Goal: Feedback & Contribution: Submit feedback/report problem

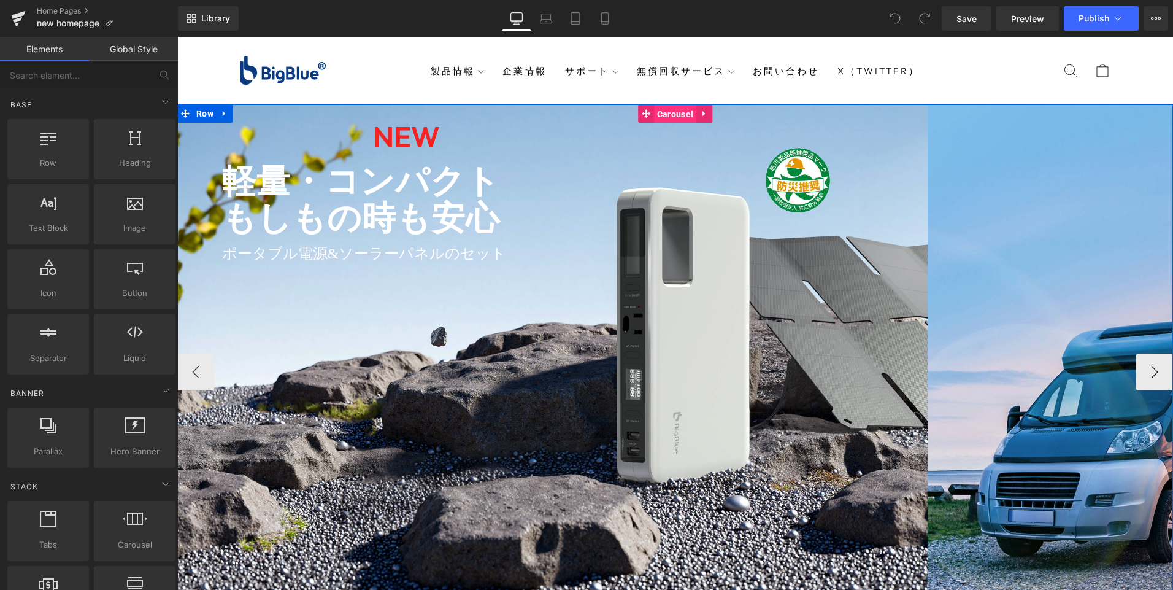
click at [677, 113] on span "Carousel" at bounding box center [675, 114] width 42 height 18
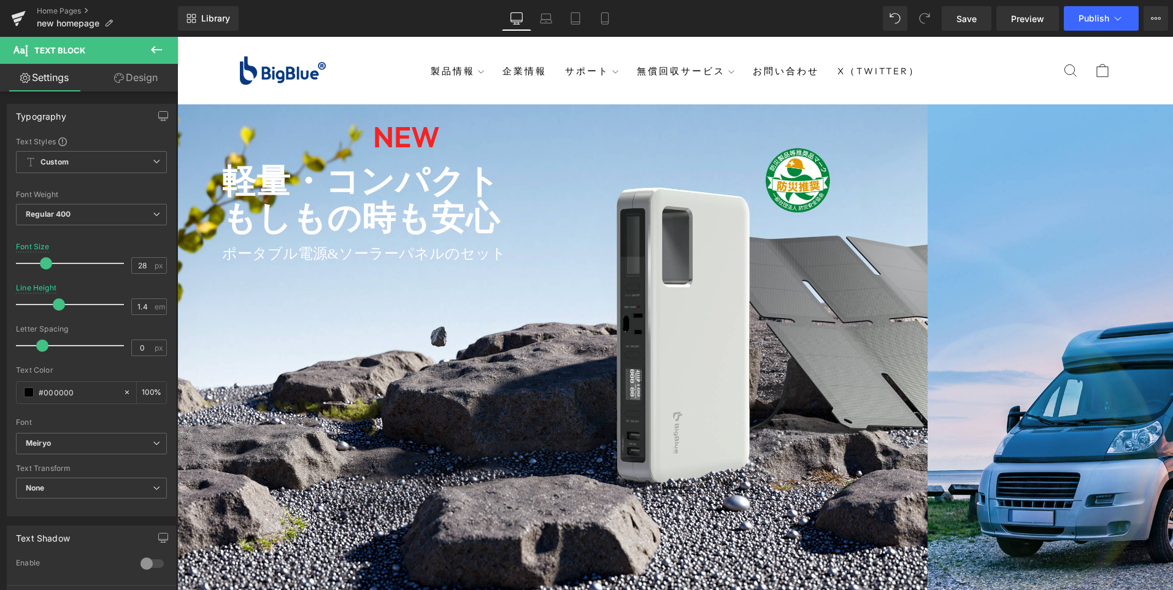
click at [153, 45] on icon at bounding box center [156, 49] width 15 height 15
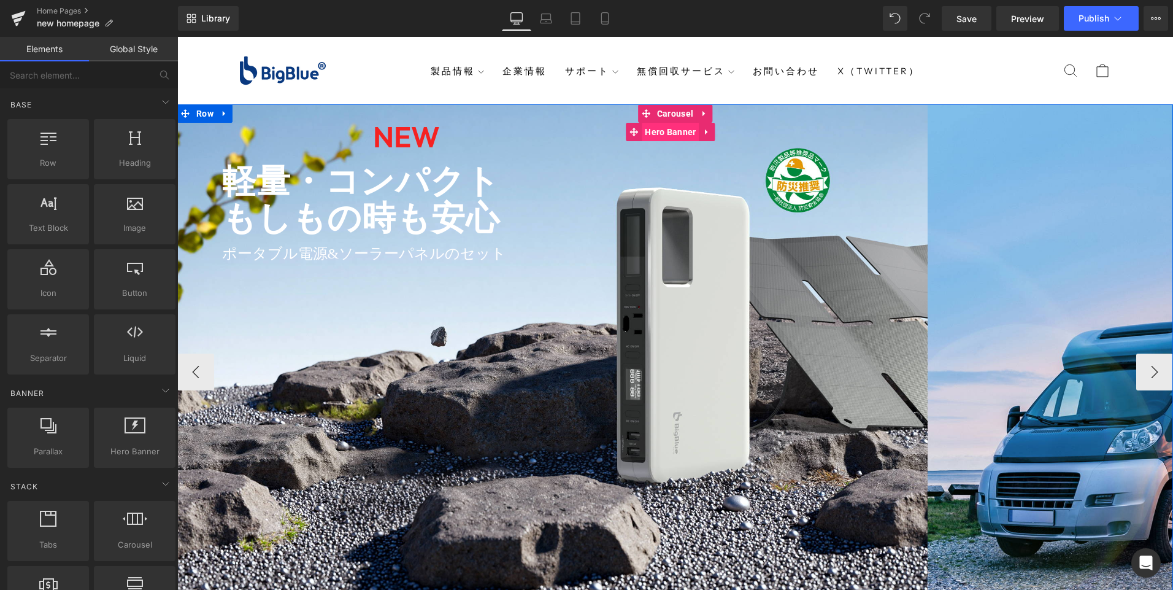
click at [645, 136] on span "Hero Banner" at bounding box center [670, 132] width 57 height 18
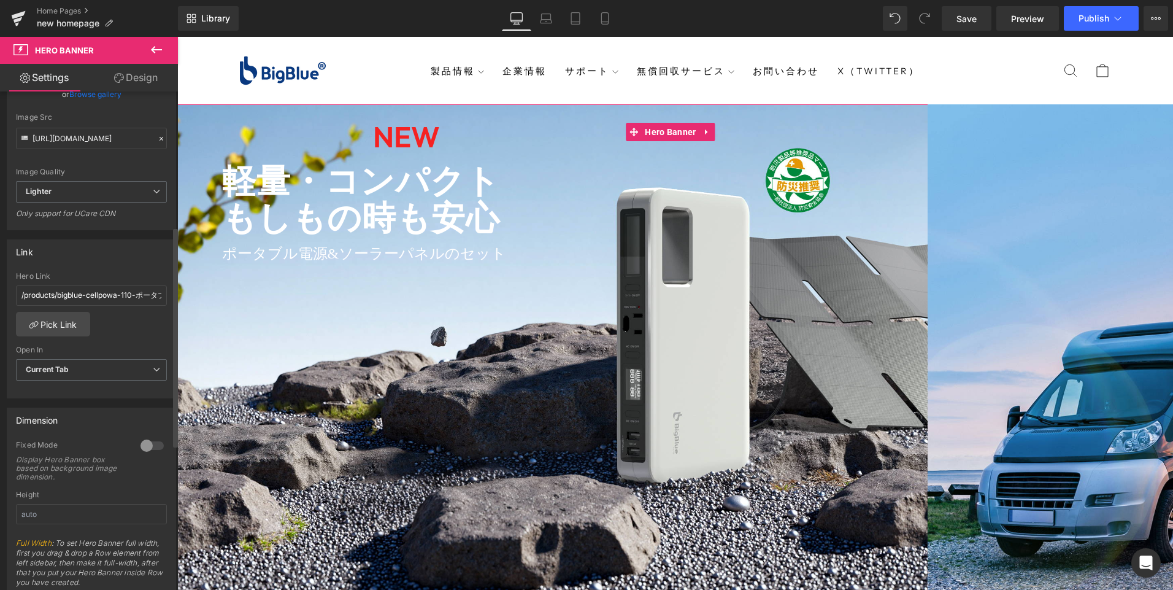
scroll to position [307, 0]
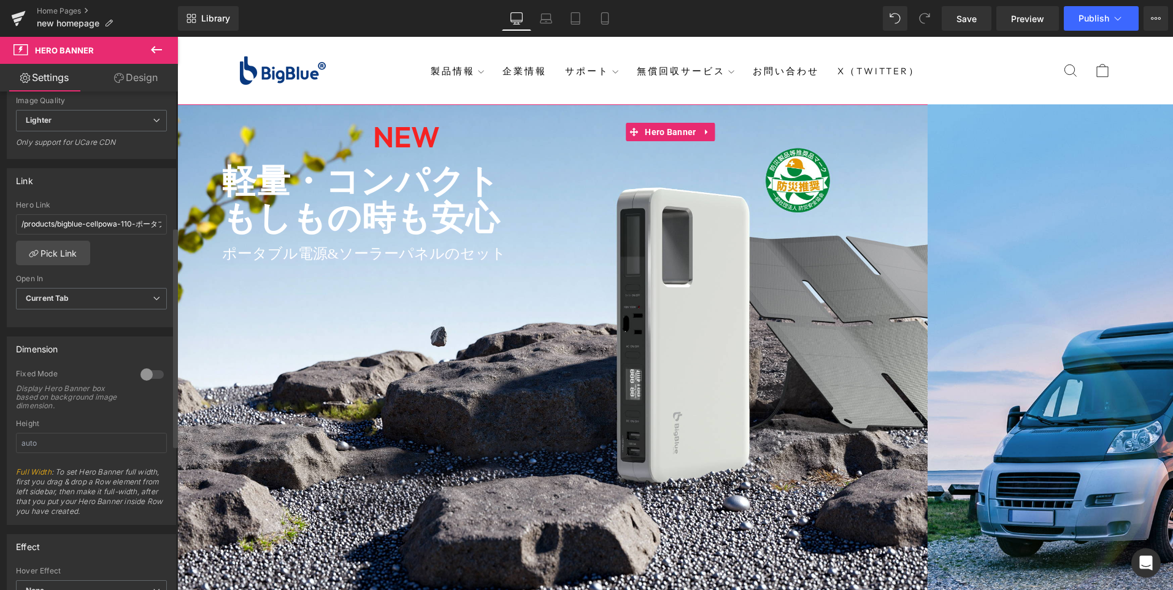
click at [153, 377] on div at bounding box center [151, 374] width 29 height 20
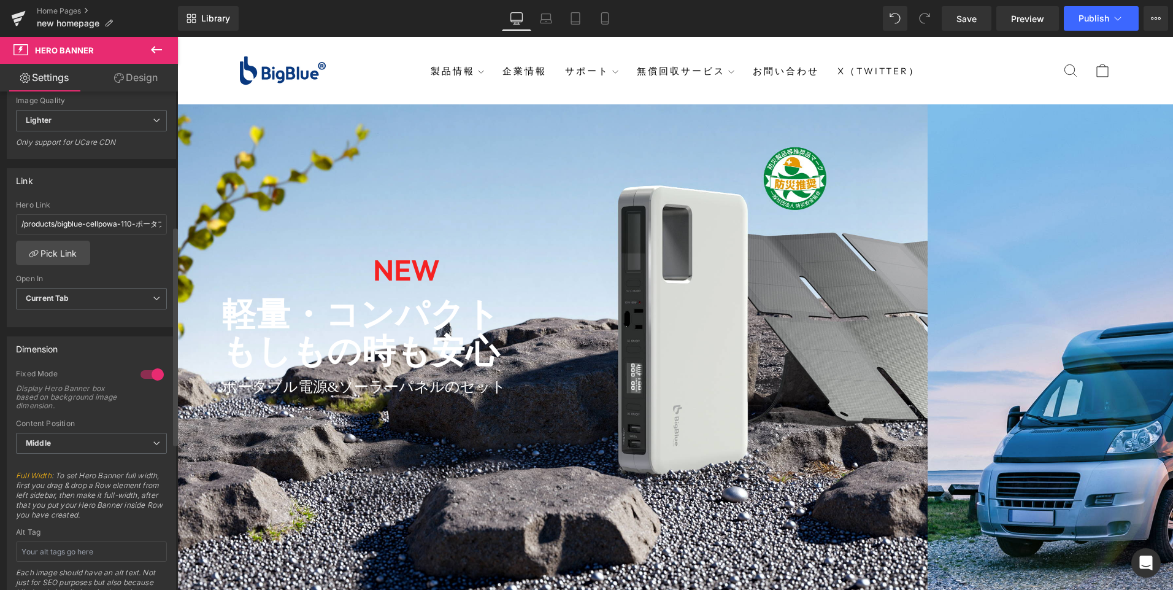
click at [144, 374] on div at bounding box center [151, 374] width 29 height 20
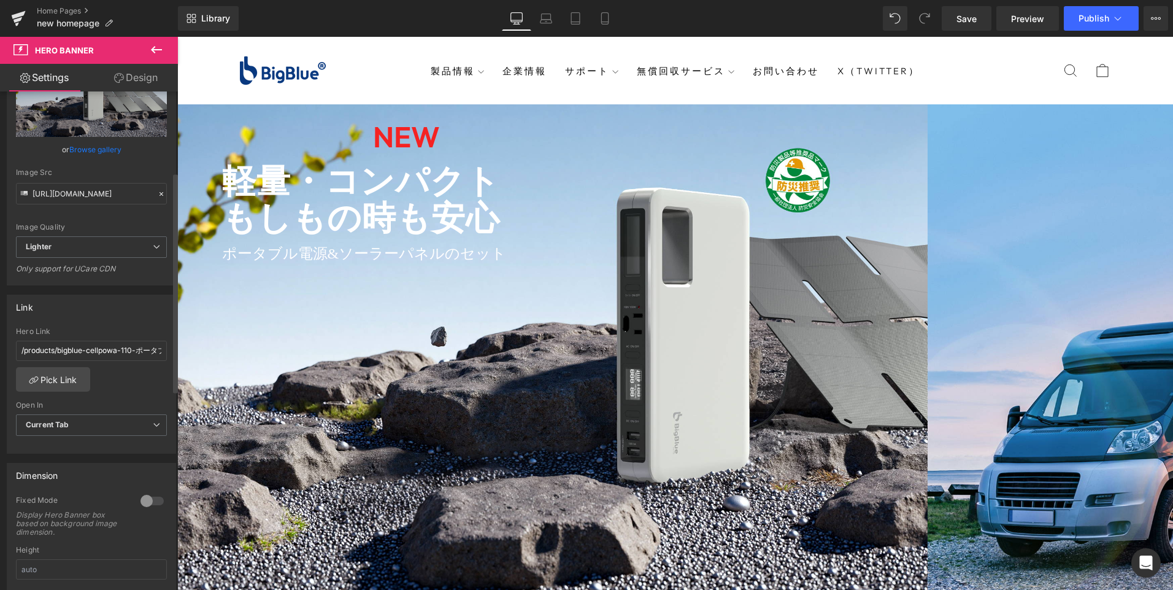
scroll to position [0, 0]
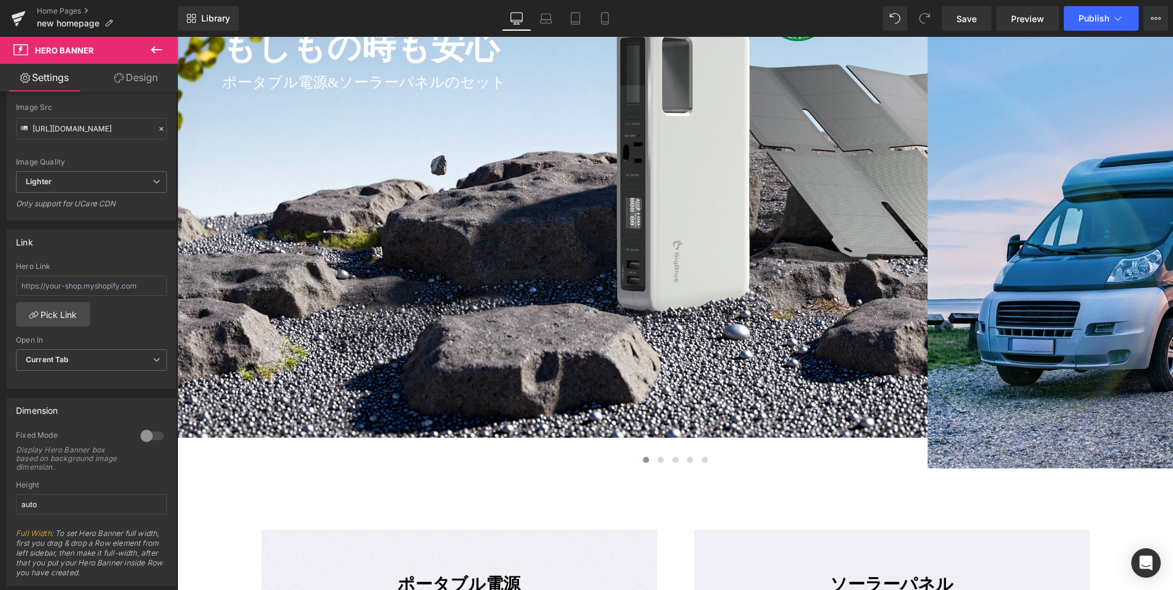
scroll to position [184, 0]
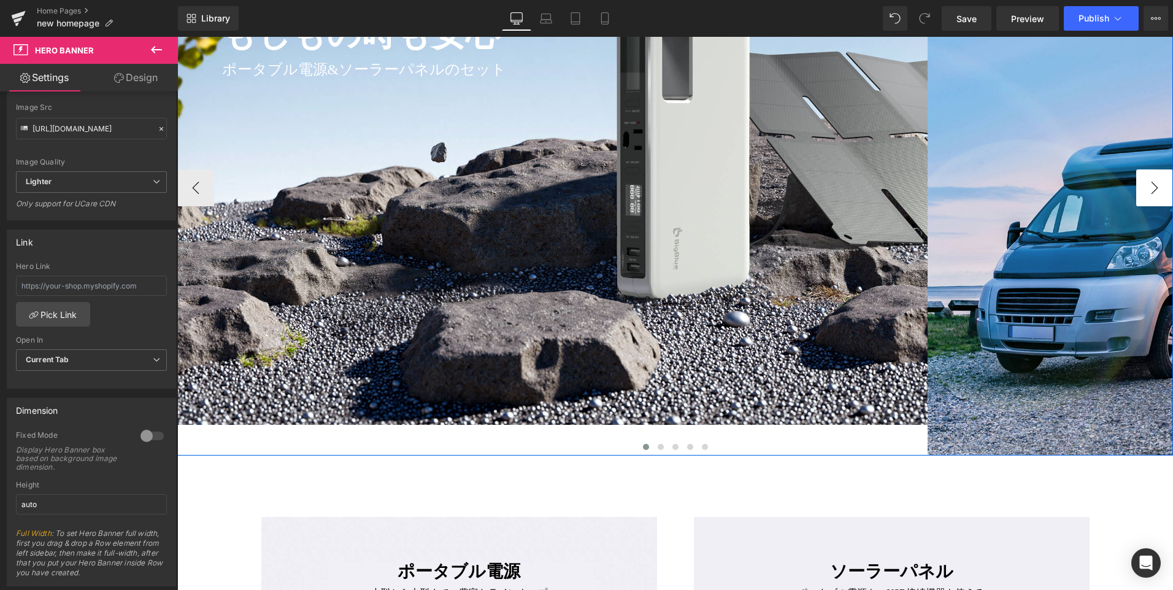
click at [1149, 183] on button "›" at bounding box center [1154, 187] width 37 height 37
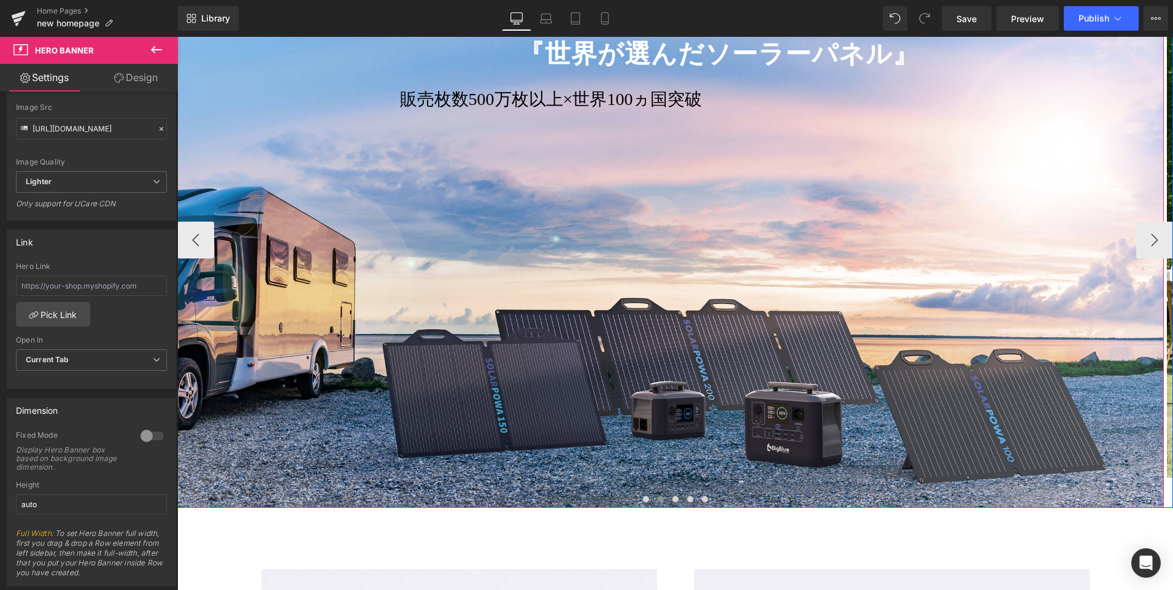
scroll to position [0, 0]
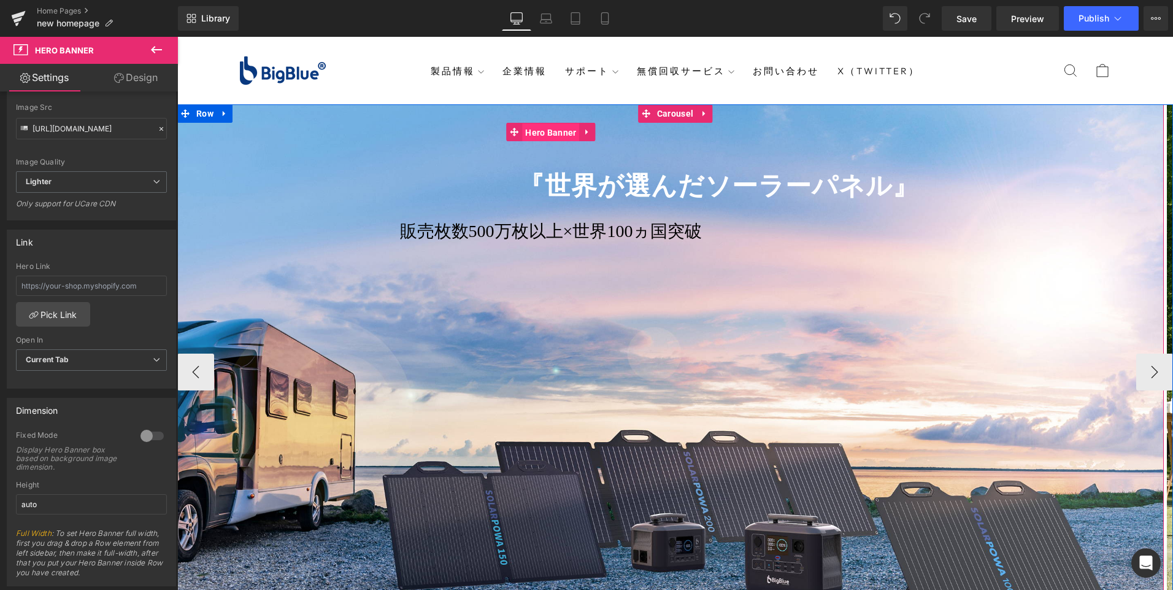
click at [540, 138] on span "Hero Banner" at bounding box center [550, 132] width 57 height 18
click at [661, 115] on span "Carousel" at bounding box center [675, 114] width 42 height 18
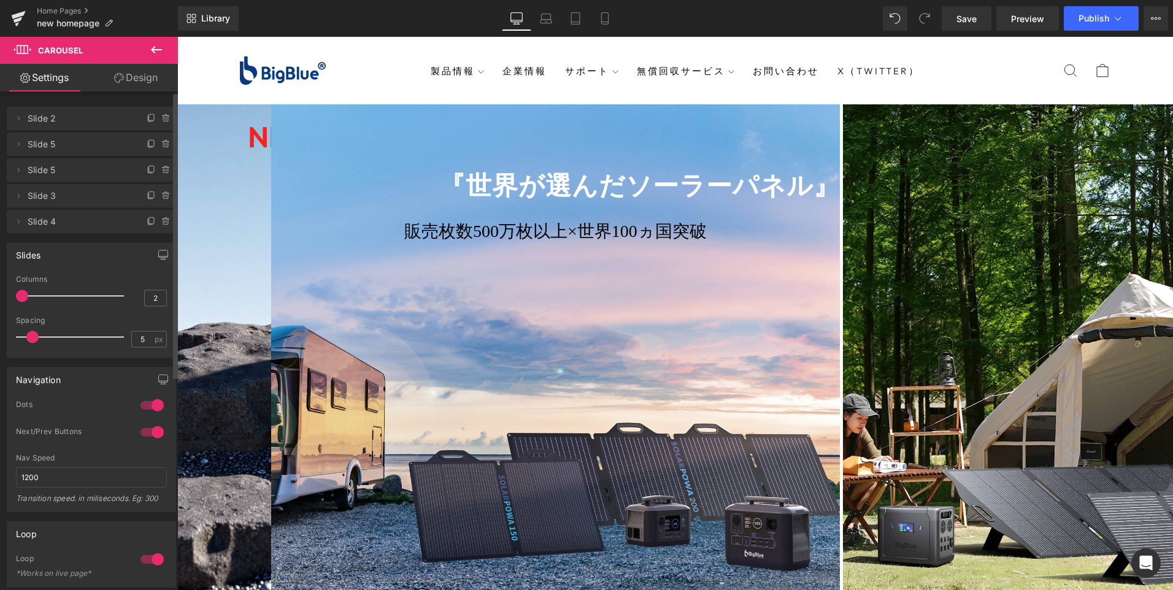
type input "1"
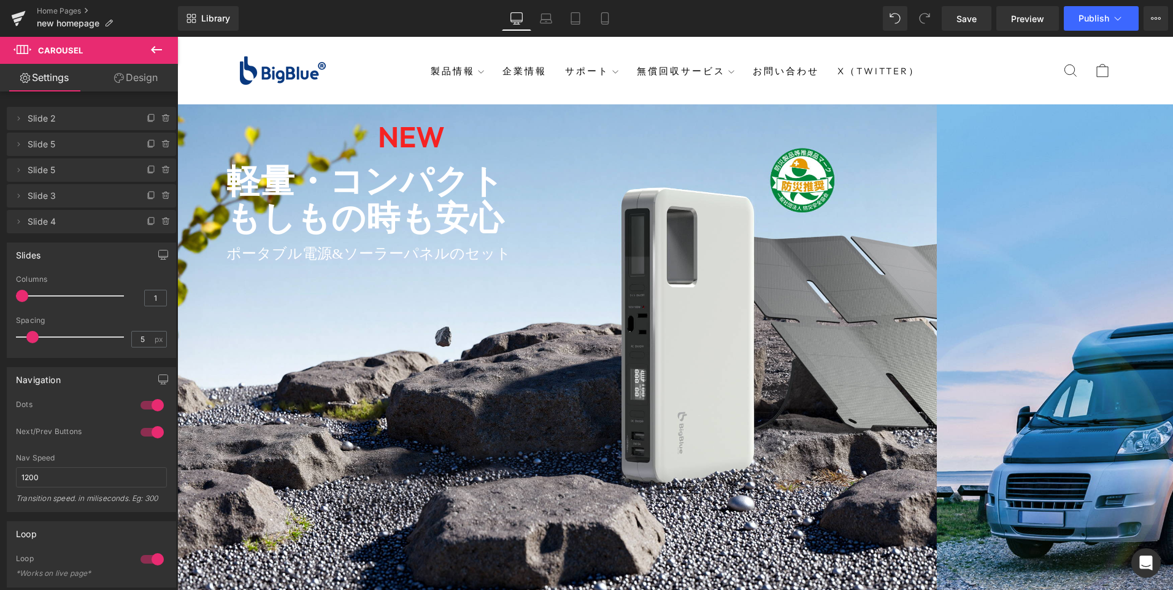
drag, startPoint x: 28, startPoint y: 297, endPoint x: -2, endPoint y: 298, distance: 30.7
click at [0, 298] on html "Carousel You are previewing how the will restyle your page. You can not edit El…" at bounding box center [586, 295] width 1173 height 590
type input "5"
click at [36, 333] on span at bounding box center [32, 337] width 12 height 12
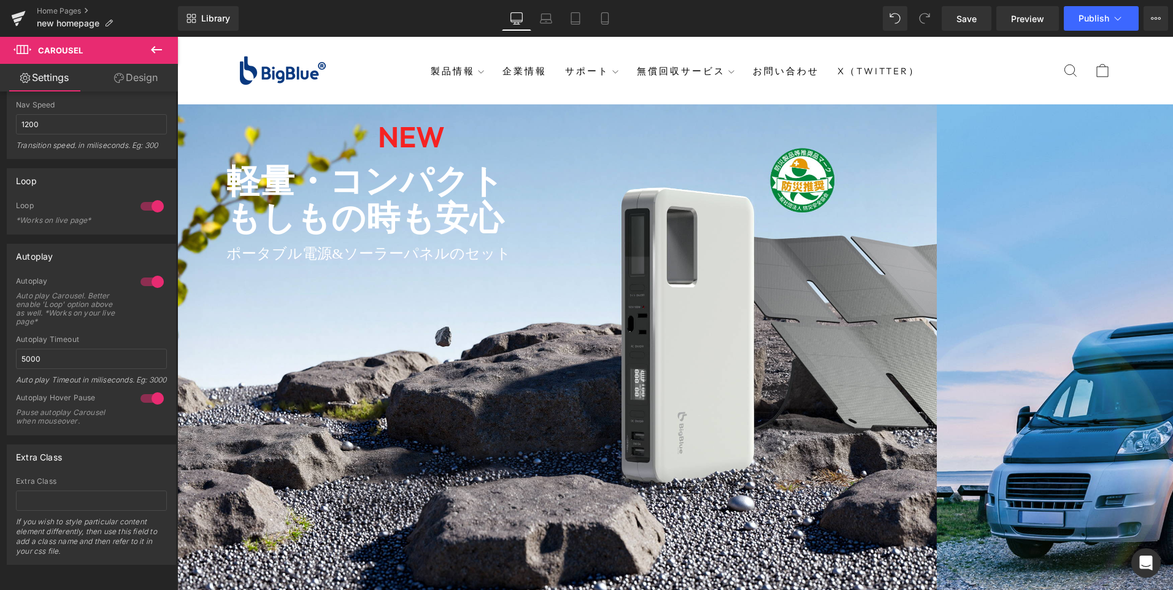
scroll to position [372, 0]
click at [1139, 566] on icon "Open Intercom Messenger" at bounding box center [1146, 563] width 16 height 16
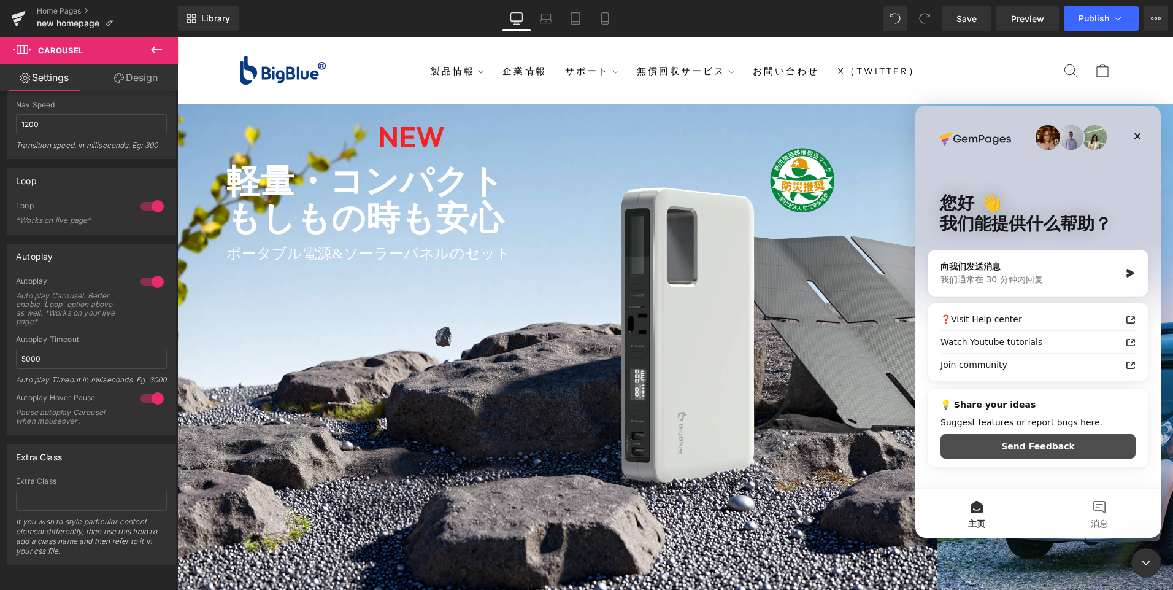
scroll to position [0, 0]
click at [1030, 451] on button "Send Feedback" at bounding box center [1037, 446] width 195 height 25
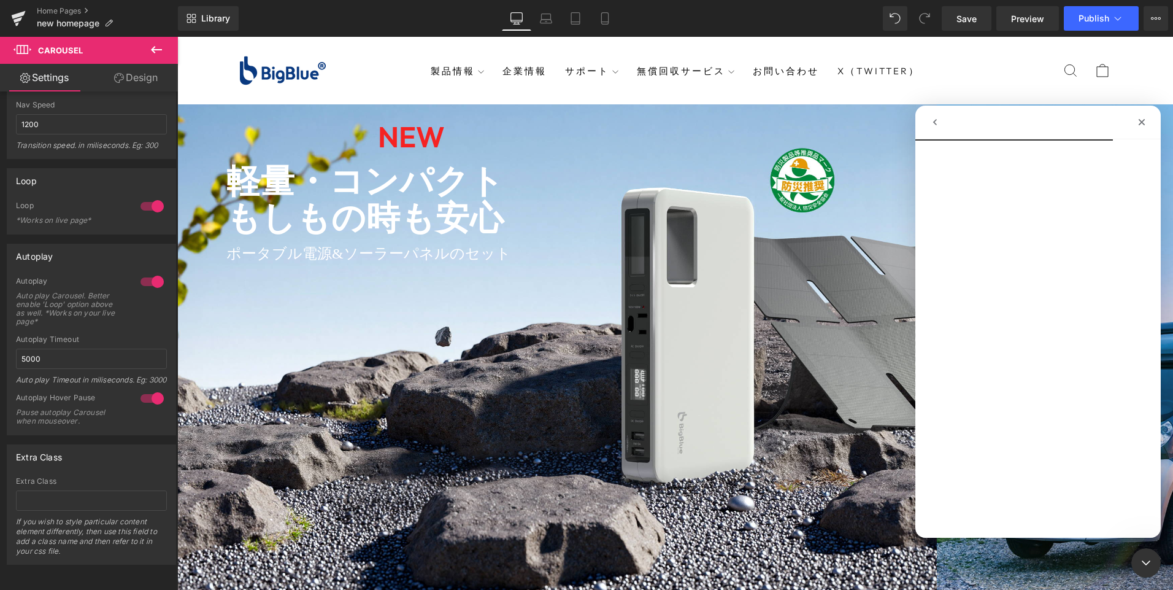
click at [723, 113] on div at bounding box center [586, 276] width 1173 height 553
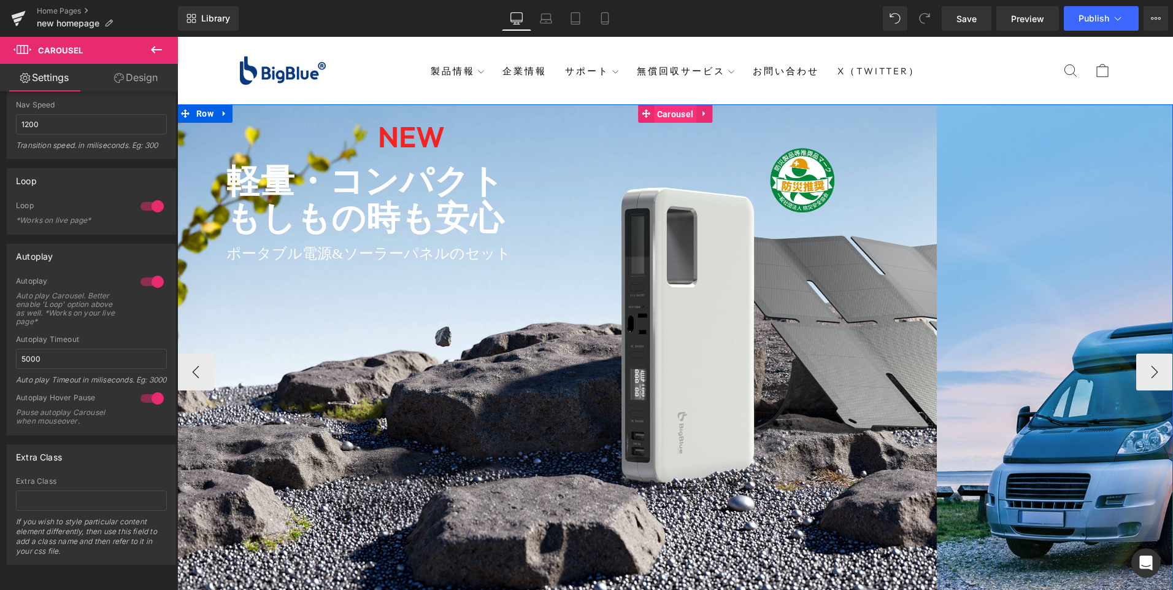
click at [672, 112] on span "Carousel" at bounding box center [675, 114] width 42 height 18
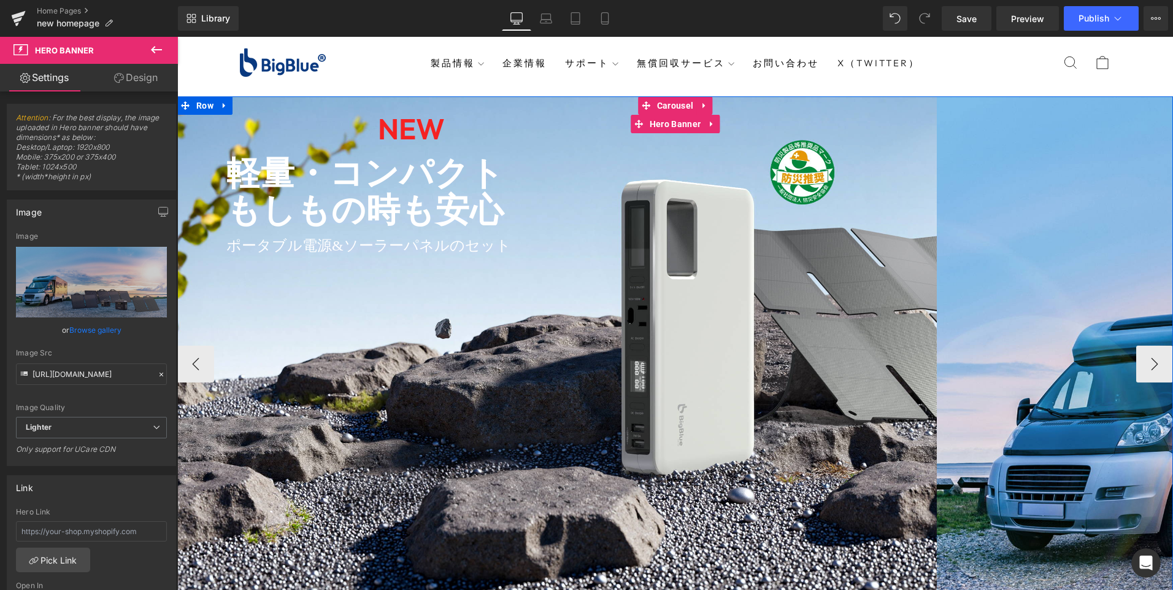
scroll to position [184, 0]
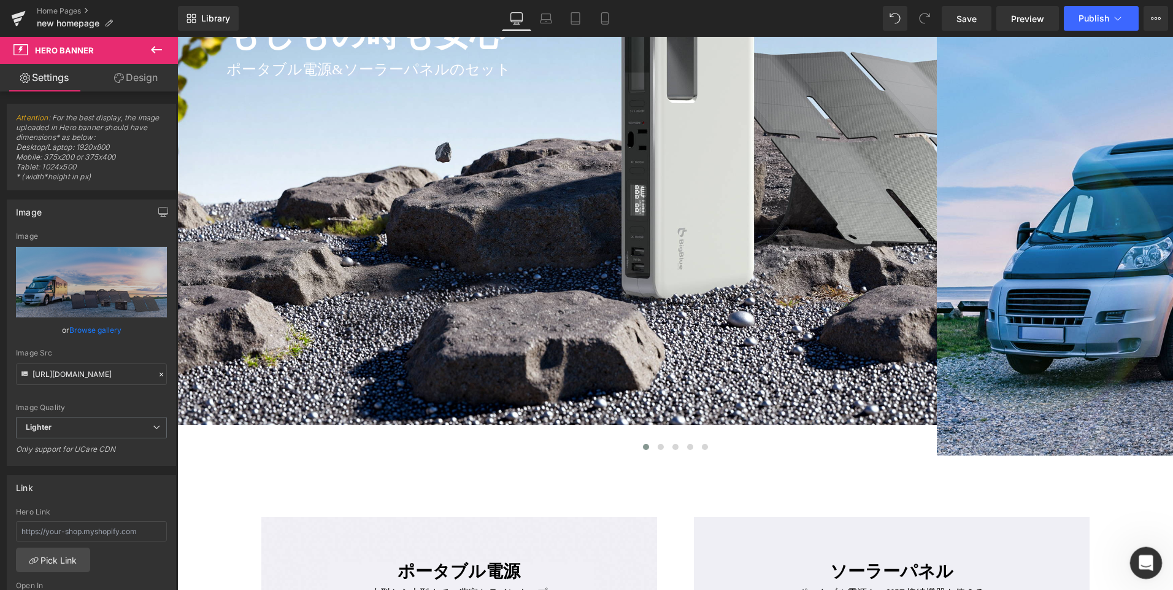
click at [1131, 553] on div "打开 Intercom Messenger" at bounding box center [1144, 560] width 40 height 40
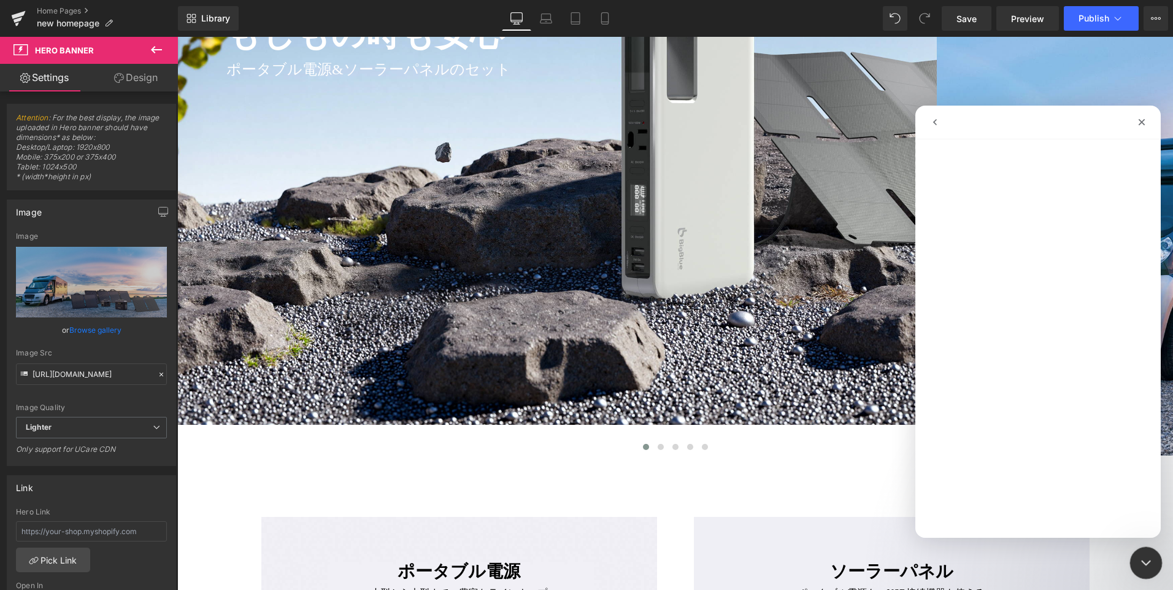
click at [1137, 558] on icon "关闭 Intercom Messenger" at bounding box center [1144, 560] width 15 height 15
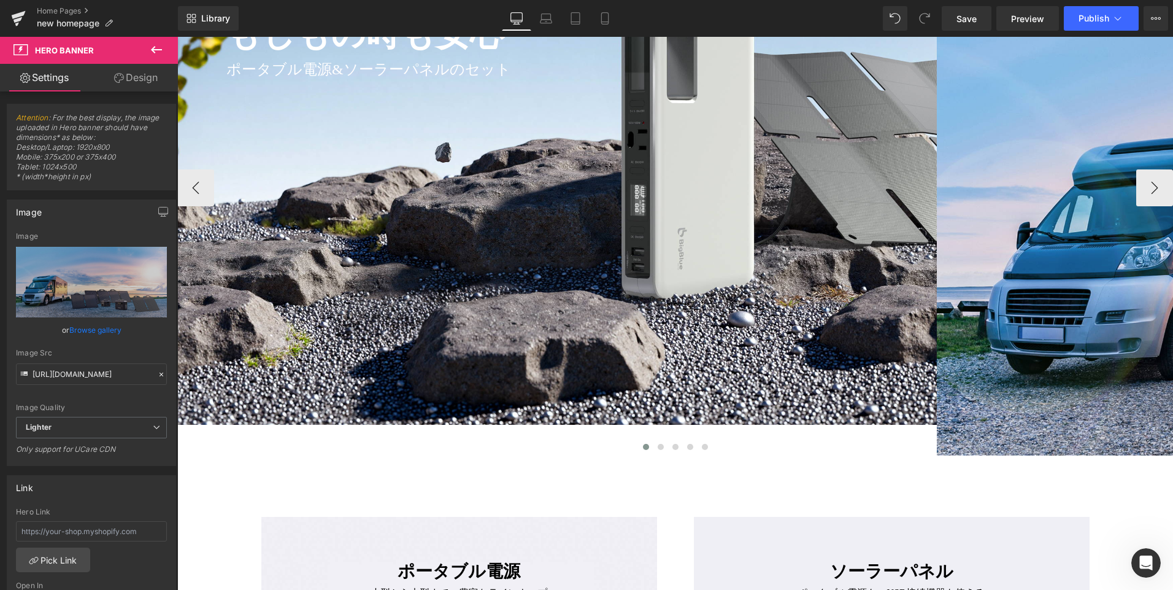
scroll to position [0, 0]
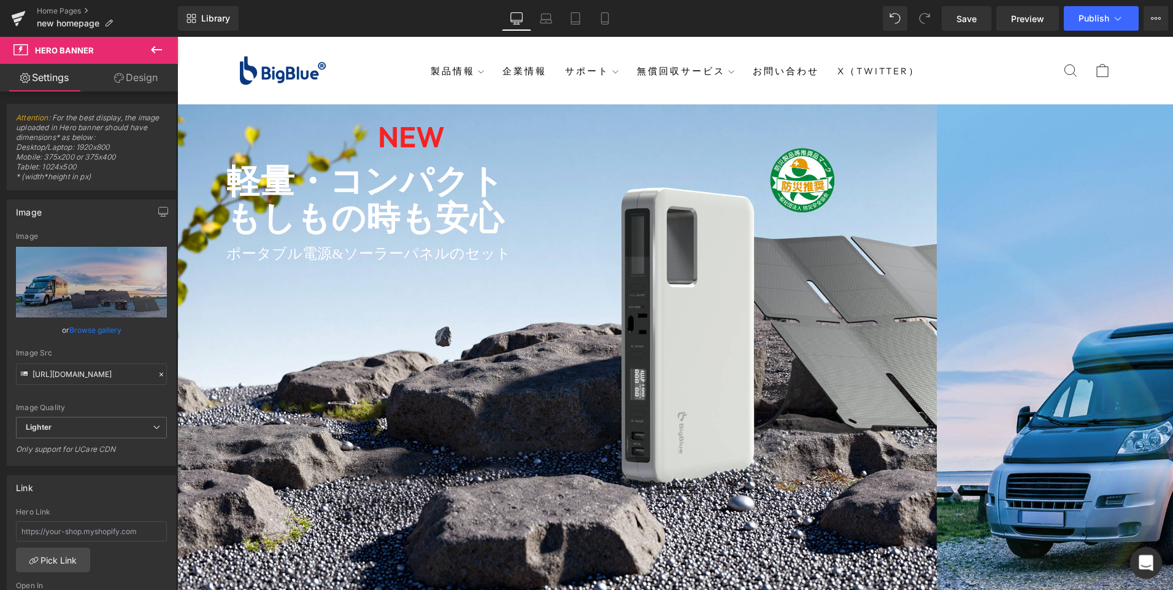
click at [1138, 561] on icon "打开 Intercom Messenger" at bounding box center [1144, 561] width 20 height 20
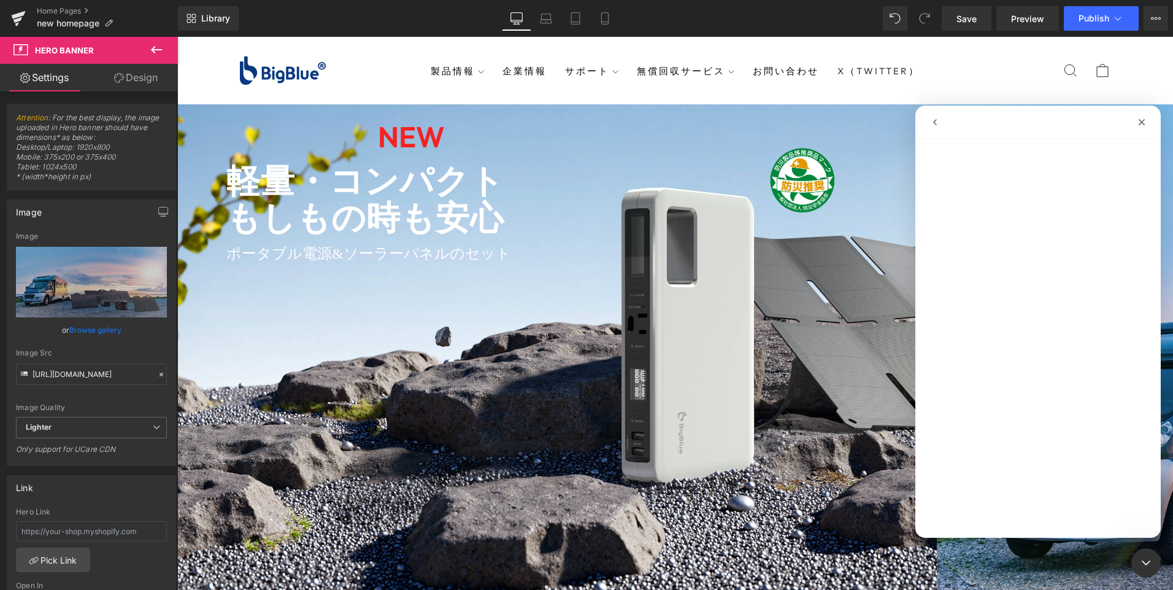
click at [928, 123] on button "go back" at bounding box center [934, 121] width 23 height 23
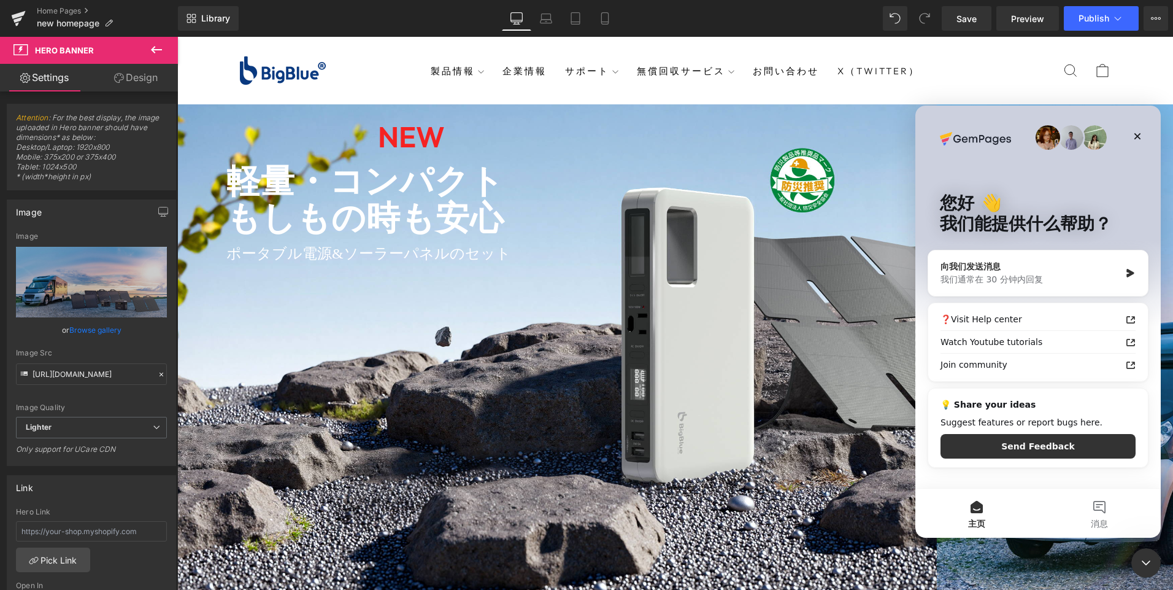
click at [1031, 274] on div "我们通常在 30 分钟内回复" at bounding box center [1030, 279] width 180 height 13
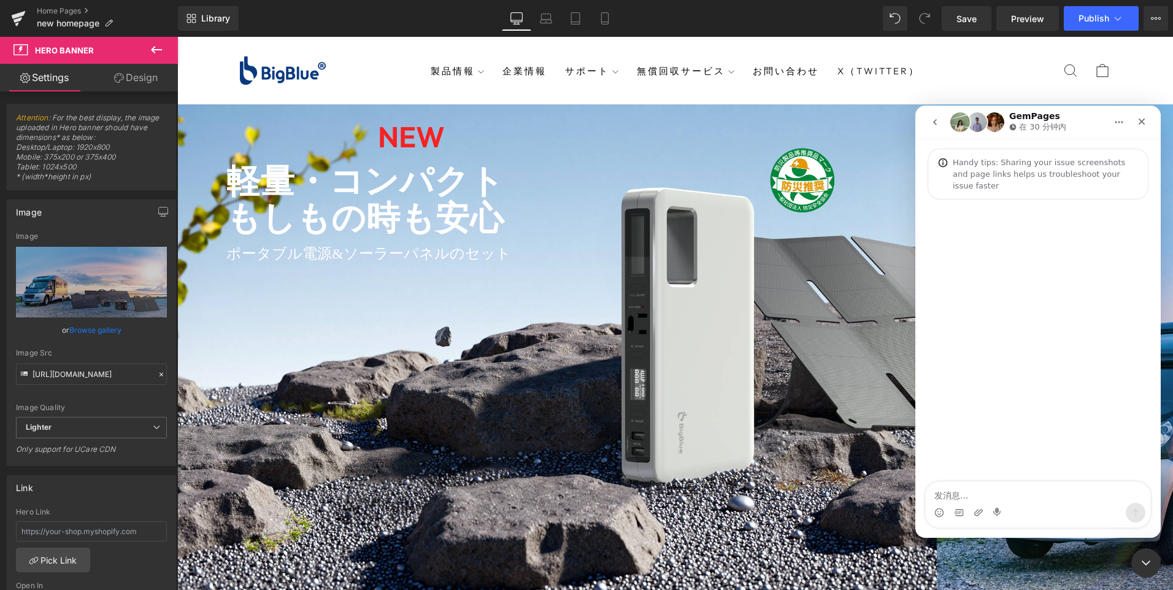
click at [986, 488] on textarea "发消息..." at bounding box center [1038, 492] width 225 height 21
type textarea "Hi, there is a bug on homepage"
click at [658, 121] on div at bounding box center [586, 276] width 1173 height 553
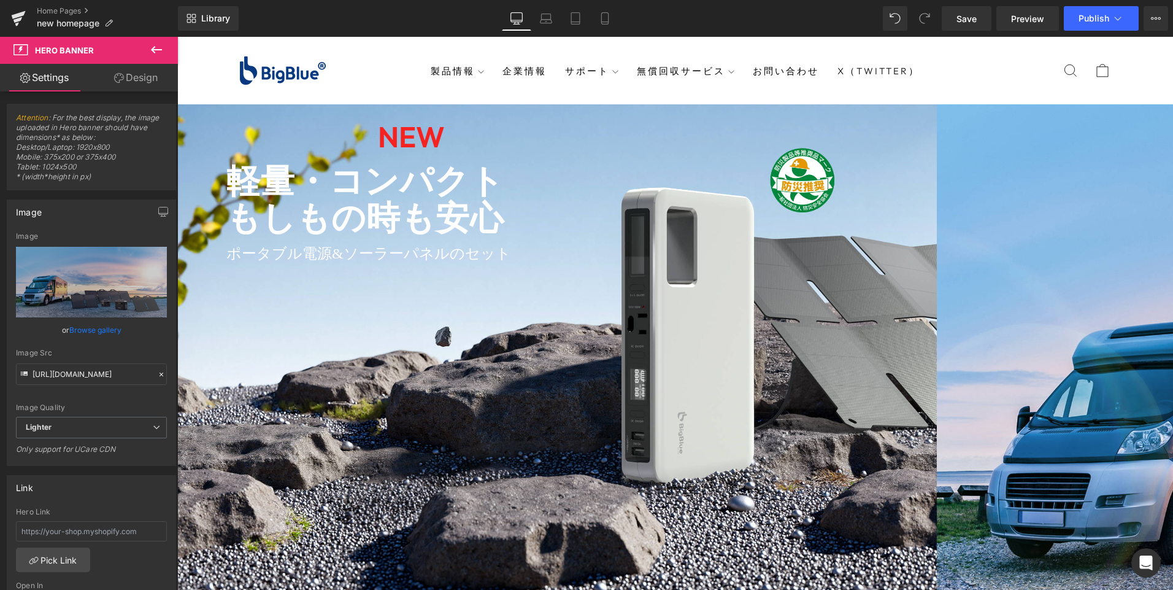
click at [177, 37] on div at bounding box center [177, 37] width 0 height 0
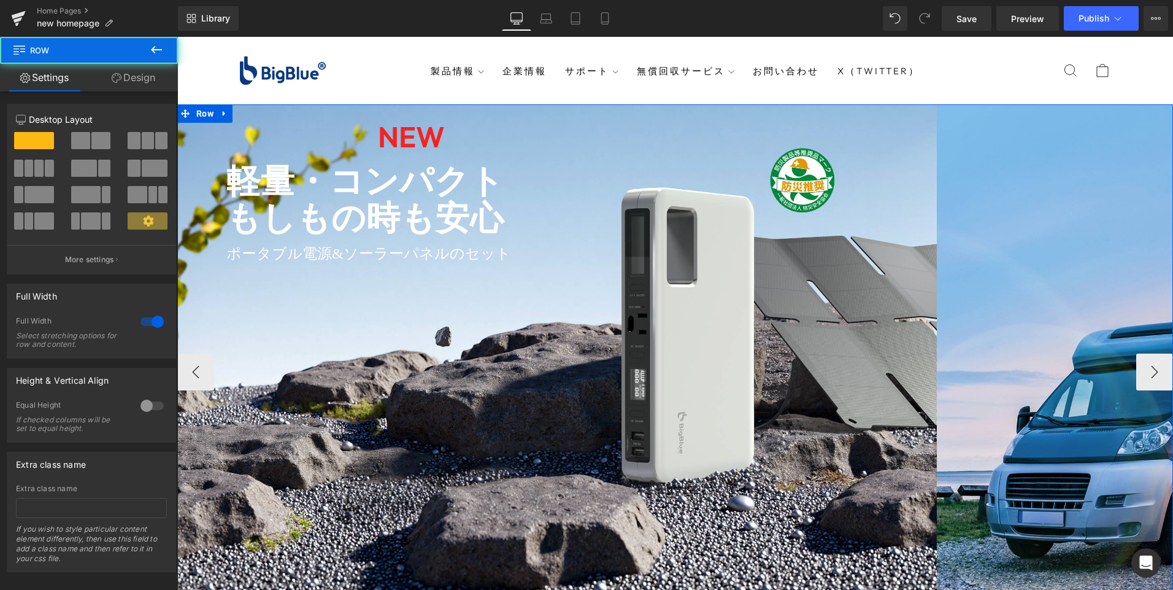
click at [177, 37] on div at bounding box center [177, 37] width 0 height 0
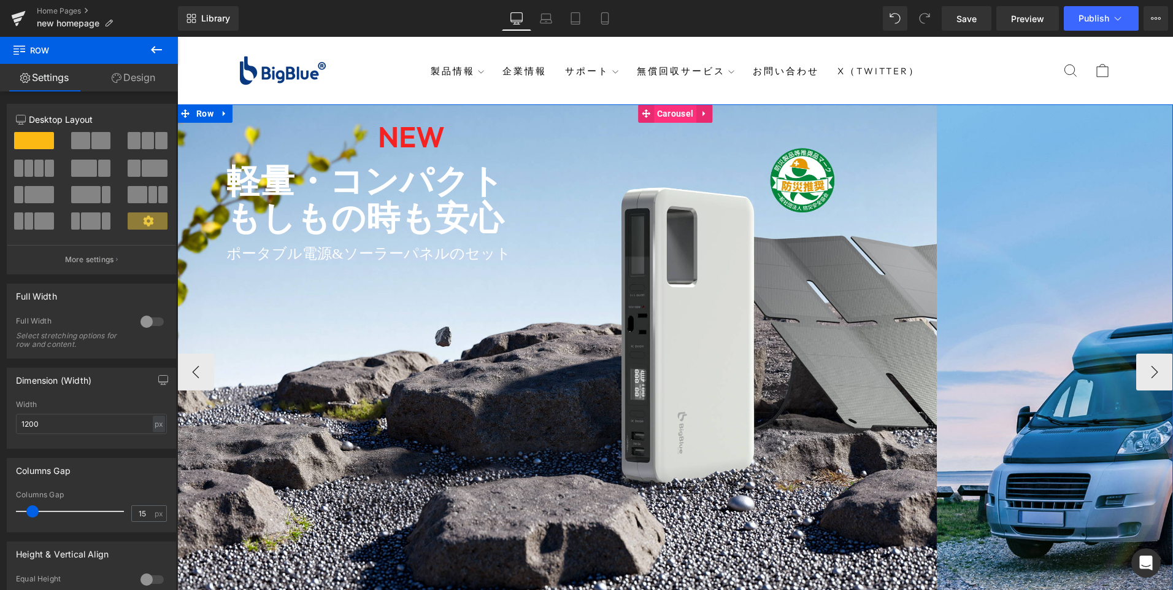
click at [658, 114] on span "Carousel" at bounding box center [675, 113] width 42 height 18
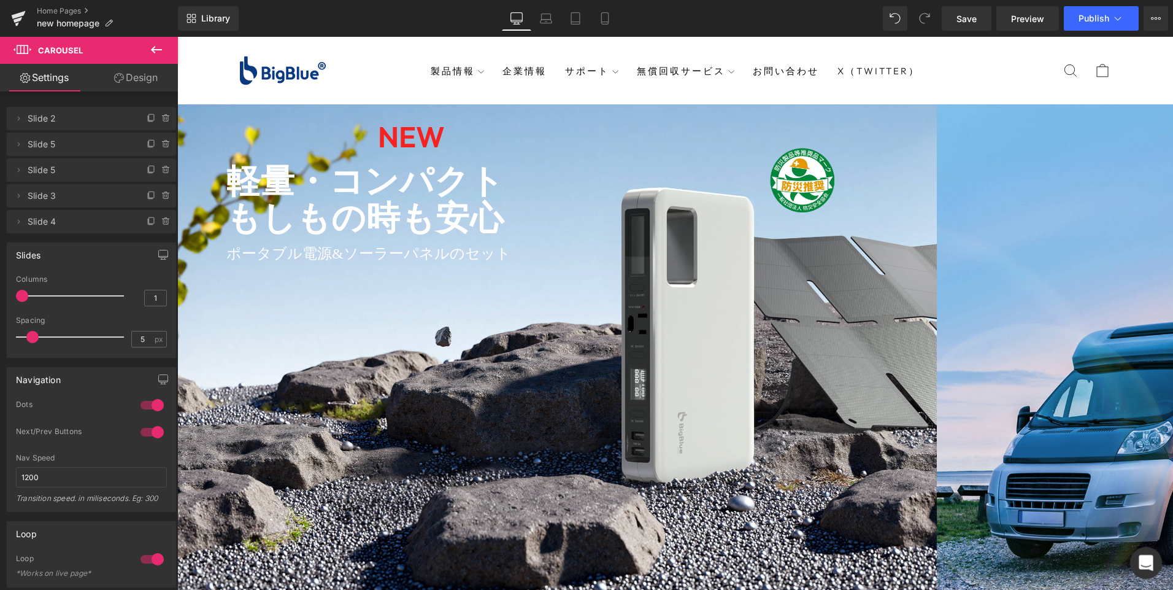
click at [1137, 554] on div "打开 Intercom Messenger" at bounding box center [1144, 560] width 40 height 40
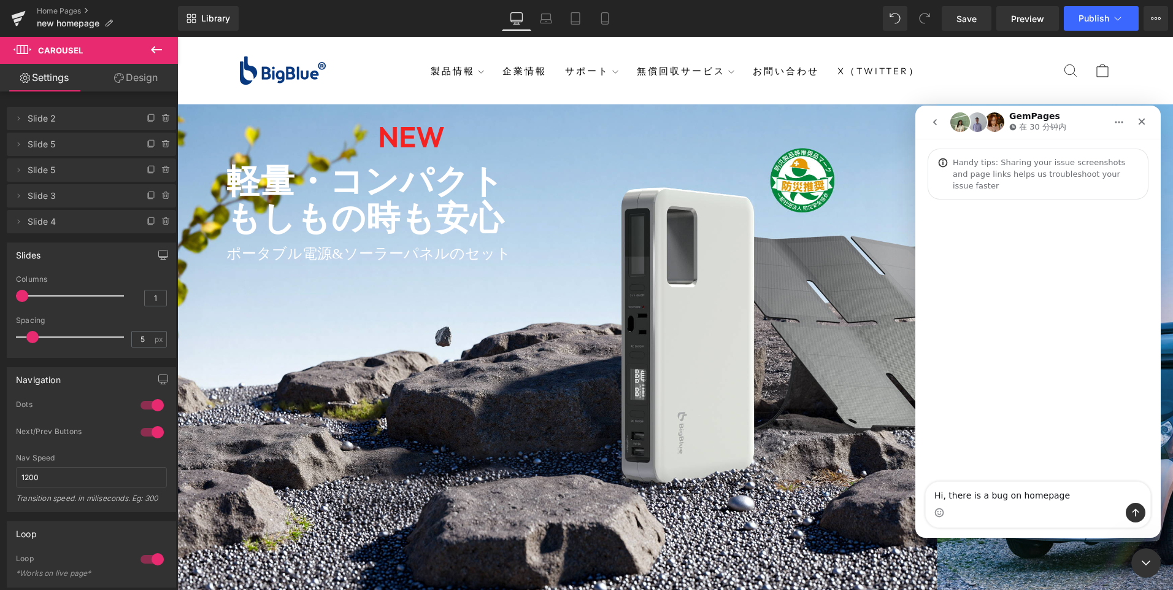
click at [1086, 496] on textarea "Hi, there is a bug on homepage" at bounding box center [1038, 492] width 225 height 21
type textarea "Hi, there is a bug on homepage Carousel"
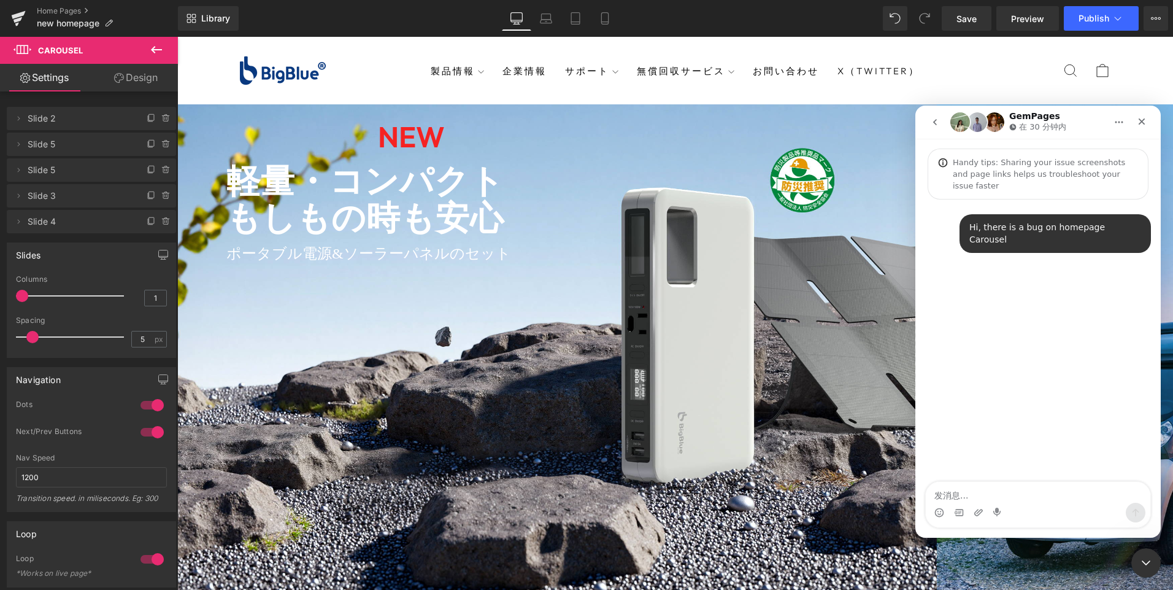
click at [978, 501] on textarea "发消息..." at bounding box center [1038, 492] width 225 height 21
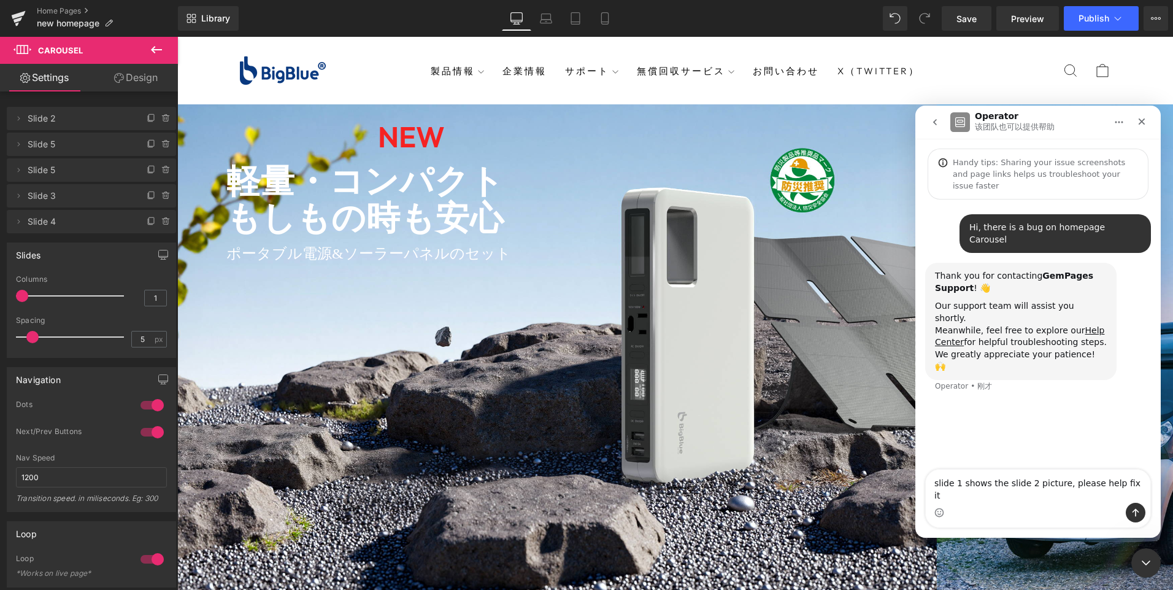
type textarea "slide 1 shows the slide 2 picture, please help fix it."
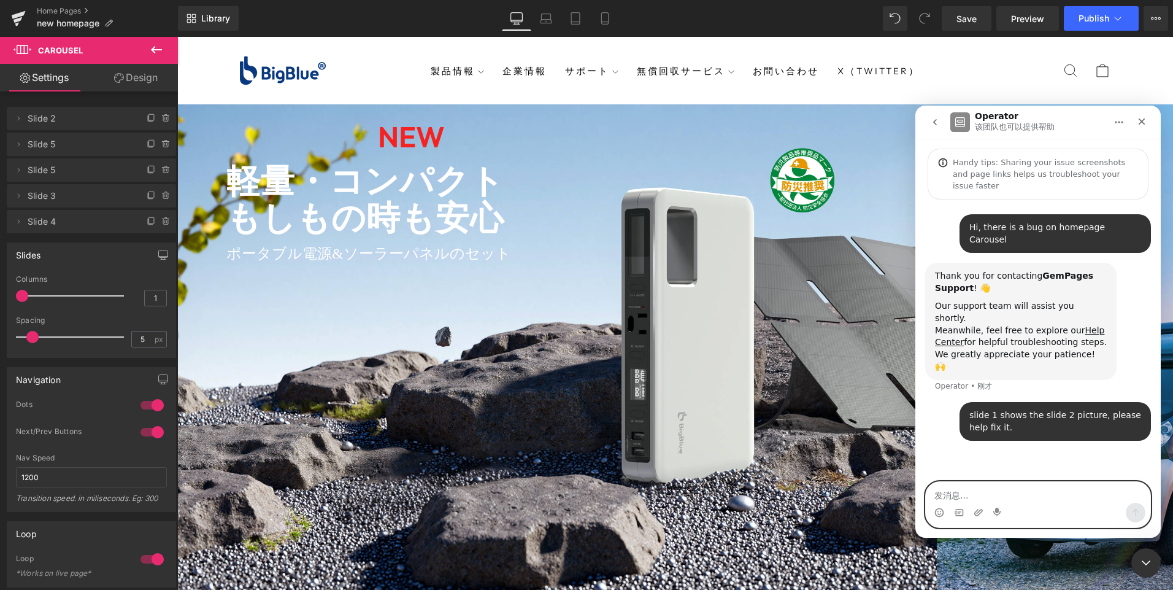
click at [1071, 494] on textarea "发消息..." at bounding box center [1038, 492] width 225 height 21
paste textarea "[URL][DOMAIN_NAME][DOMAIN_NAME]"
type textarea "[URL][DOMAIN_NAME][DOMAIN_NAME]"
click at [1136, 510] on icon "发送消息…" at bounding box center [1135, 513] width 7 height 8
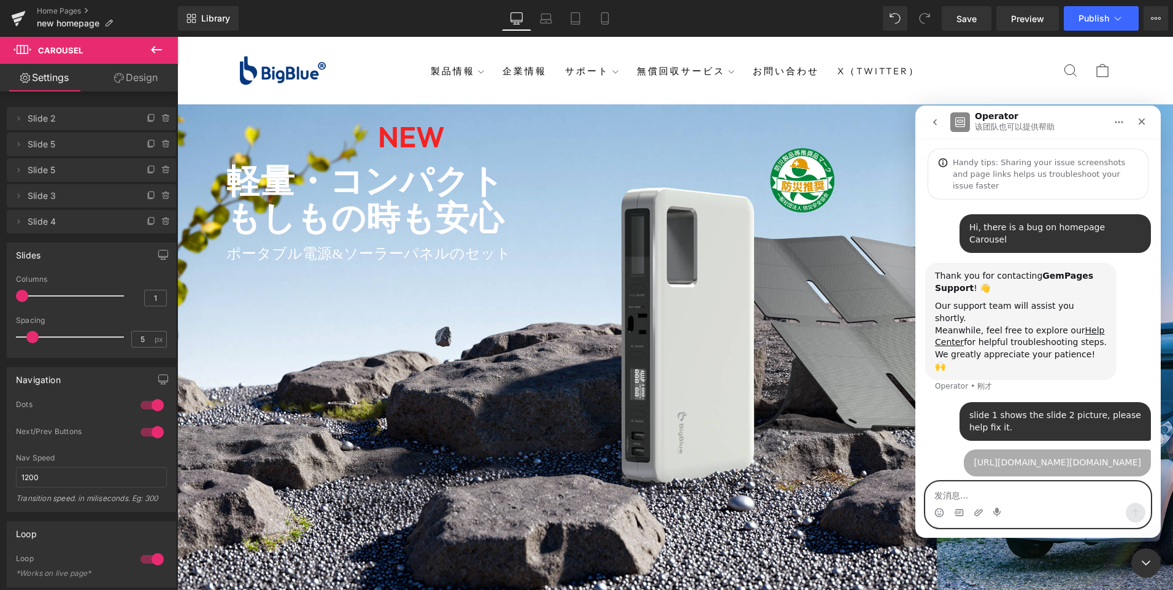
scroll to position [12, 0]
click at [1033, 499] on textarea "发消息..." at bounding box center [1038, 492] width 225 height 21
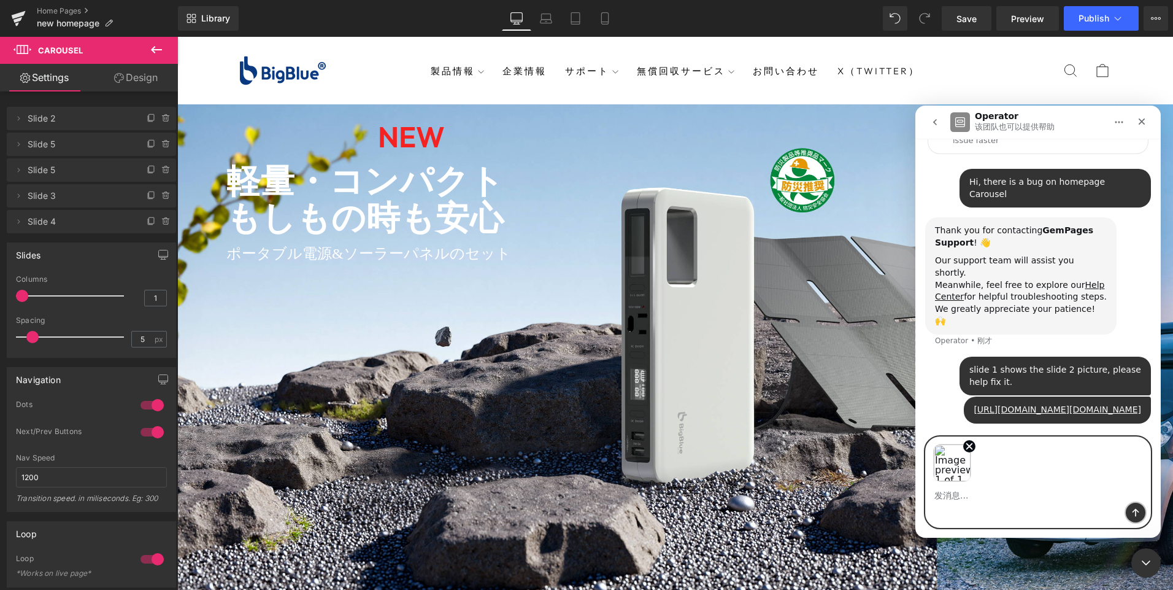
click at [1140, 510] on button "发送消息…" at bounding box center [1136, 512] width 20 height 20
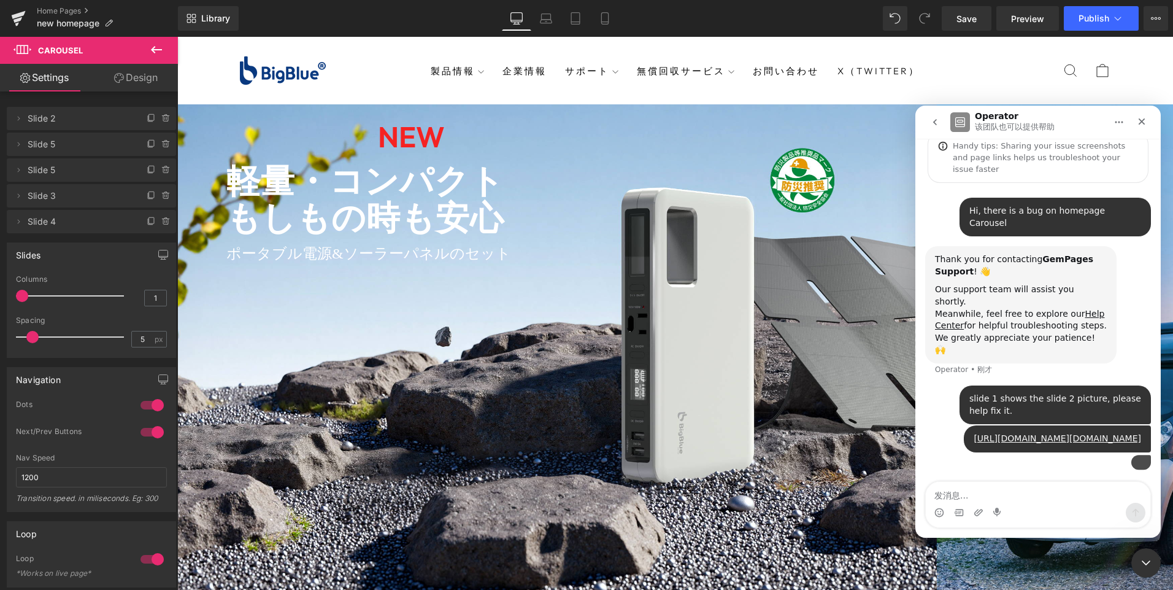
scroll to position [99, 0]
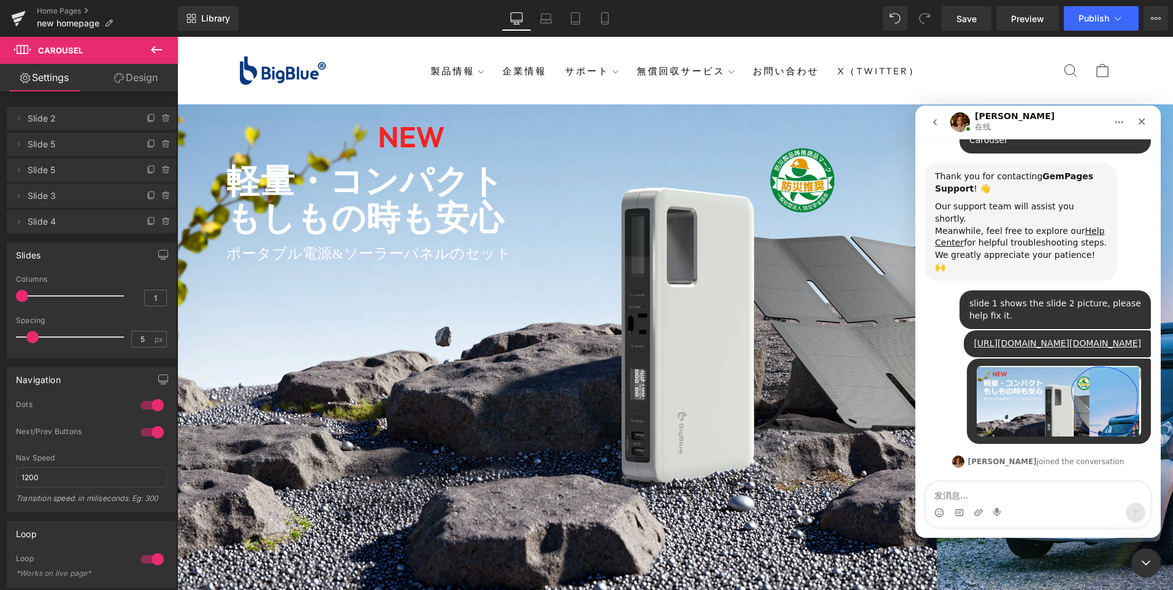
click at [624, 310] on div at bounding box center [586, 276] width 1173 height 553
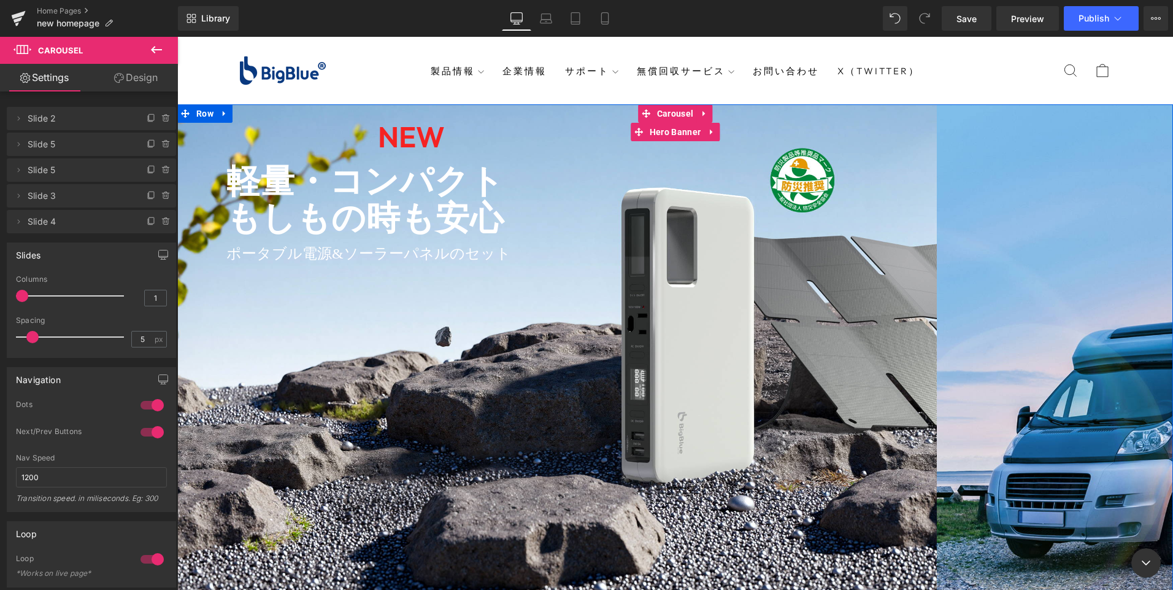
scroll to position [218, 0]
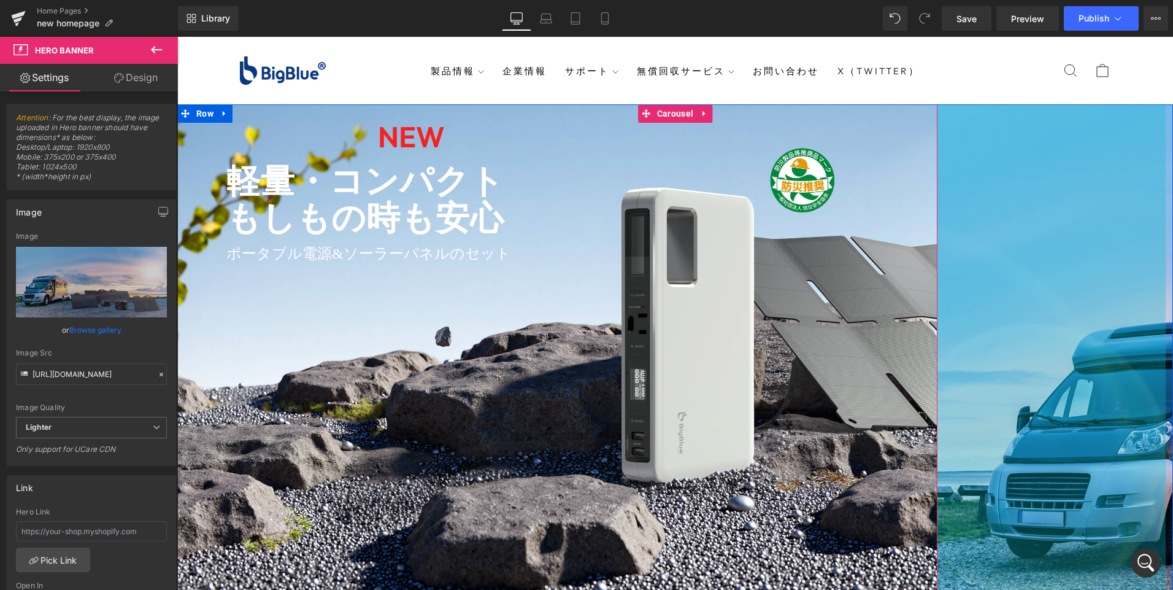
drag, startPoint x: 980, startPoint y: 317, endPoint x: 1173, endPoint y: 314, distance: 193.3
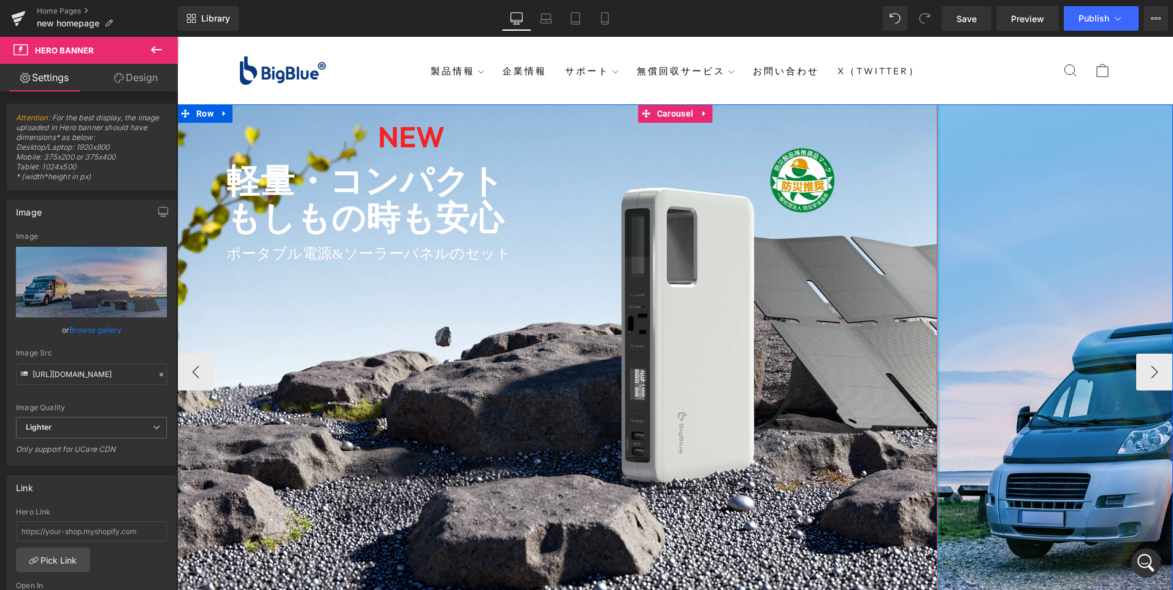
click at [852, 275] on div at bounding box center [675, 356] width 996 height 504
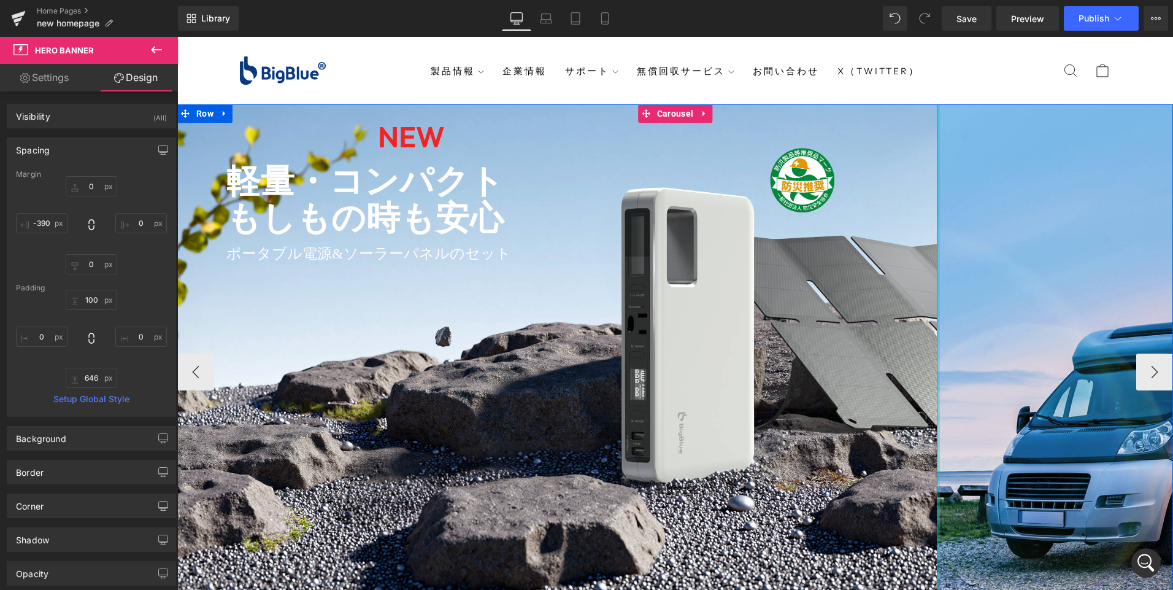
click at [937, 288] on div at bounding box center [938, 371] width 3 height 535
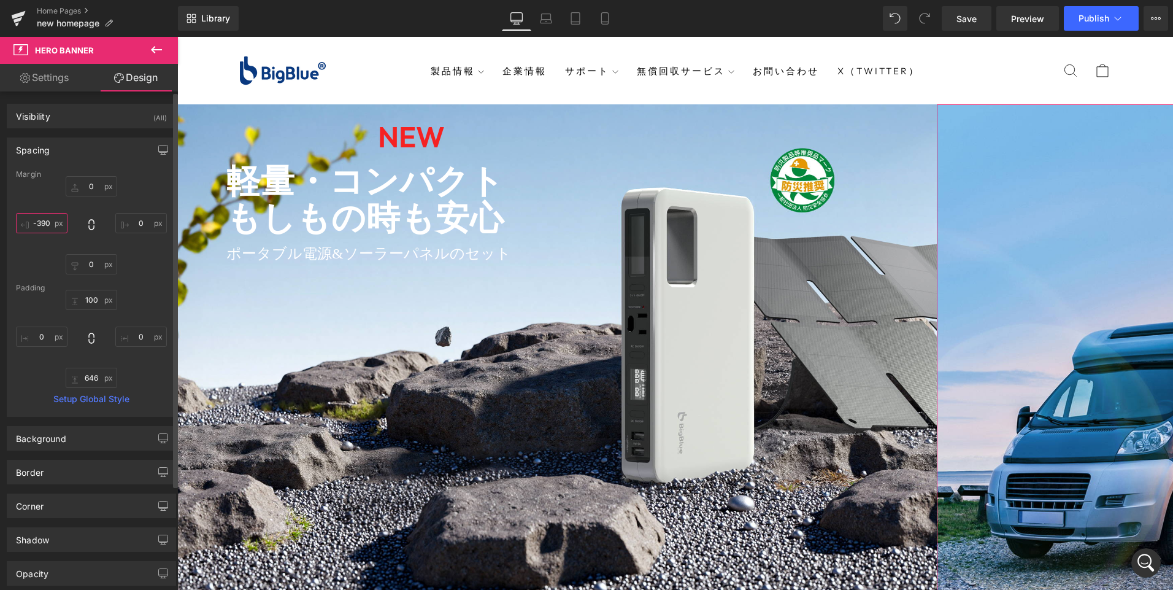
click at [45, 223] on input "-390" at bounding box center [42, 223] width 52 height 20
type input "0"
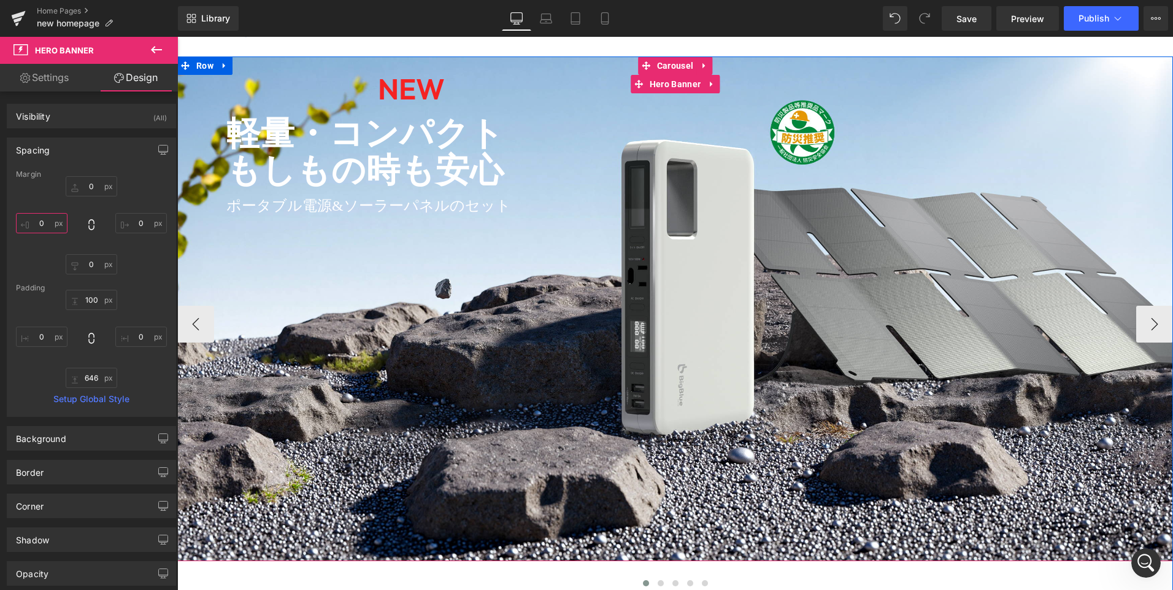
scroll to position [123, 0]
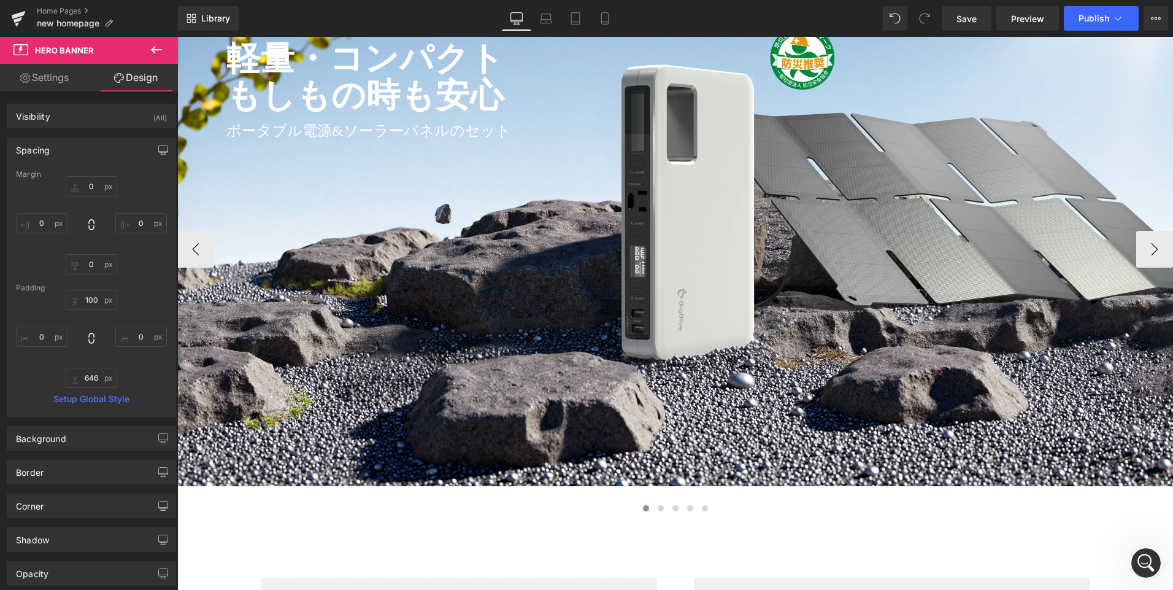
click at [1038, 507] on div at bounding box center [675, 510] width 996 height 16
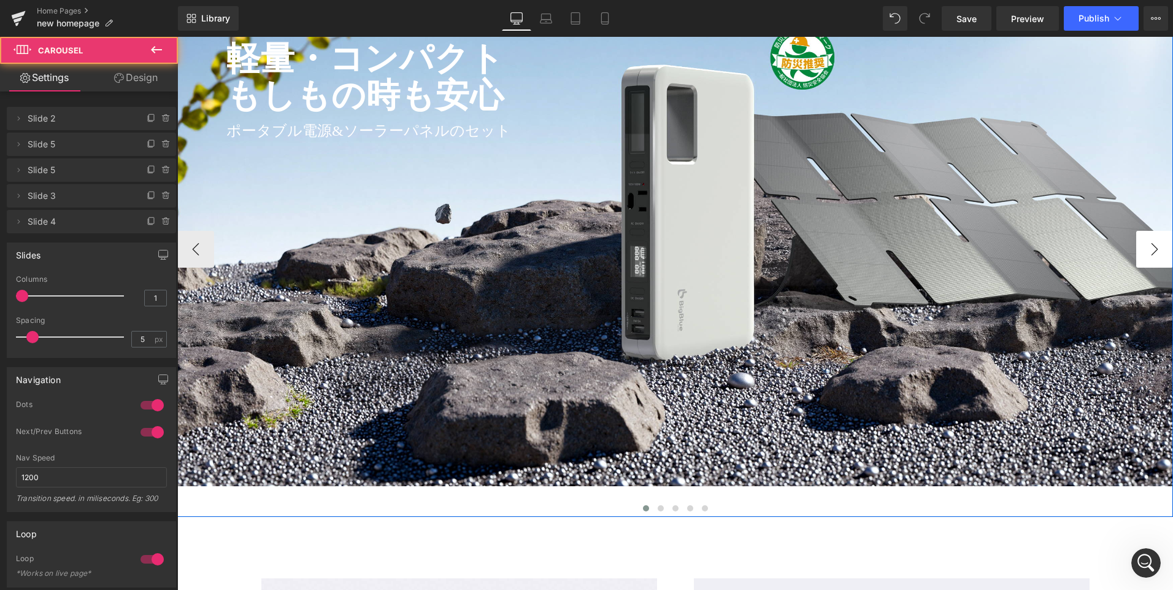
click at [1154, 253] on button "›" at bounding box center [1154, 249] width 37 height 37
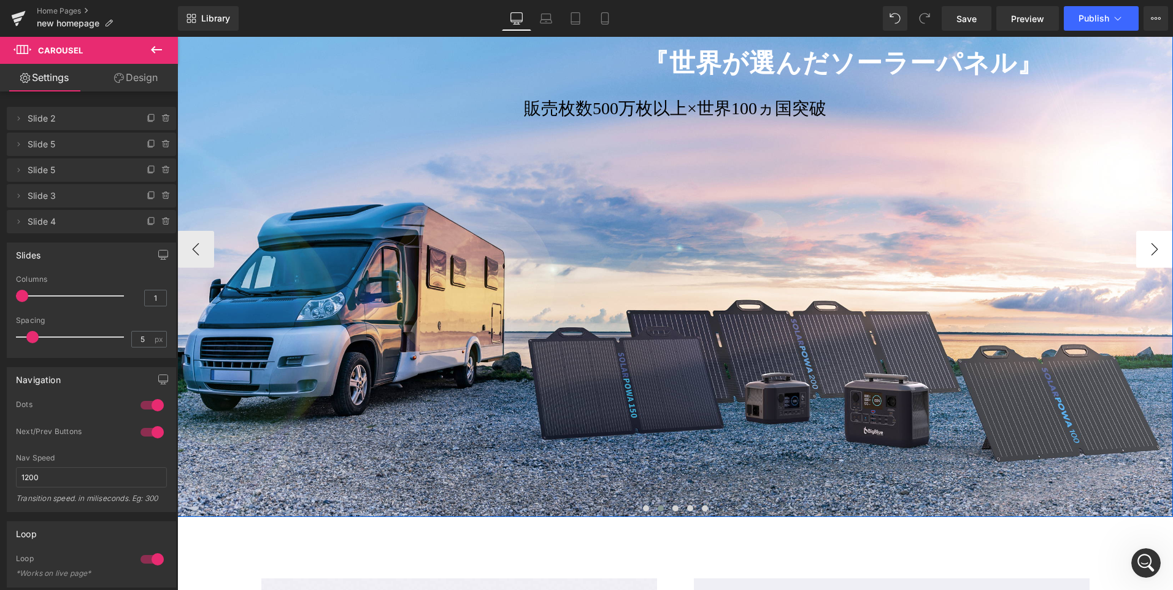
click at [1154, 253] on button "›" at bounding box center [1154, 249] width 37 height 37
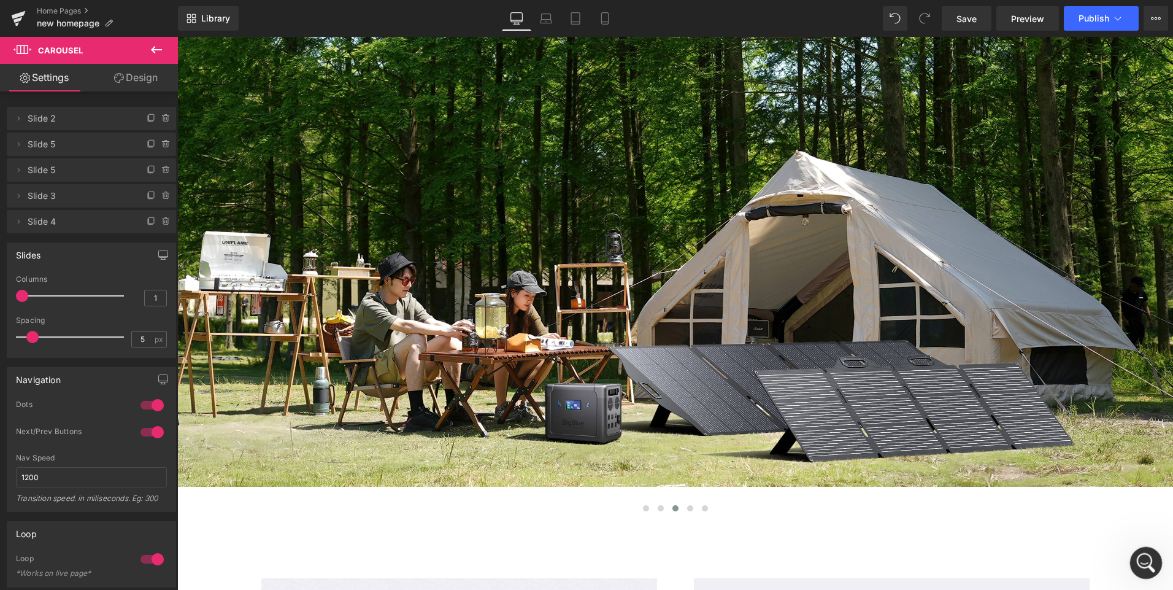
click at [1145, 555] on icon "打开 Intercom Messenger" at bounding box center [1144, 561] width 20 height 20
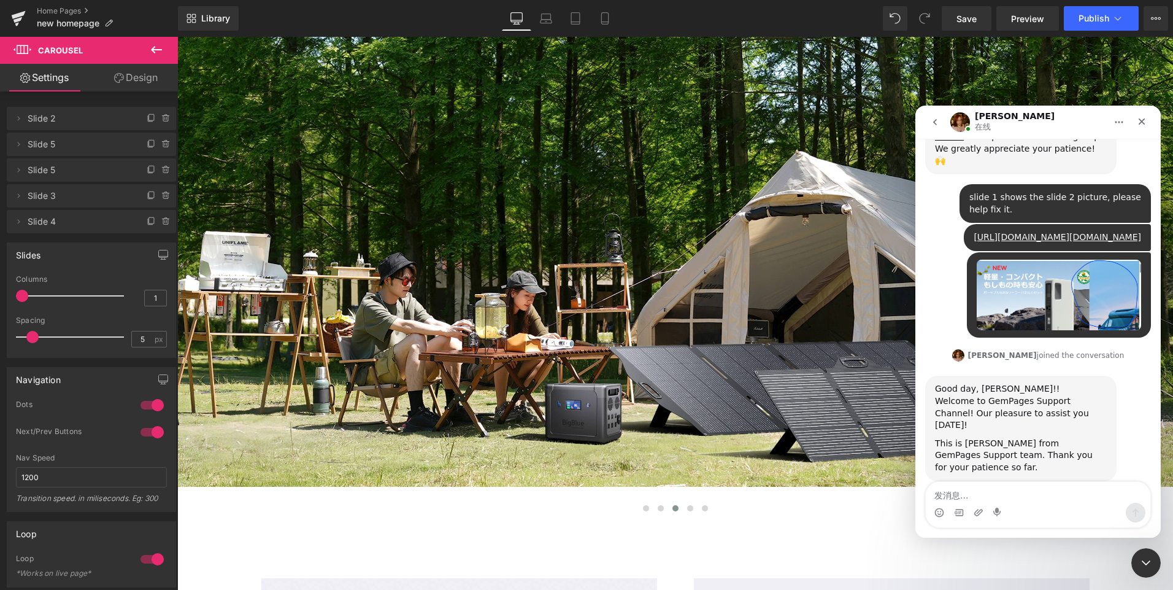
scroll to position [218, 0]
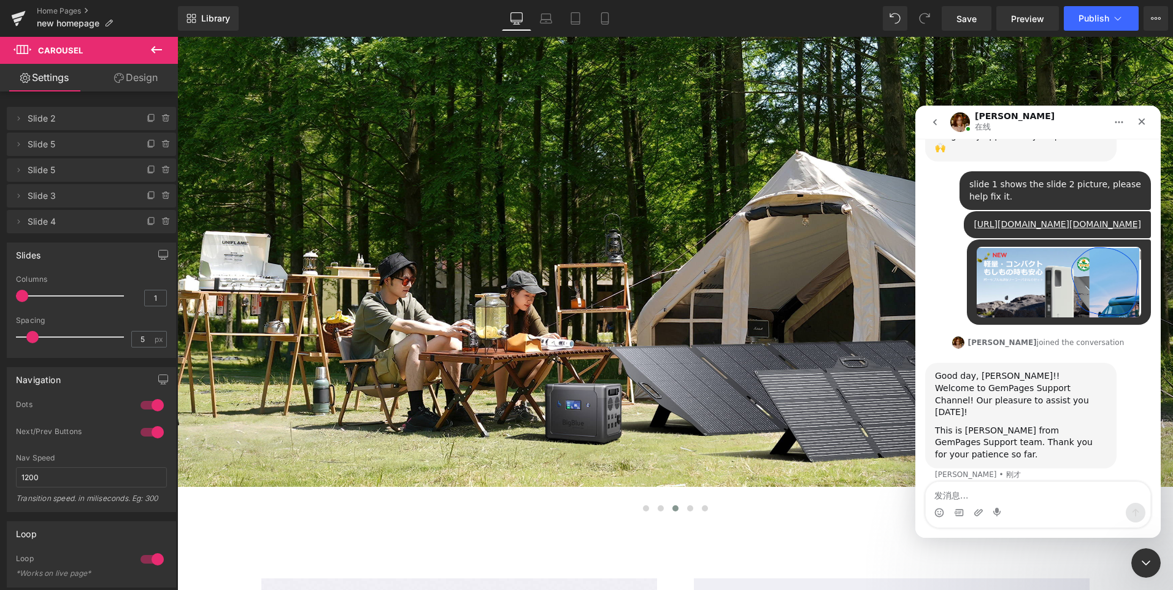
click at [599, 467] on div at bounding box center [586, 276] width 1173 height 553
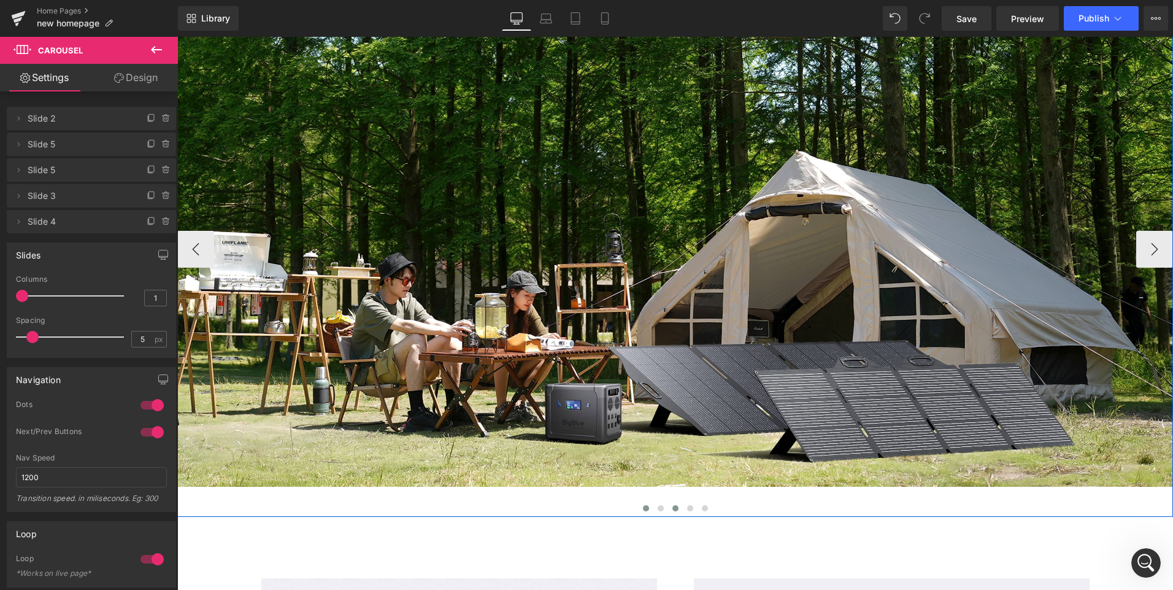
click at [643, 511] on span at bounding box center [646, 508] width 6 height 6
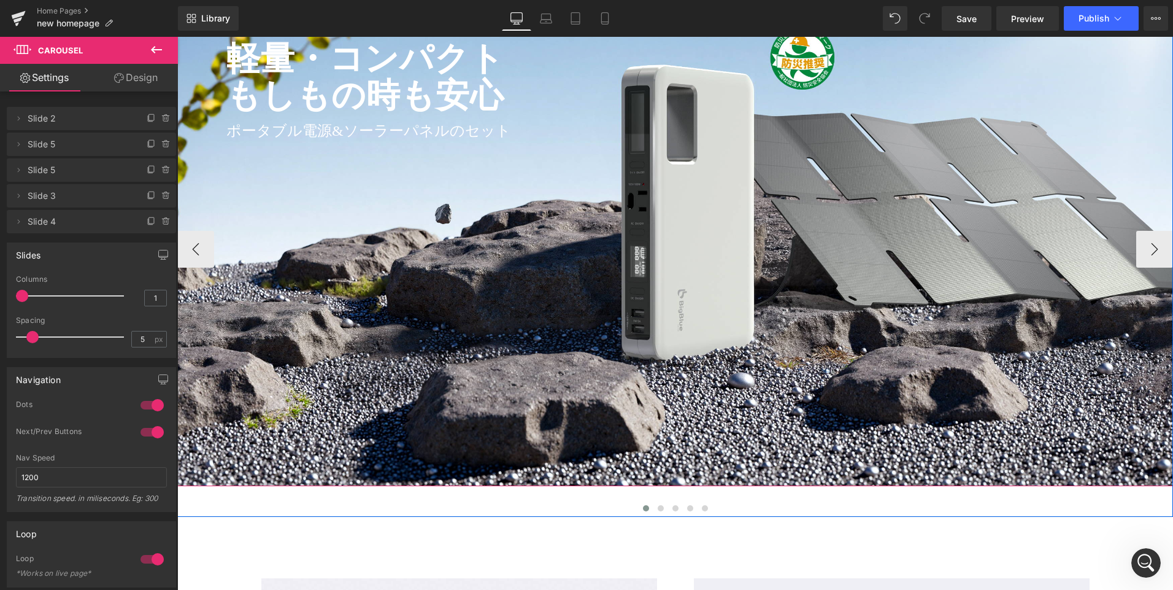
click at [663, 402] on div at bounding box center [675, 234] width 996 height 504
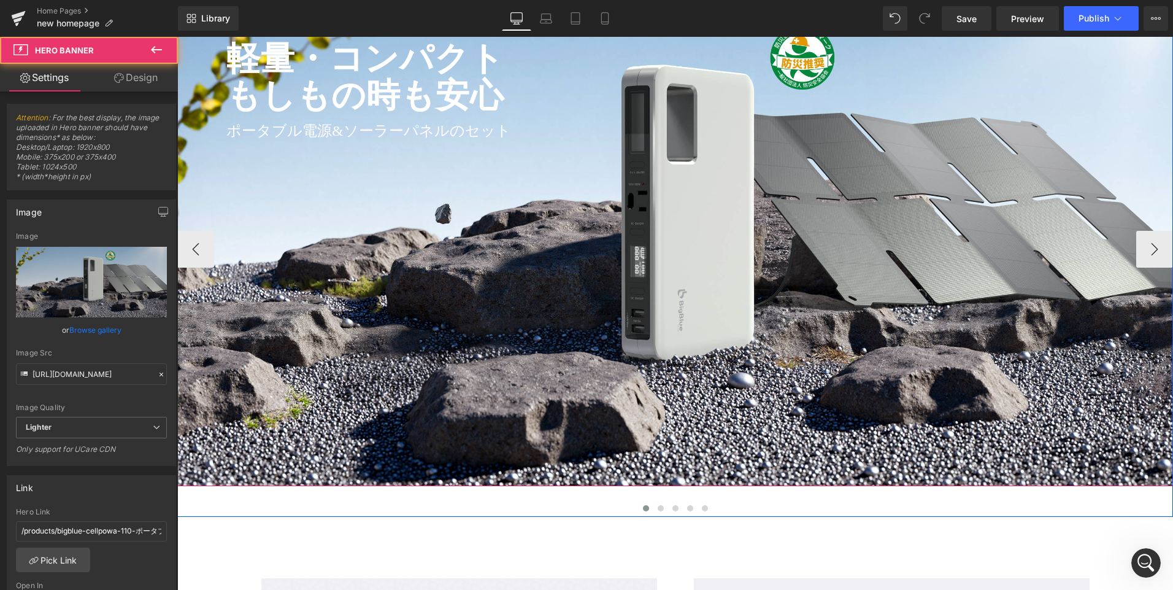
click at [733, 361] on div at bounding box center [675, 234] width 996 height 504
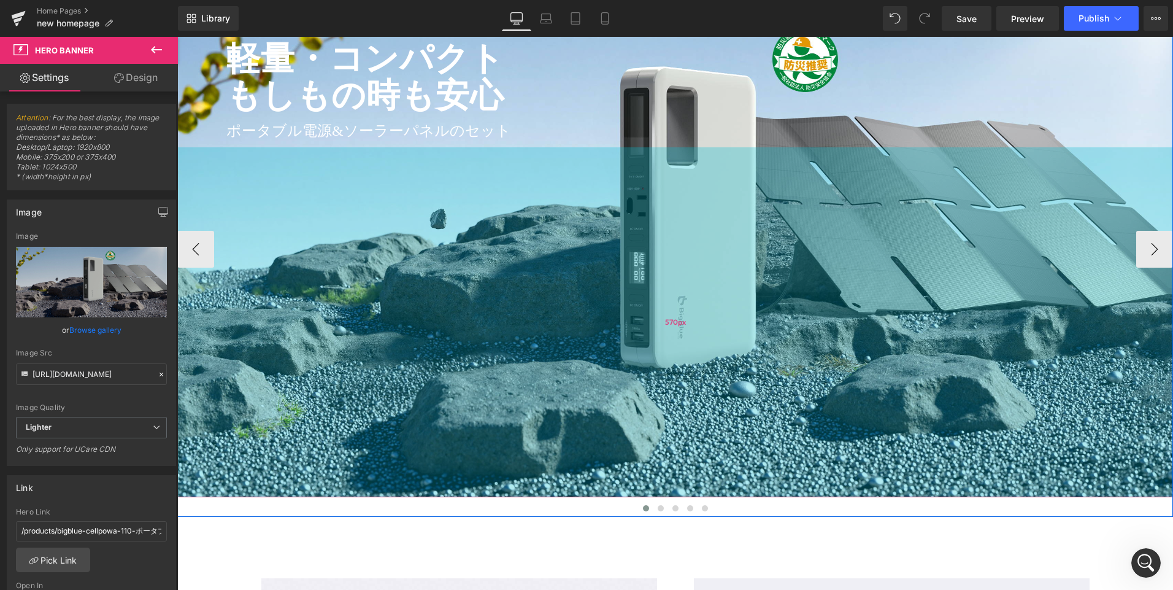
drag, startPoint x: 677, startPoint y: 477, endPoint x: 680, endPoint y: 488, distance: 11.3
click at [680, 488] on div "570px" at bounding box center [675, 322] width 996 height 350
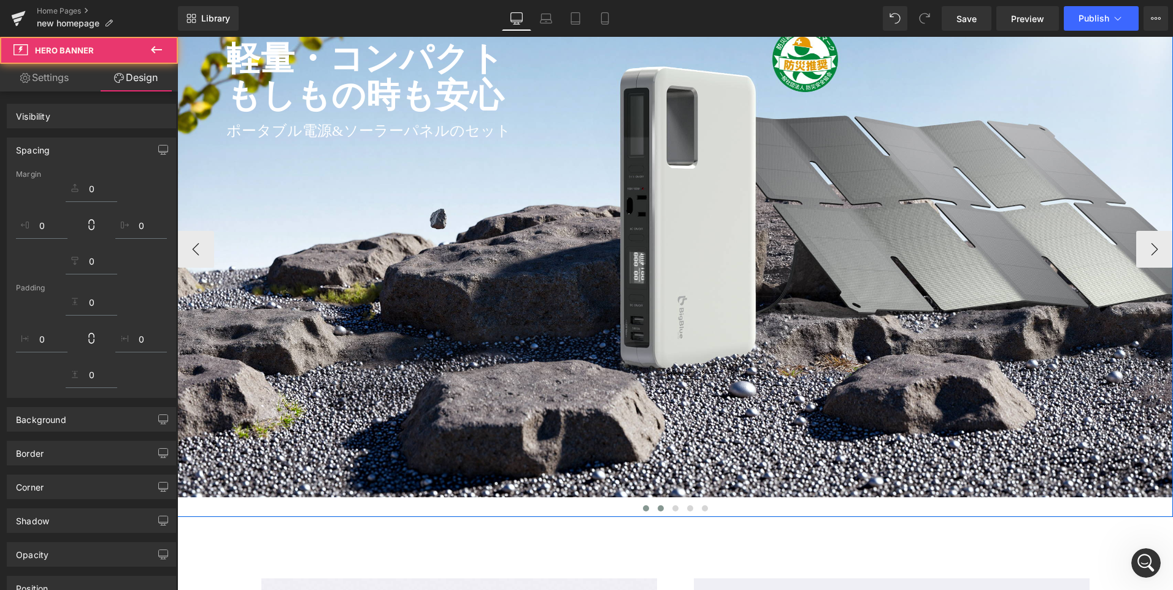
click at [658, 510] on span at bounding box center [661, 508] width 6 height 6
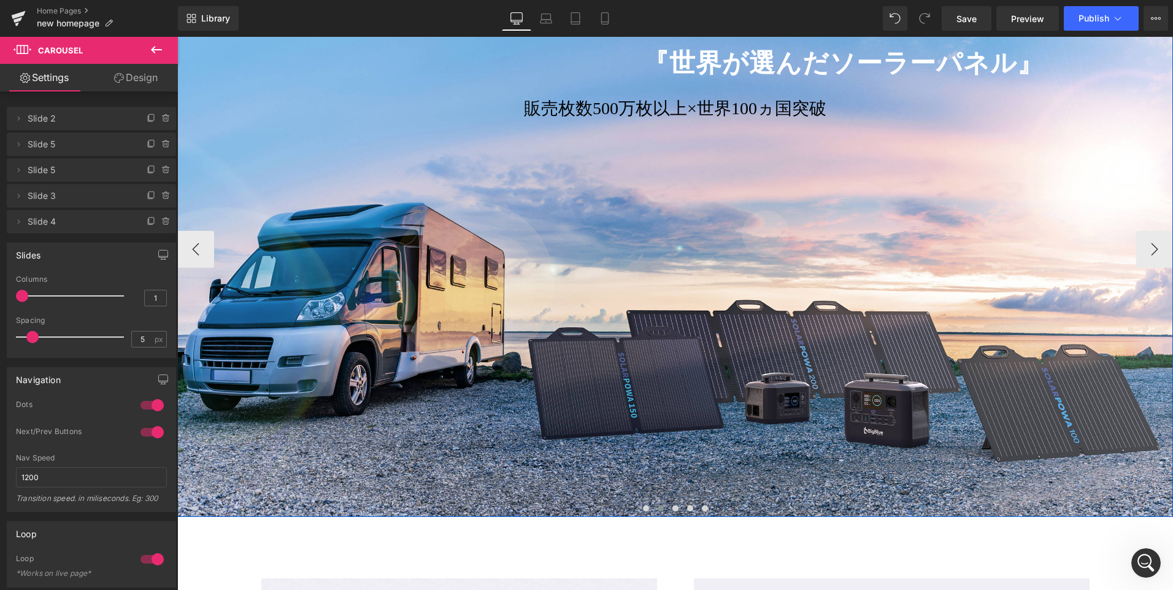
click at [752, 477] on div at bounding box center [675, 249] width 996 height 535
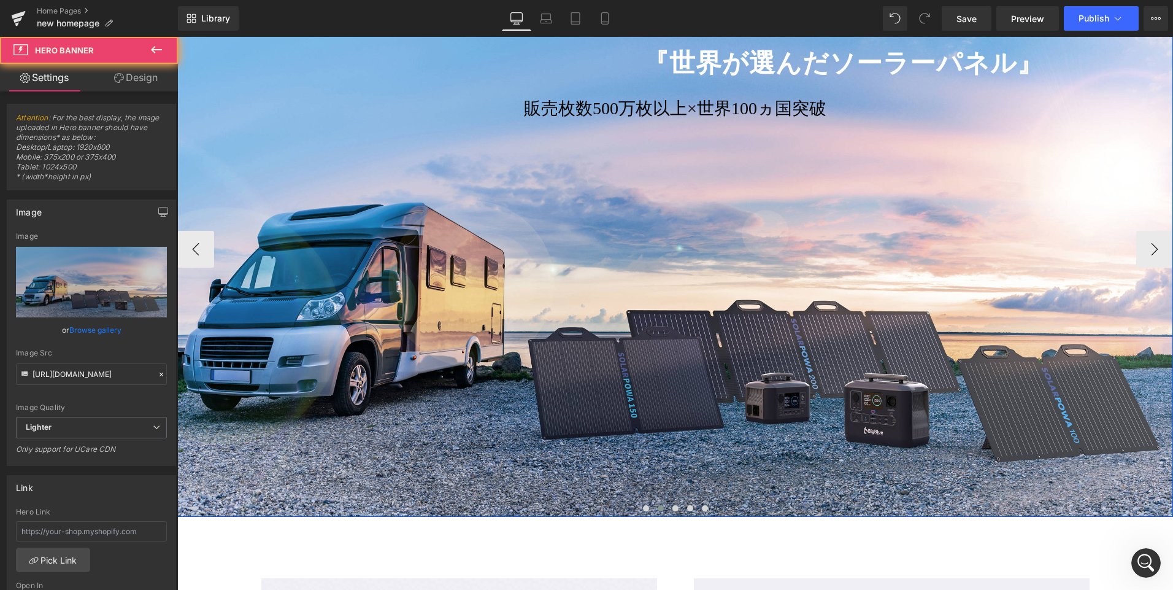
click at [645, 415] on div at bounding box center [675, 249] width 996 height 535
click at [474, 514] on div at bounding box center [675, 514] width 996 height 3
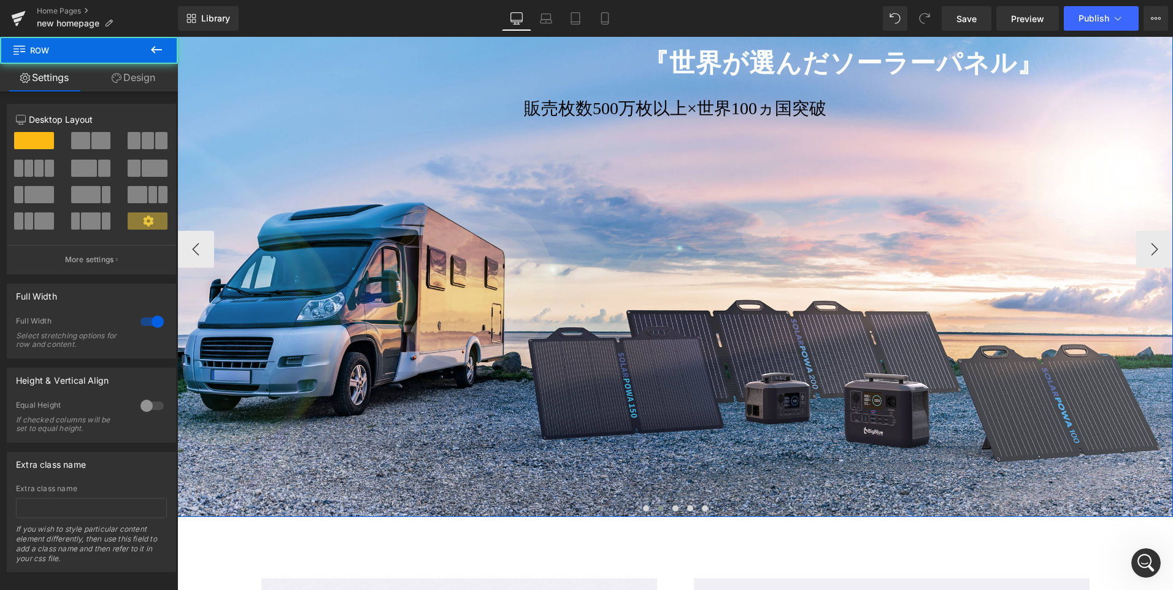
click at [474, 509] on div at bounding box center [675, 510] width 996 height 16
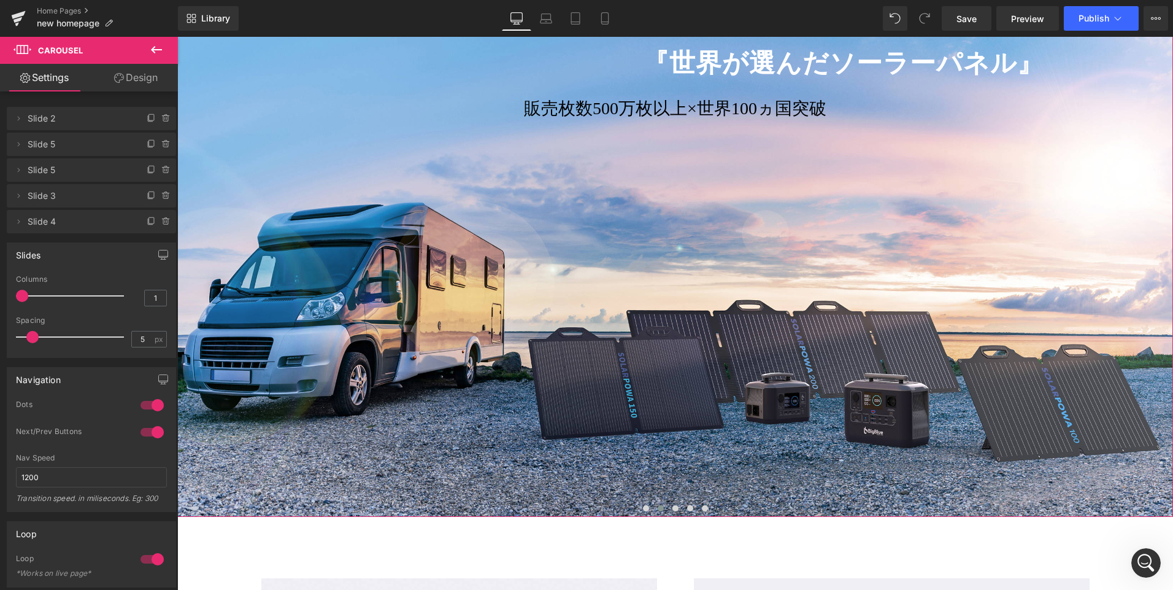
click at [146, 76] on link "Design" at bounding box center [135, 78] width 89 height 28
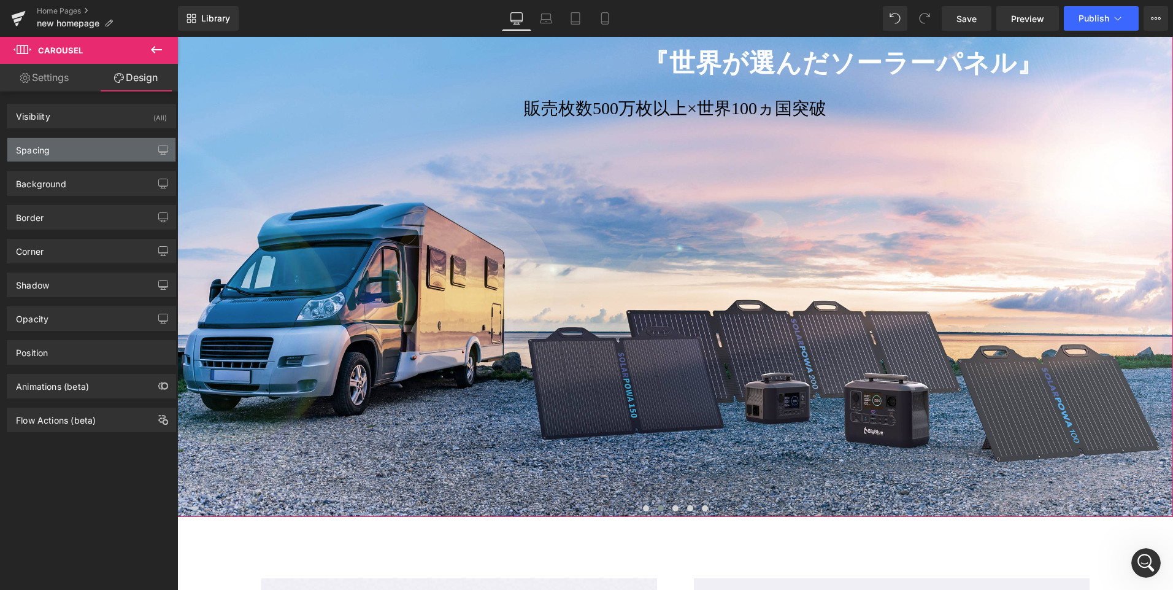
click at [80, 145] on div "Spacing" at bounding box center [91, 149] width 168 height 23
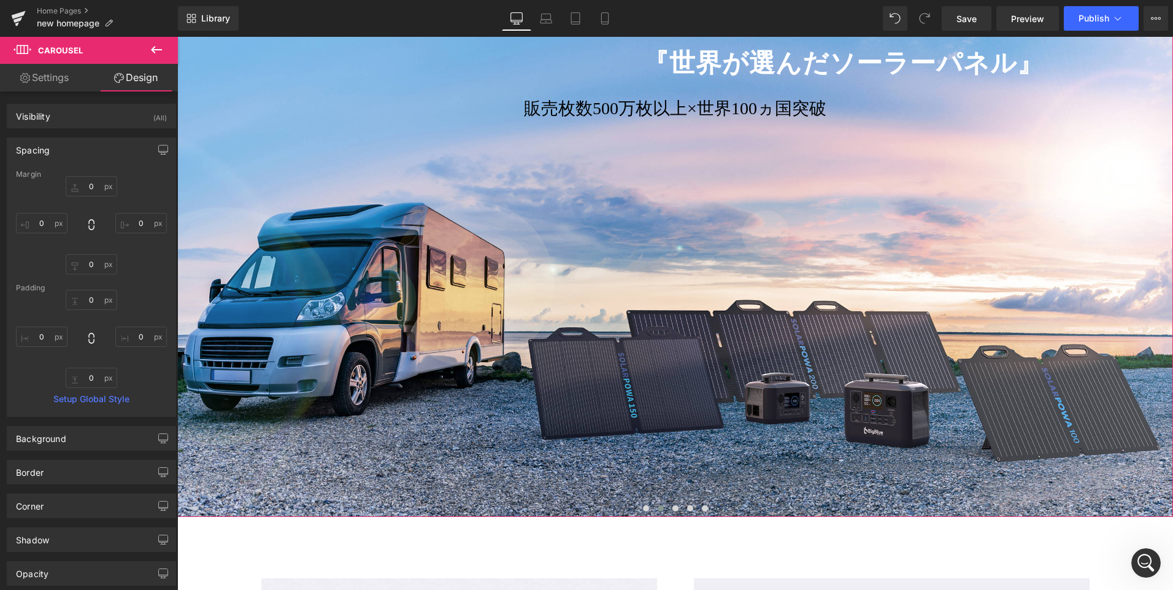
type input "0"
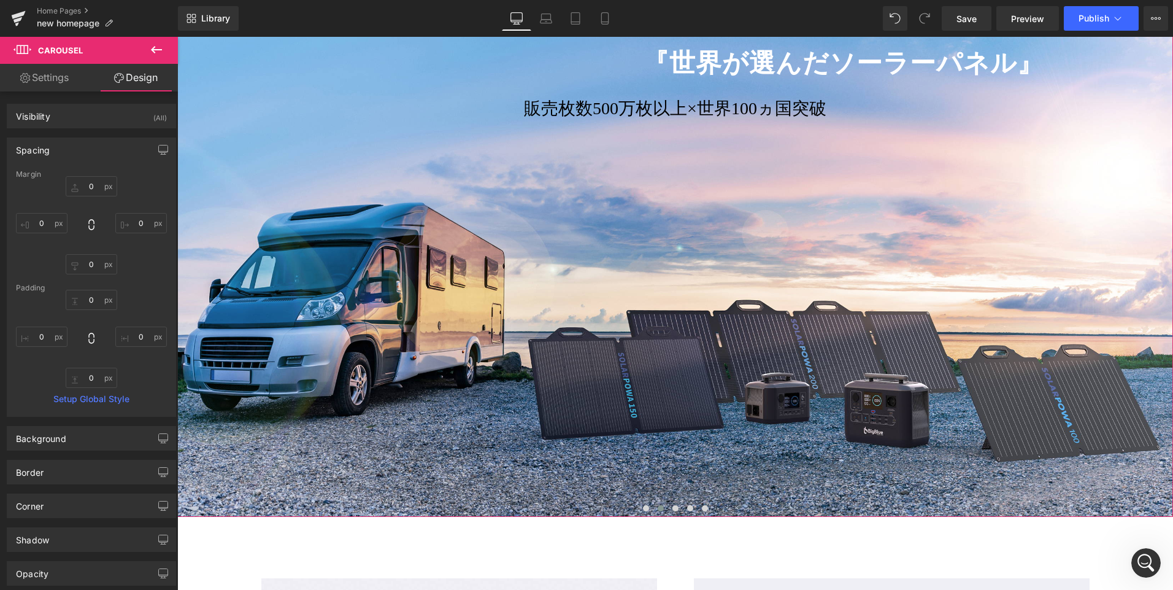
type input "0"
click at [710, 189] on div at bounding box center [675, 249] width 996 height 535
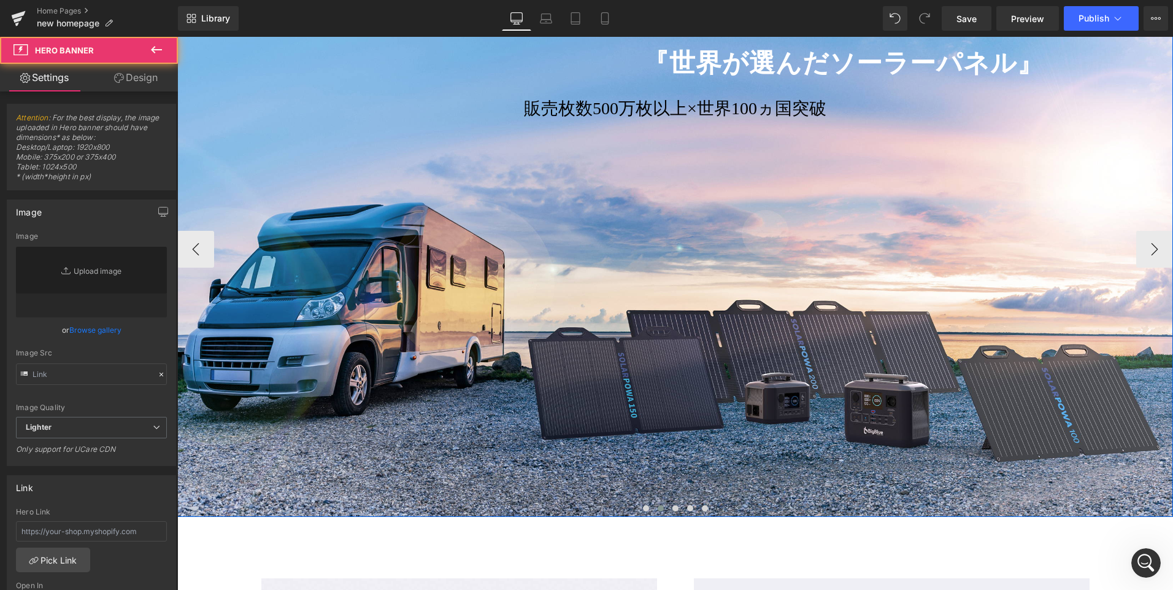
type input "[URL][DOMAIN_NAME]"
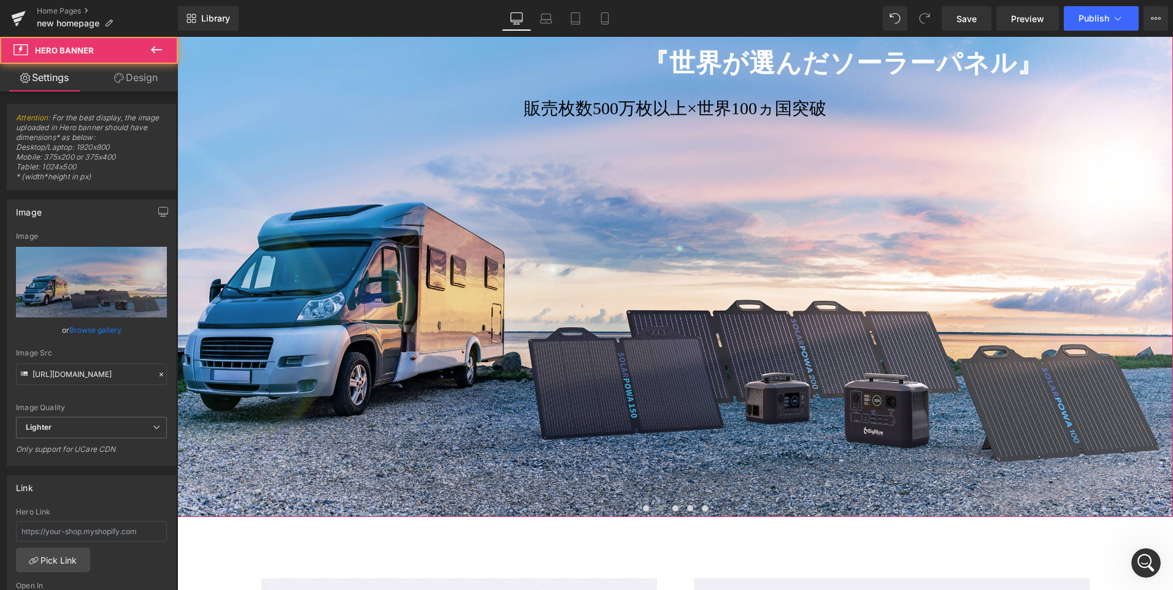
click at [140, 73] on link "Design" at bounding box center [135, 78] width 89 height 28
click at [0, 0] on div "Spacing" at bounding box center [0, 0] width 0 height 0
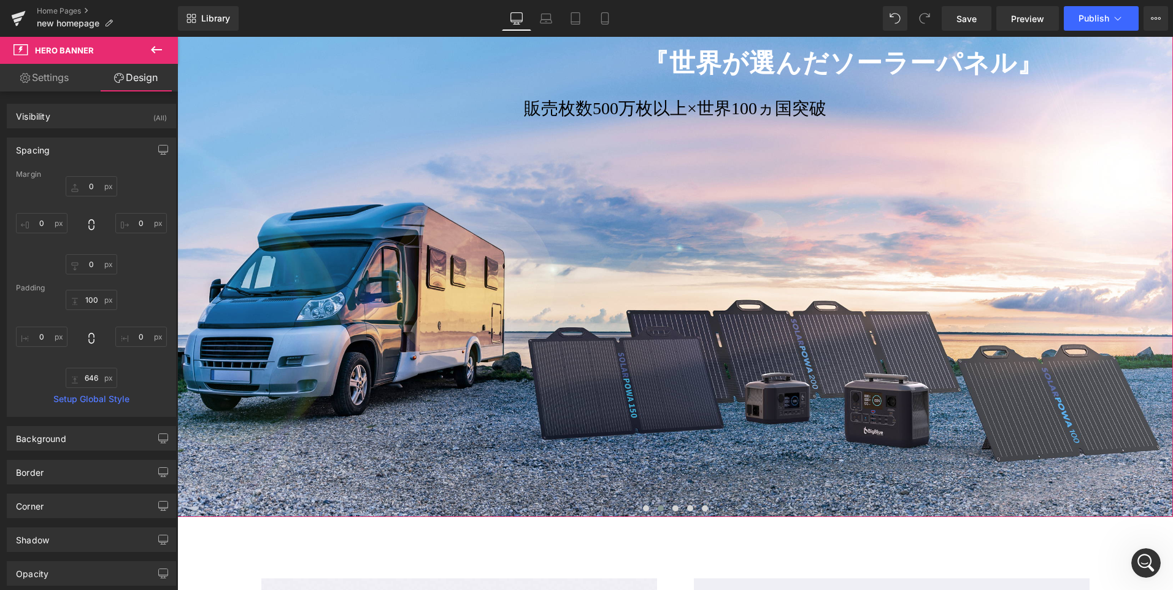
type input "0"
type input "100"
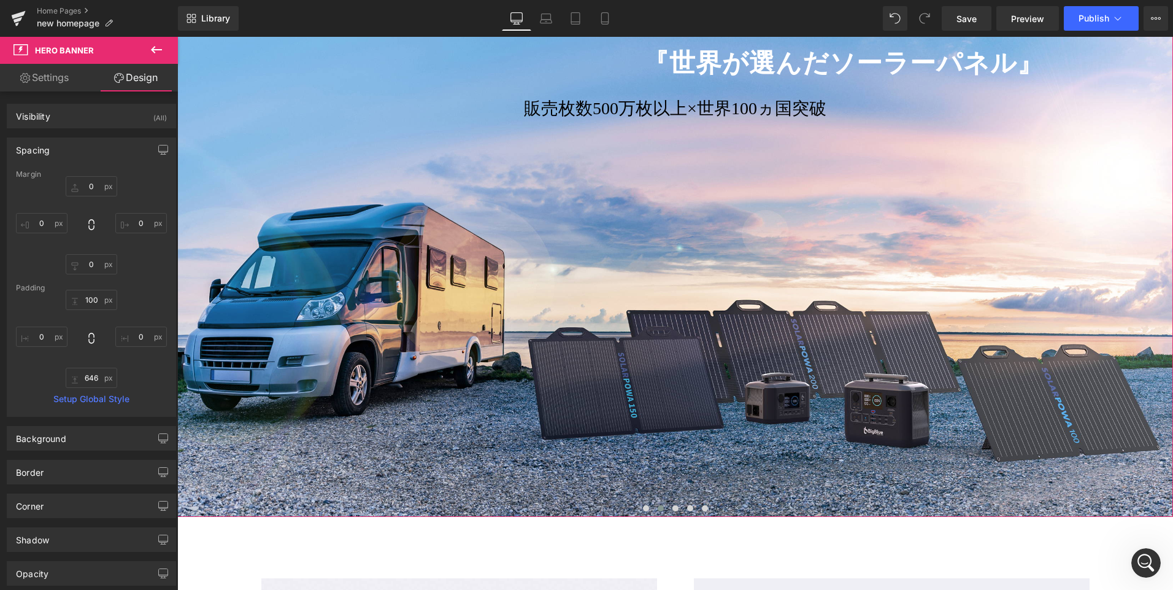
type input "0"
type input "646"
type input "0"
click at [94, 371] on input "646" at bounding box center [92, 377] width 52 height 20
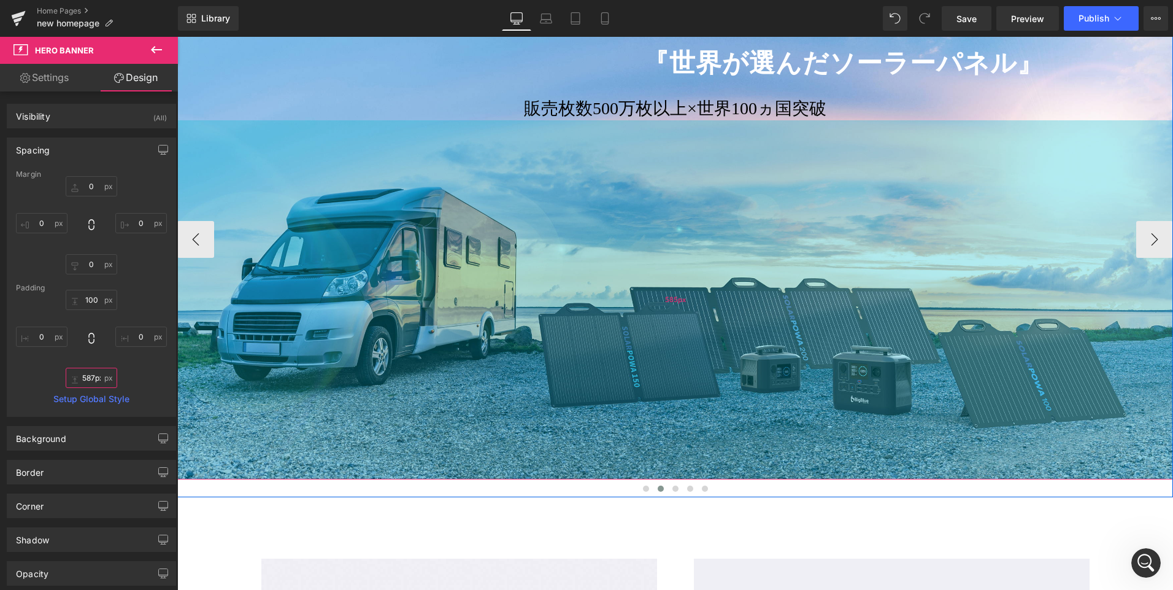
type input "588px"
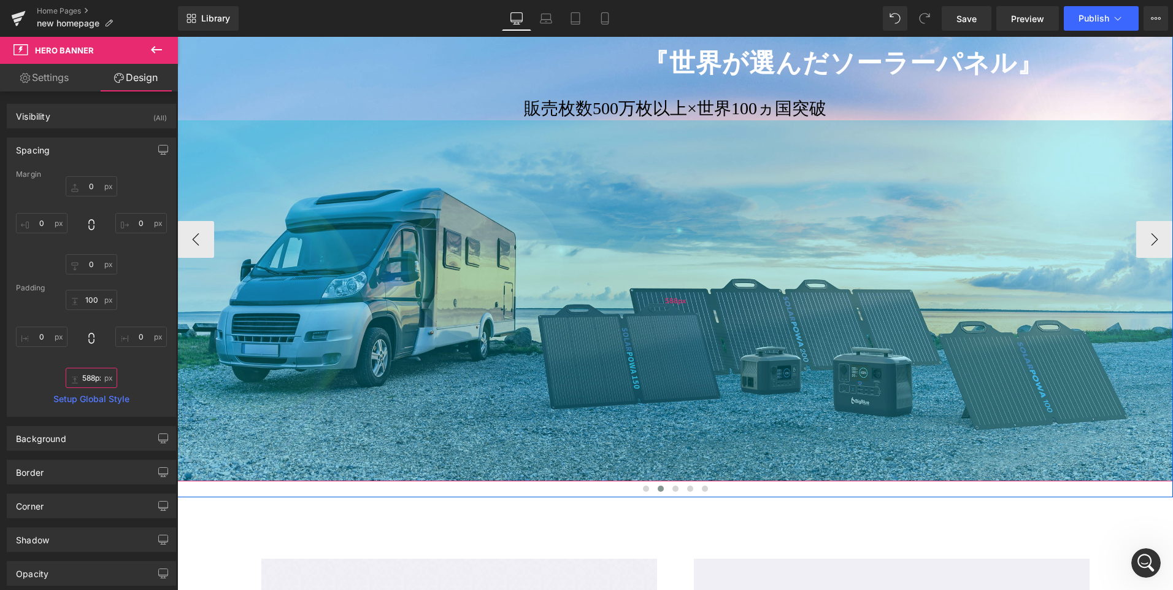
drag, startPoint x: 587, startPoint y: 448, endPoint x: 593, endPoint y: 441, distance: 9.2
click at [593, 441] on div "588px" at bounding box center [675, 300] width 996 height 361
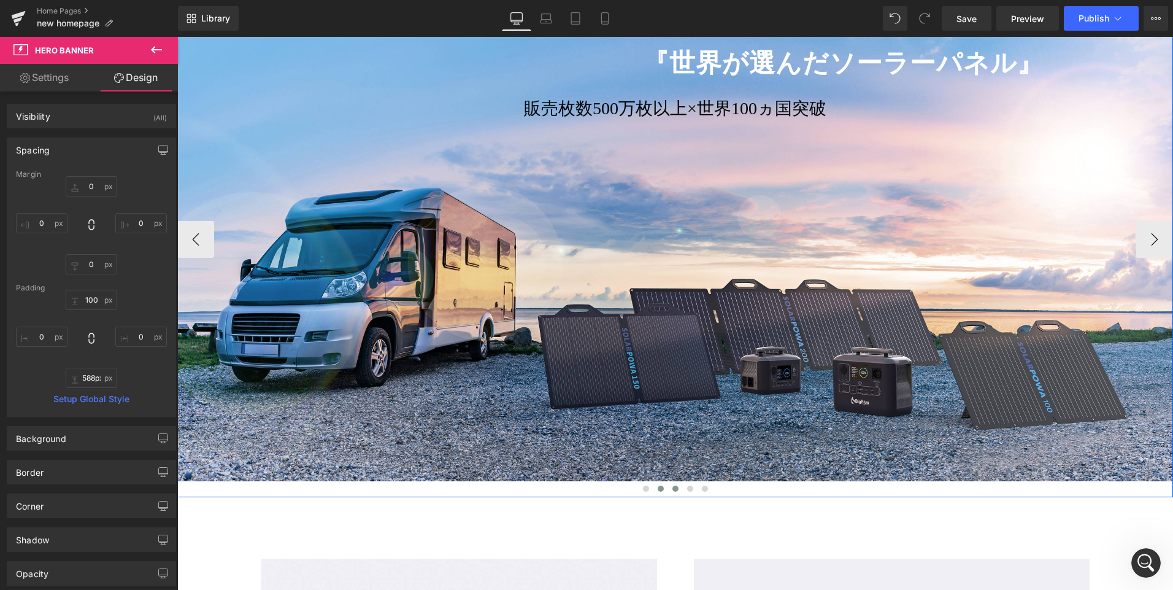
click at [672, 491] on span at bounding box center [675, 488] width 6 height 6
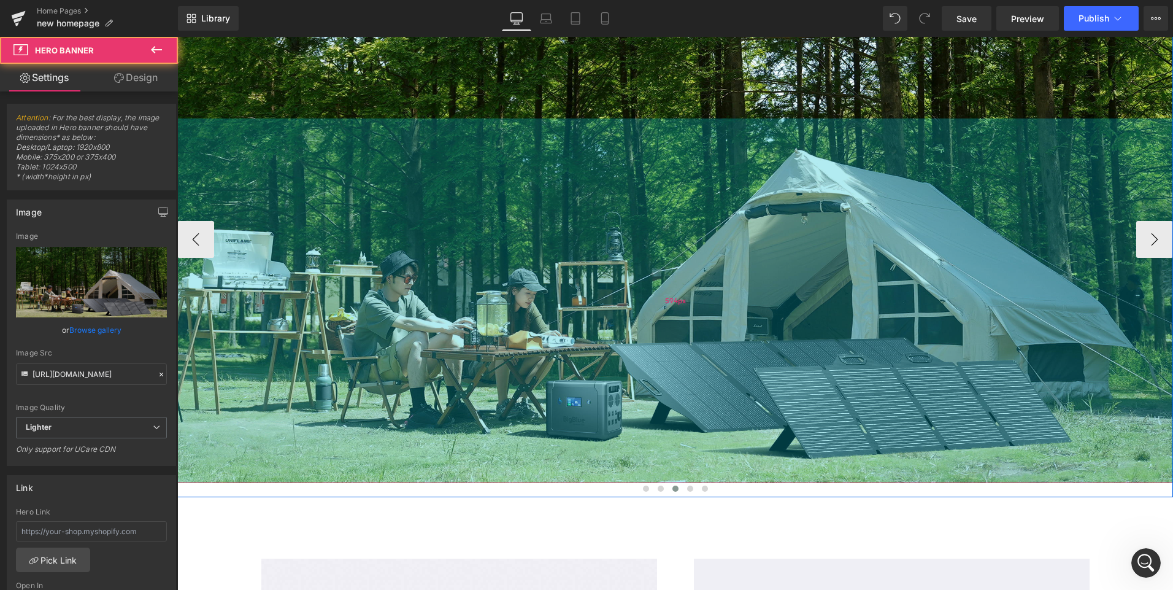
click at [680, 447] on div "594px" at bounding box center [675, 300] width 996 height 364
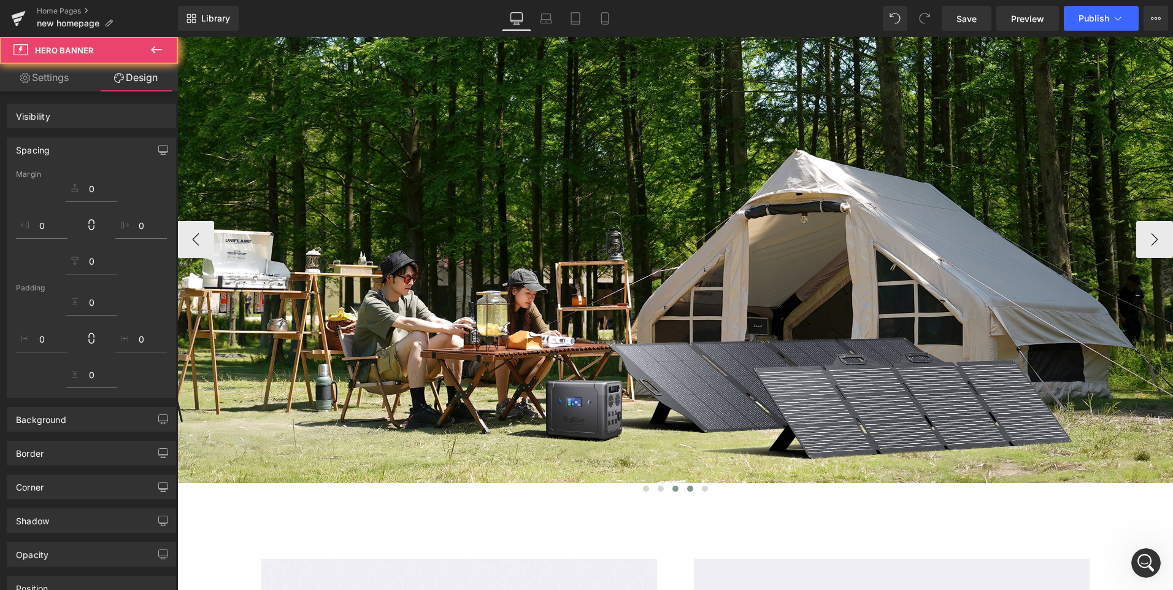
click at [687, 487] on span at bounding box center [690, 488] width 6 height 6
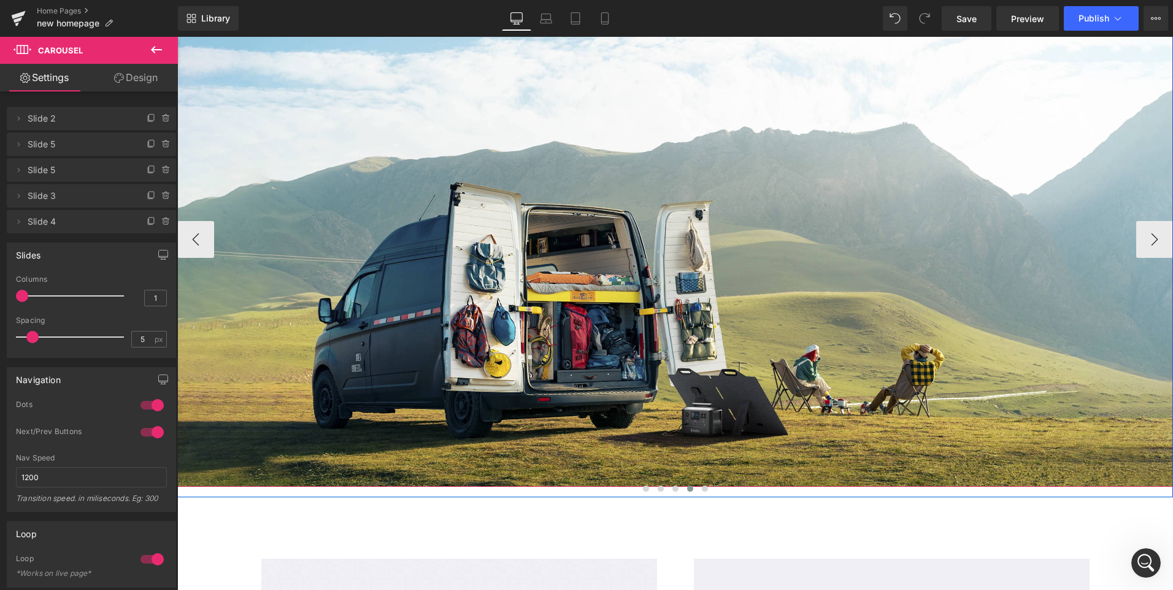
click at [711, 445] on div at bounding box center [675, 234] width 996 height 505
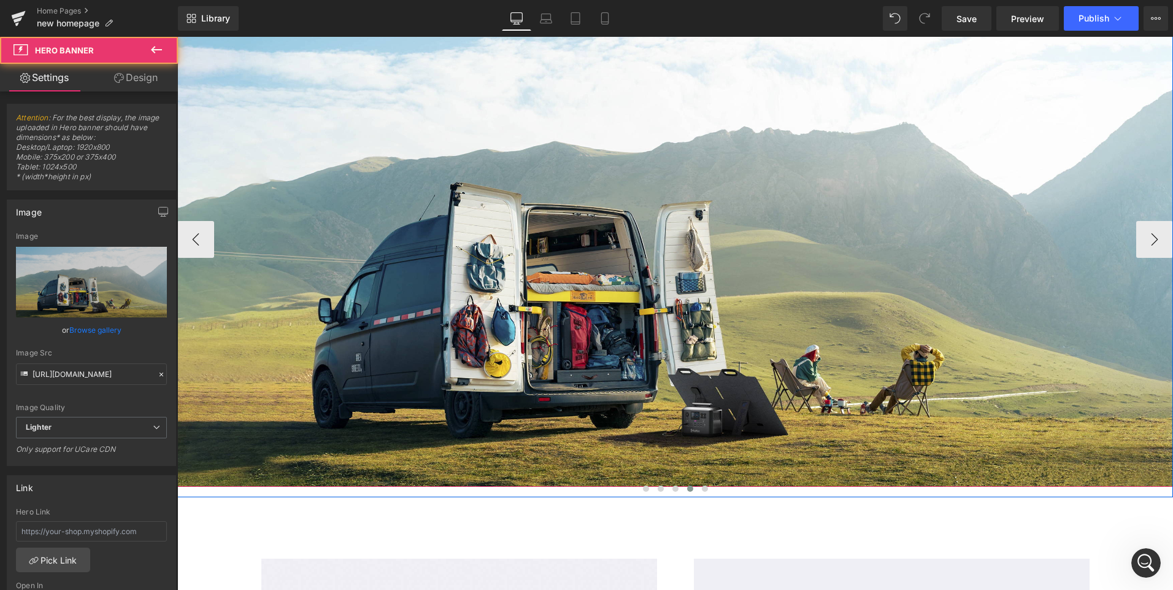
click at [645, 408] on div at bounding box center [675, 234] width 996 height 505
click at [639, 490] on button at bounding box center [646, 488] width 15 height 12
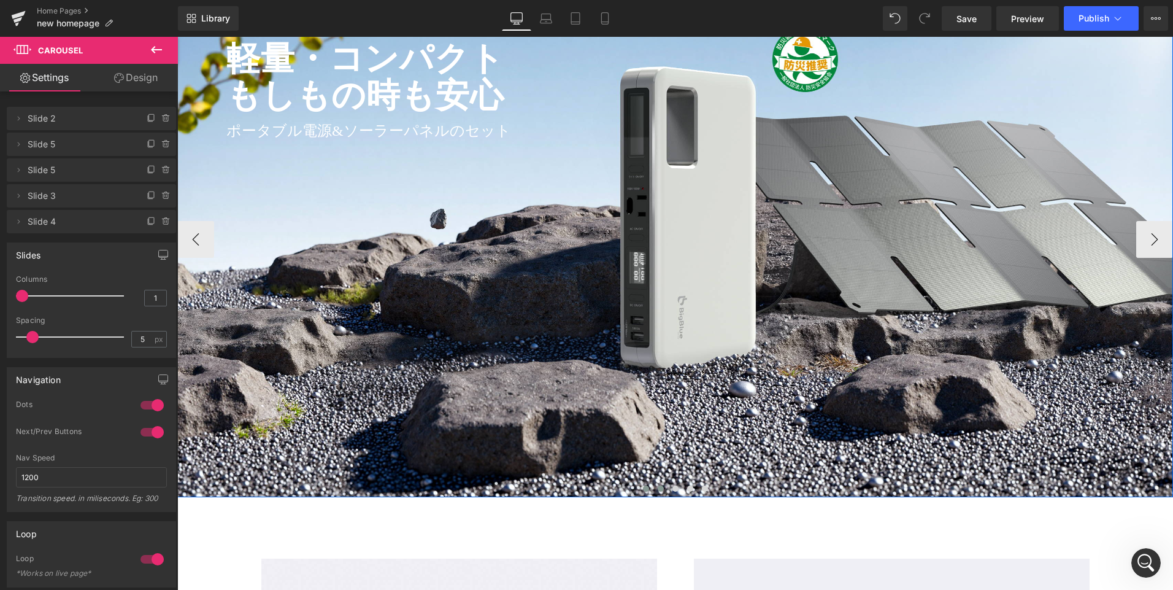
click at [658, 490] on span at bounding box center [661, 488] width 6 height 6
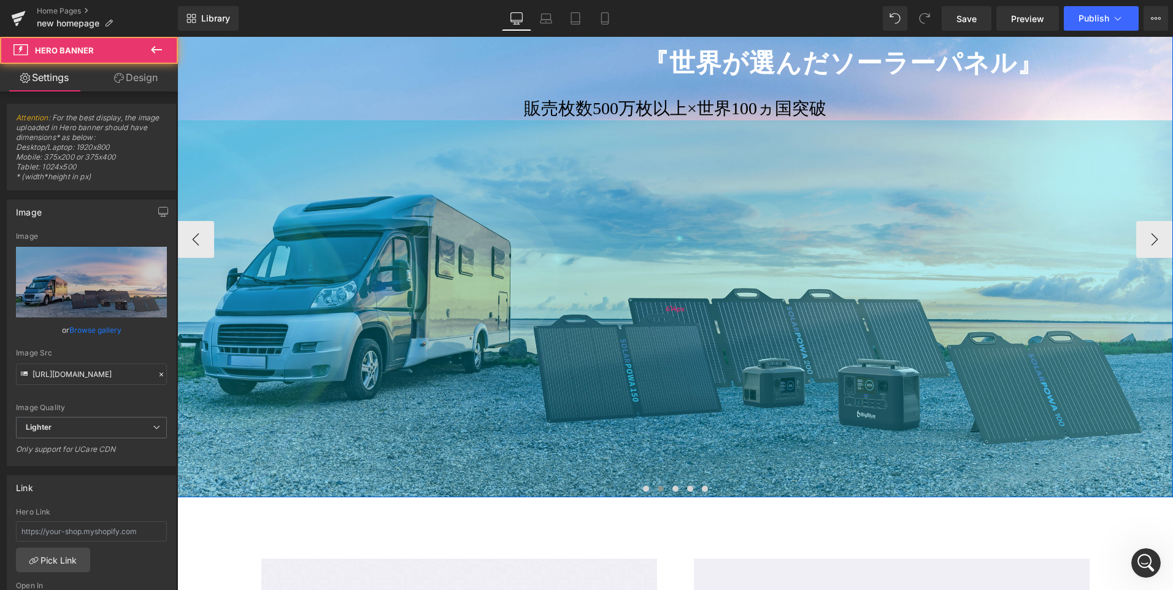
drag, startPoint x: 652, startPoint y: 456, endPoint x: 661, endPoint y: 472, distance: 18.1
click at [661, 472] on div "614px" at bounding box center [675, 308] width 996 height 377
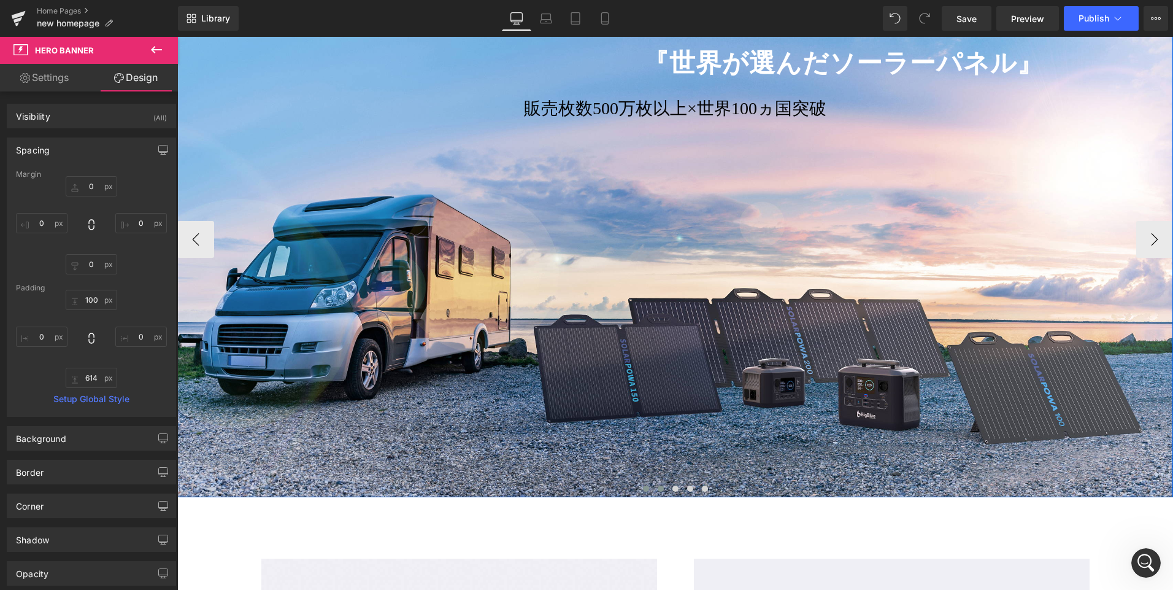
click at [639, 488] on button at bounding box center [646, 488] width 15 height 12
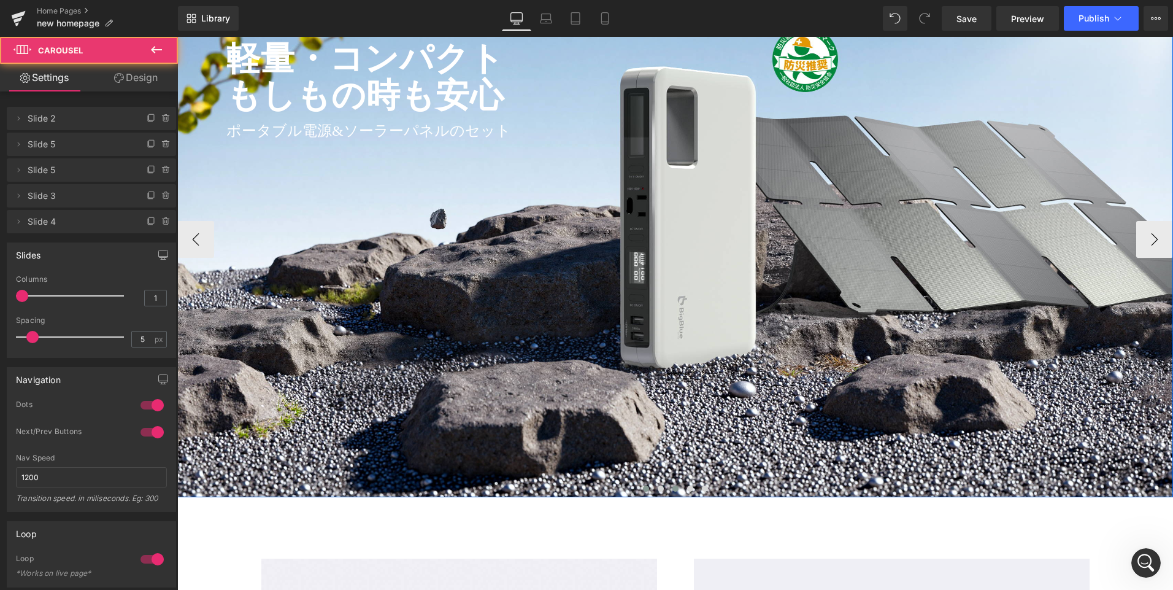
click at [672, 488] on span at bounding box center [675, 488] width 6 height 6
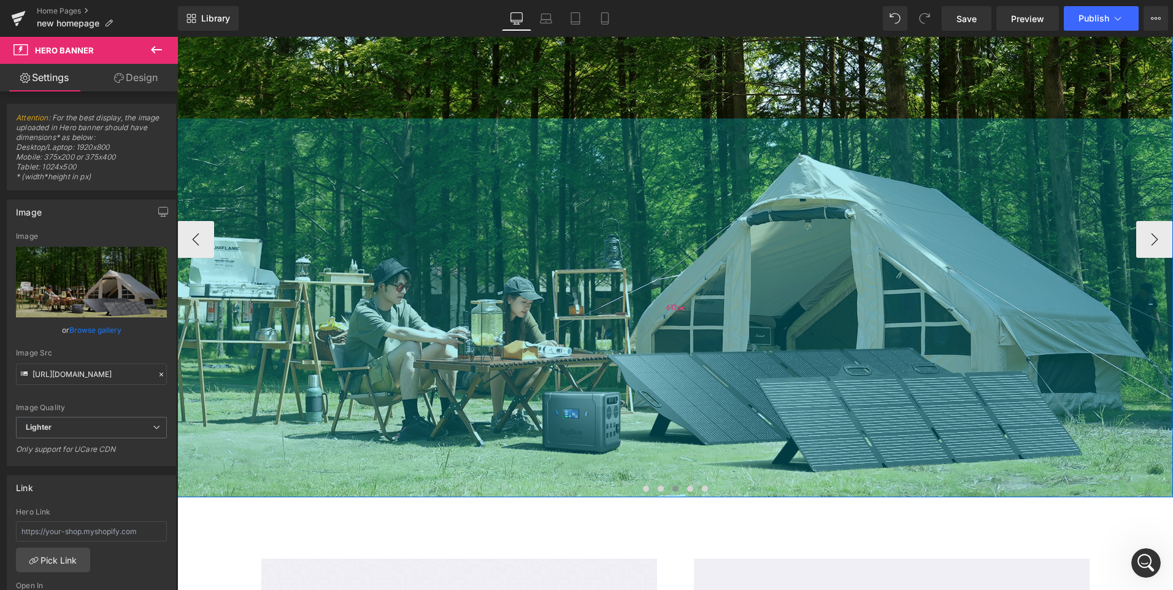
drag, startPoint x: 702, startPoint y: 433, endPoint x: 709, endPoint y: 447, distance: 15.6
click at [709, 447] on div "617px" at bounding box center [675, 307] width 996 height 379
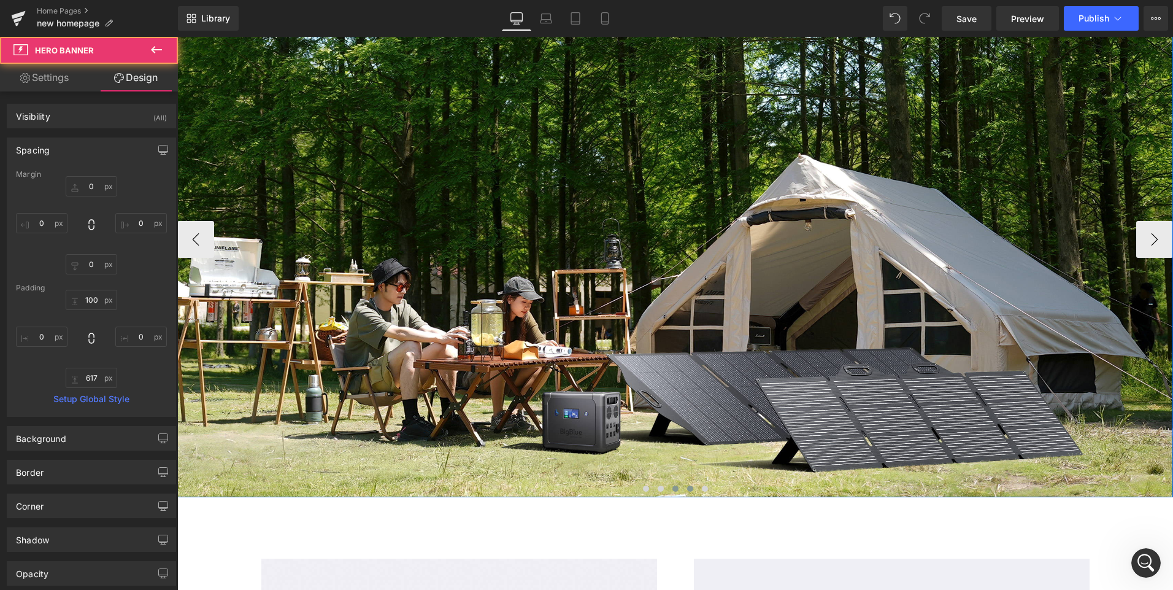
click at [687, 490] on span at bounding box center [690, 488] width 6 height 6
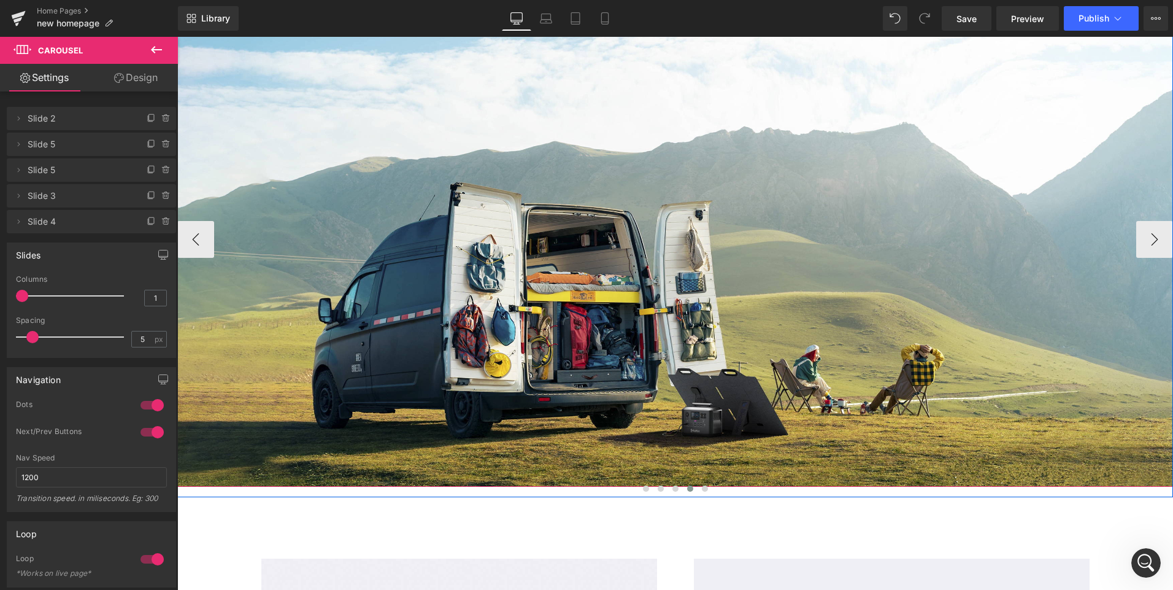
click at [702, 433] on div at bounding box center [675, 234] width 996 height 505
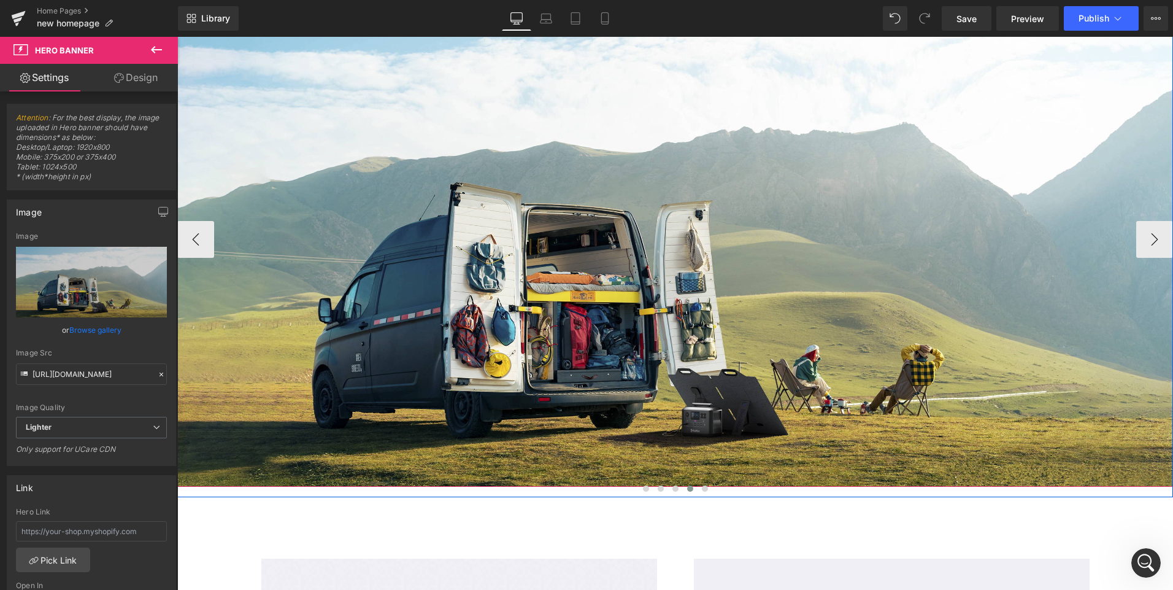
click at [609, 460] on div at bounding box center [675, 234] width 996 height 505
click at [702, 486] on span at bounding box center [705, 488] width 6 height 6
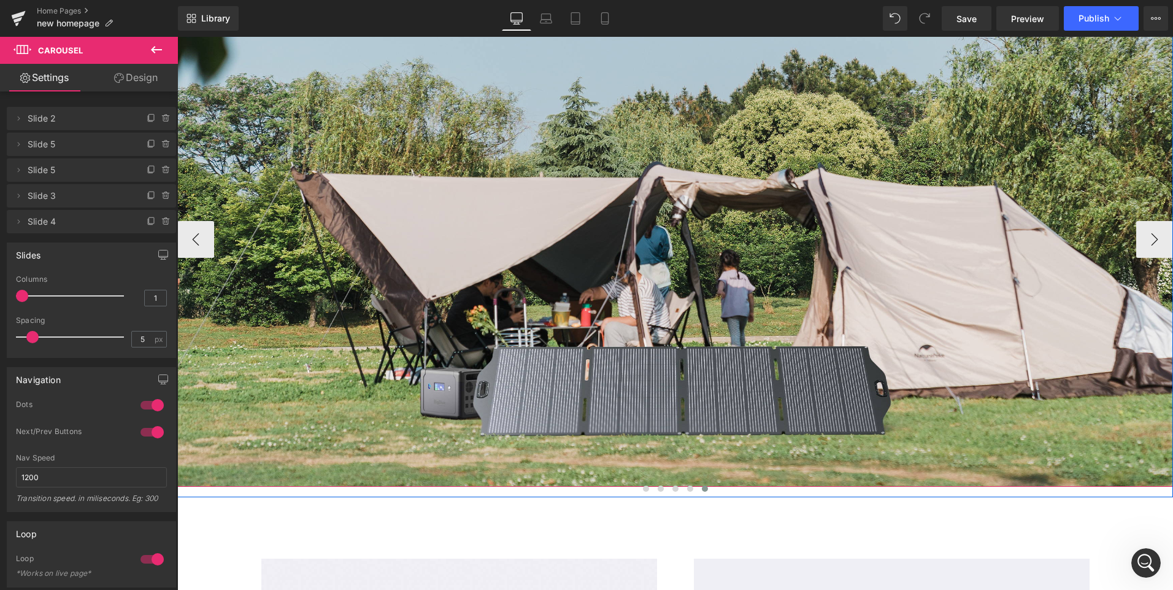
click at [682, 413] on div at bounding box center [675, 234] width 996 height 505
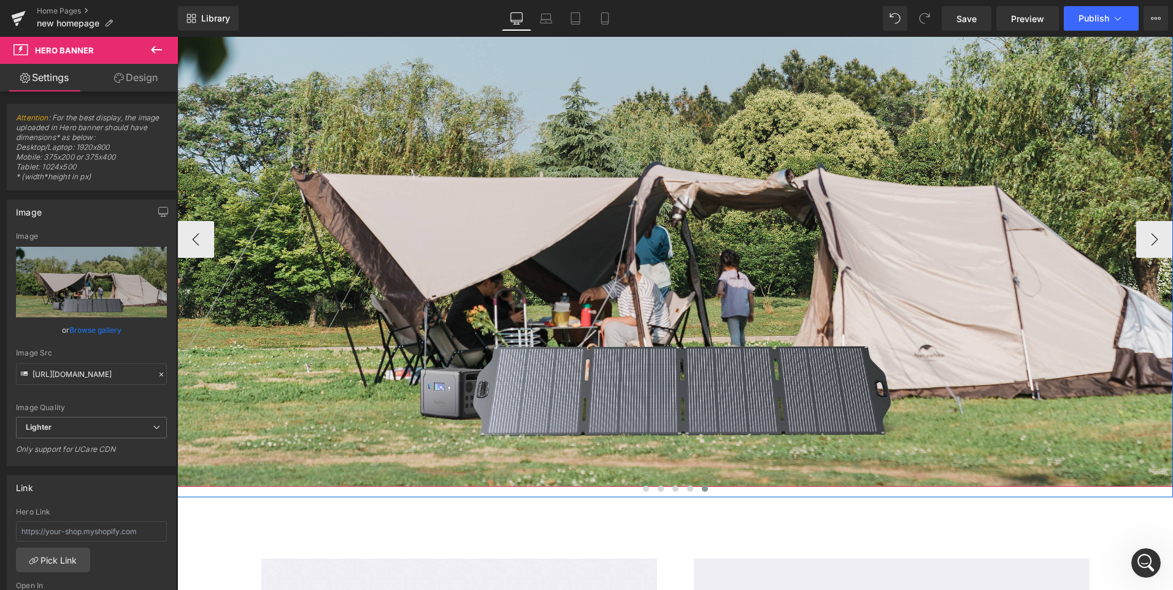
click at [621, 482] on div at bounding box center [675, 234] width 996 height 505
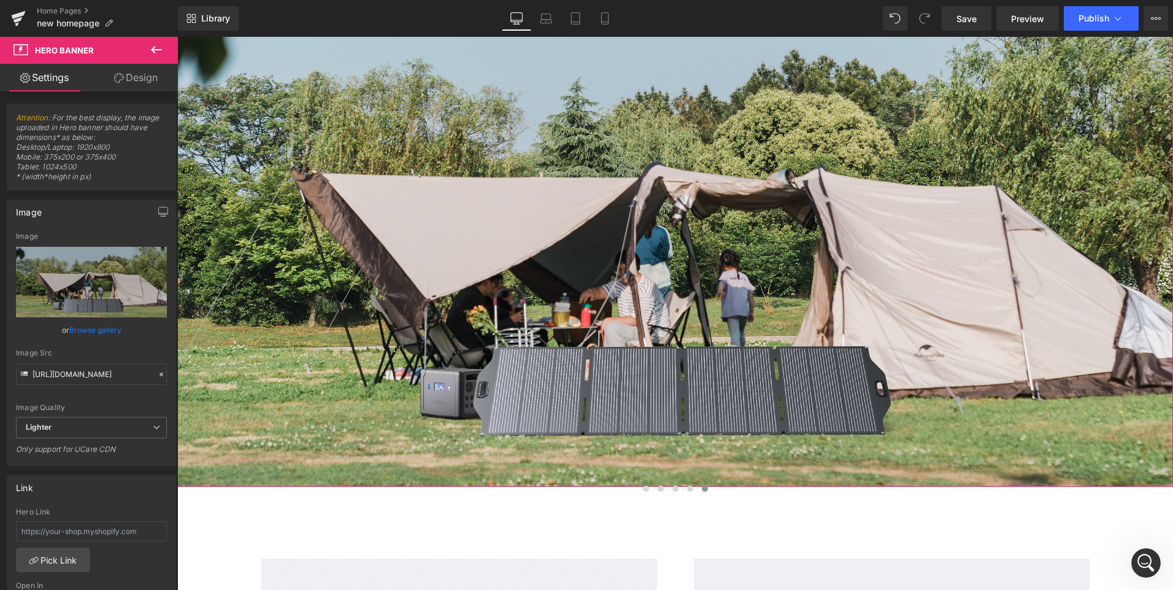
click at [125, 73] on link "Design" at bounding box center [135, 78] width 89 height 28
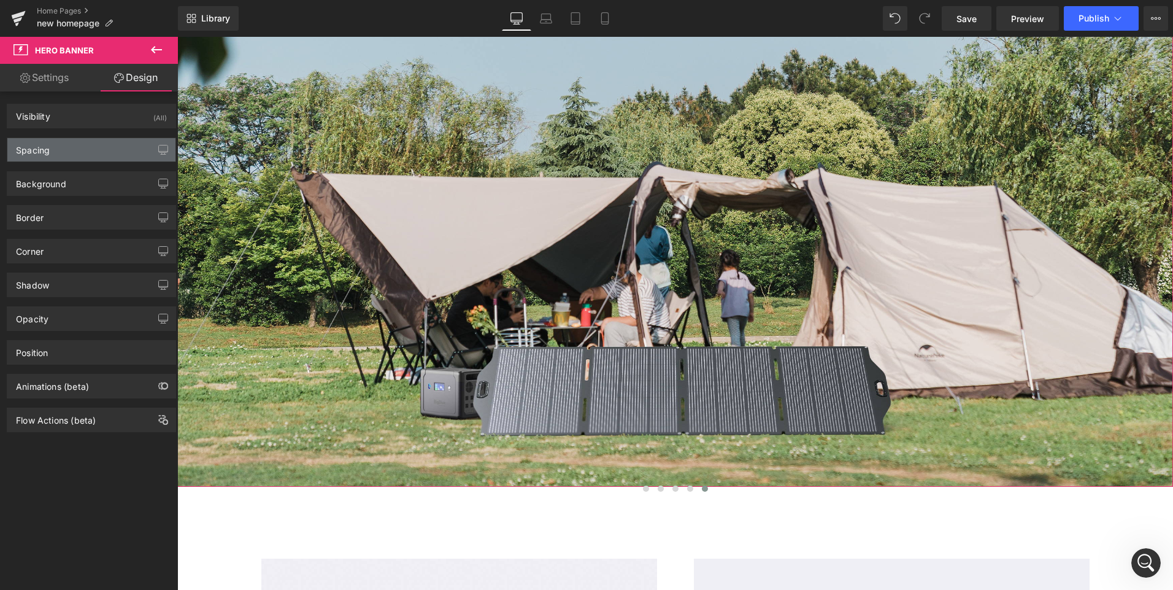
type input "0"
type input "100"
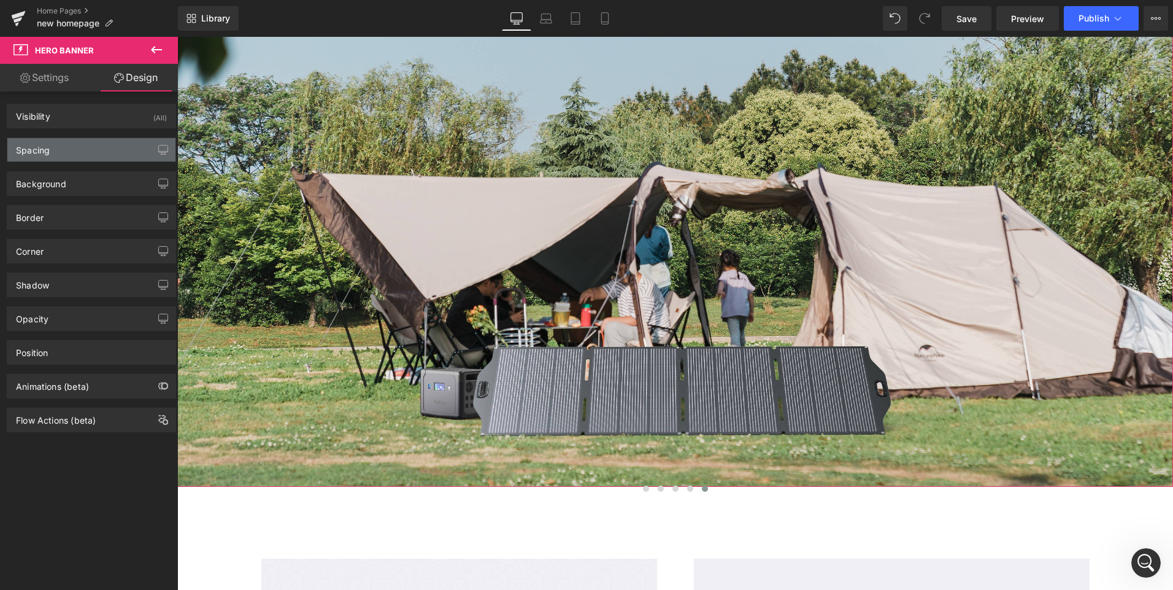
type input "0"
type input "600"
type input "0"
click at [72, 154] on div "Spacing" at bounding box center [91, 149] width 168 height 23
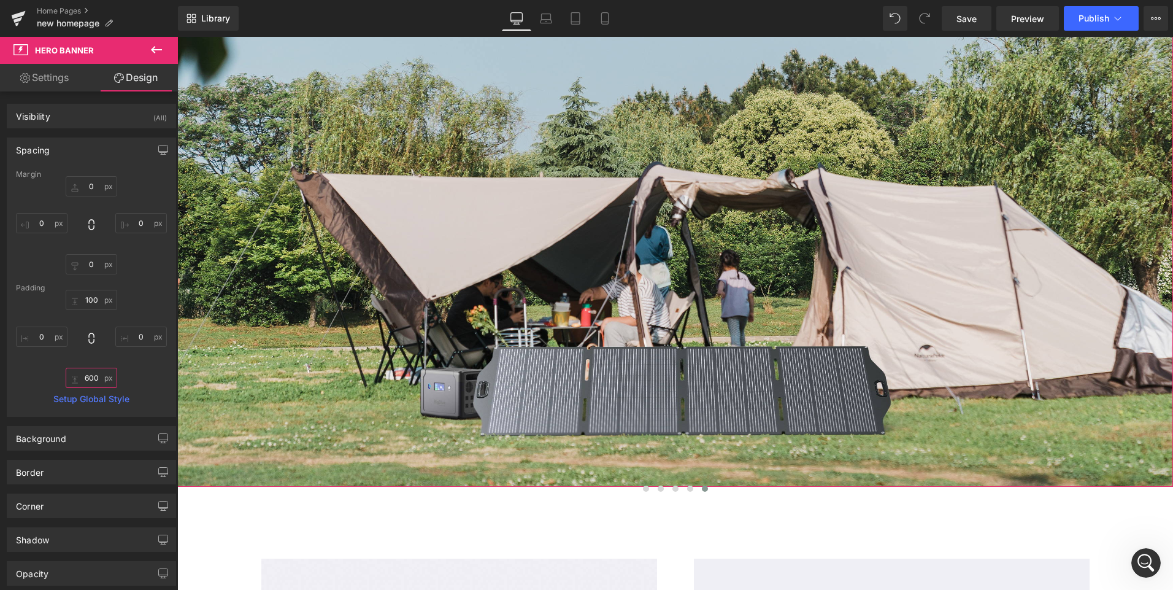
click at [94, 376] on input "600" at bounding box center [92, 377] width 52 height 20
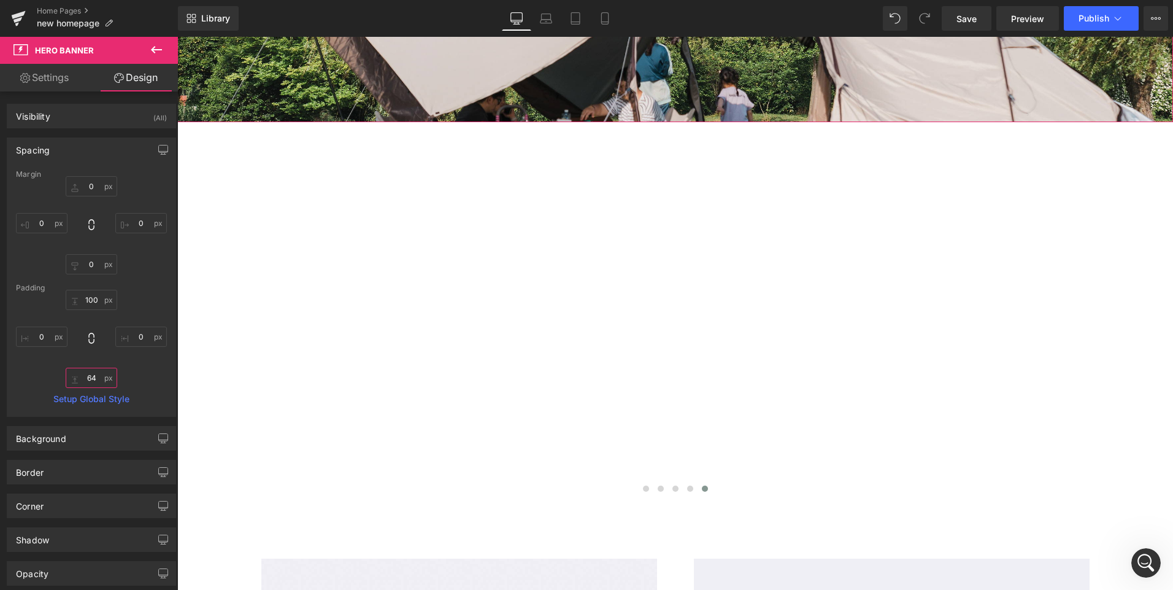
type input "646"
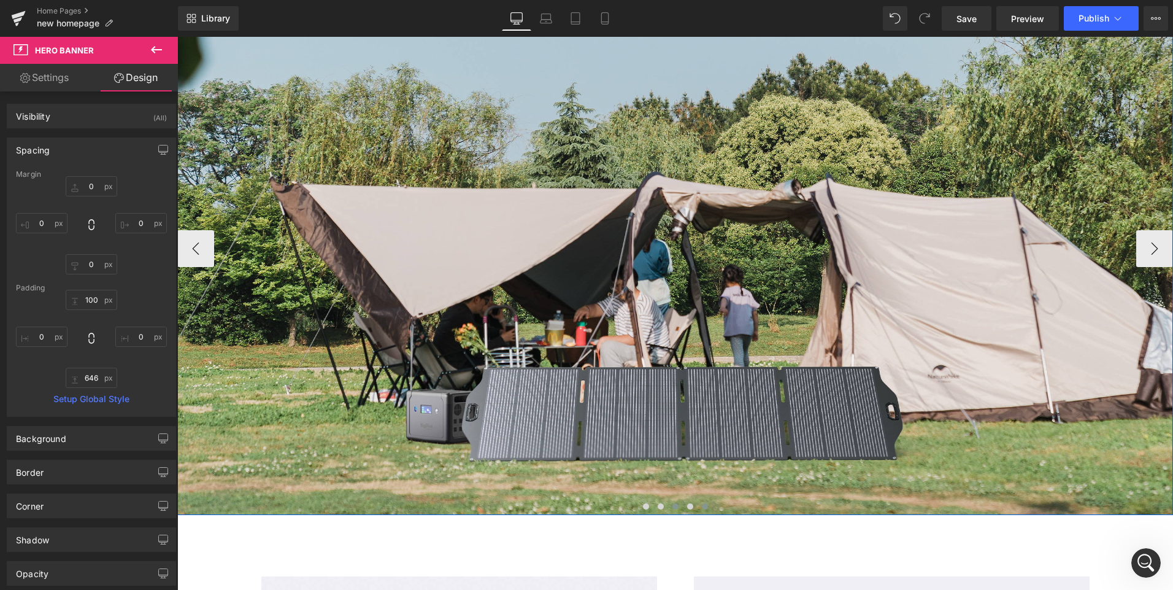
click at [672, 505] on span at bounding box center [675, 506] width 6 height 6
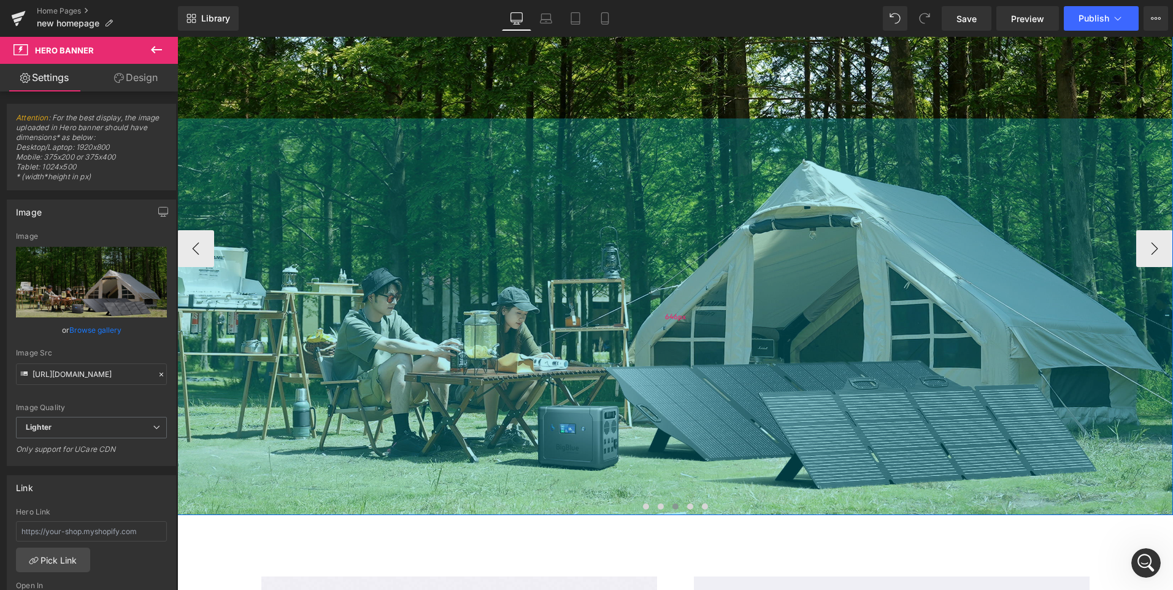
drag, startPoint x: 685, startPoint y: 472, endPoint x: 691, endPoint y: 490, distance: 19.0
click at [691, 490] on div "646px" at bounding box center [675, 316] width 996 height 396
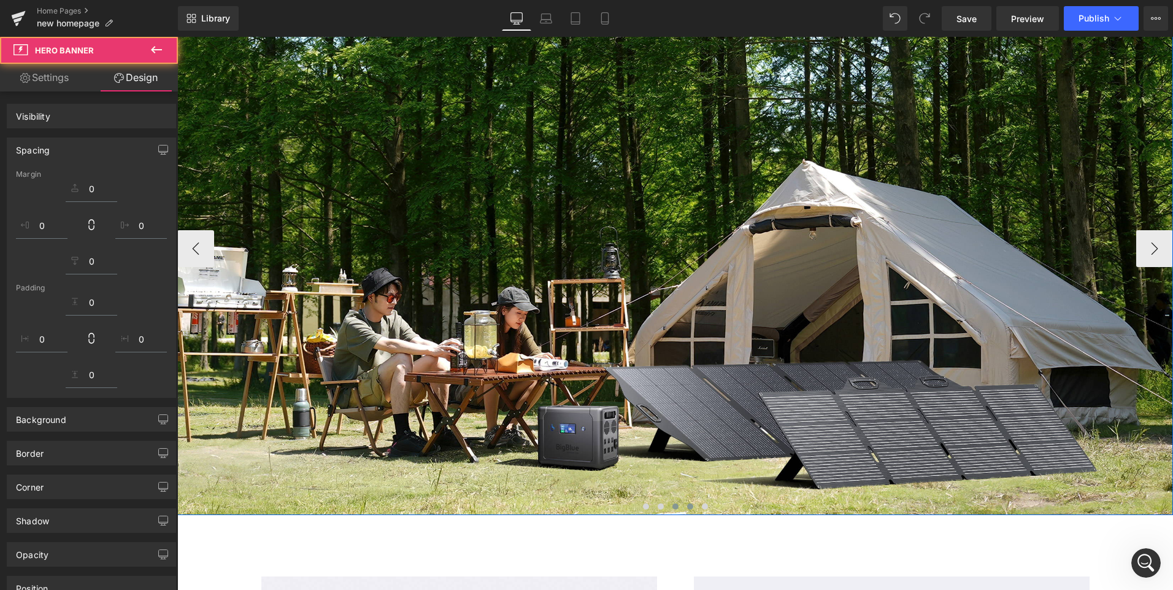
click at [687, 508] on span at bounding box center [690, 506] width 6 height 6
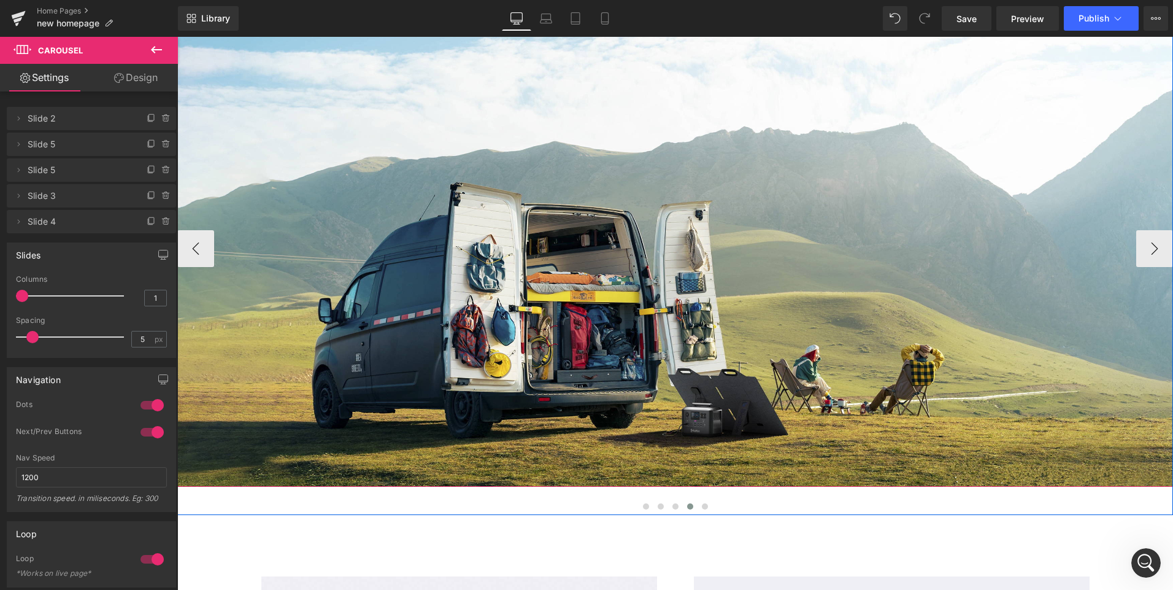
click at [683, 431] on div at bounding box center [675, 234] width 996 height 505
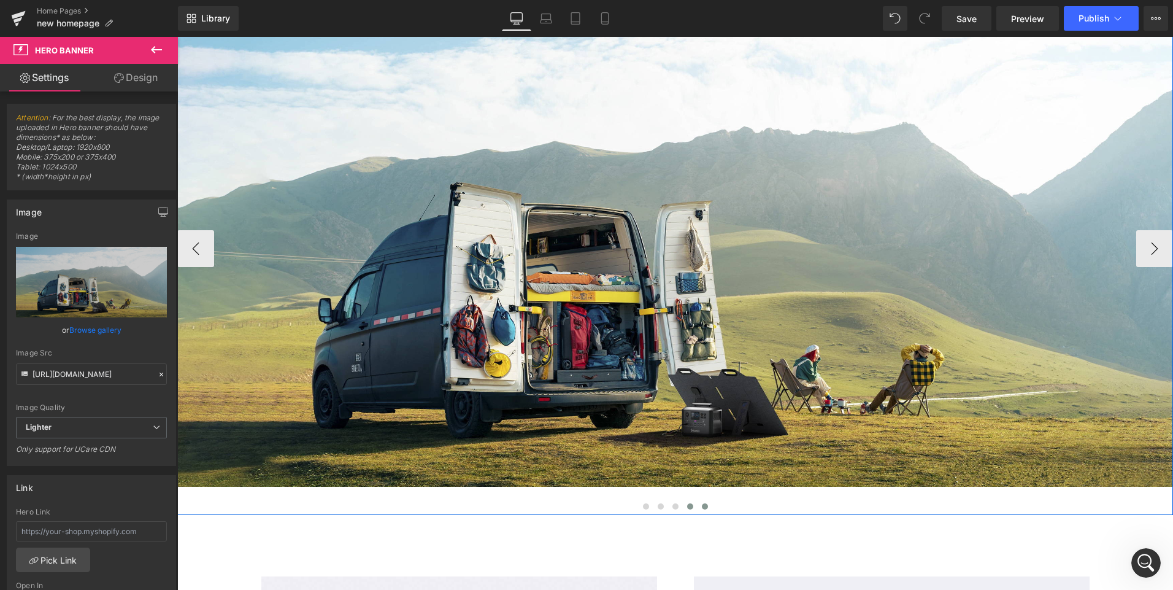
click at [702, 507] on span at bounding box center [705, 506] width 6 height 6
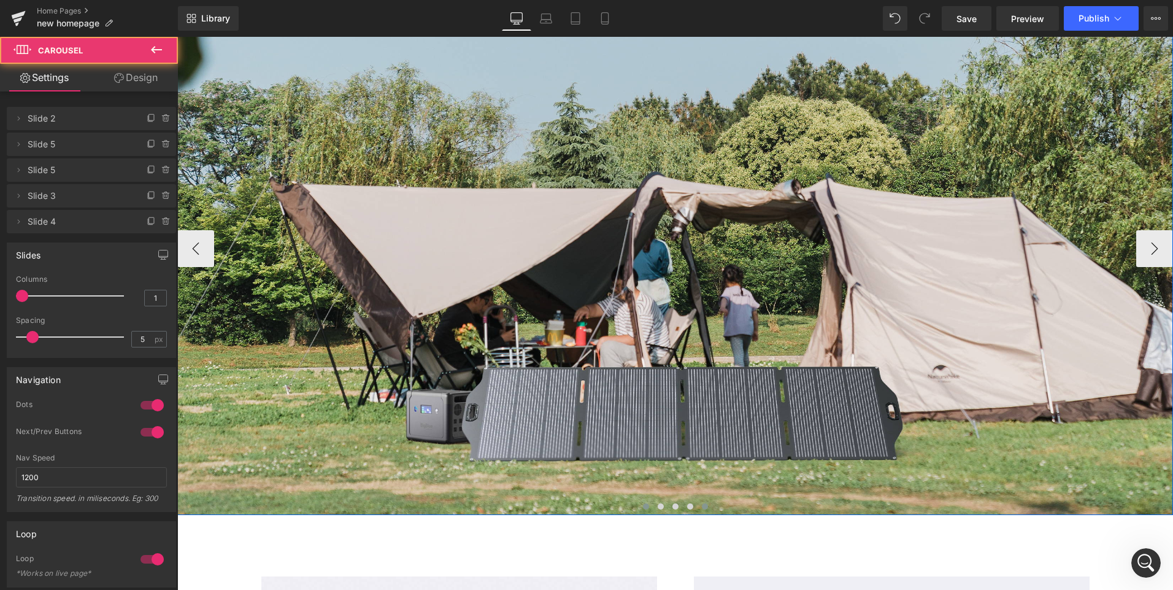
click at [643, 506] on span at bounding box center [646, 506] width 6 height 6
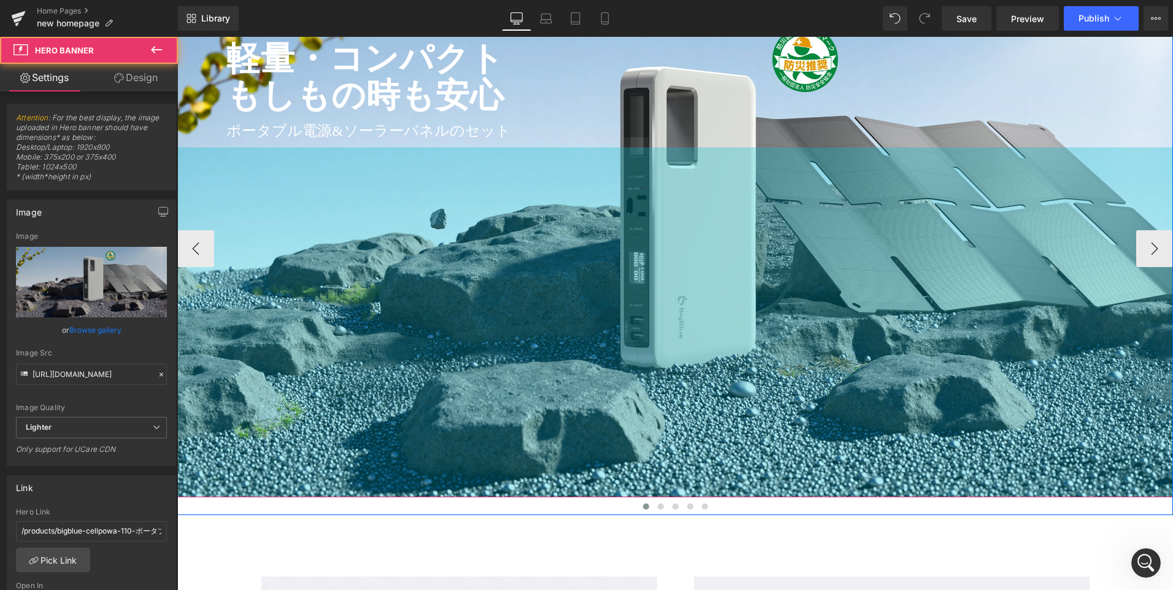
scroll to position [266, 0]
click at [684, 441] on div "570px" at bounding box center [675, 322] width 996 height 350
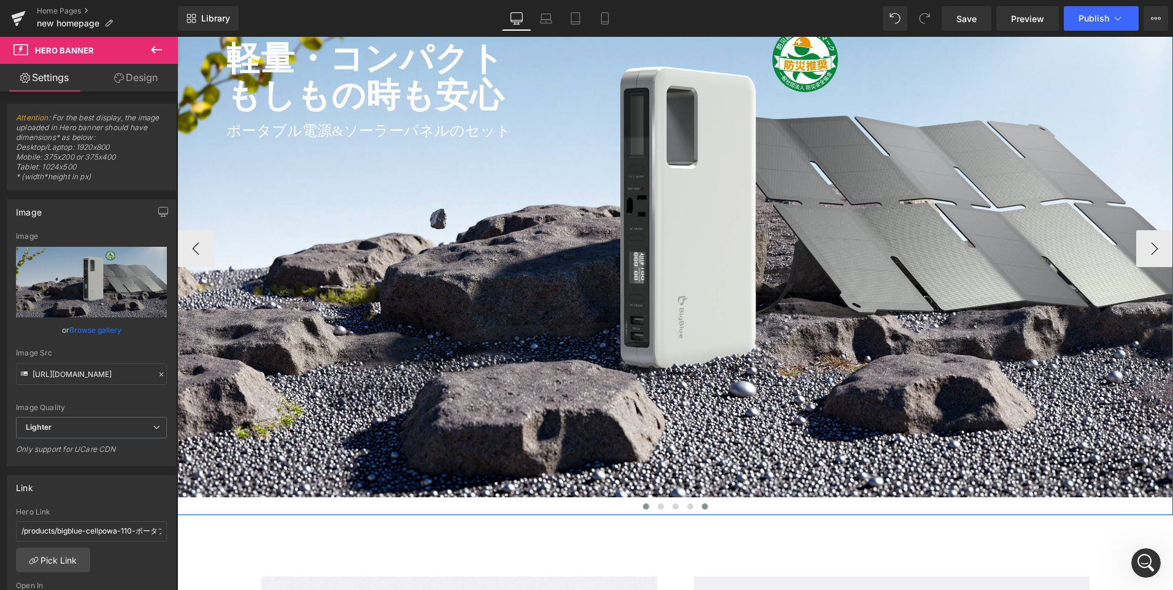
click at [703, 510] on button at bounding box center [705, 506] width 15 height 12
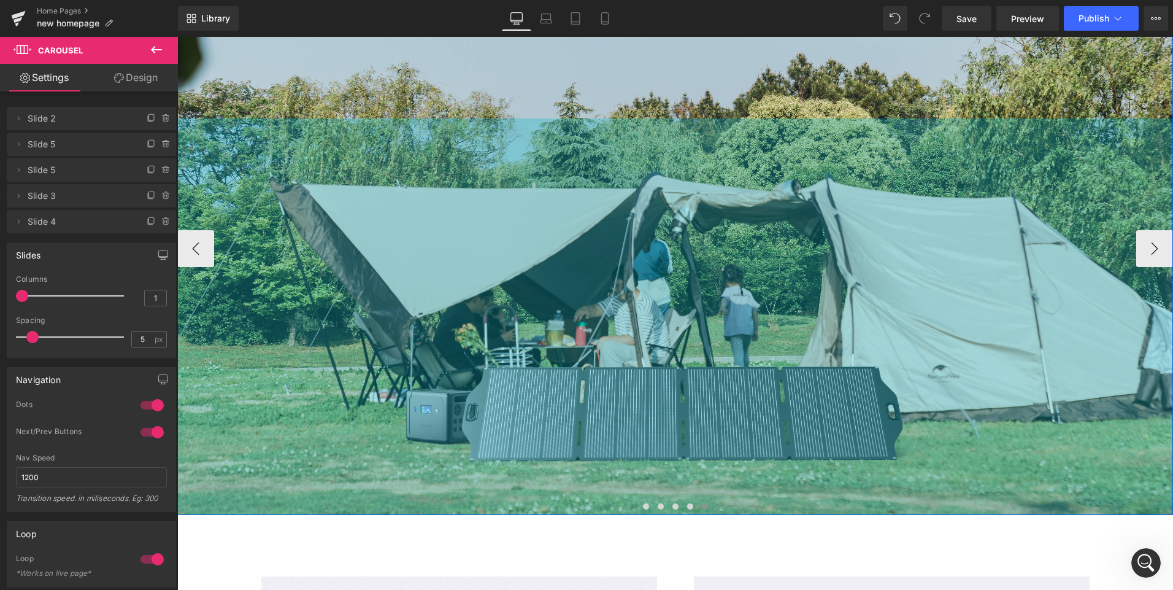
click at [729, 447] on div "646px" at bounding box center [675, 316] width 996 height 396
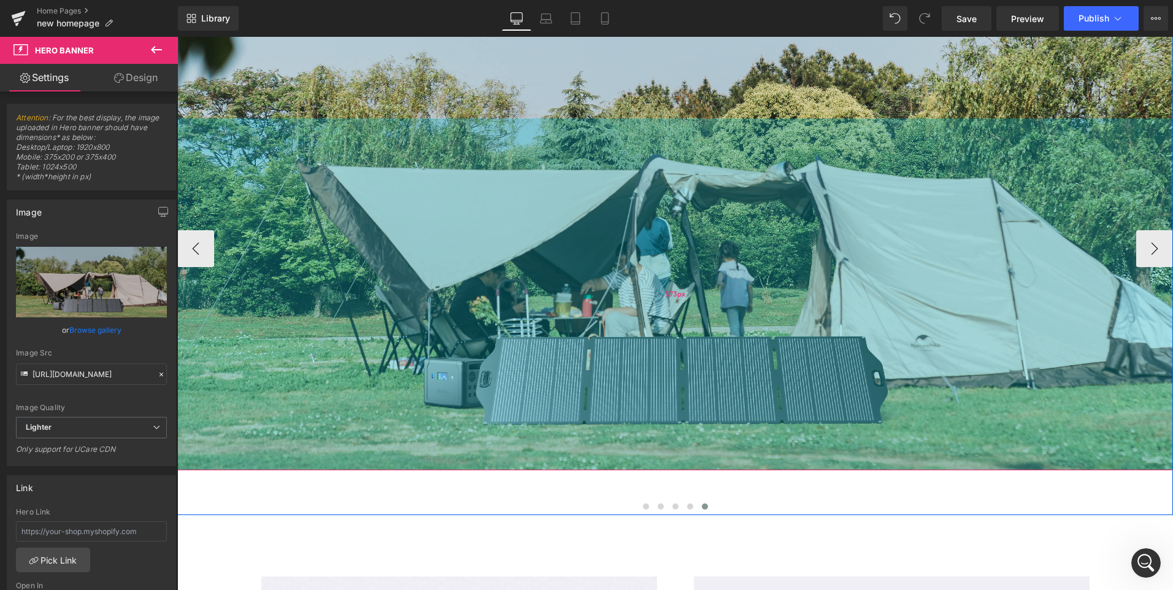
drag, startPoint x: 729, startPoint y: 447, endPoint x: 739, endPoint y: 402, distance: 45.8
click at [739, 402] on div "573px" at bounding box center [675, 294] width 996 height 352
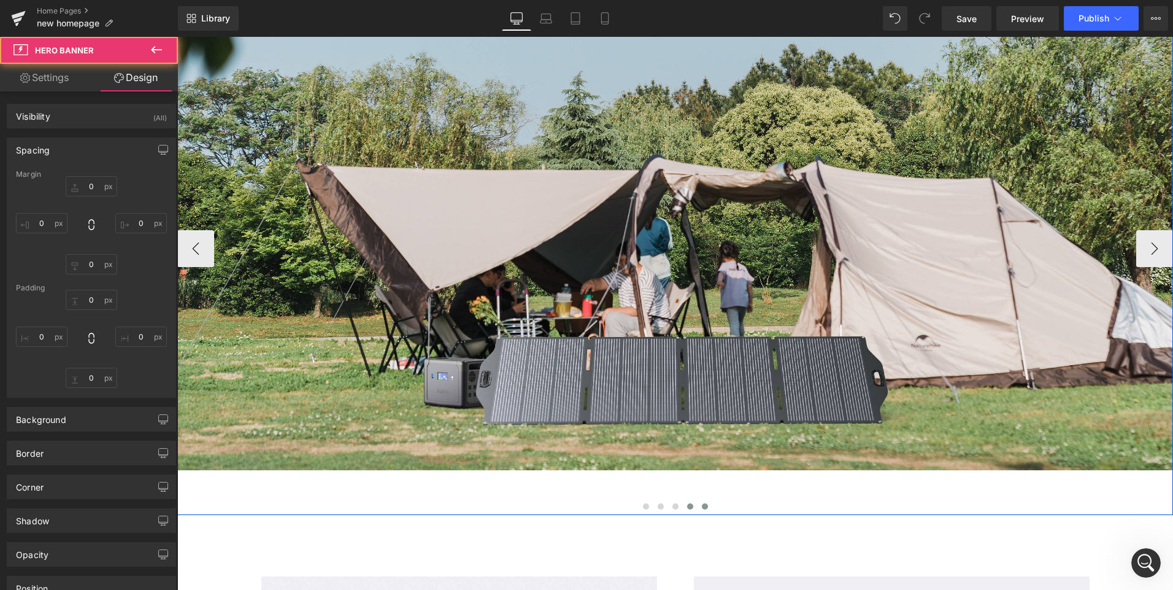
type input "0"
type input "100"
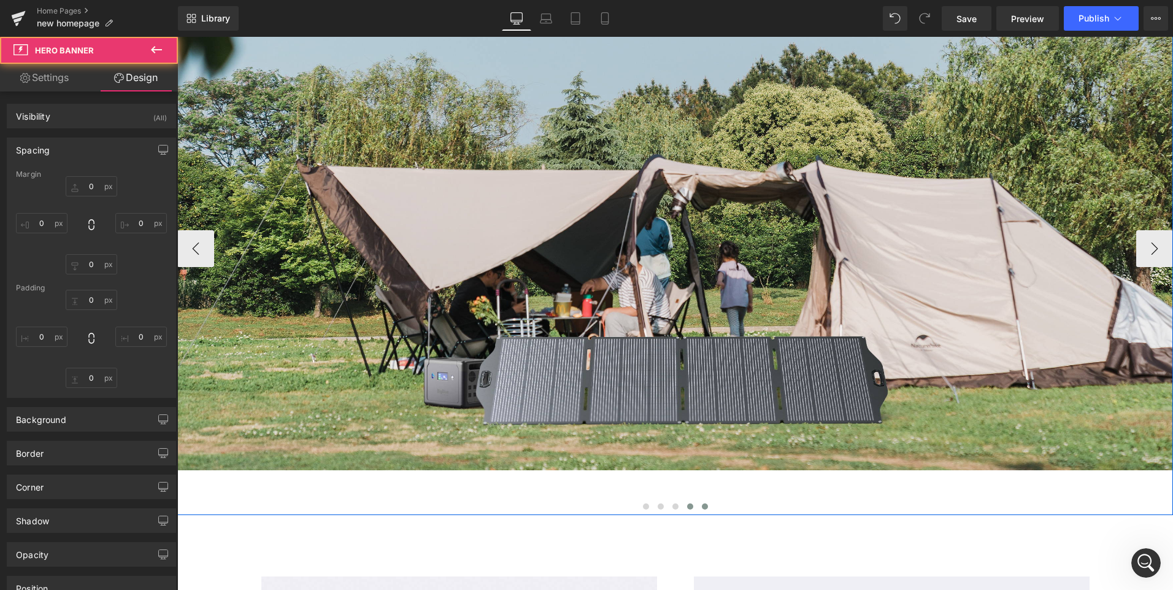
type input "0"
type input "573"
type input "0"
click at [688, 507] on span at bounding box center [690, 506] width 6 height 6
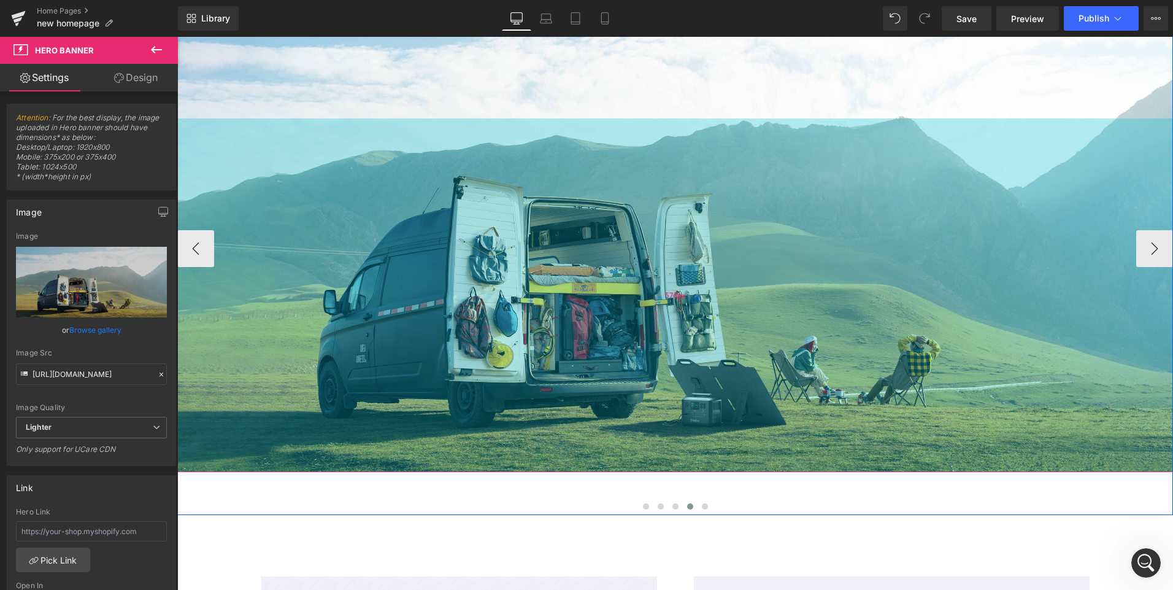
drag, startPoint x: 704, startPoint y: 446, endPoint x: 711, endPoint y: 410, distance: 36.2
click at [711, 410] on div "576px" at bounding box center [675, 294] width 996 height 353
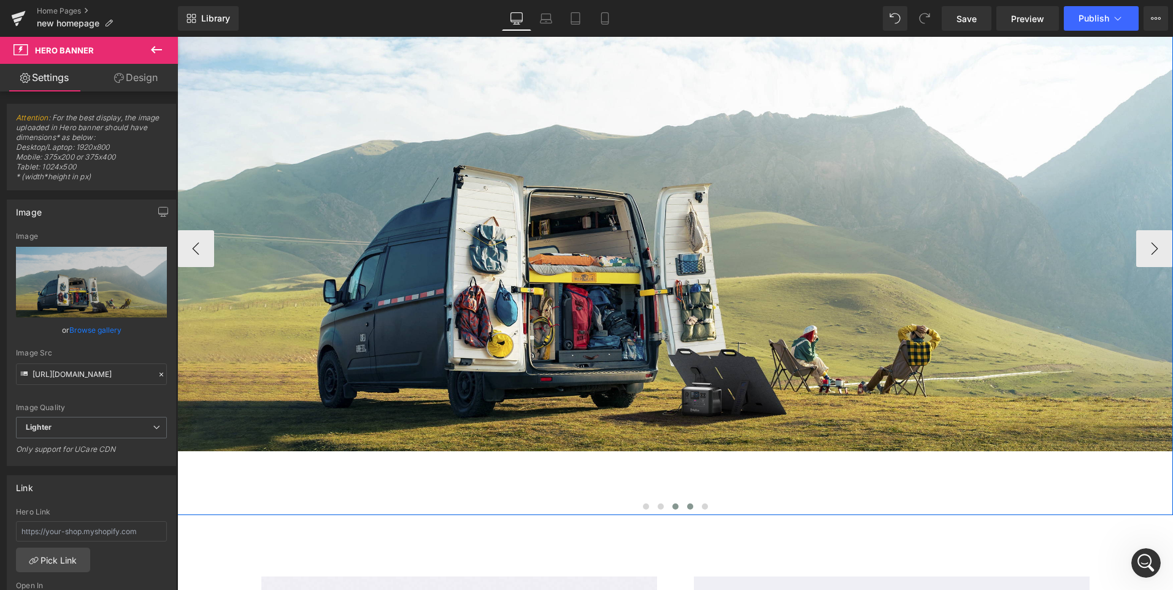
click at [672, 505] on span at bounding box center [675, 506] width 6 height 6
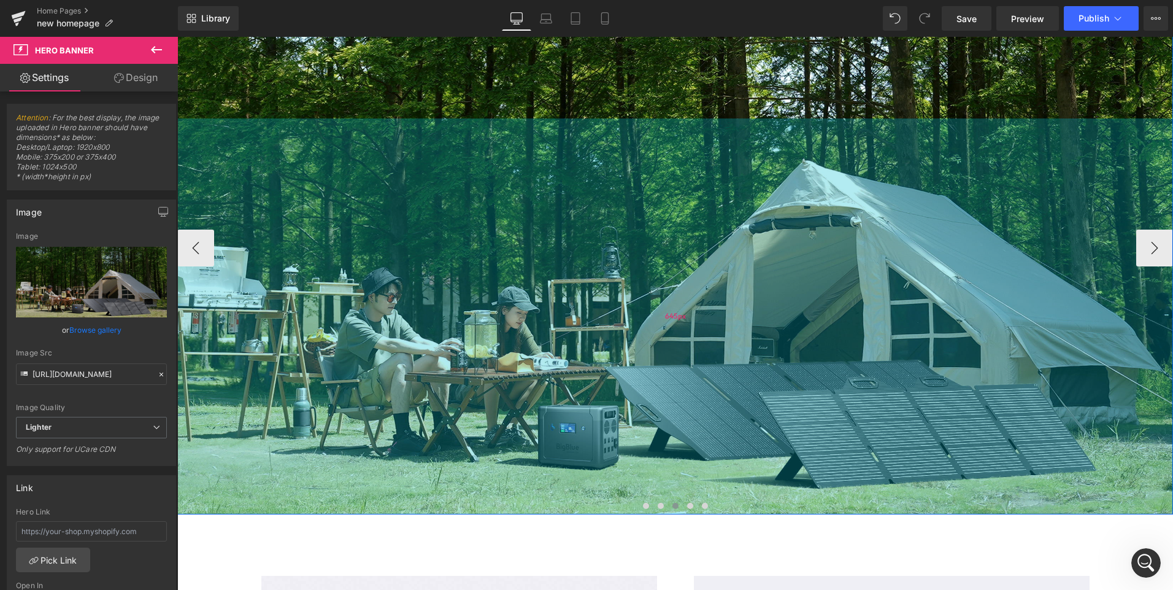
click at [674, 450] on div "645px" at bounding box center [675, 316] width 996 height 396
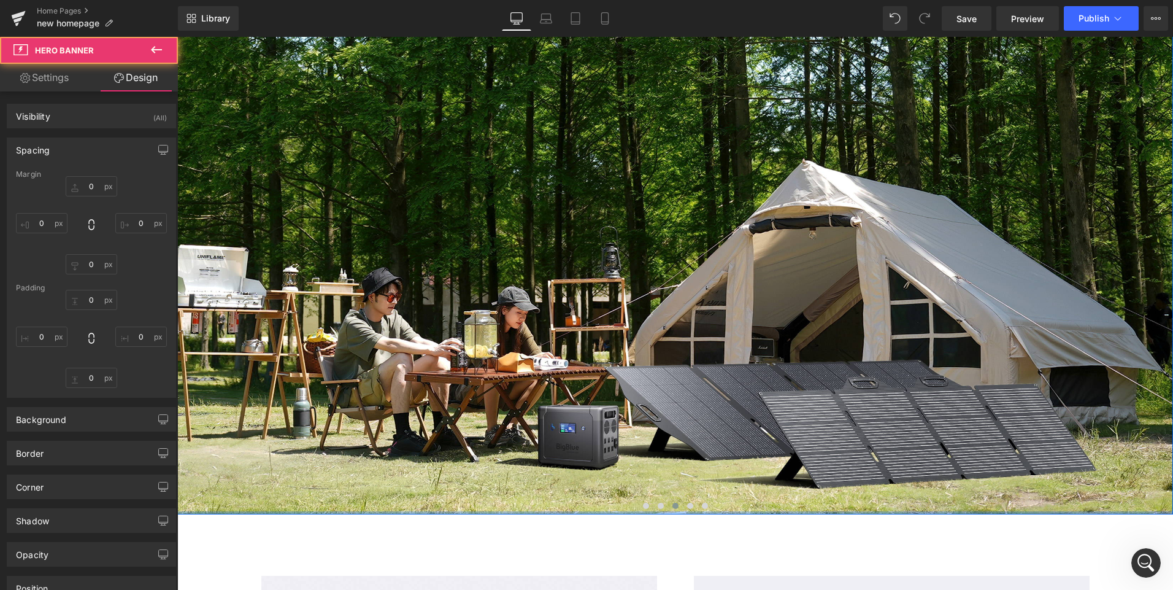
type input "0"
type input "100"
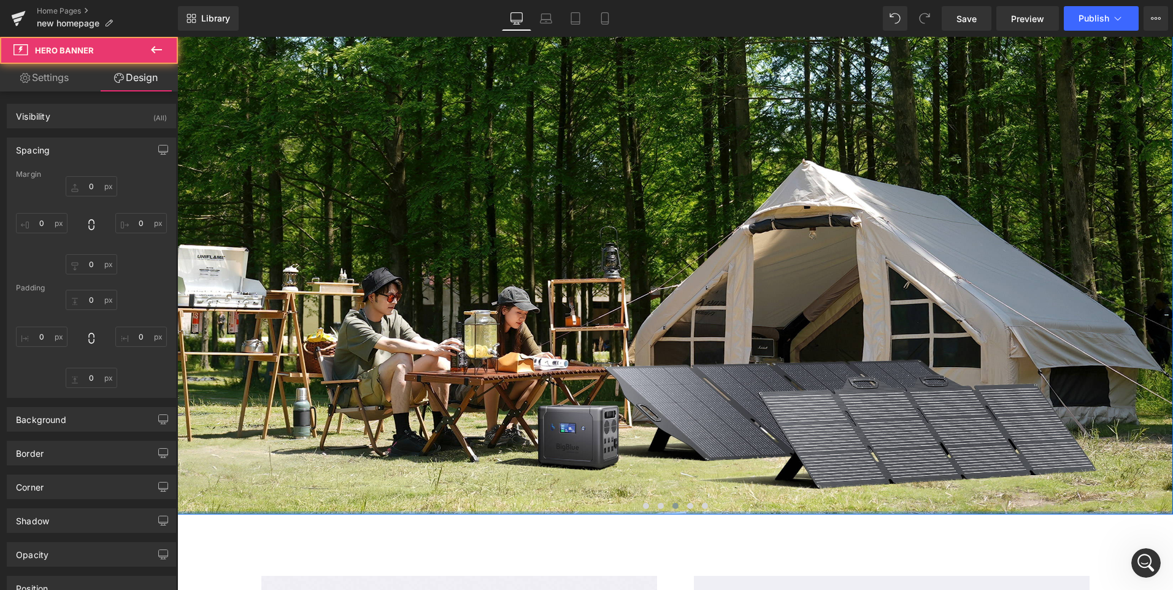
type input "0"
type input "645"
type input "0"
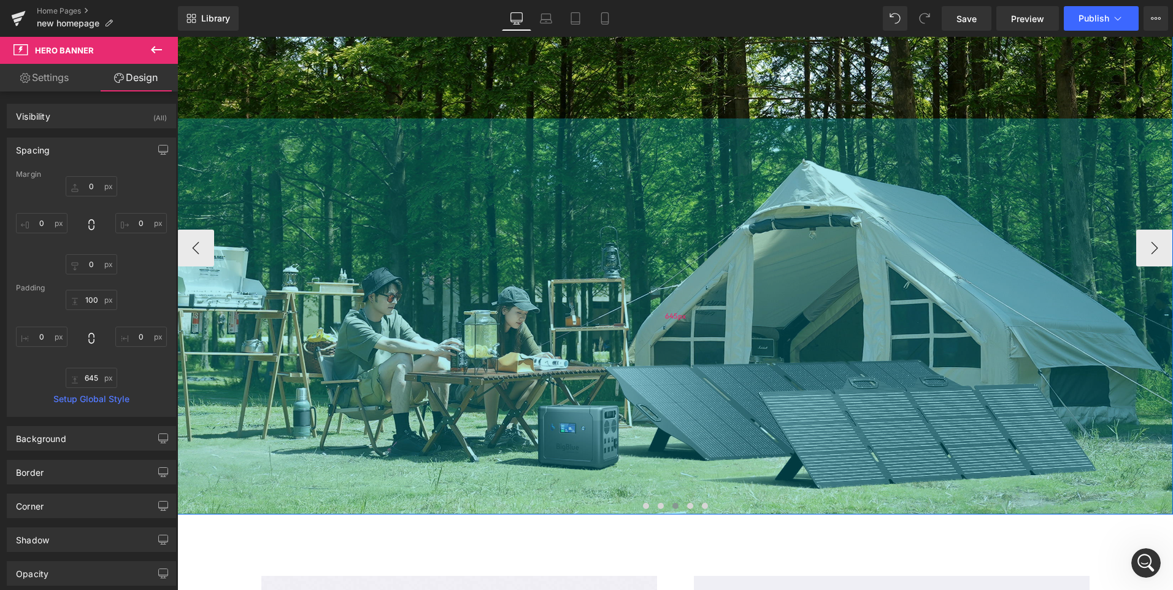
type input "590px"
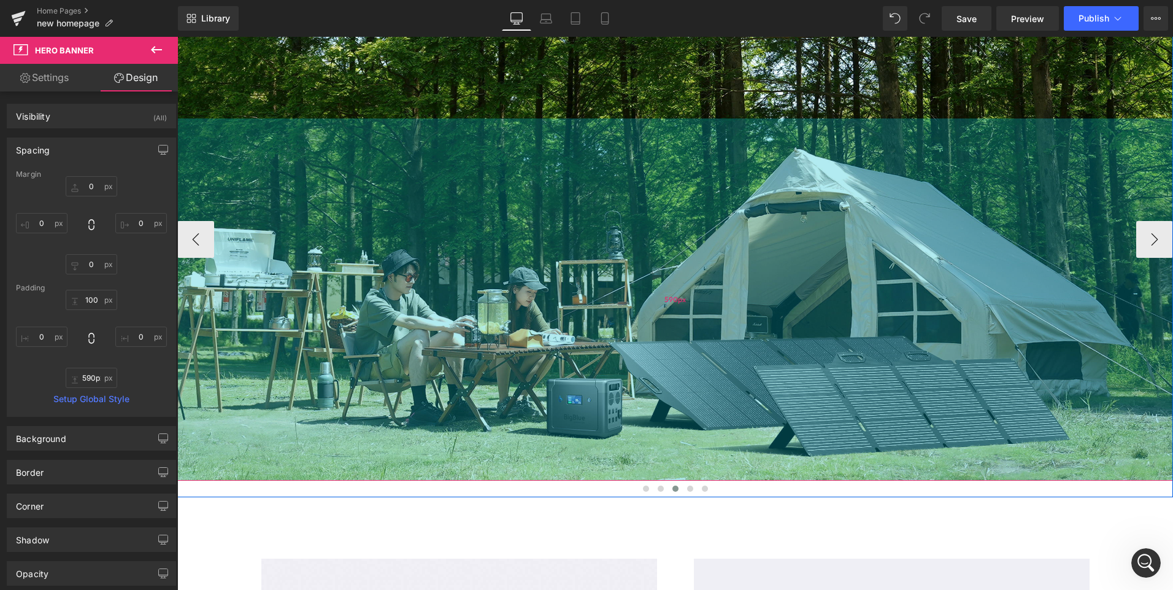
drag, startPoint x: 659, startPoint y: 474, endPoint x: 662, endPoint y: 440, distance: 33.8
click at [662, 440] on div "590px" at bounding box center [675, 299] width 996 height 362
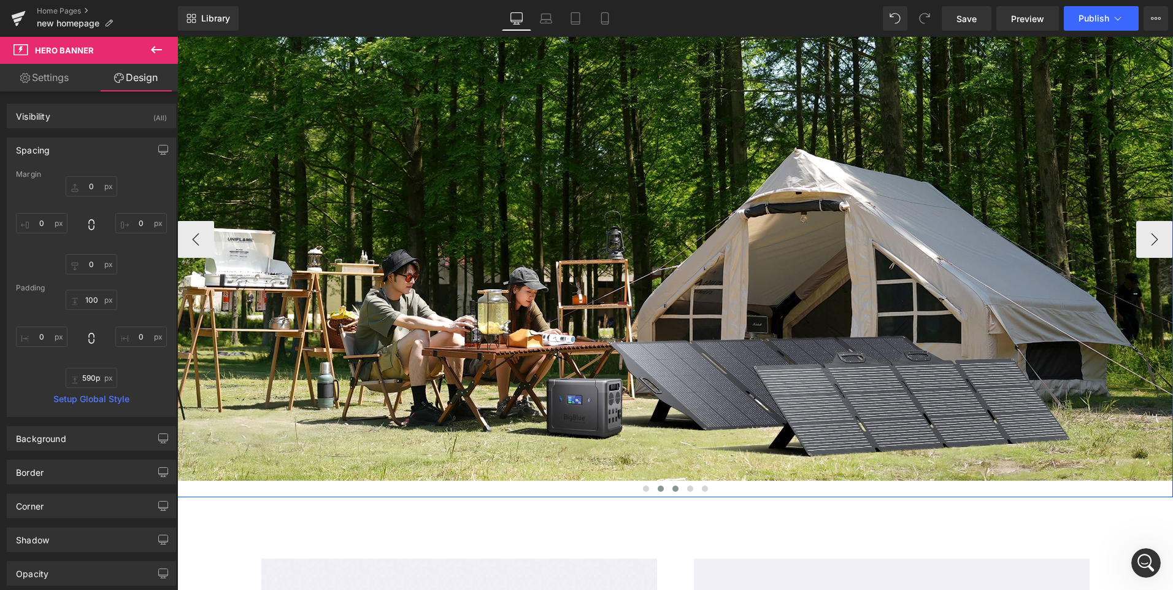
click at [658, 490] on span at bounding box center [661, 488] width 6 height 6
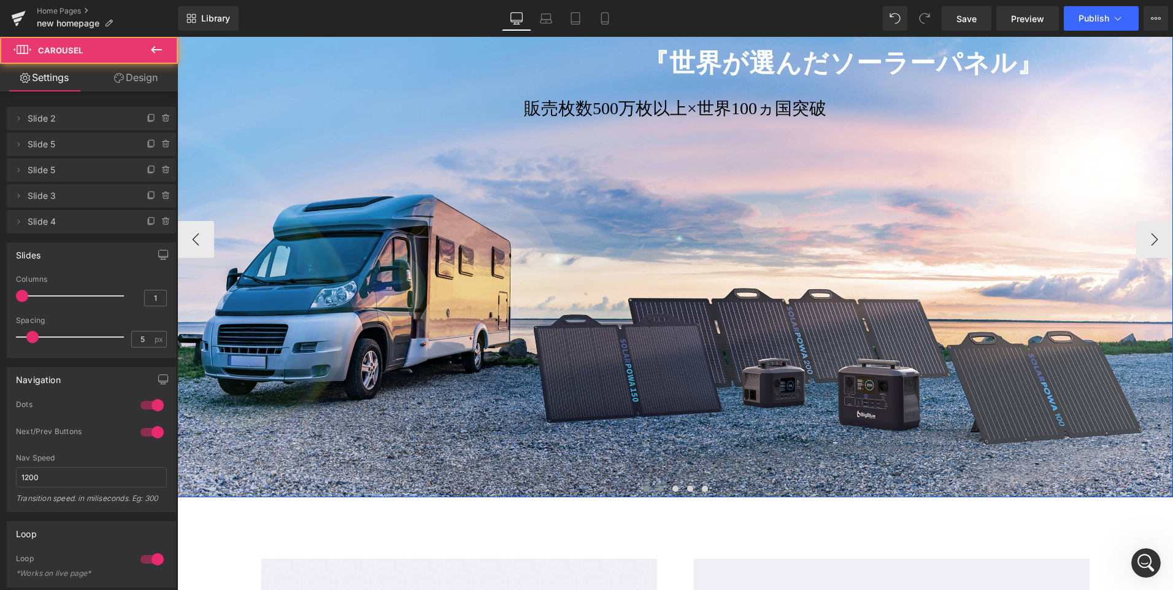
click at [644, 487] on span at bounding box center [646, 488] width 6 height 6
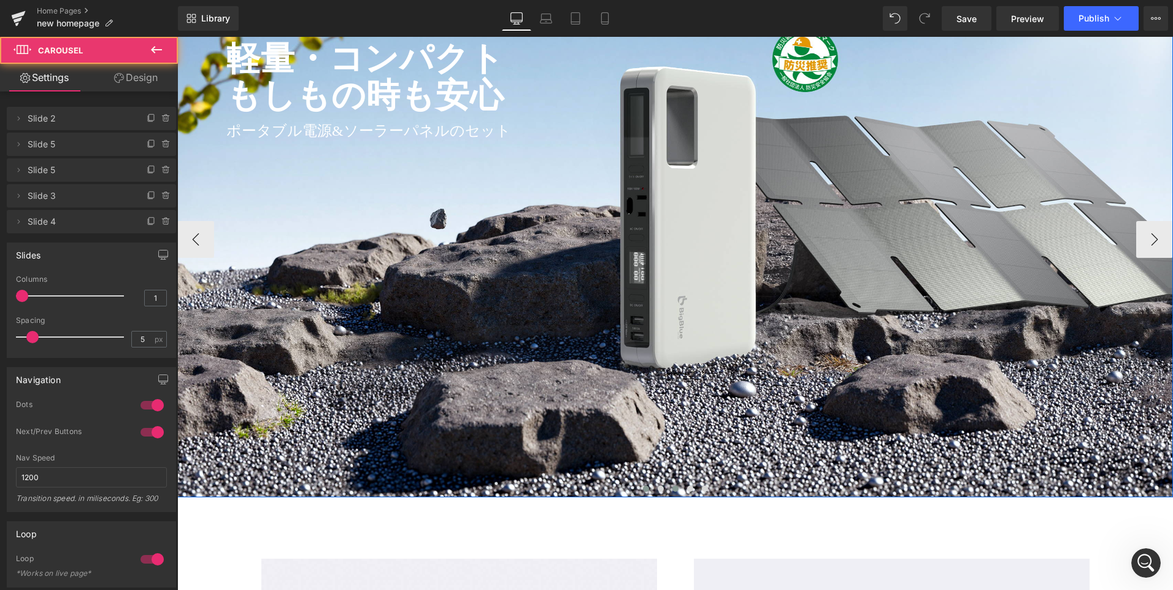
click at [668, 491] on button at bounding box center [675, 488] width 15 height 12
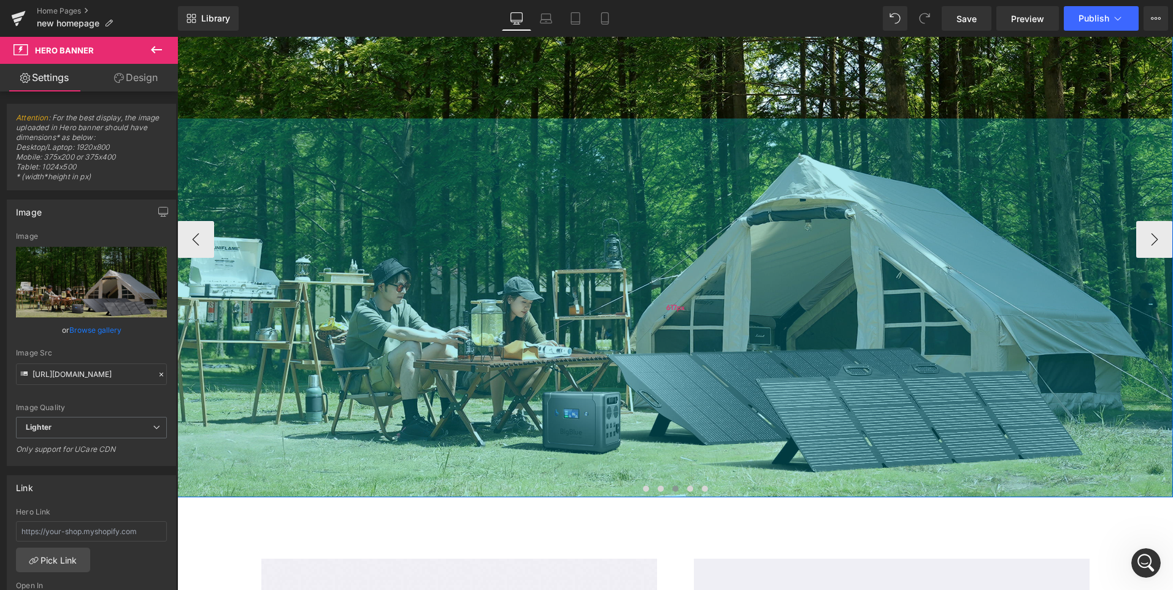
drag, startPoint x: 661, startPoint y: 429, endPoint x: 664, endPoint y: 445, distance: 17.0
click at [664, 445] on div "617px" at bounding box center [675, 307] width 996 height 379
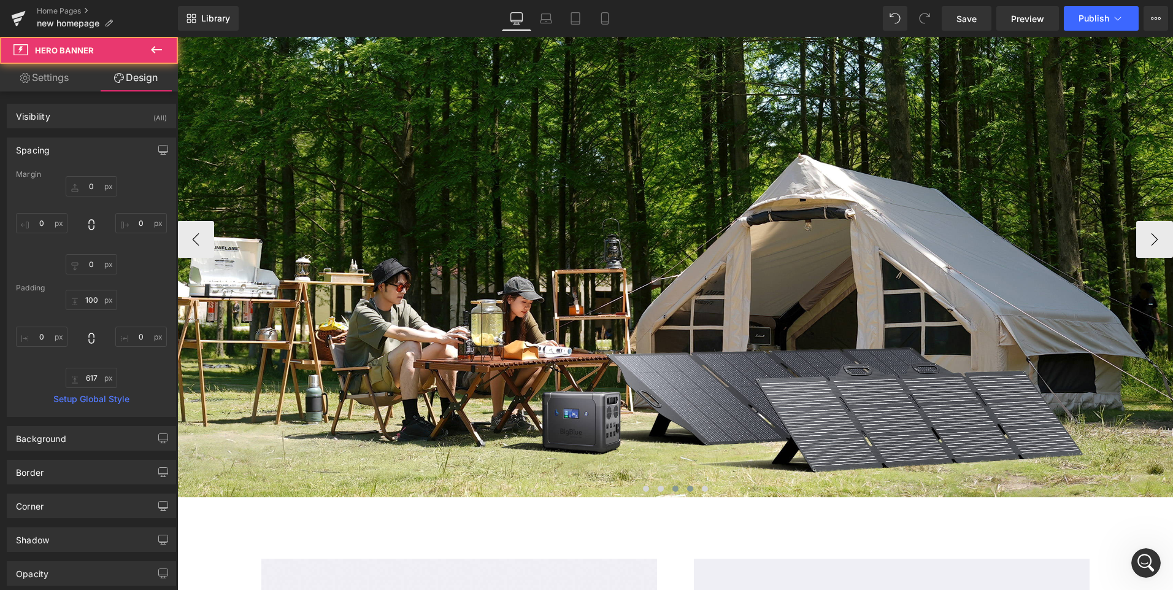
click at [687, 491] on span at bounding box center [690, 488] width 6 height 6
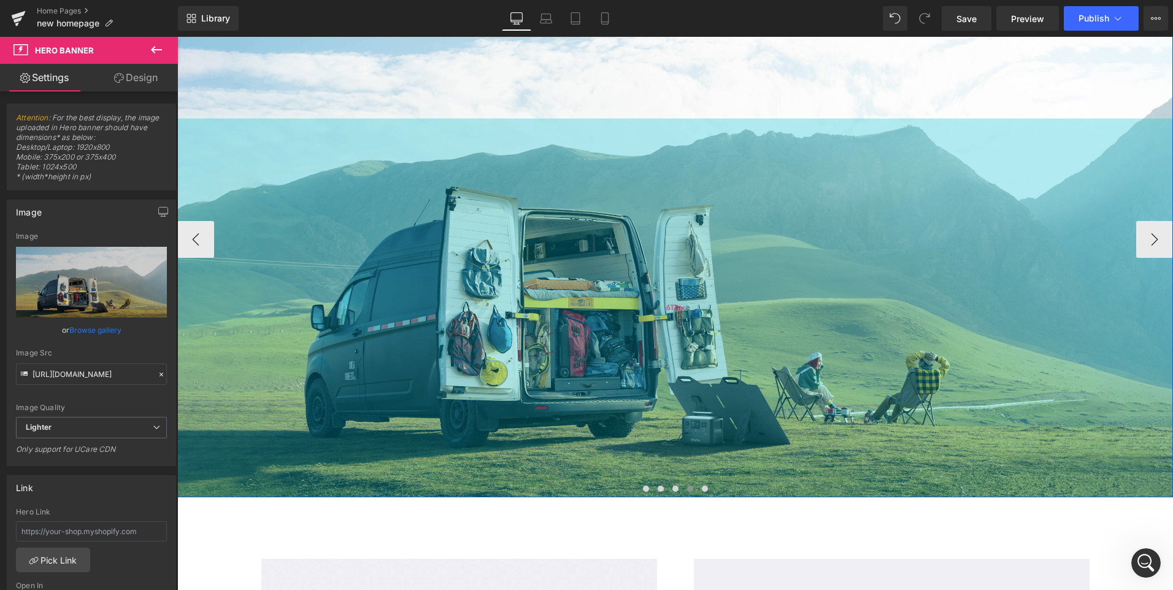
drag, startPoint x: 691, startPoint y: 418, endPoint x: 701, endPoint y: 464, distance: 47.0
click at [701, 464] on div "617px" at bounding box center [675, 307] width 996 height 379
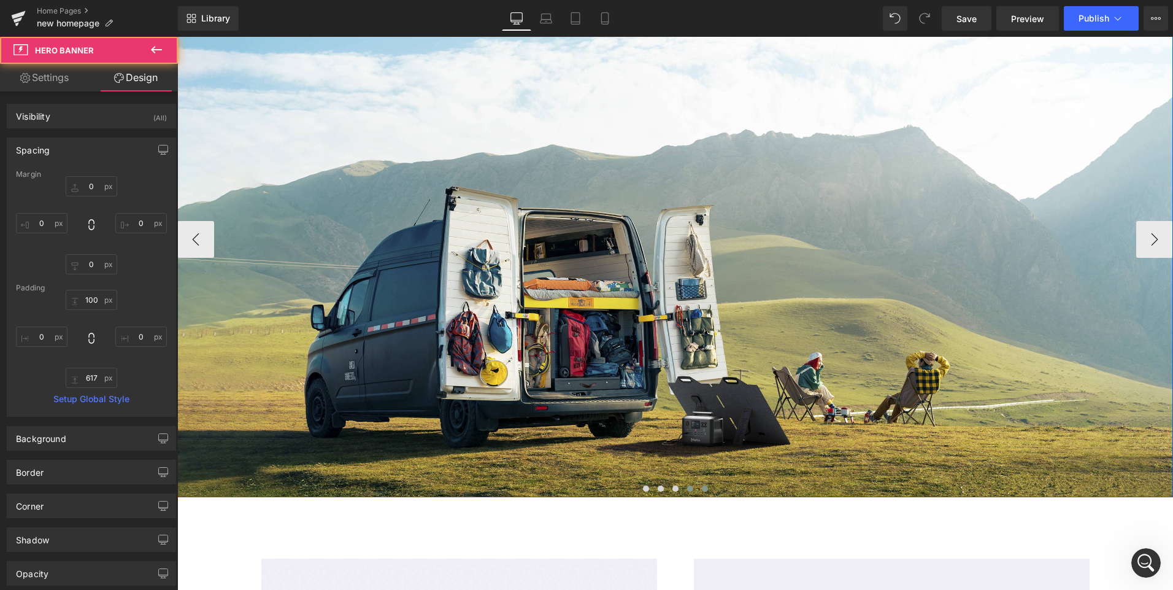
click at [702, 489] on span at bounding box center [705, 488] width 6 height 6
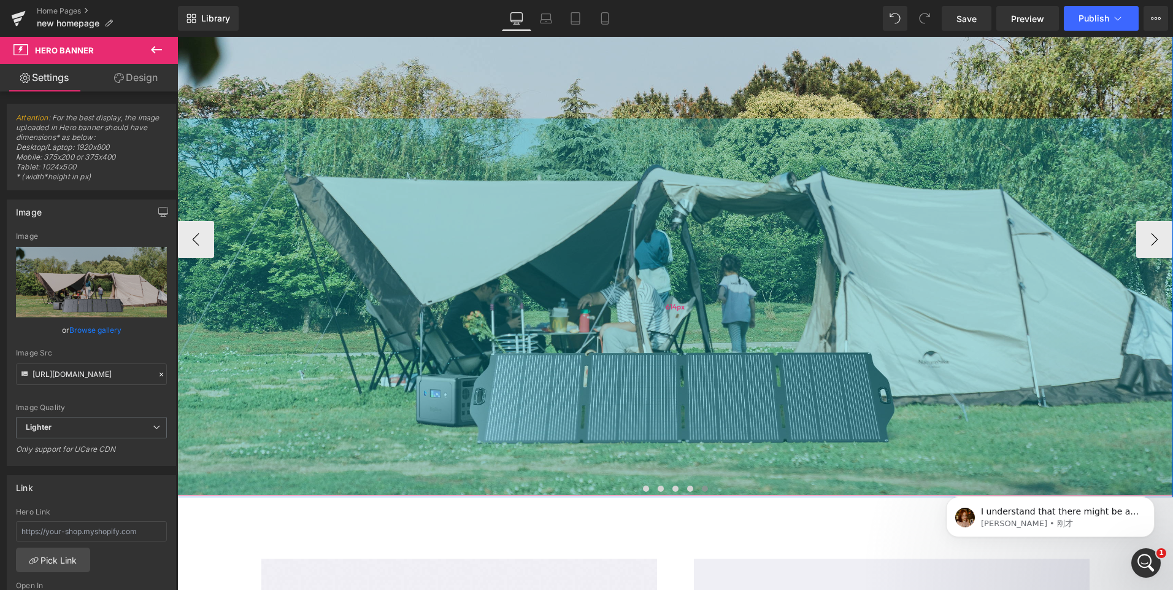
scroll to position [420, 0]
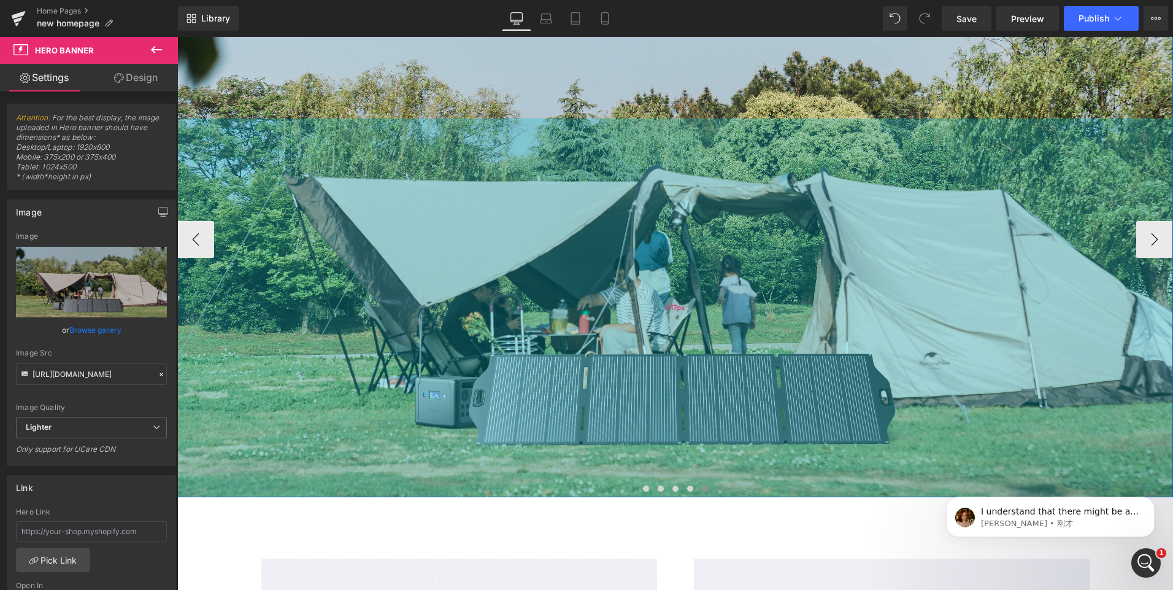
drag, startPoint x: 691, startPoint y: 436, endPoint x: 702, endPoint y: 463, distance: 29.2
click at [702, 463] on div "617px" at bounding box center [675, 307] width 996 height 379
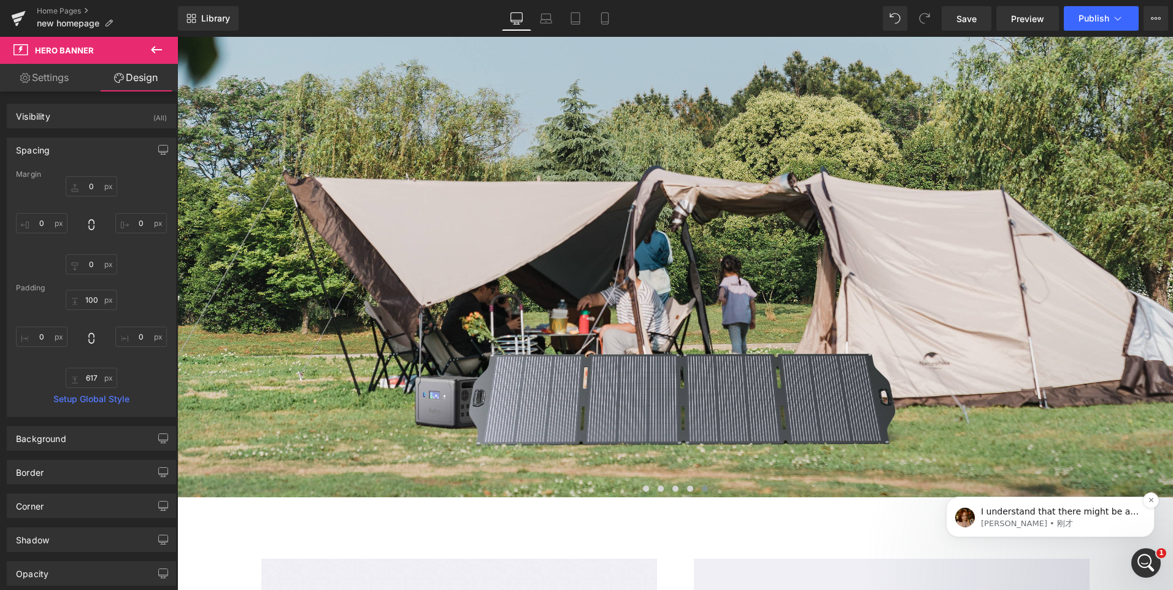
click at [1073, 519] on p "[PERSON_NAME] • 刚才" at bounding box center [1060, 523] width 158 height 11
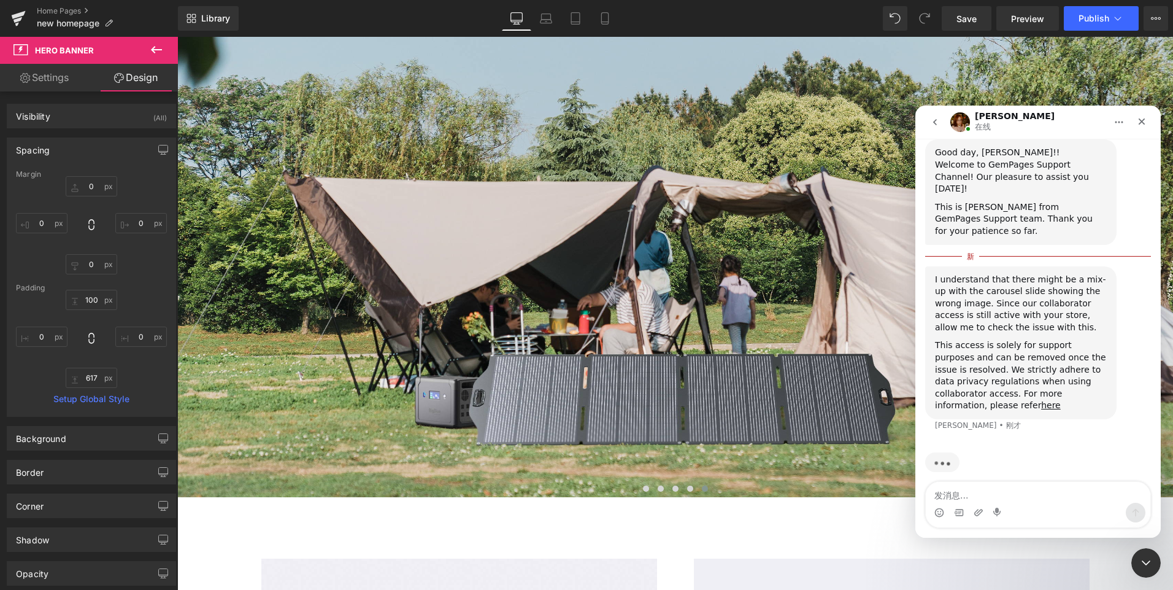
scroll to position [393, 0]
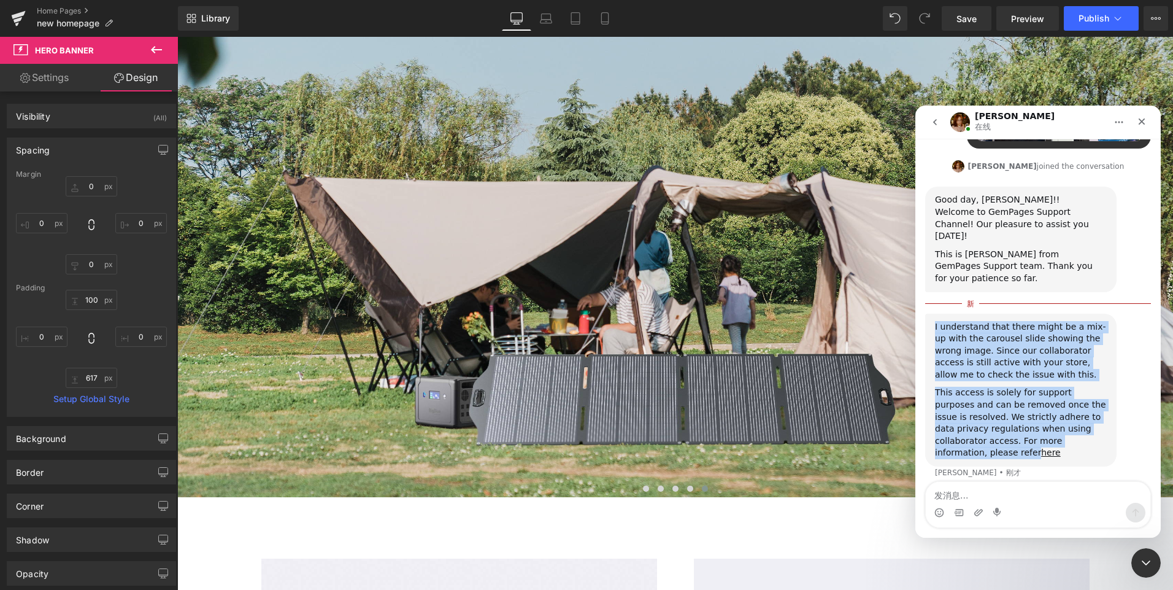
drag, startPoint x: 935, startPoint y: 313, endPoint x: 1037, endPoint y: 448, distance: 169.6
click at [1037, 448] on div "I understand that there might be a mix-up with the carousel slide showing the w…" at bounding box center [1020, 389] width 191 height 153
copy div "I understand that there might be a mix-up with the carousel slide showing the w…"
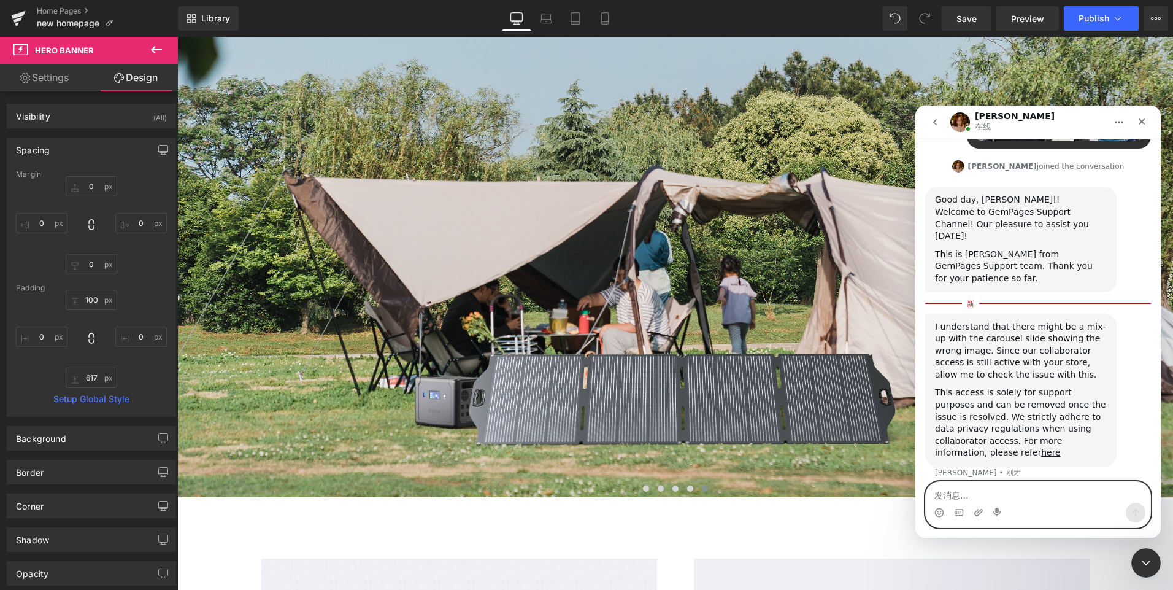
click at [1078, 494] on textarea "发消息..." at bounding box center [1038, 492] width 225 height 21
type textarea "thank you"
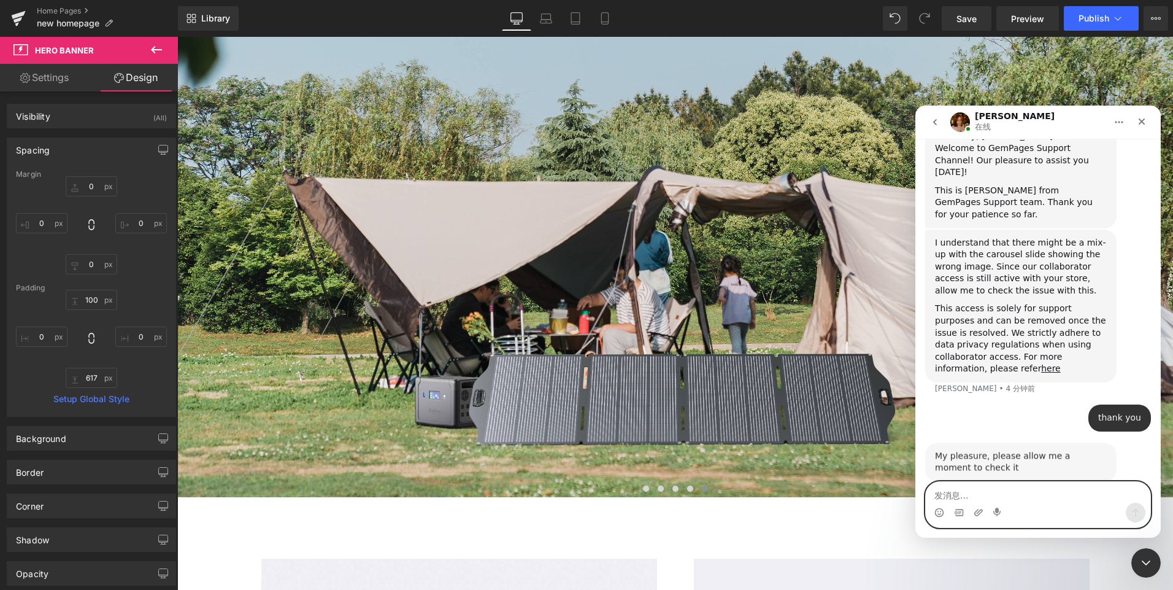
scroll to position [470, 0]
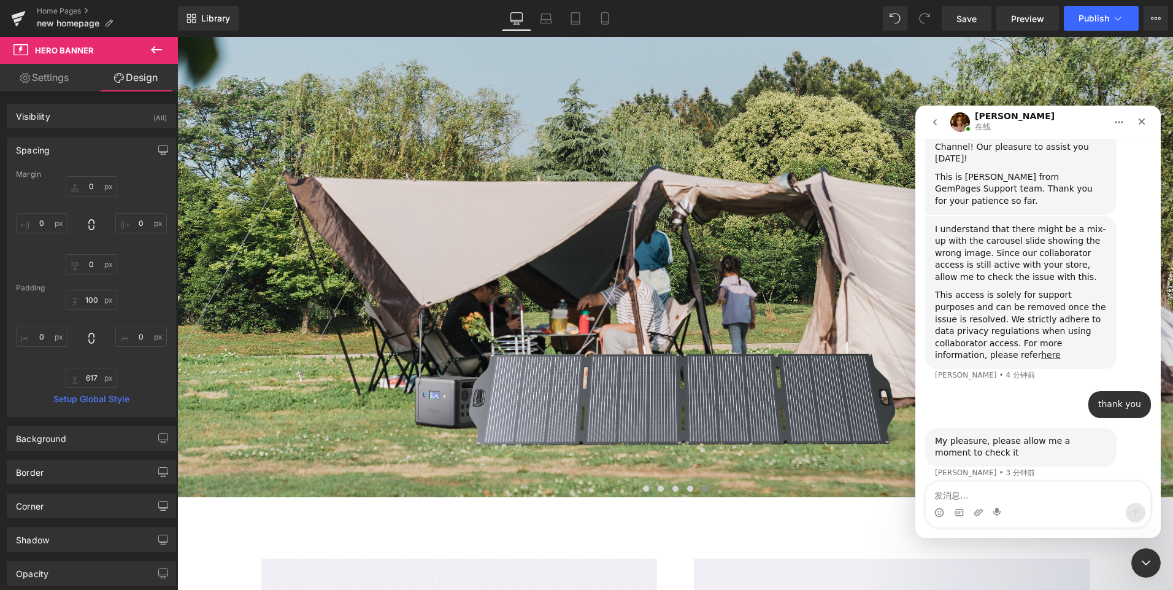
click at [55, 10] on div at bounding box center [586, 276] width 1173 height 553
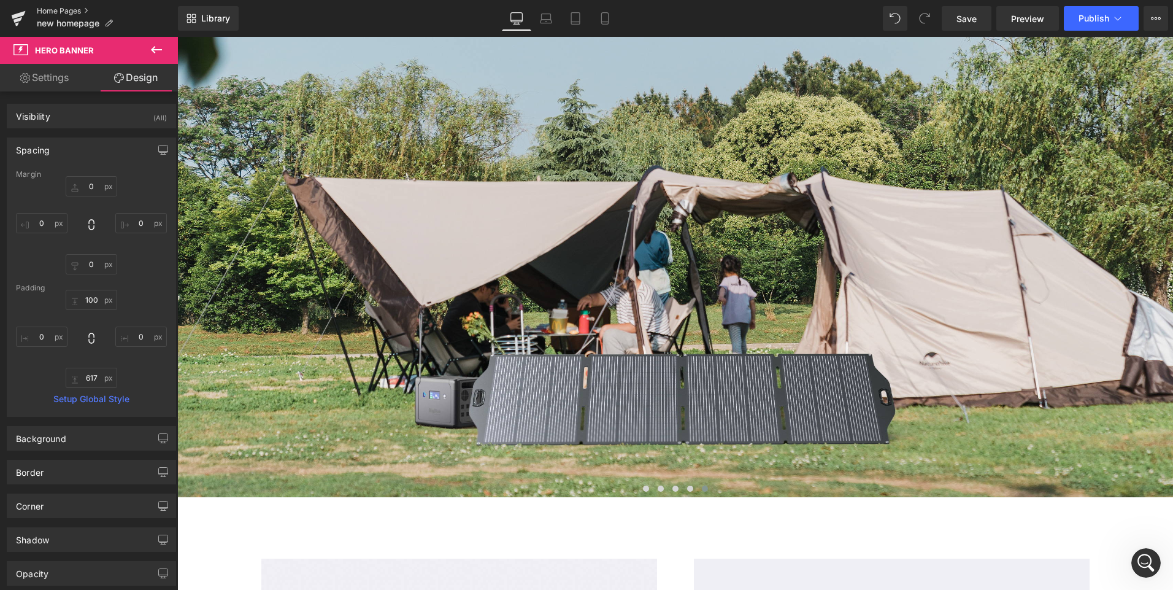
click at [55, 10] on link "Home Pages" at bounding box center [107, 11] width 141 height 10
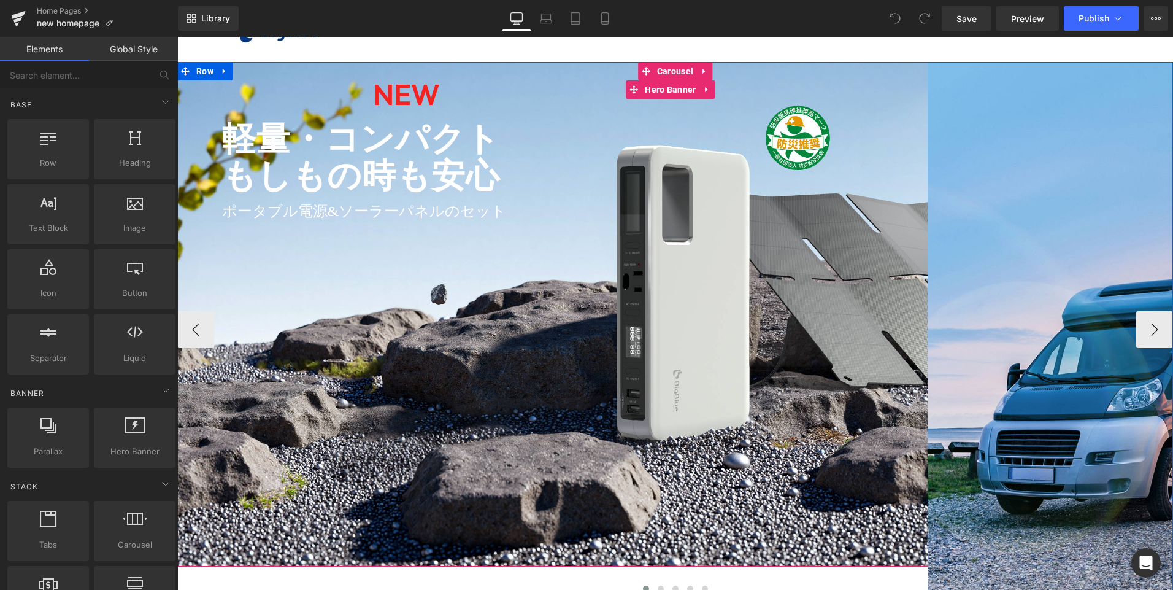
scroll to position [61, 0]
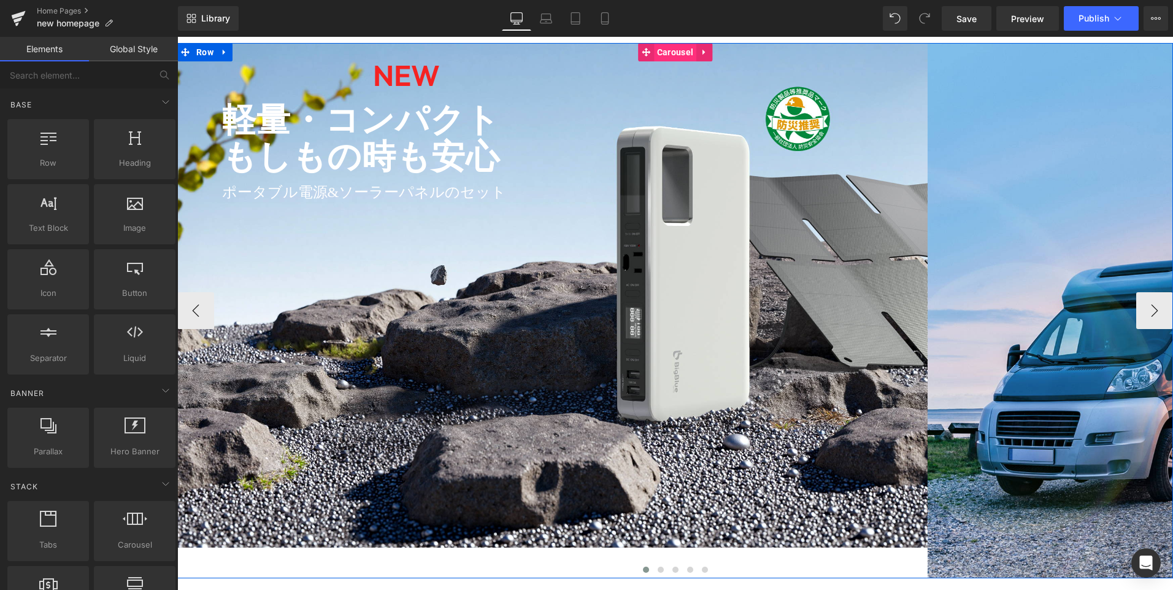
click at [673, 50] on span "Carousel" at bounding box center [675, 52] width 42 height 18
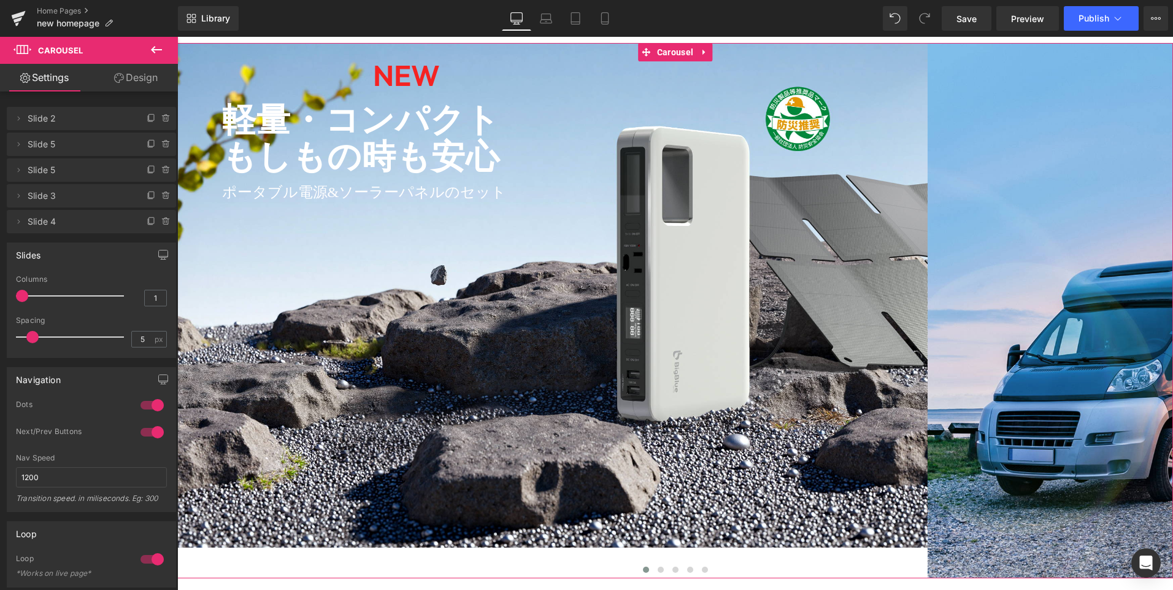
click at [128, 75] on link "Design" at bounding box center [135, 78] width 89 height 28
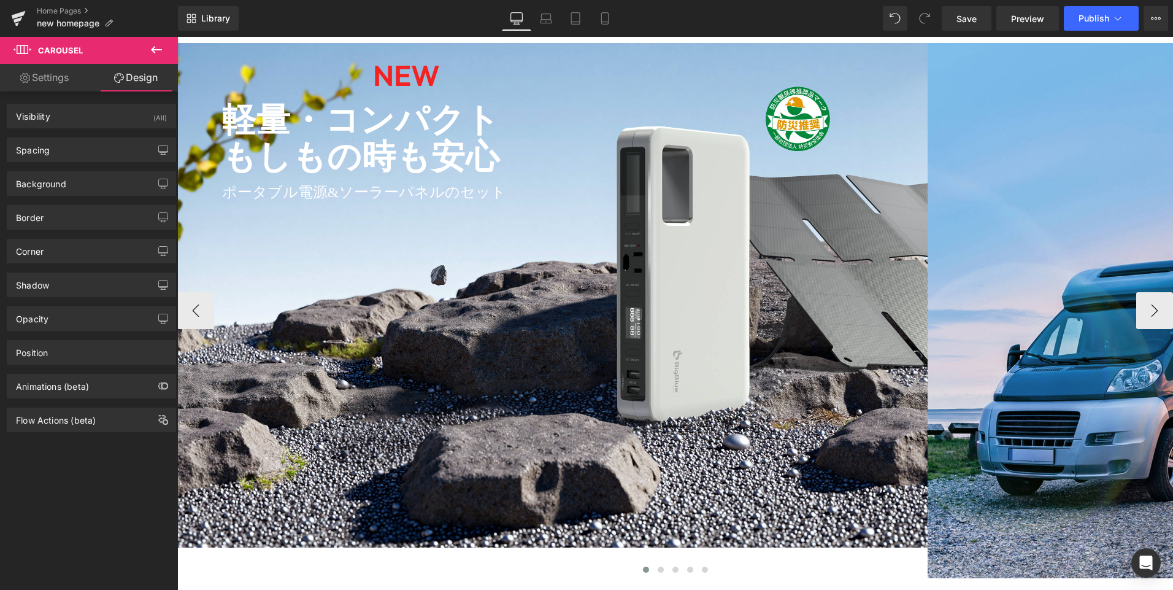
drag, startPoint x: 303, startPoint y: 201, endPoint x: 290, endPoint y: 195, distance: 14.8
click at [304, 201] on div "ポータブル電源&ソーラーパネルのセット Text Block" at bounding box center [695, 192] width 947 height 21
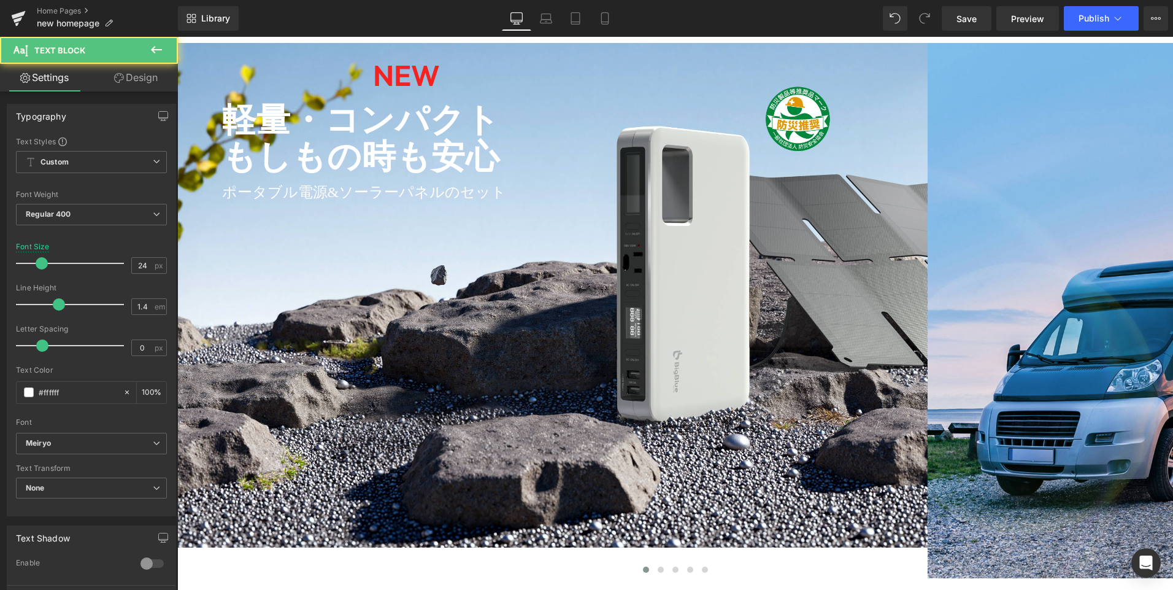
click at [146, 73] on link "Design" at bounding box center [135, 78] width 89 height 28
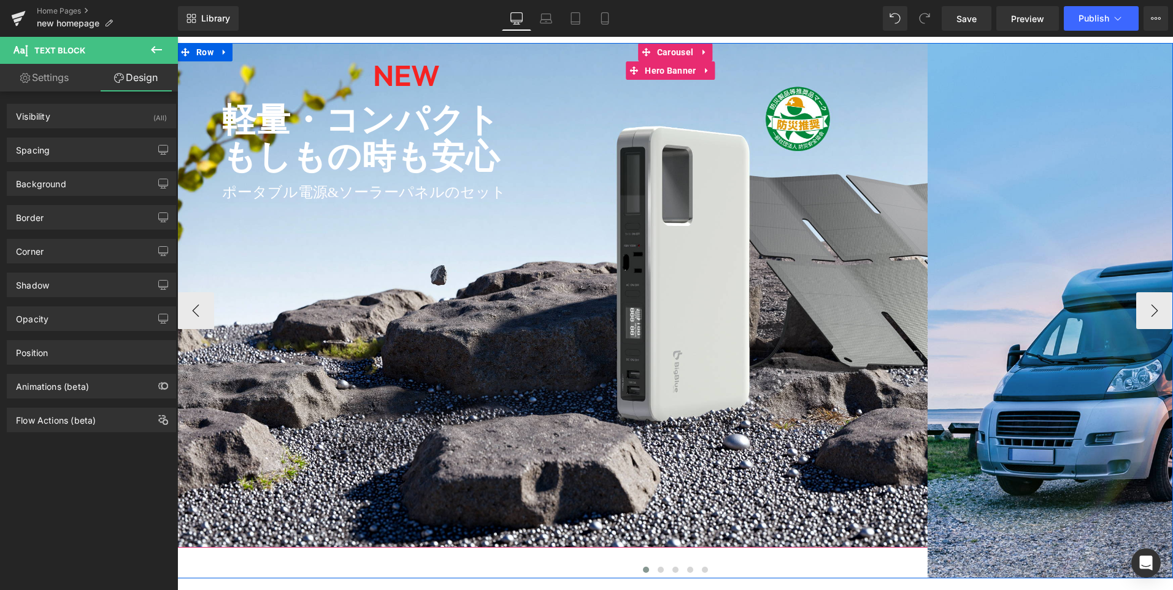
click at [403, 340] on div at bounding box center [670, 295] width 986 height 504
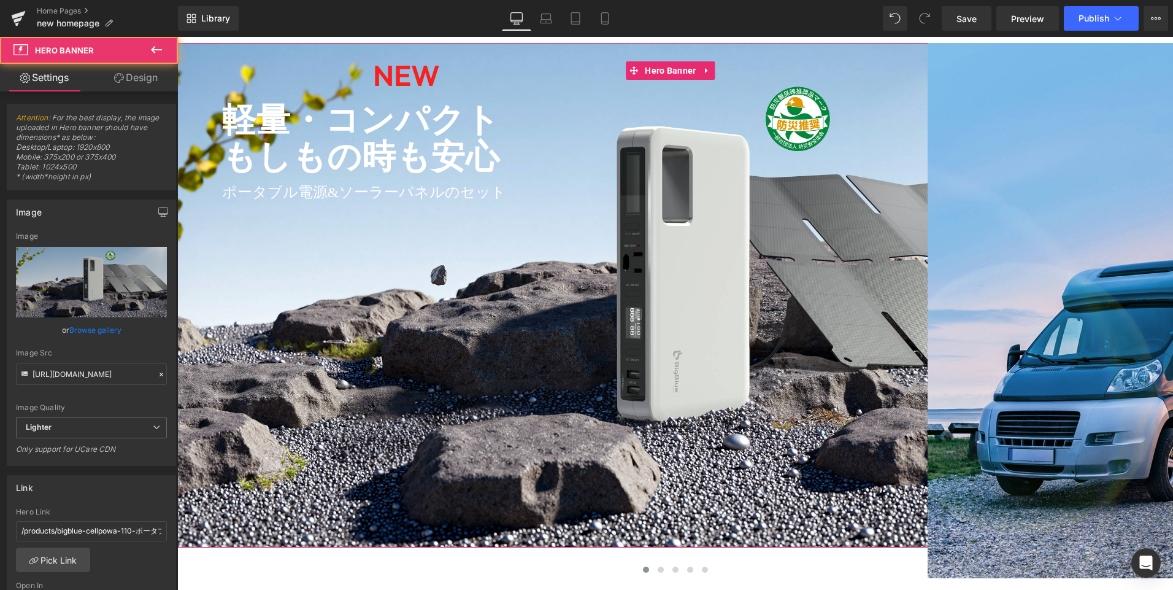
click at [156, 80] on link "Design" at bounding box center [135, 78] width 89 height 28
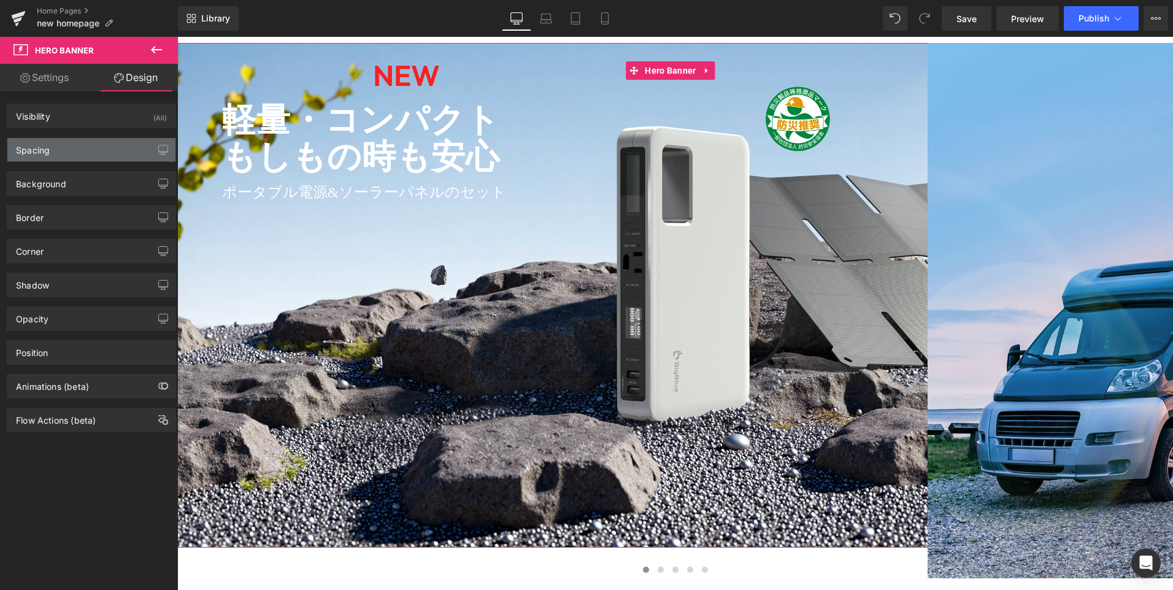
click at [71, 148] on div "Spacing" at bounding box center [91, 149] width 168 height 23
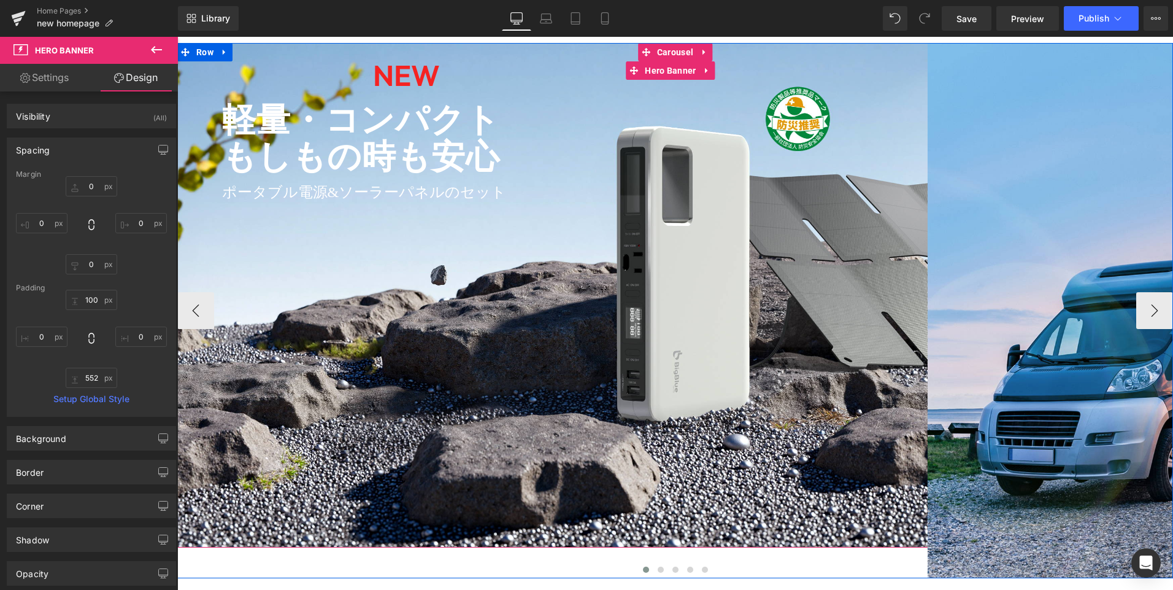
click at [450, 409] on div at bounding box center [670, 295] width 986 height 504
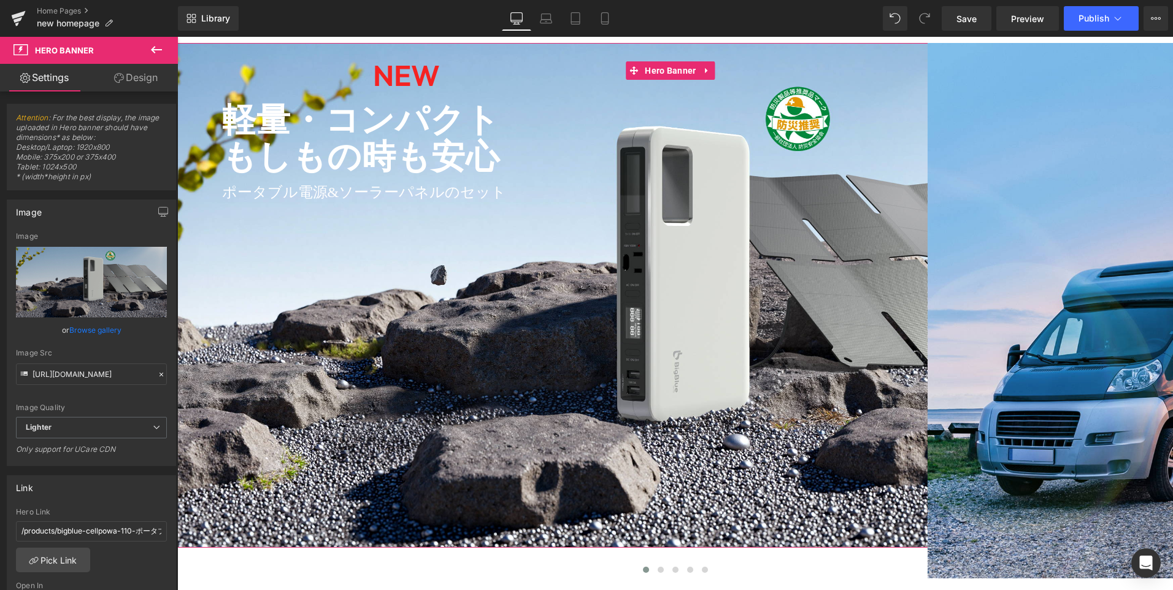
click at [137, 64] on link "Design" at bounding box center [135, 78] width 89 height 28
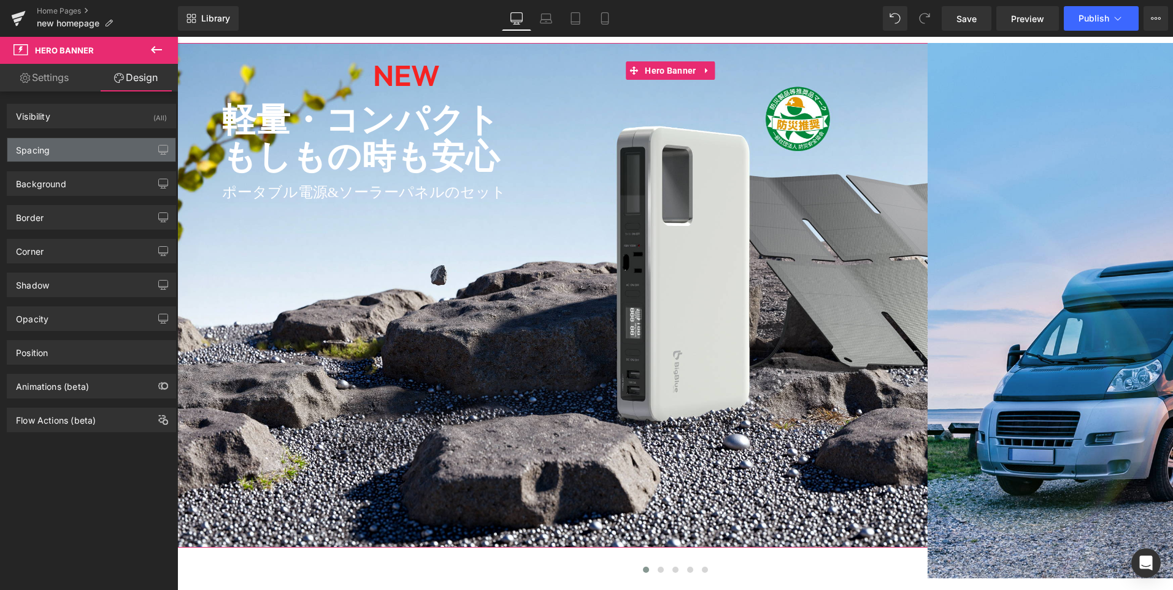
type input "0"
type input "100"
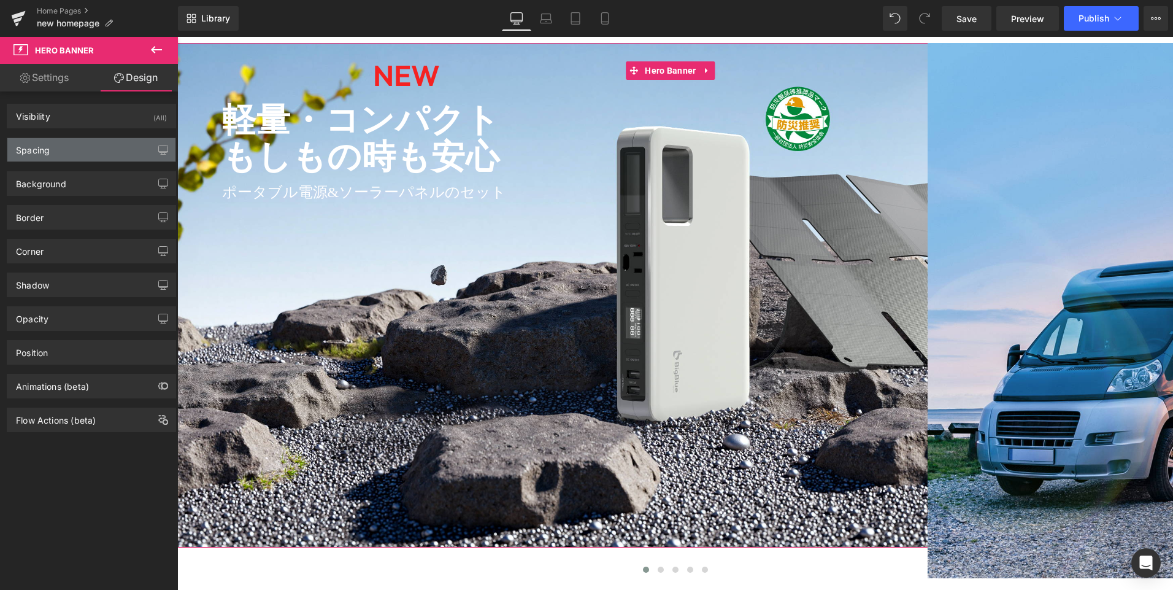
type input "0"
type input "552"
type input "0"
click at [98, 155] on div "Spacing" at bounding box center [91, 149] width 168 height 23
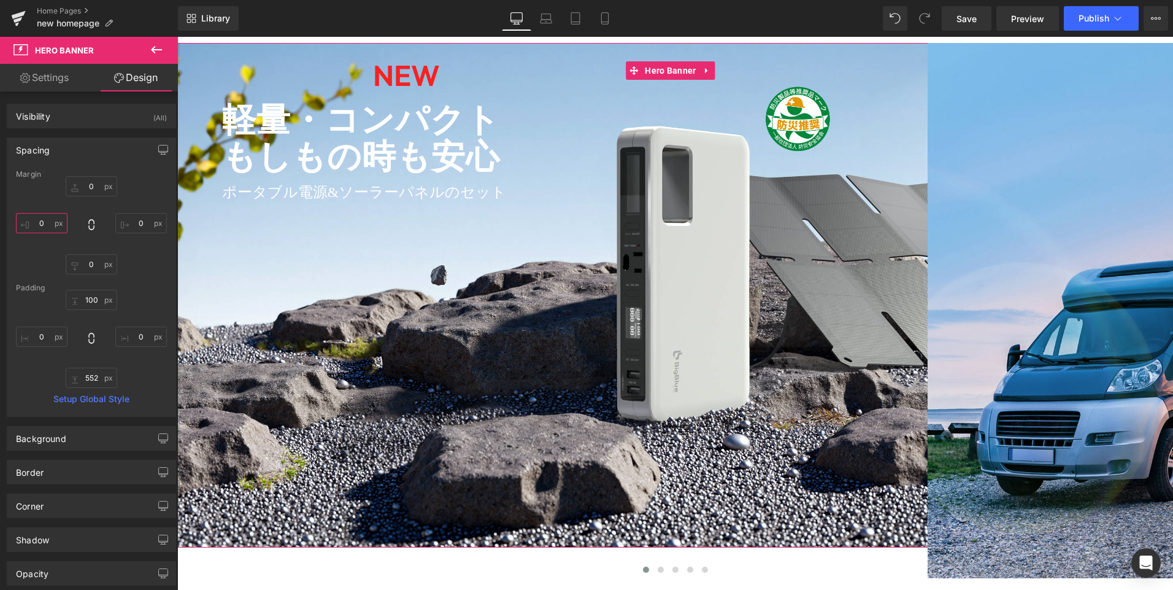
click at [44, 225] on input "0" at bounding box center [42, 223] width 52 height 20
click at [139, 183] on div "0px 0 0px 0 0px 0 0 0" at bounding box center [91, 225] width 151 height 98
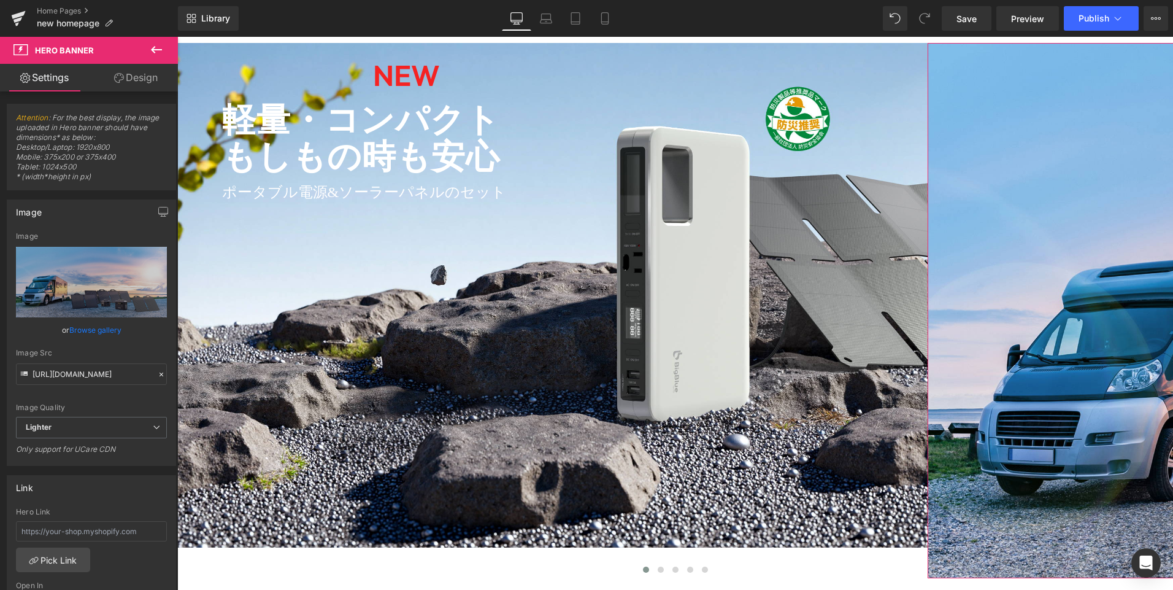
click at [136, 76] on link "Design" at bounding box center [135, 78] width 89 height 28
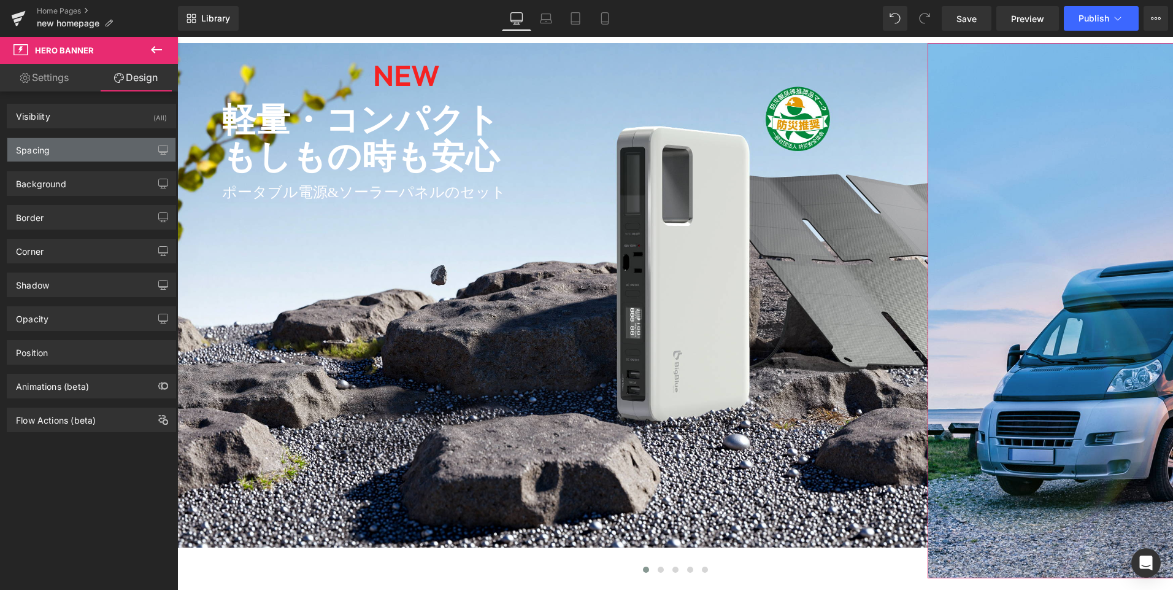
click at [49, 152] on div "Spacing" at bounding box center [33, 146] width 34 height 17
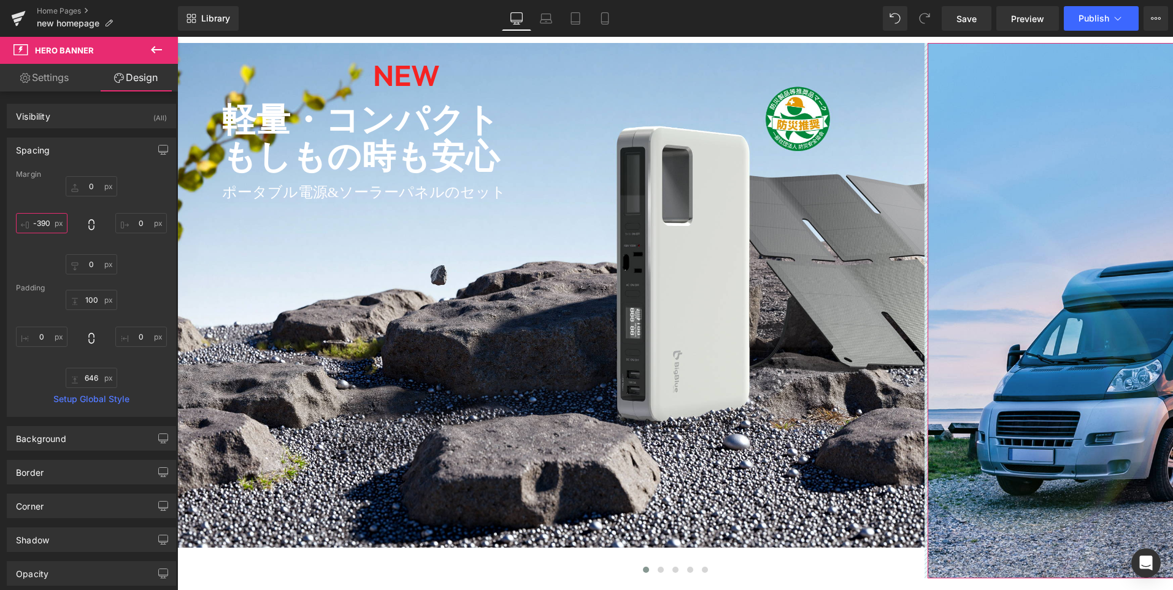
click at [52, 222] on input "-390" at bounding box center [42, 223] width 52 height 20
type input "0"
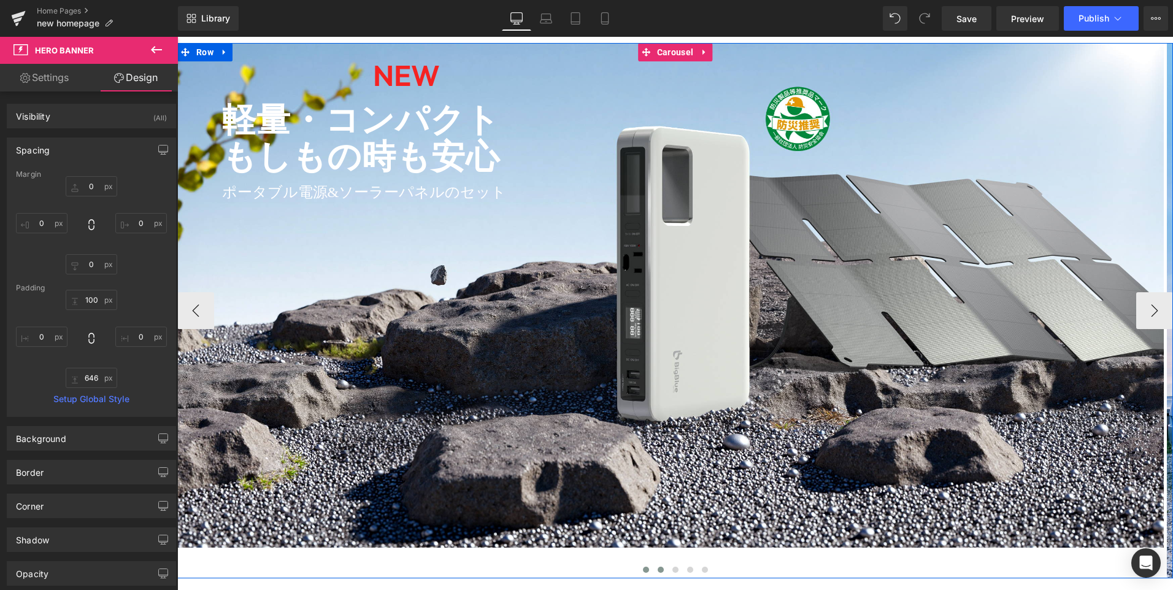
click at [658, 569] on span at bounding box center [661, 569] width 6 height 6
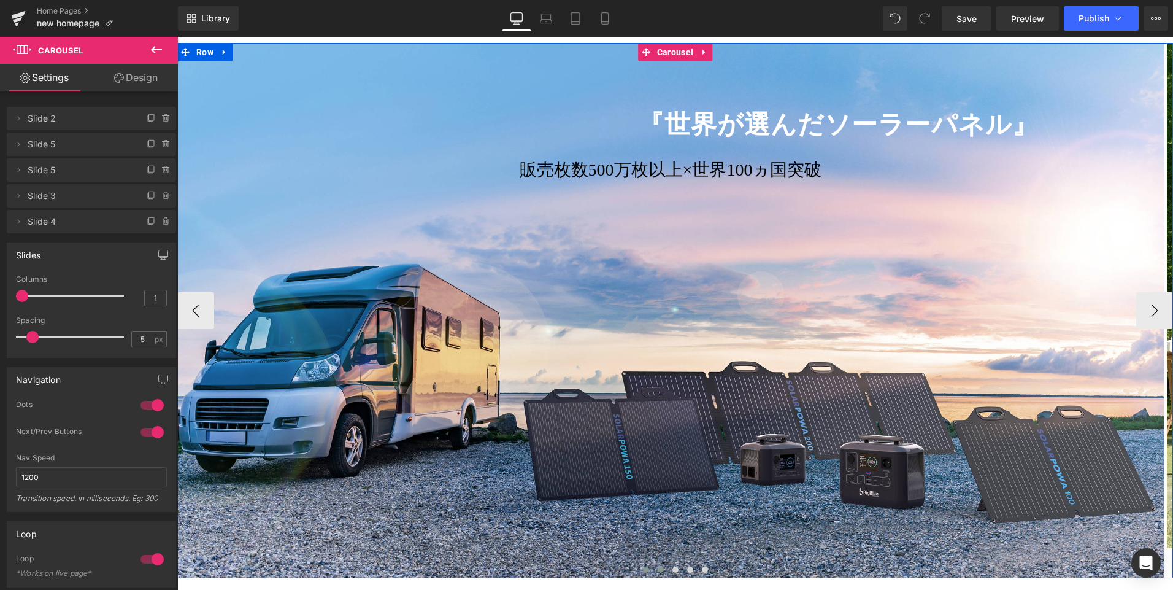
click at [639, 569] on button at bounding box center [646, 569] width 15 height 12
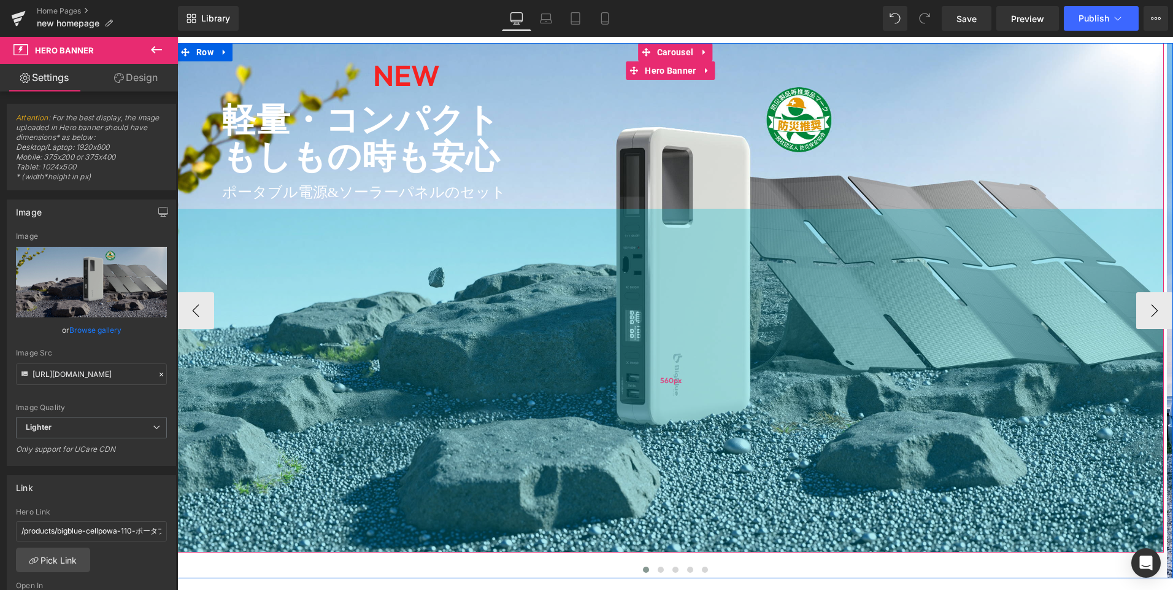
click at [581, 495] on div "560px" at bounding box center [670, 381] width 986 height 344
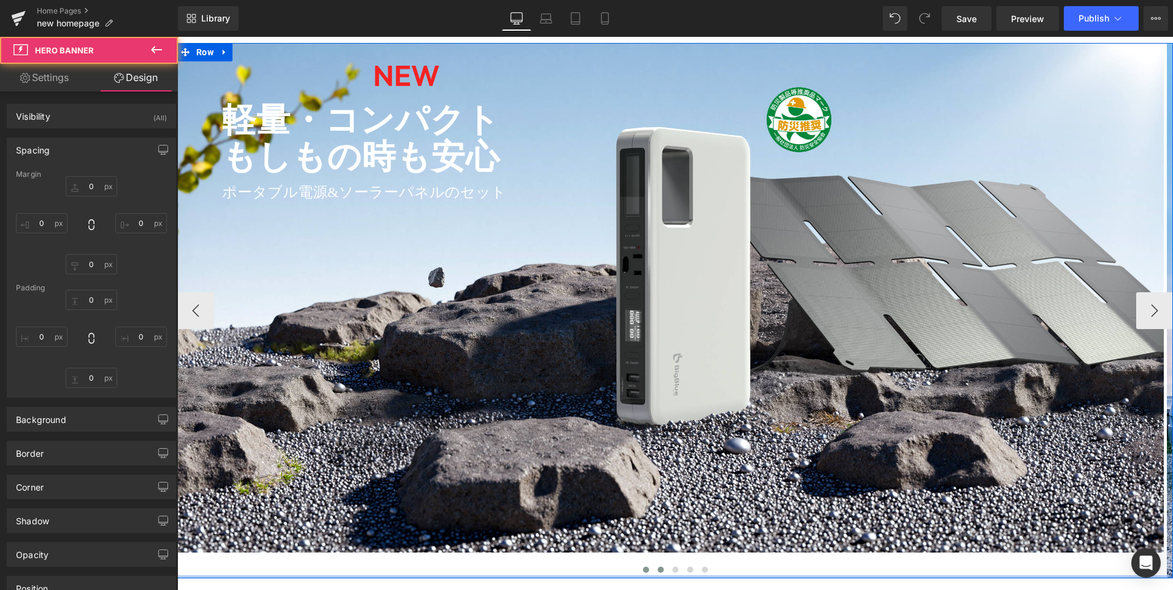
type input "0"
type input "100"
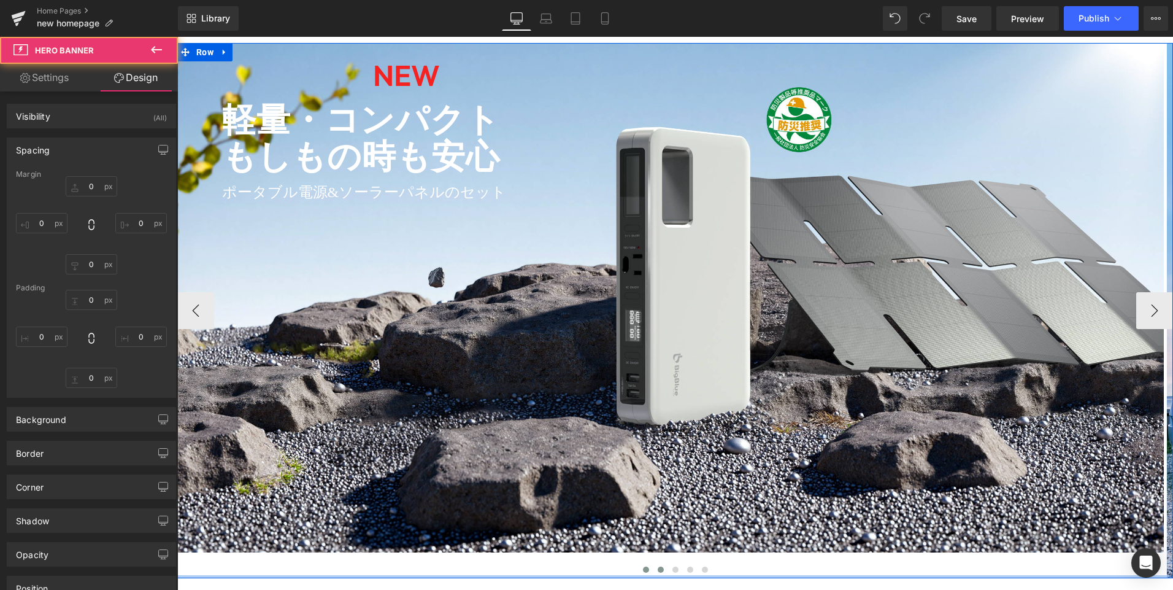
type input "0"
type input "560"
type input "0"
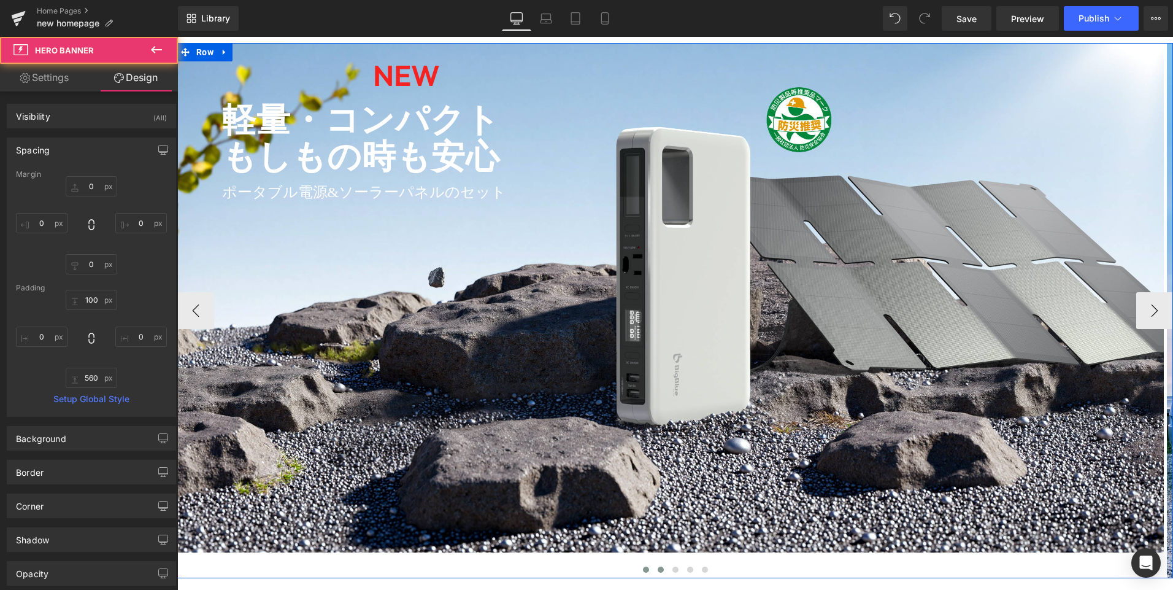
click at [658, 572] on span at bounding box center [661, 569] width 6 height 6
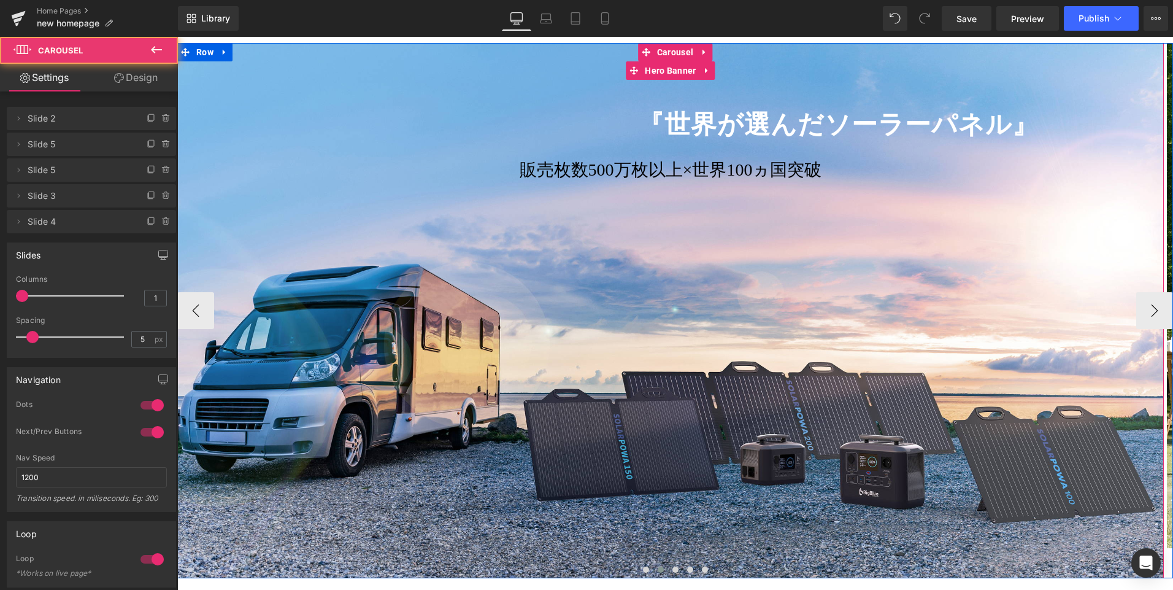
click at [664, 533] on div at bounding box center [670, 310] width 986 height 535
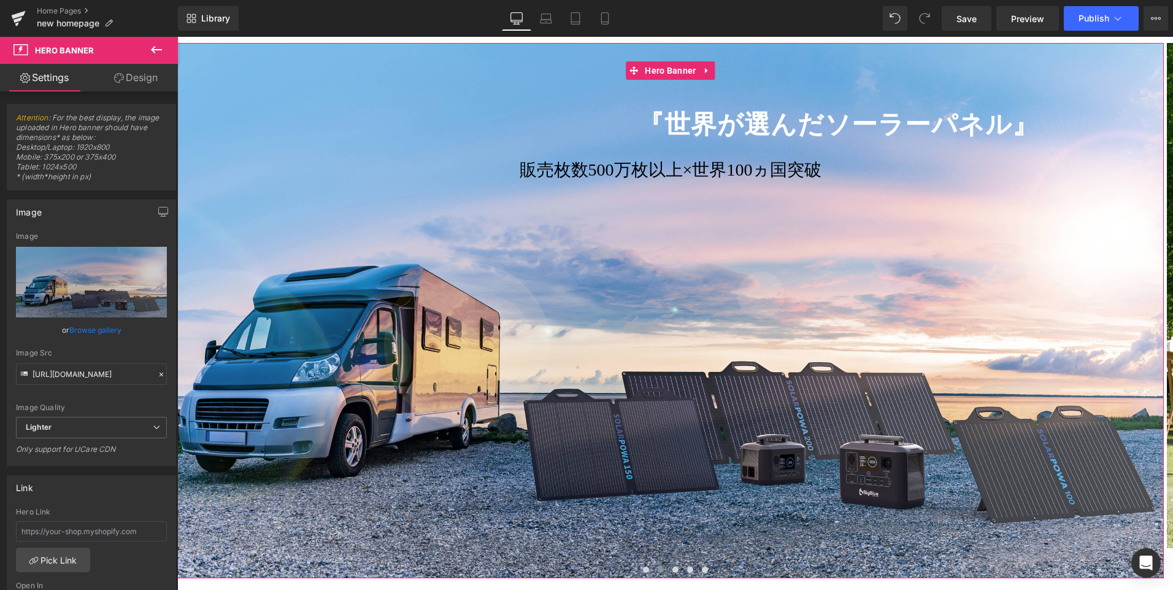
click at [145, 73] on link "Design" at bounding box center [135, 78] width 89 height 28
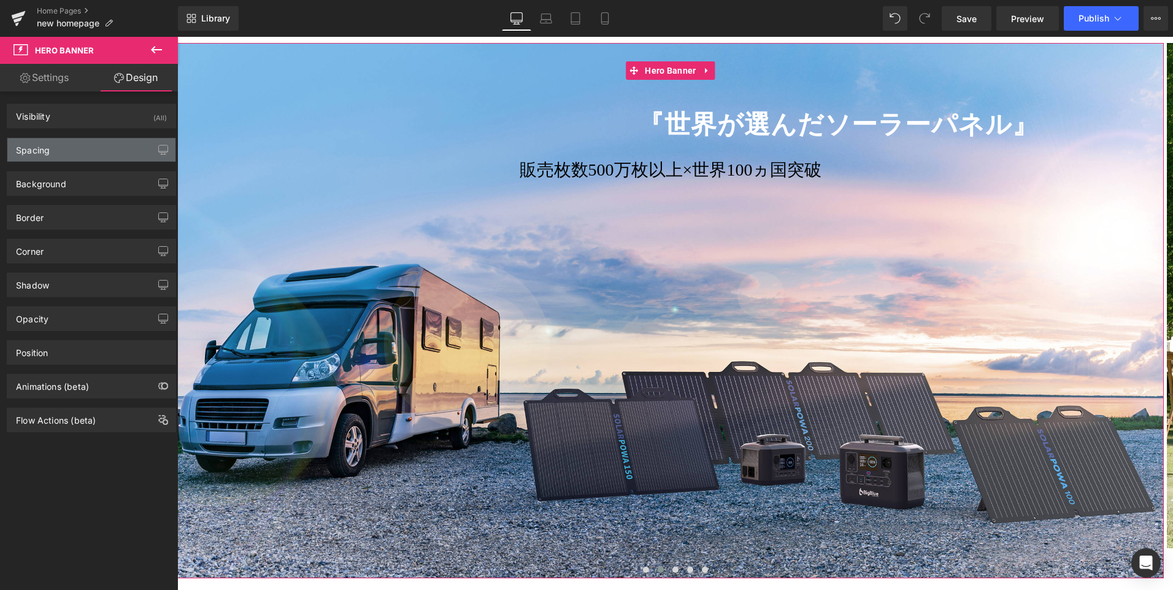
click at [110, 147] on div "Spacing" at bounding box center [91, 149] width 168 height 23
type input "0"
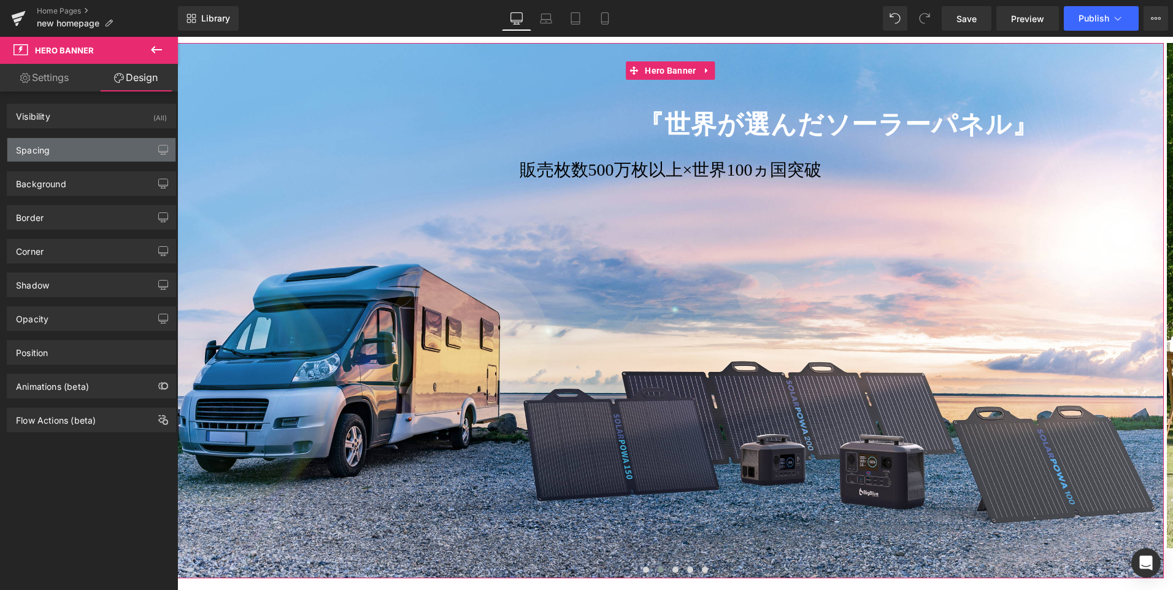
type input "100"
type input "0"
type input "646"
type input "0"
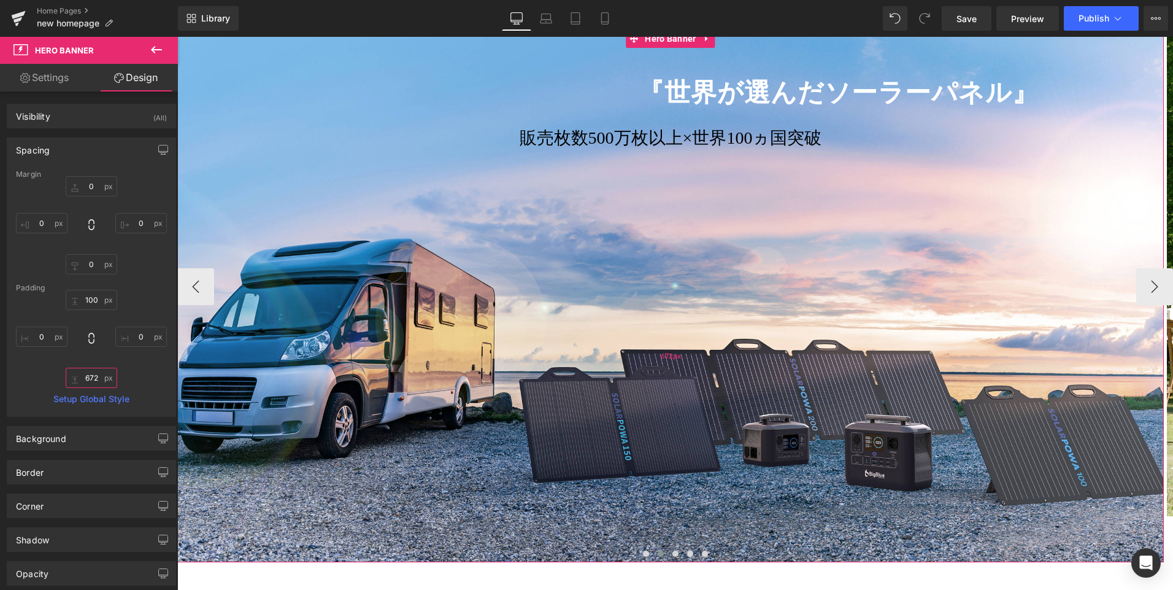
scroll to position [123, 0]
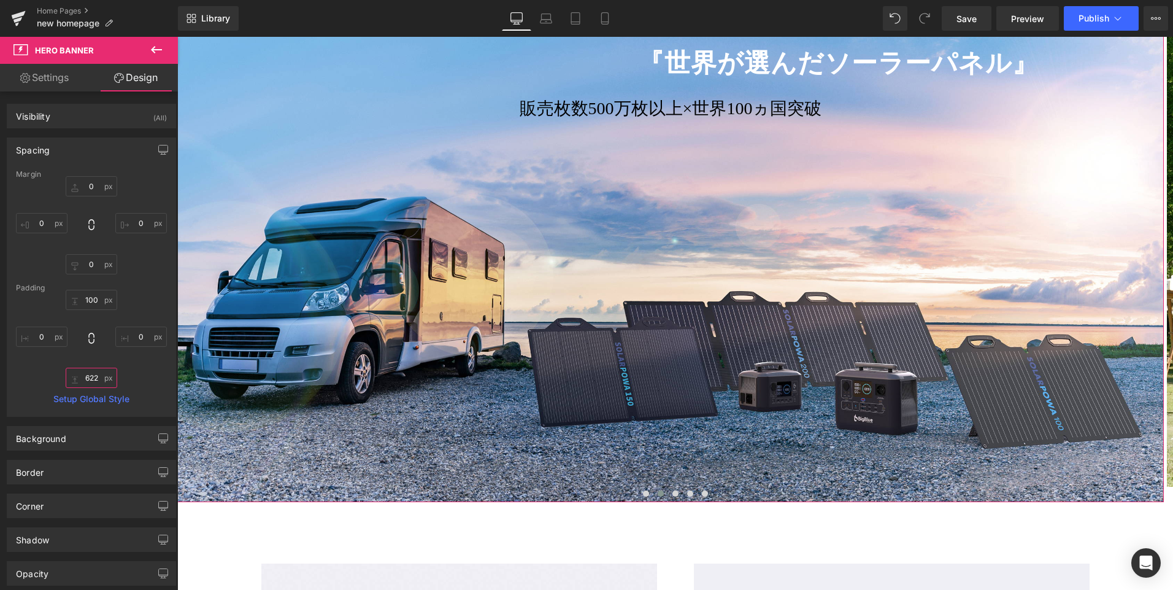
drag, startPoint x: 99, startPoint y: 375, endPoint x: 65, endPoint y: 374, distance: 34.4
click at [66, 374] on input "622" at bounding box center [92, 377] width 52 height 20
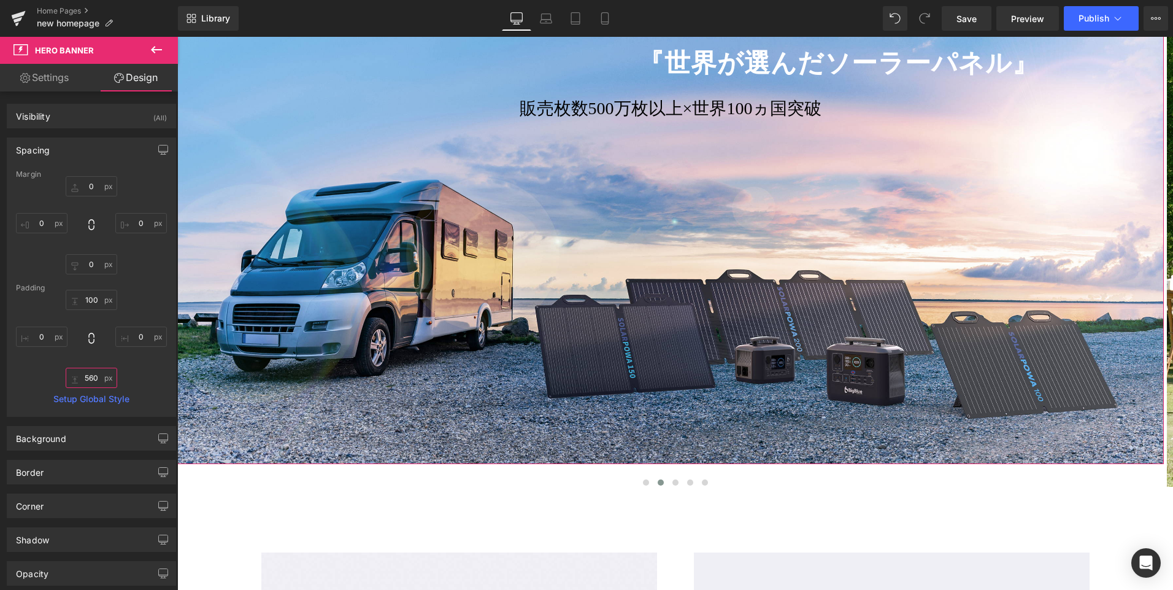
type input "560"
click at [98, 347] on div "100px 100 0px 0 560 560 0px 0" at bounding box center [91, 339] width 151 height 98
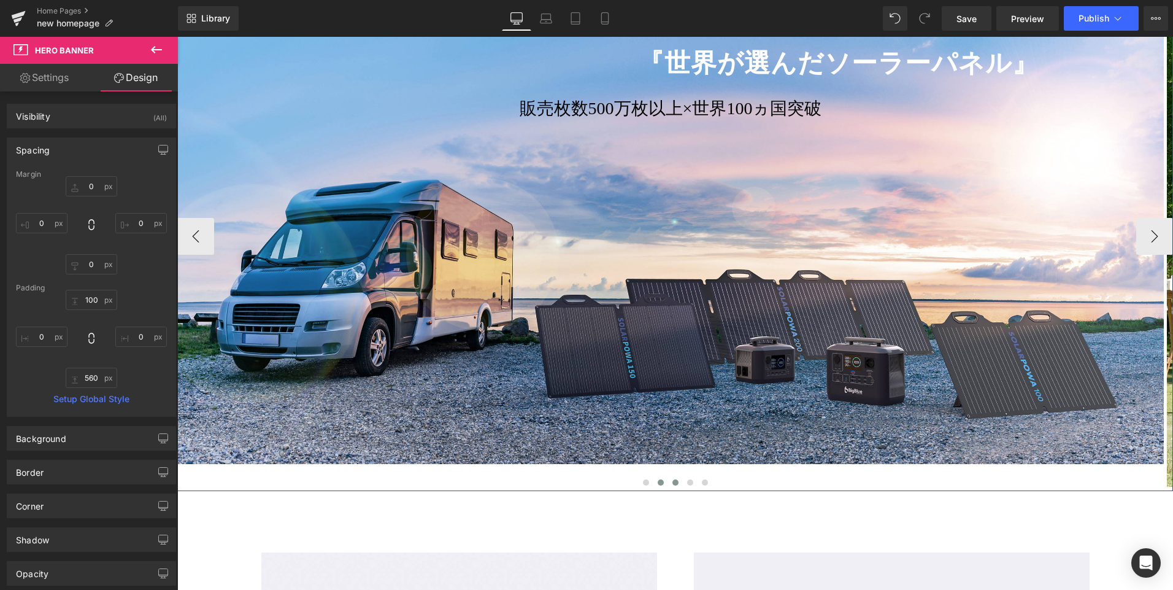
click at [672, 485] on span at bounding box center [675, 482] width 6 height 6
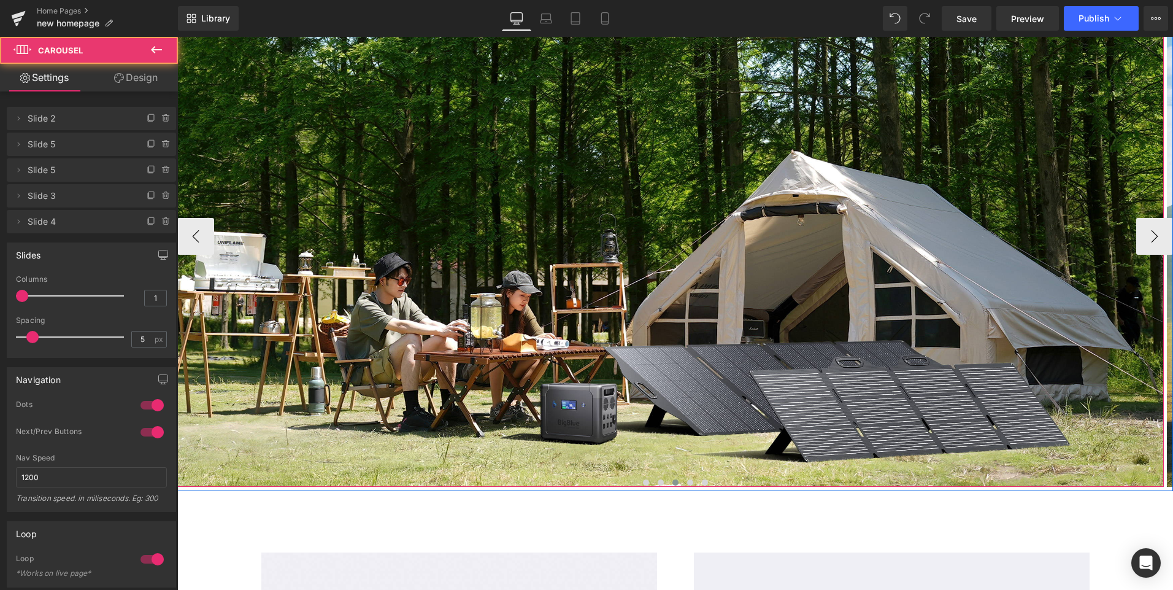
click at [639, 391] on div at bounding box center [670, 234] width 986 height 505
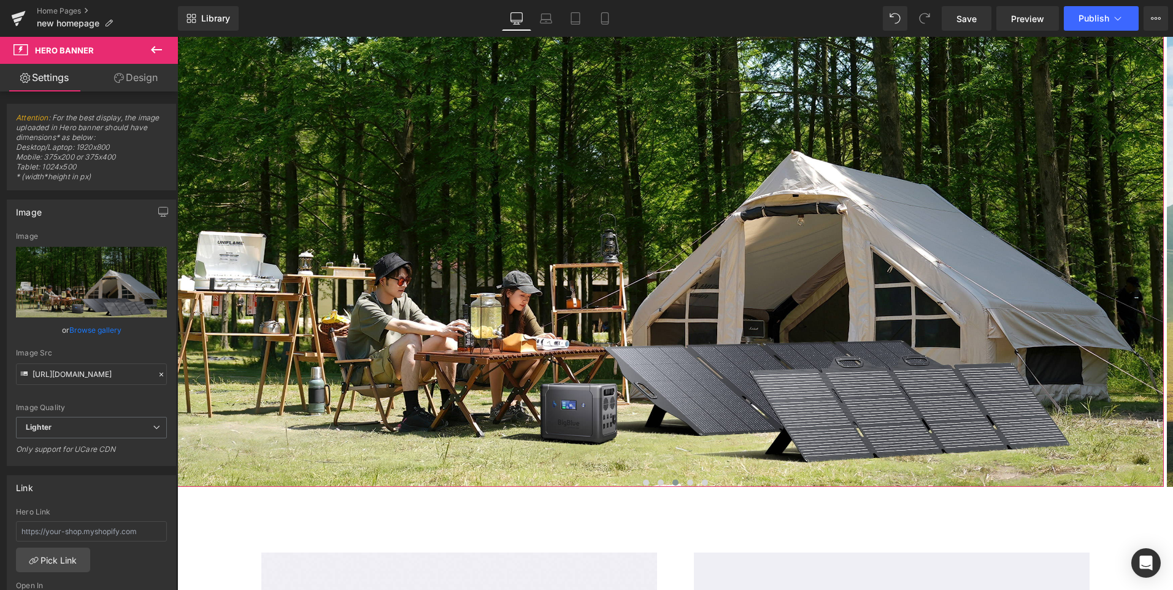
click at [140, 78] on link "Design" at bounding box center [135, 78] width 89 height 28
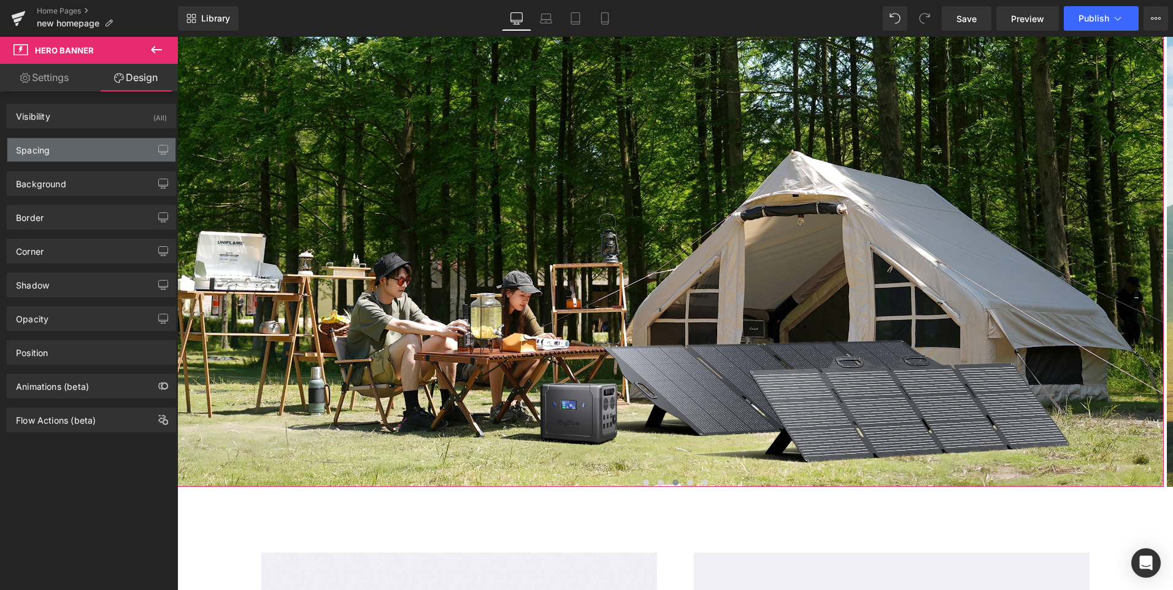
click at [67, 155] on div "Spacing" at bounding box center [91, 149] width 168 height 23
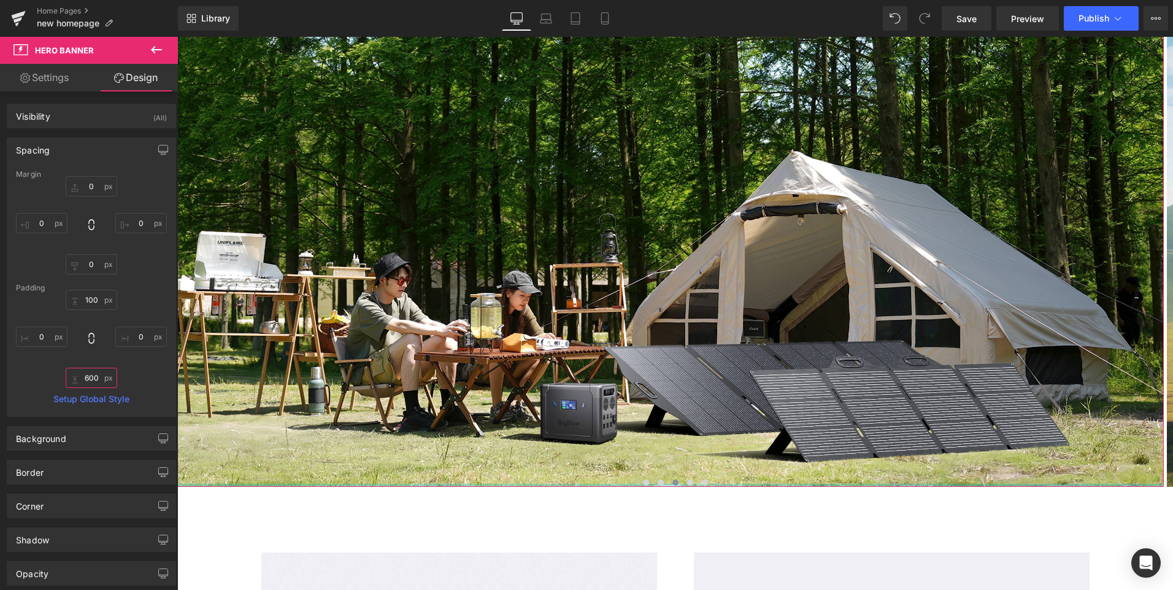
click at [88, 375] on input "600" at bounding box center [92, 377] width 52 height 20
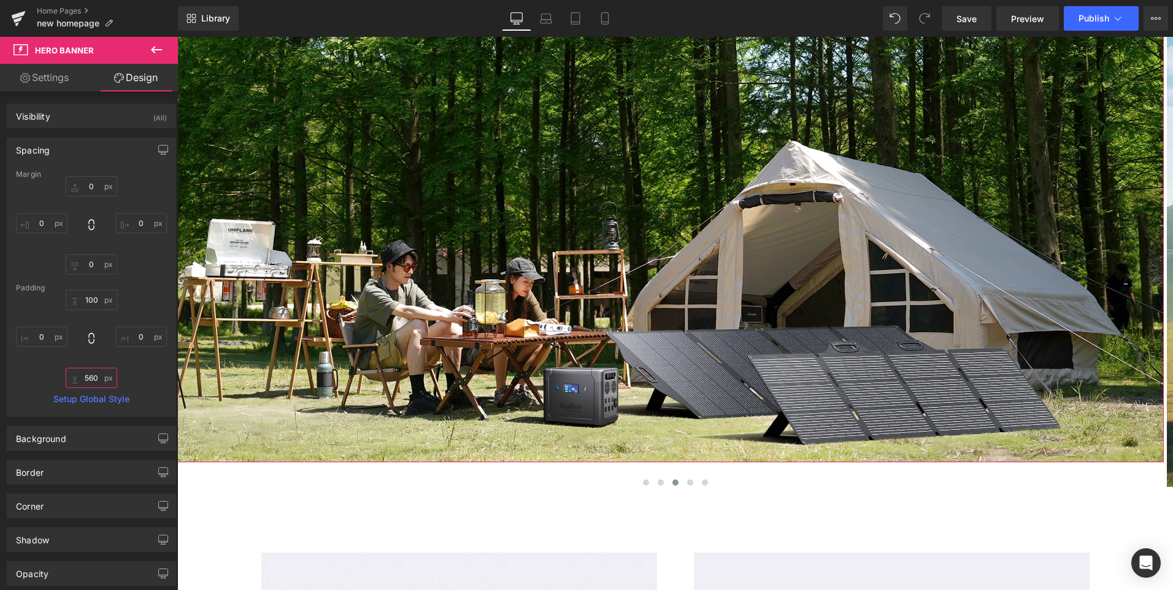
type input "560"
drag, startPoint x: 147, startPoint y: 364, endPoint x: 77, endPoint y: 334, distance: 75.9
click at [147, 364] on div "100px 100 0px 0 560 560 0px 0" at bounding box center [91, 339] width 151 height 98
click at [687, 483] on span at bounding box center [690, 482] width 6 height 6
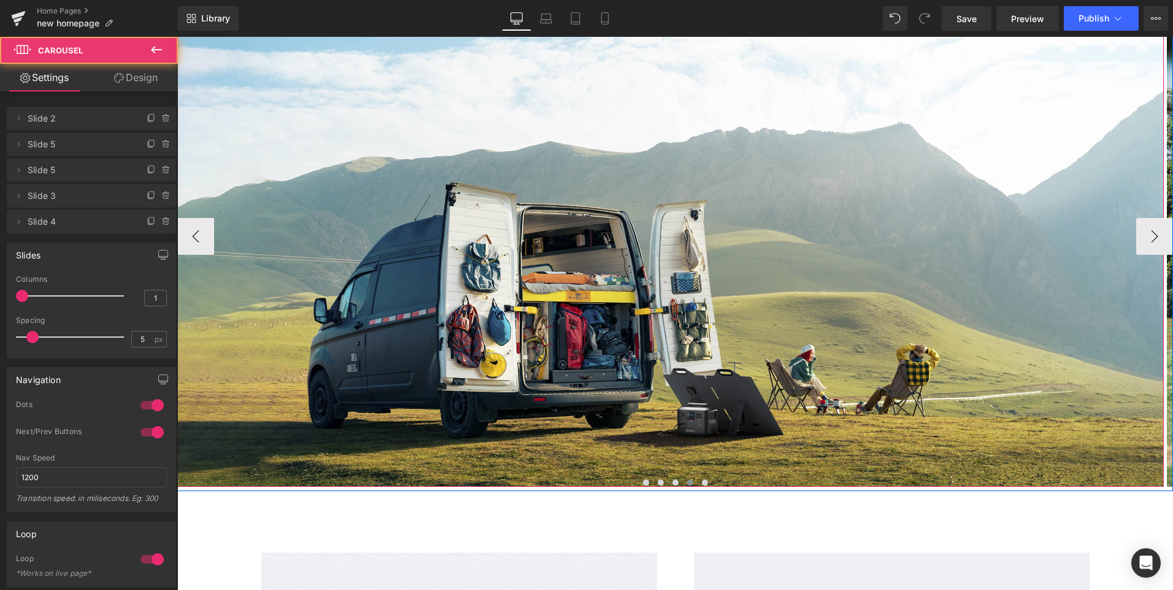
click at [656, 388] on div at bounding box center [670, 234] width 986 height 505
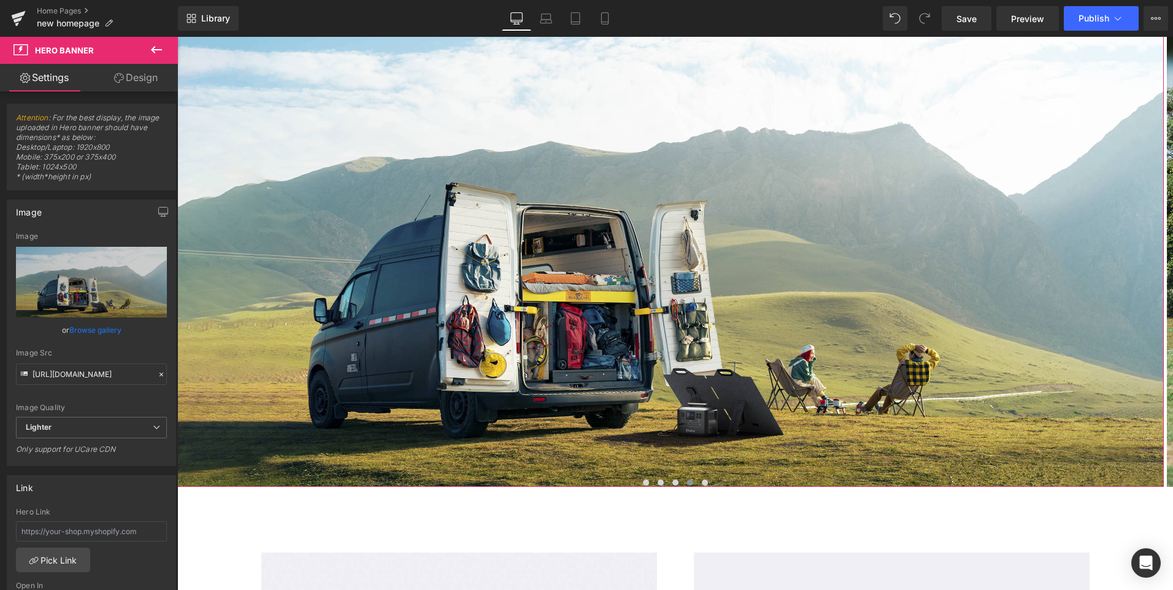
click at [135, 77] on link "Design" at bounding box center [135, 78] width 89 height 28
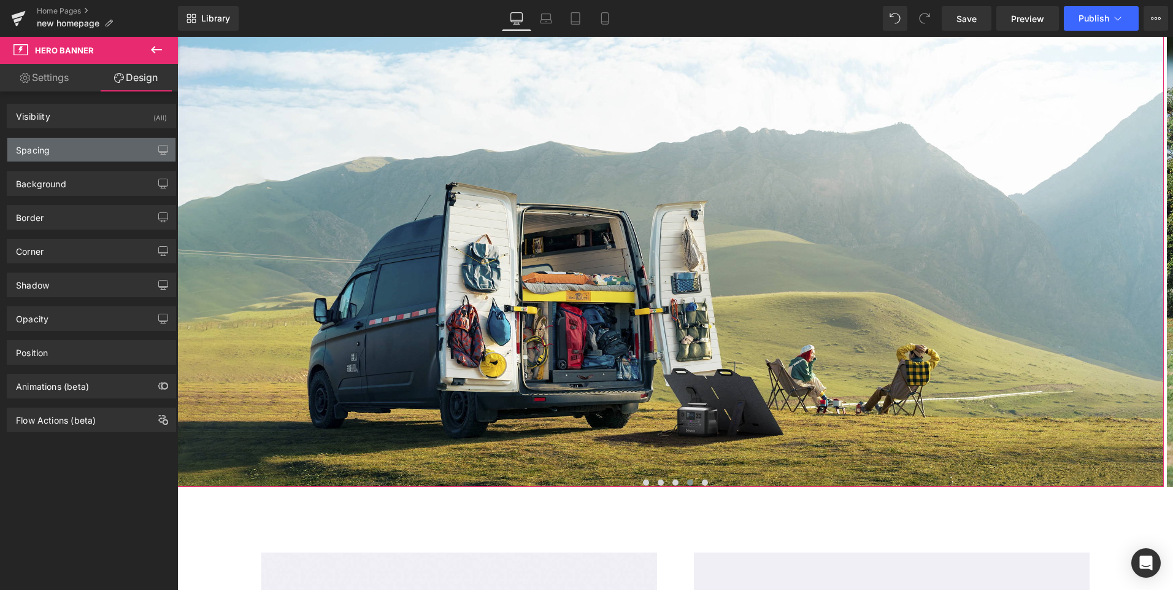
click at [52, 153] on div "Spacing" at bounding box center [91, 149] width 168 height 23
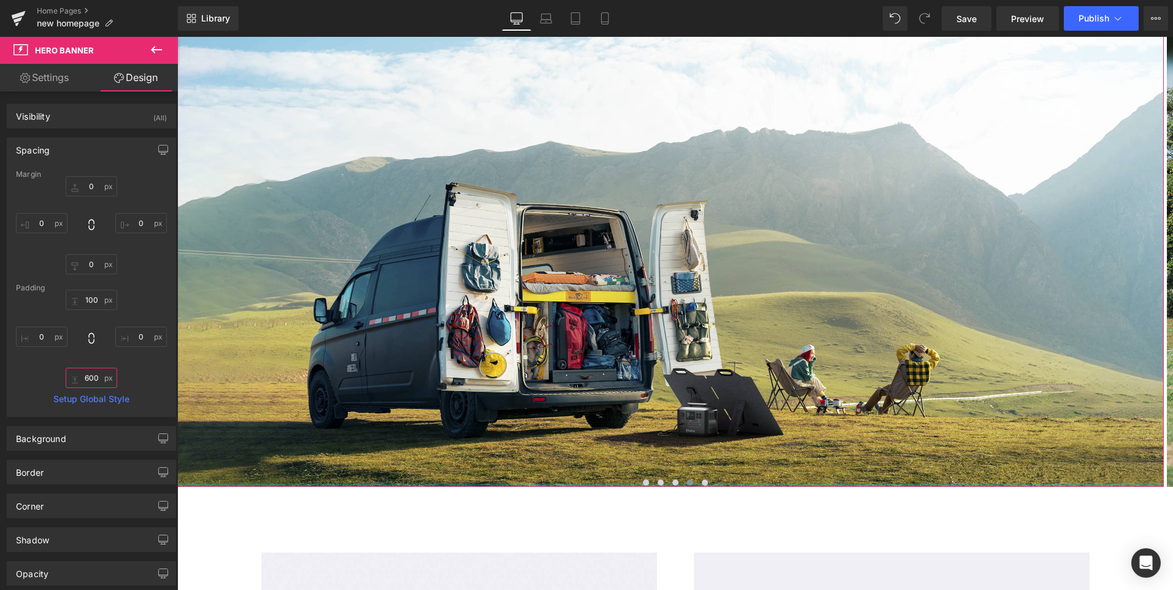
click at [93, 379] on input "600" at bounding box center [92, 377] width 52 height 20
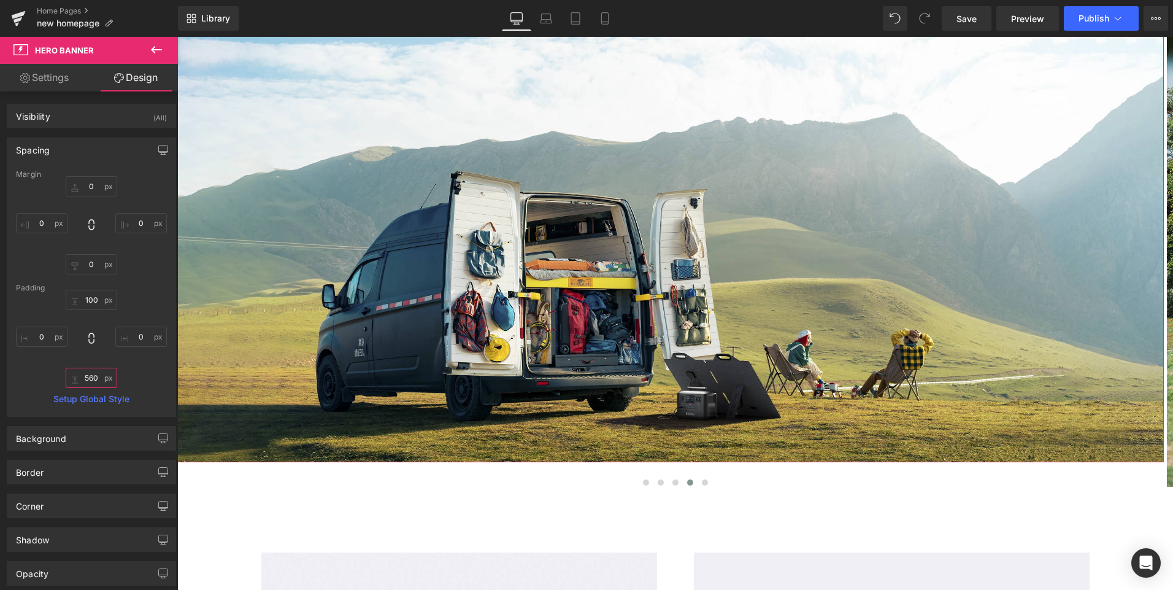
type input "560"
click at [146, 371] on div "100px 100 0px 0 560 560 0px 0" at bounding box center [91, 339] width 151 height 98
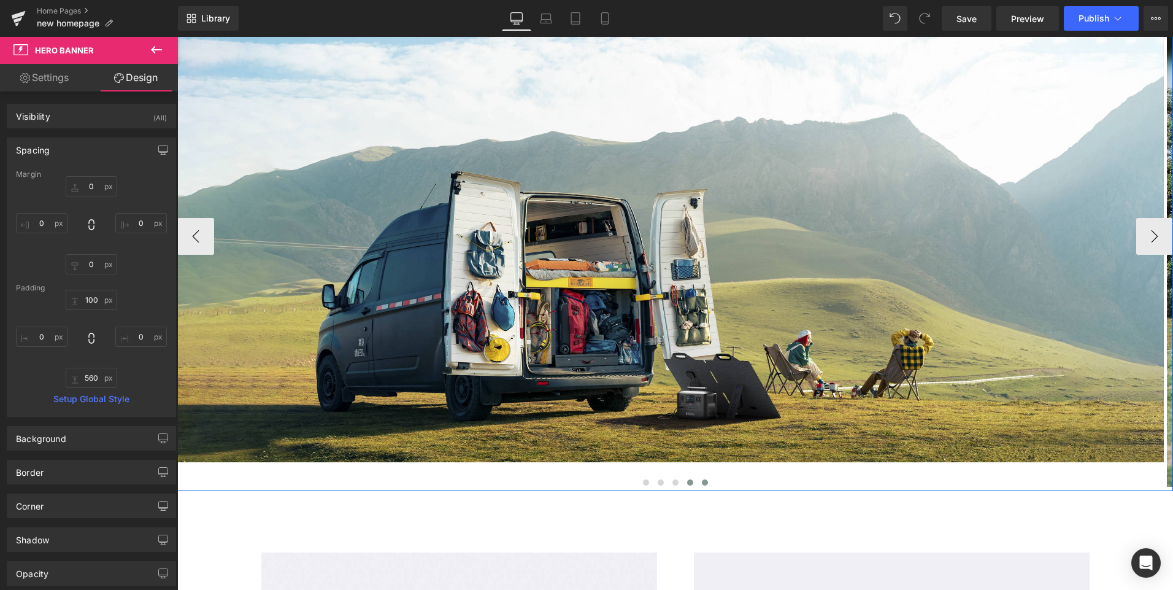
click at [702, 483] on span at bounding box center [705, 482] width 6 height 6
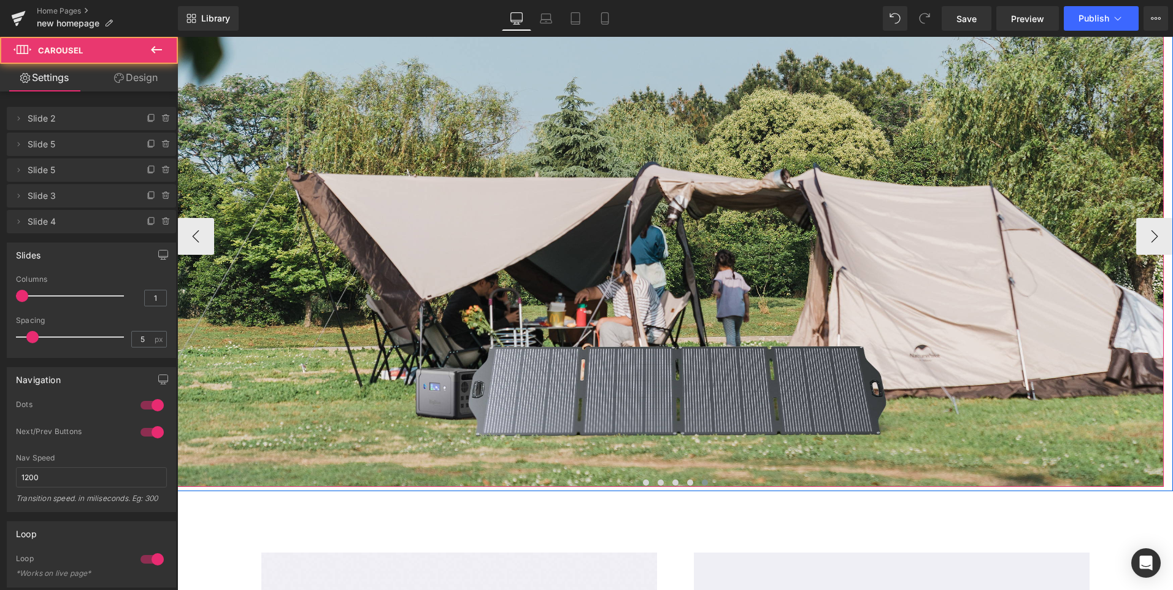
click at [674, 402] on div at bounding box center [670, 234] width 986 height 505
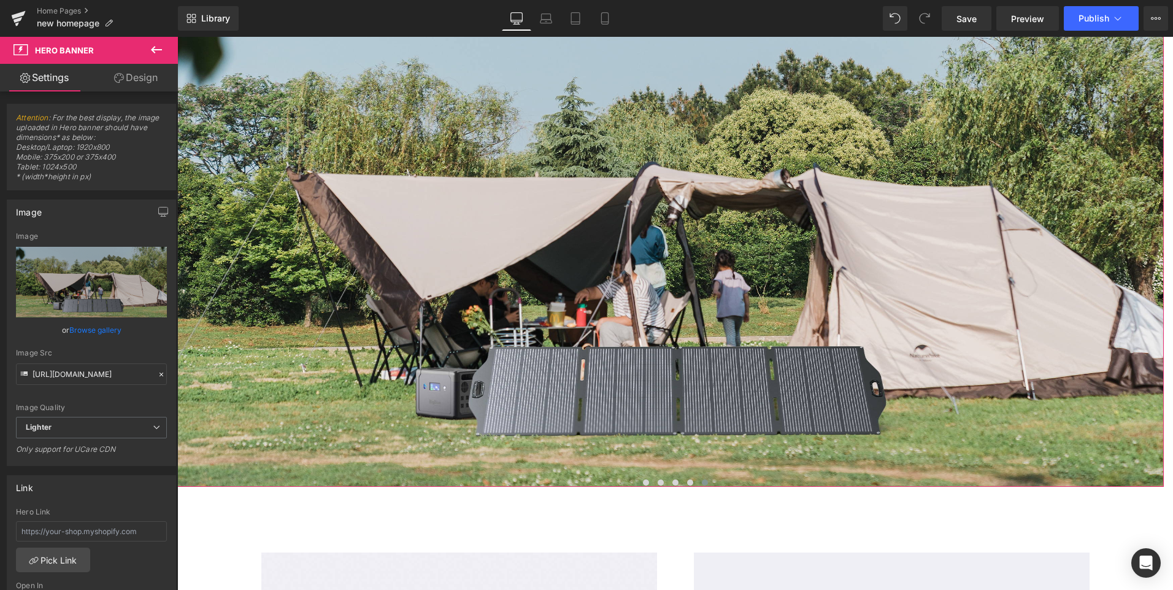
click at [133, 76] on link "Design" at bounding box center [135, 78] width 89 height 28
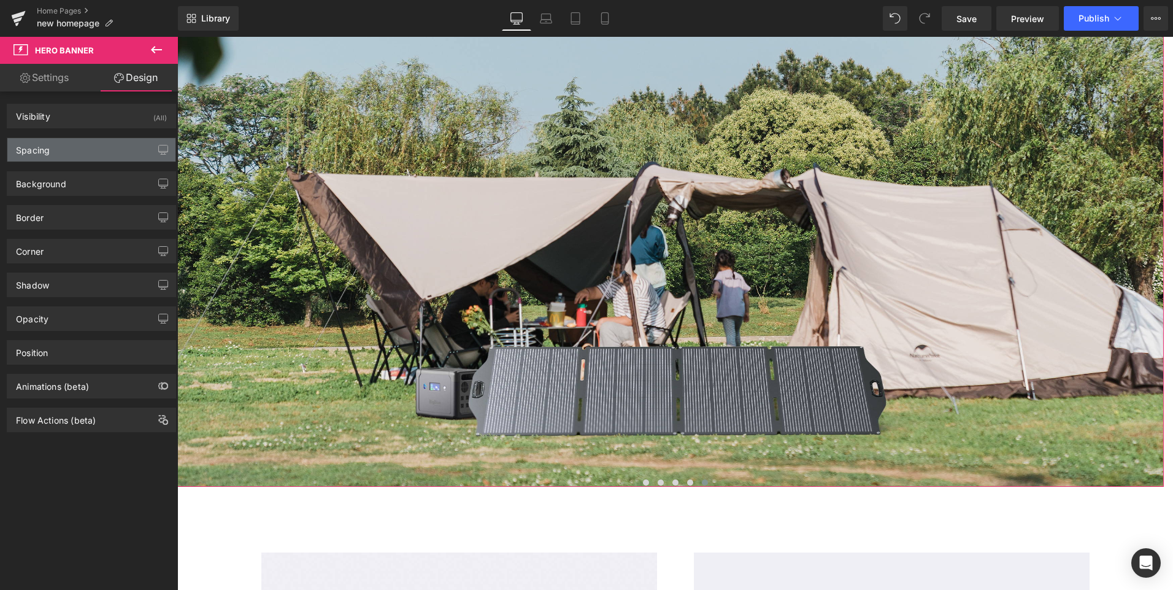
type input "0"
type input "100"
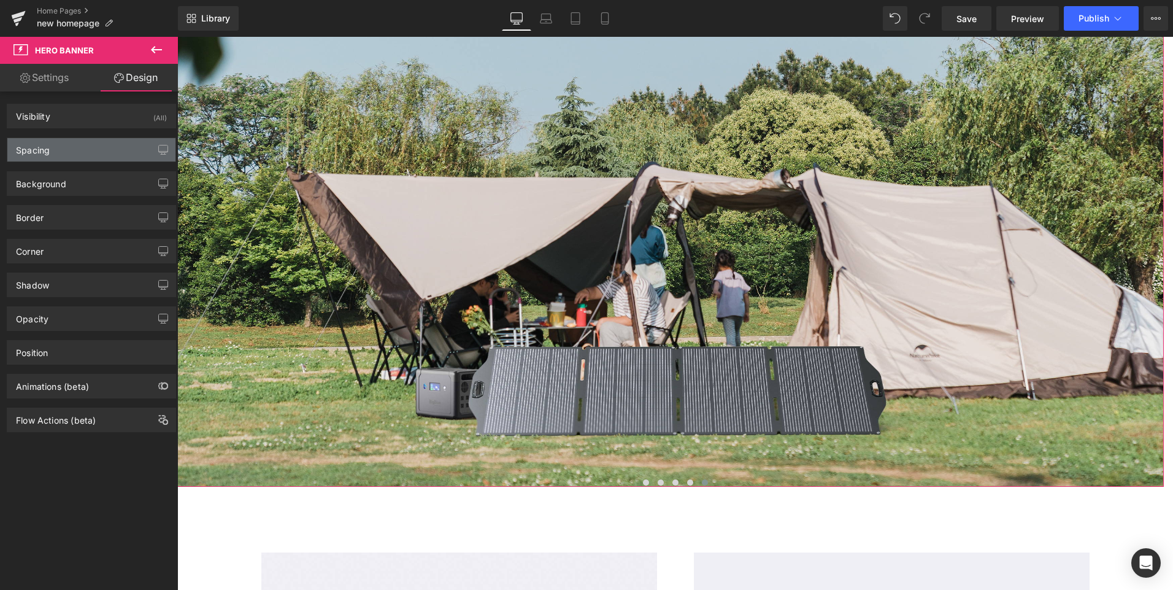
type input "0"
type input "600"
type input "0"
click at [96, 150] on div "Spacing" at bounding box center [91, 149] width 168 height 23
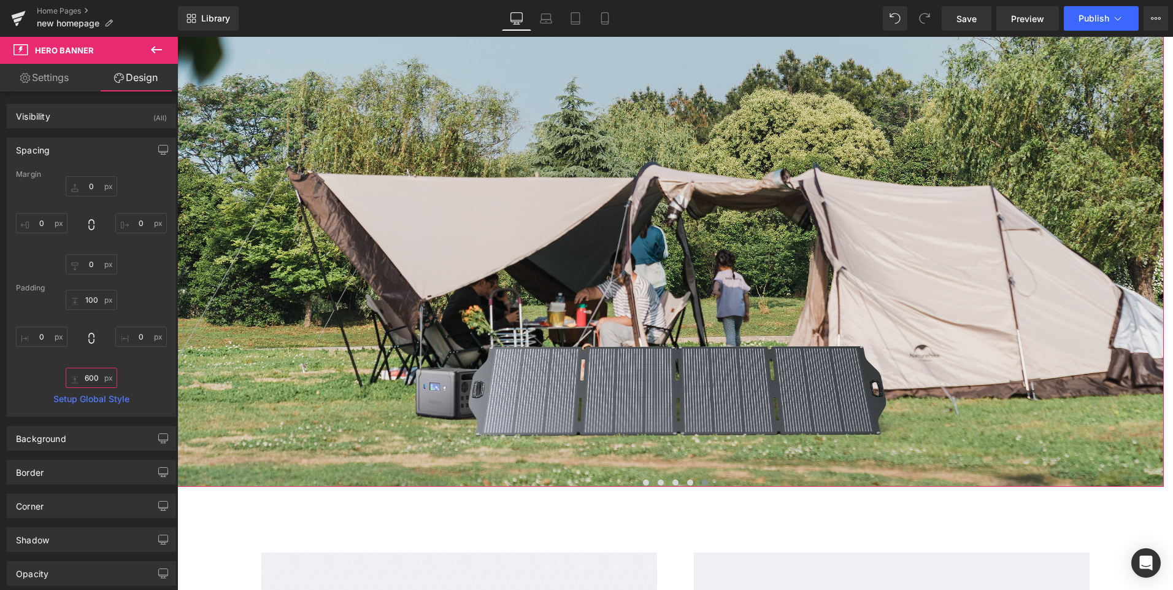
click at [93, 383] on input "600" at bounding box center [92, 377] width 52 height 20
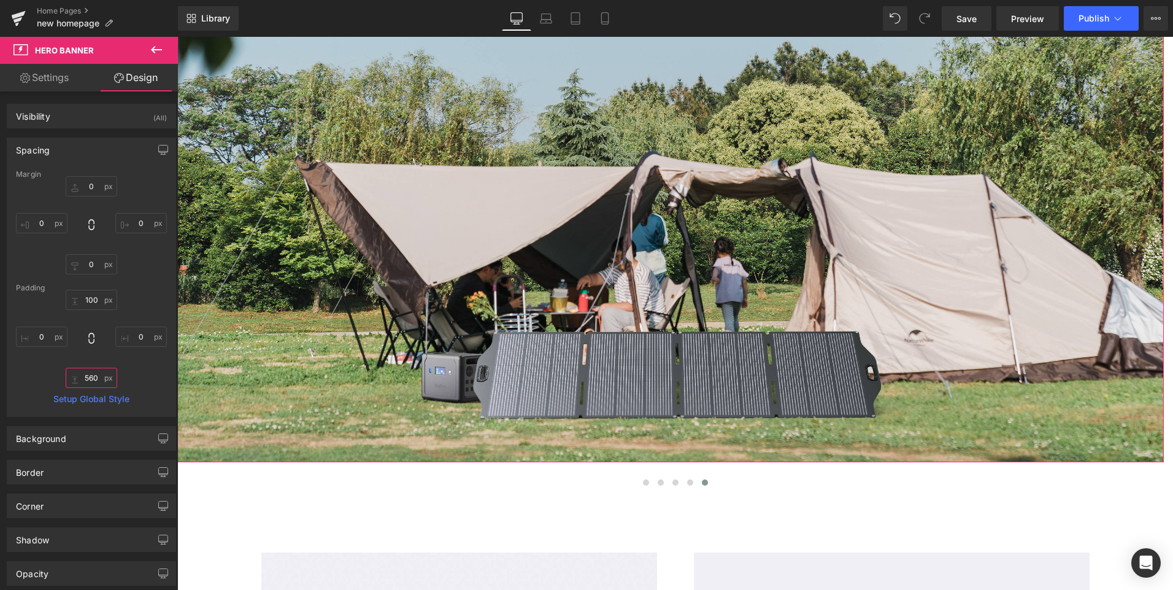
type input "560"
click at [155, 377] on div "100px 100 0px 0 560 560 0px 0" at bounding box center [91, 339] width 151 height 98
click at [643, 482] on span at bounding box center [646, 482] width 6 height 6
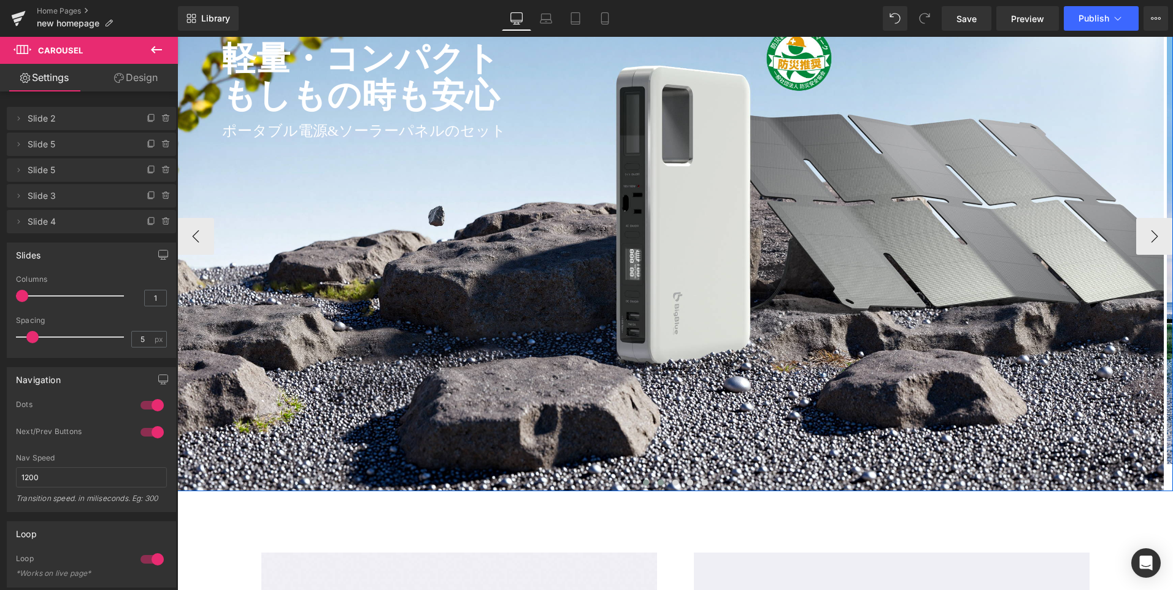
click at [658, 482] on span at bounding box center [661, 482] width 6 height 6
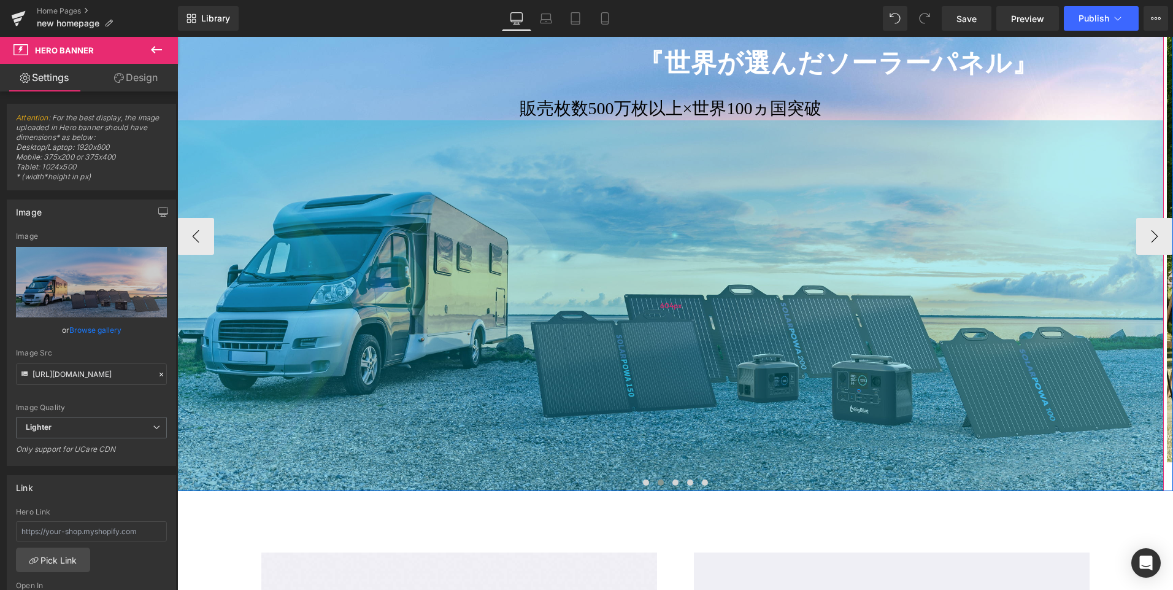
drag, startPoint x: 663, startPoint y: 443, endPoint x: 666, endPoint y: 467, distance: 24.8
click at [666, 467] on div "604px" at bounding box center [670, 305] width 986 height 371
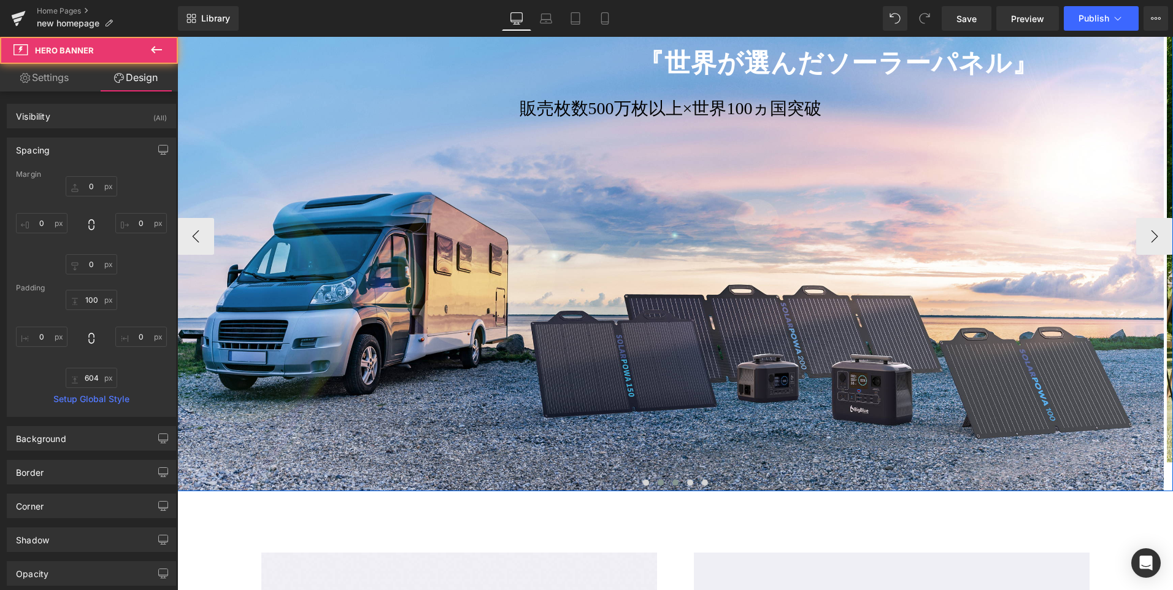
click at [672, 484] on span at bounding box center [675, 482] width 6 height 6
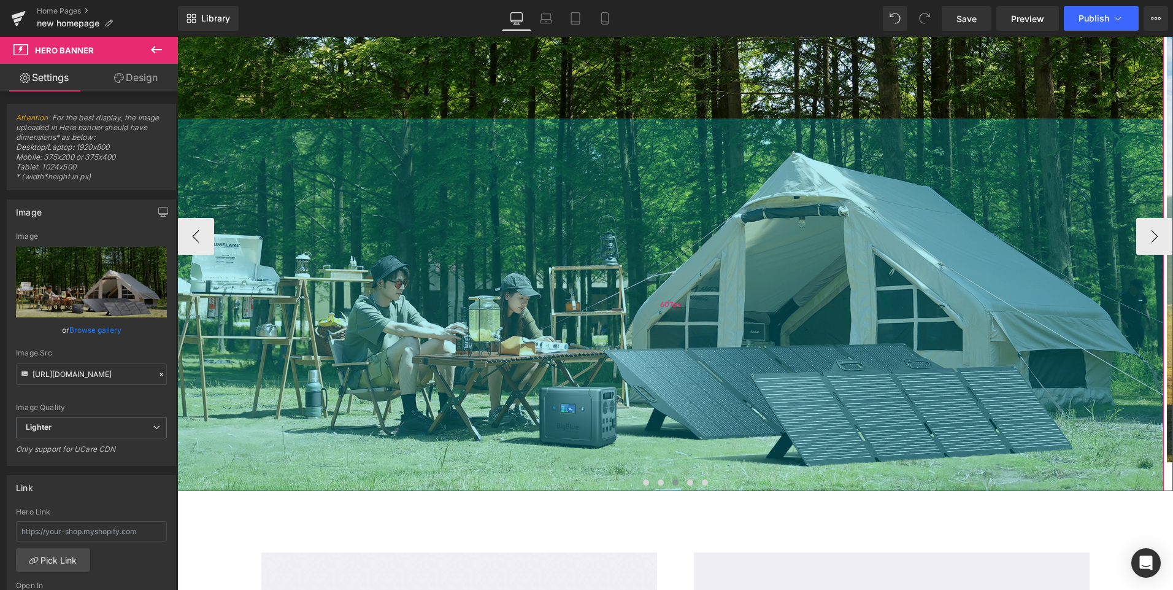
drag, startPoint x: 666, startPoint y: 424, endPoint x: 674, endPoint y: 453, distance: 29.9
click at [674, 453] on div "607px" at bounding box center [670, 304] width 986 height 372
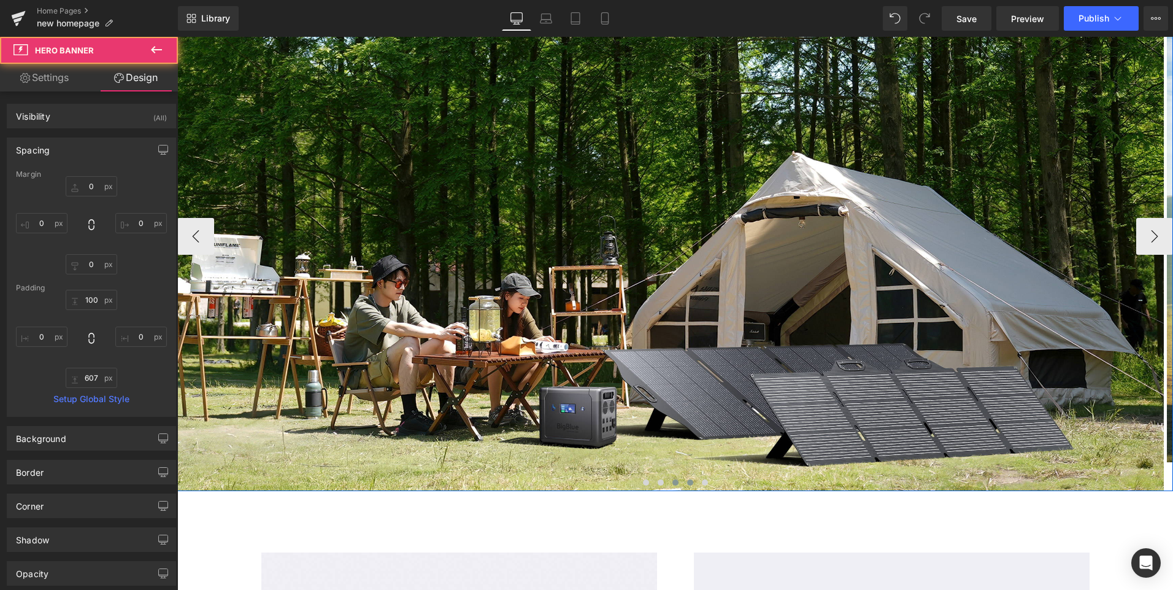
click at [687, 480] on span at bounding box center [690, 482] width 6 height 6
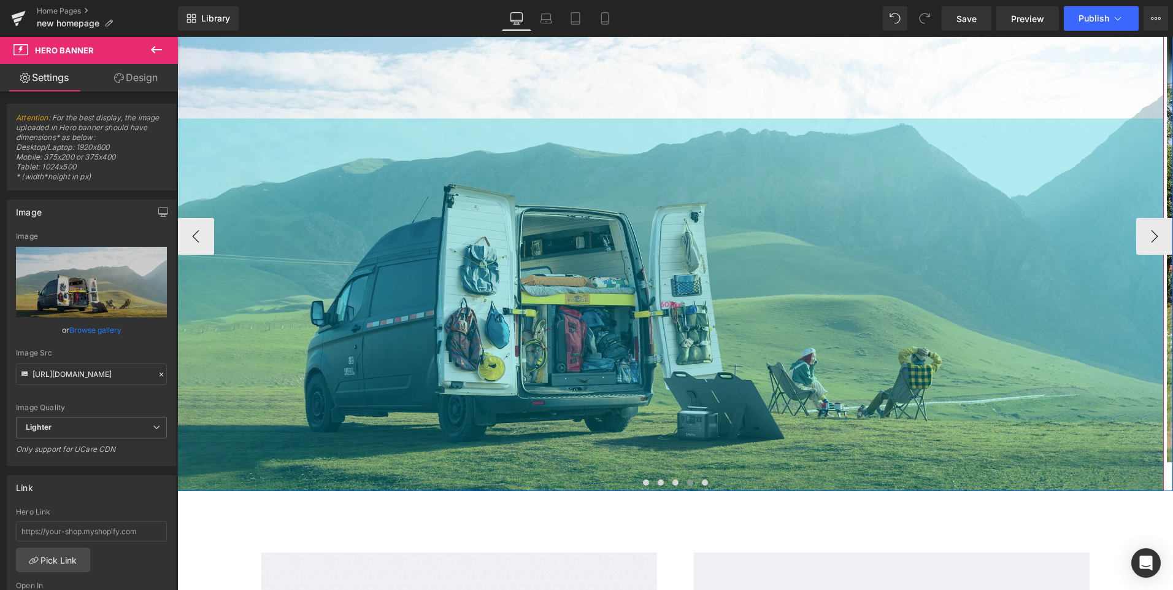
drag, startPoint x: 675, startPoint y: 423, endPoint x: 686, endPoint y: 452, distance: 30.7
click at [686, 452] on div "607px" at bounding box center [670, 304] width 986 height 372
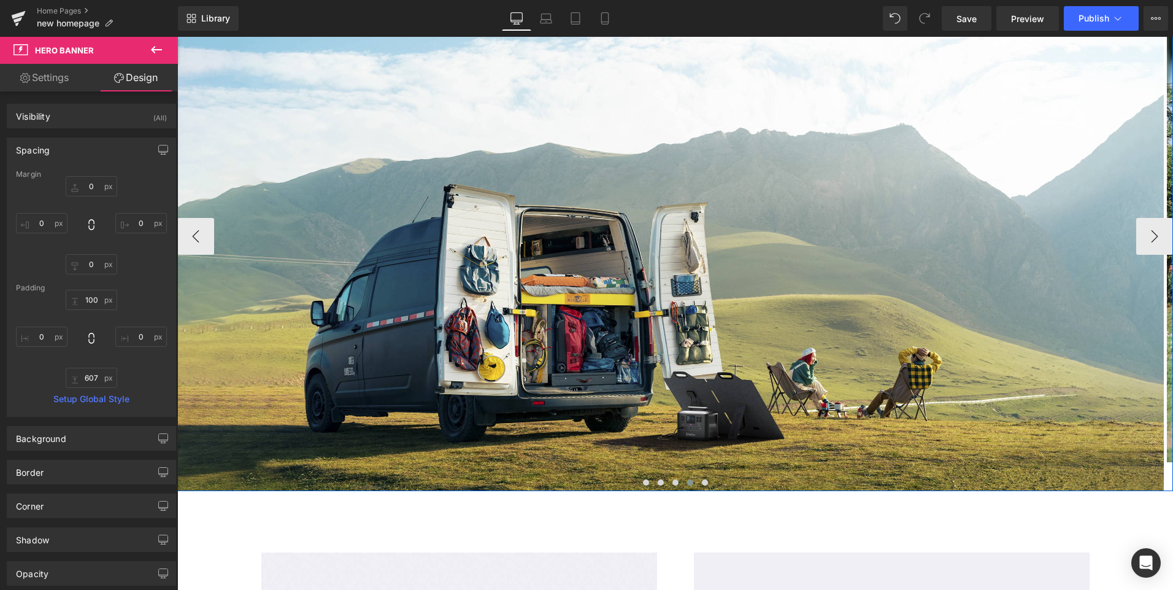
click at [687, 485] on span at bounding box center [690, 482] width 6 height 6
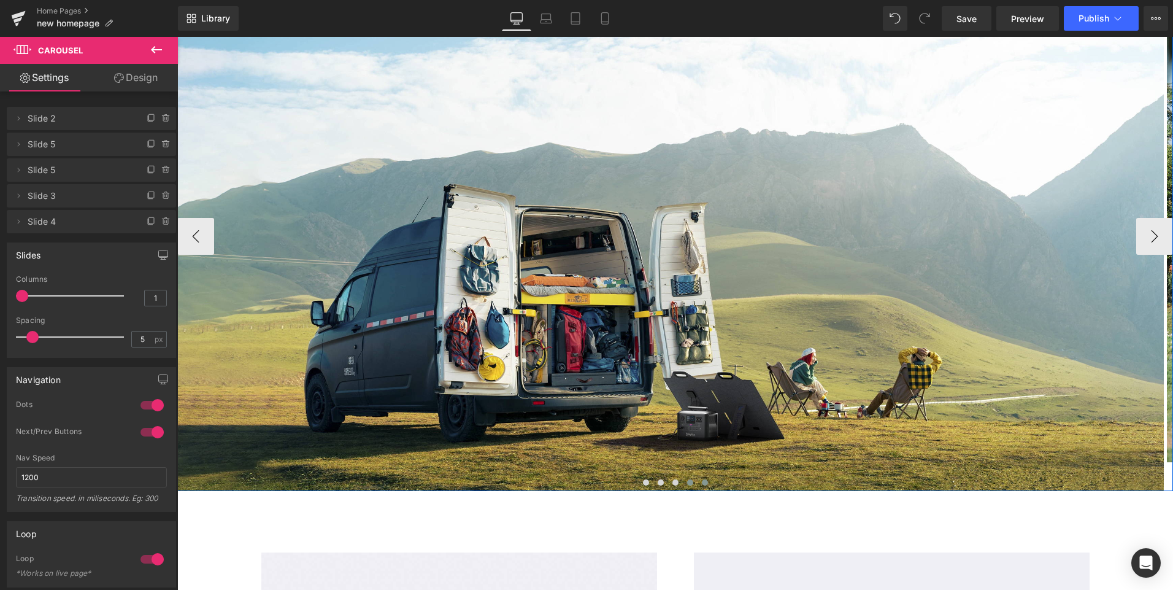
click at [702, 484] on span at bounding box center [705, 482] width 6 height 6
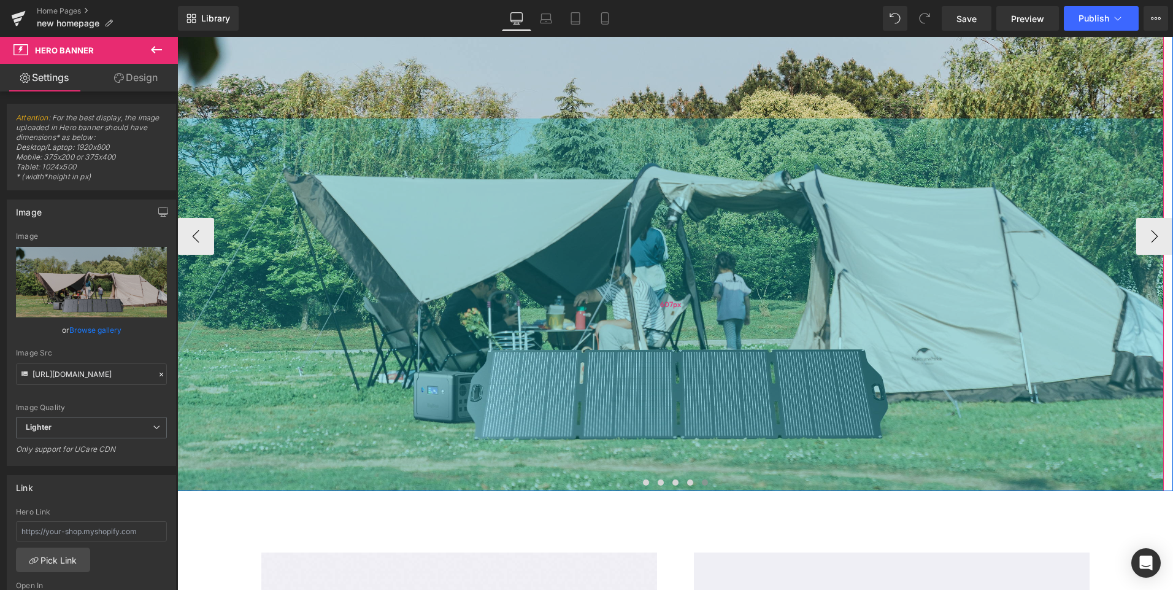
drag, startPoint x: 679, startPoint y: 421, endPoint x: 685, endPoint y: 450, distance: 29.5
click at [685, 450] on div "607px" at bounding box center [670, 304] width 986 height 372
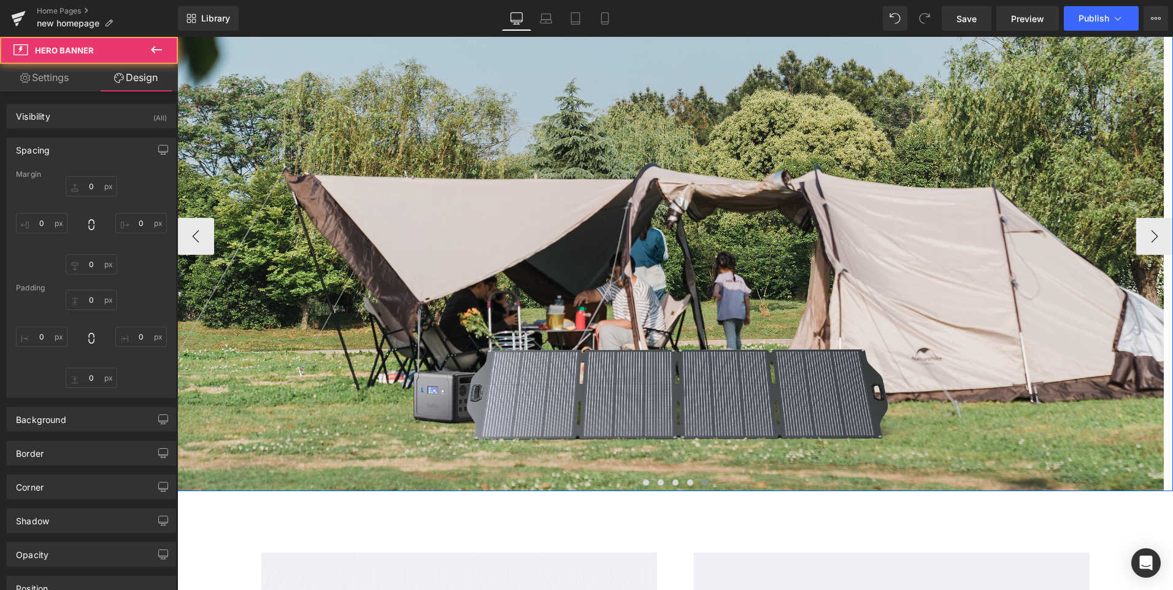
type input "0"
type input "100"
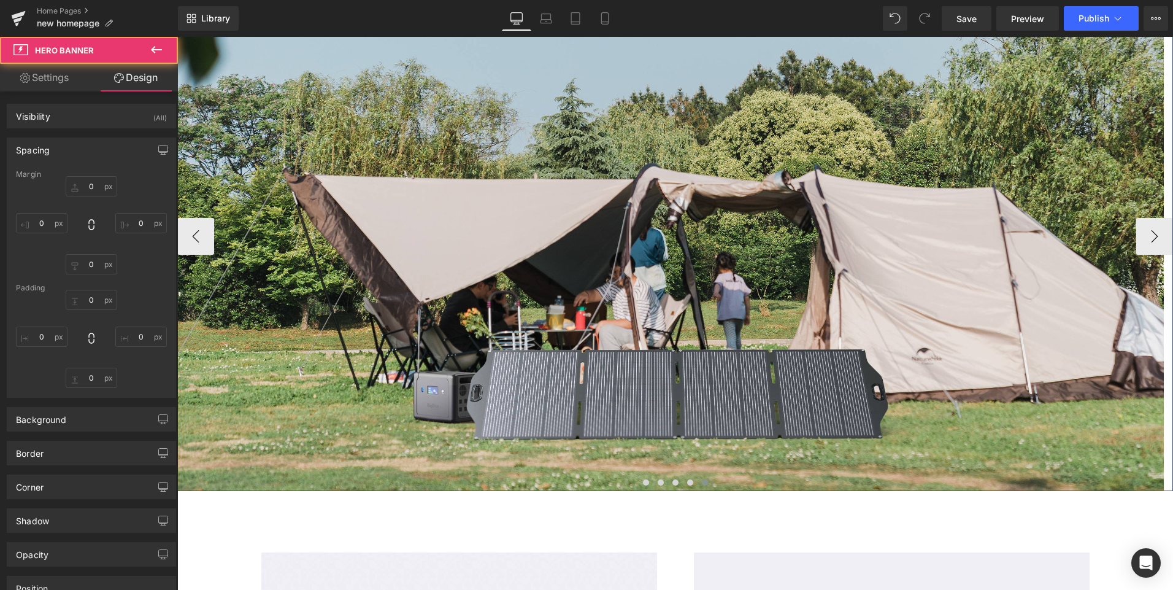
type input "0"
type input "607"
type input "0"
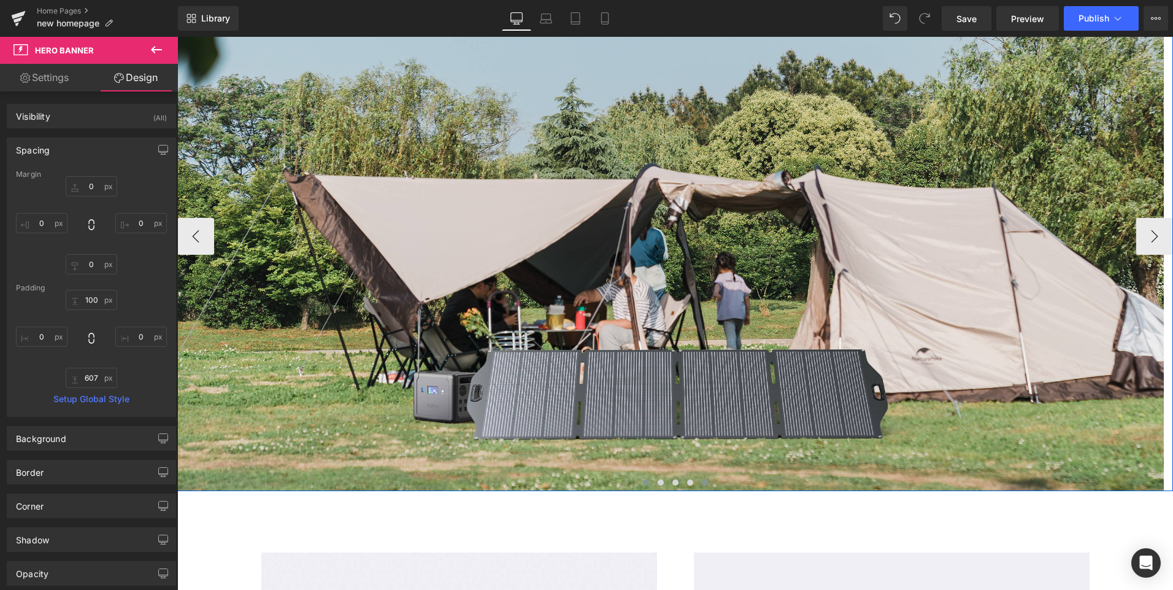
click at [643, 482] on span at bounding box center [646, 482] width 6 height 6
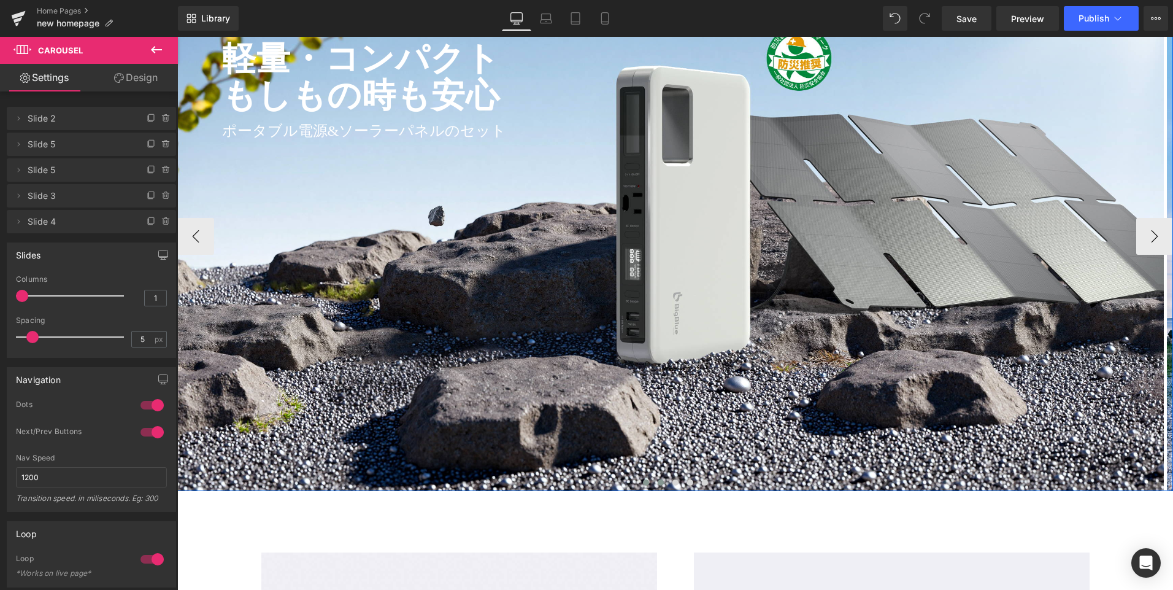
click at [659, 485] on button at bounding box center [660, 482] width 15 height 12
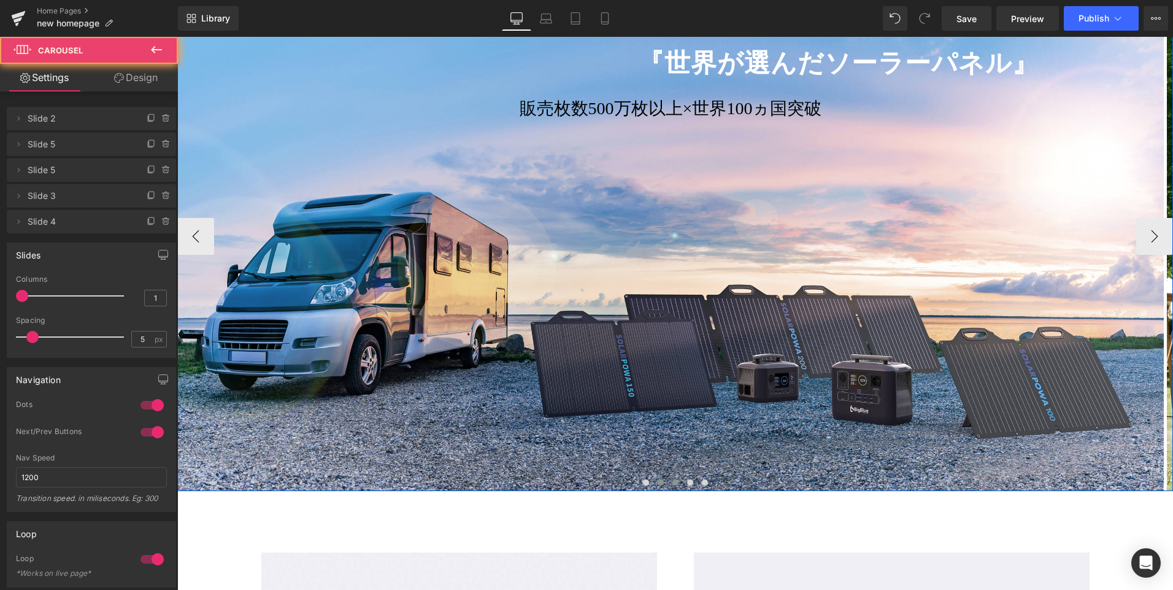
click at [672, 482] on span at bounding box center [675, 482] width 6 height 6
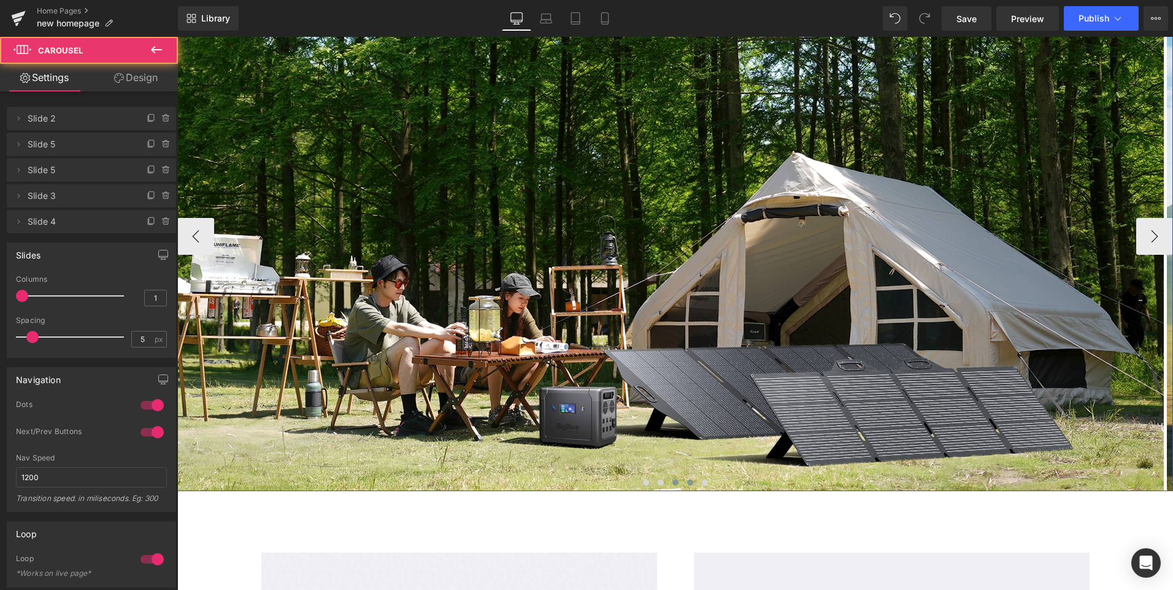
click at [688, 482] on span at bounding box center [690, 482] width 6 height 6
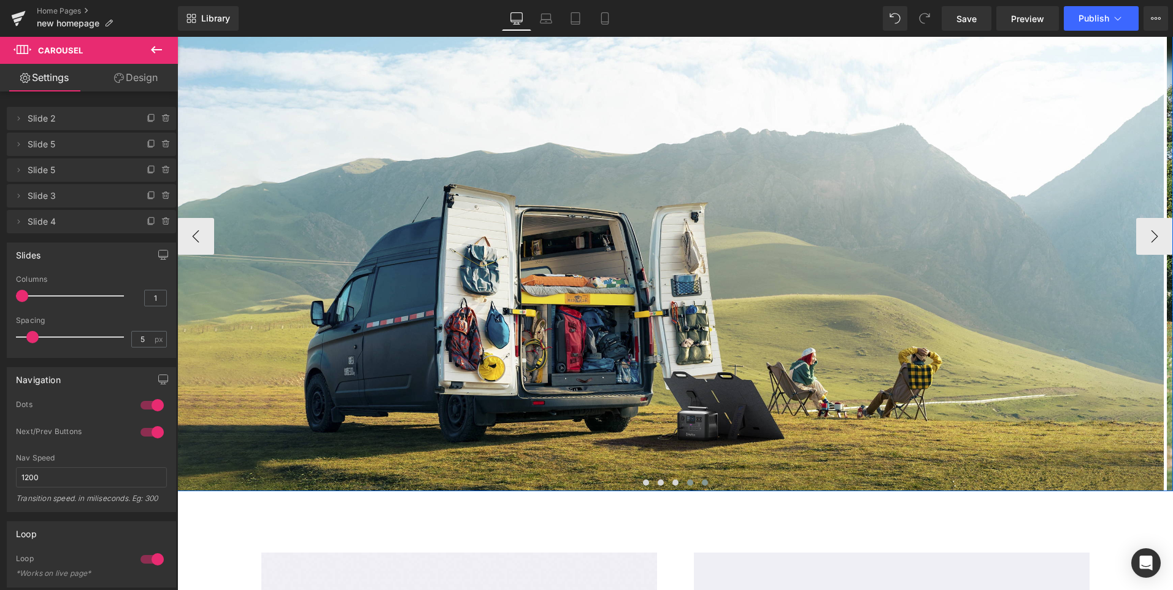
click at [702, 482] on span at bounding box center [705, 482] width 6 height 6
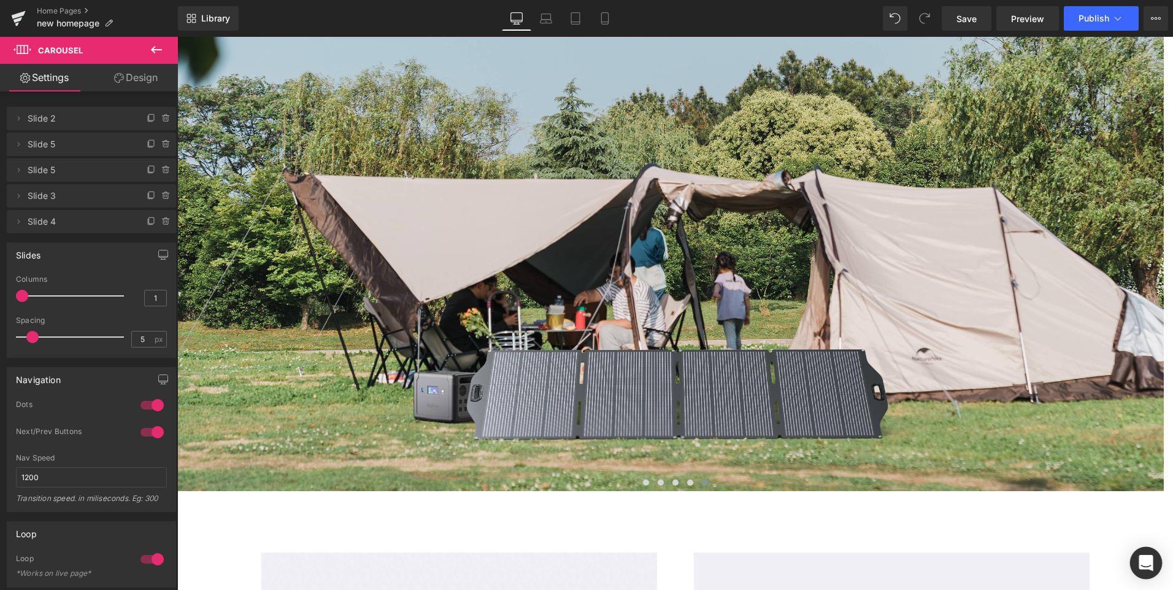
click at [1145, 558] on icon "Open Intercom Messenger" at bounding box center [1146, 563] width 14 height 16
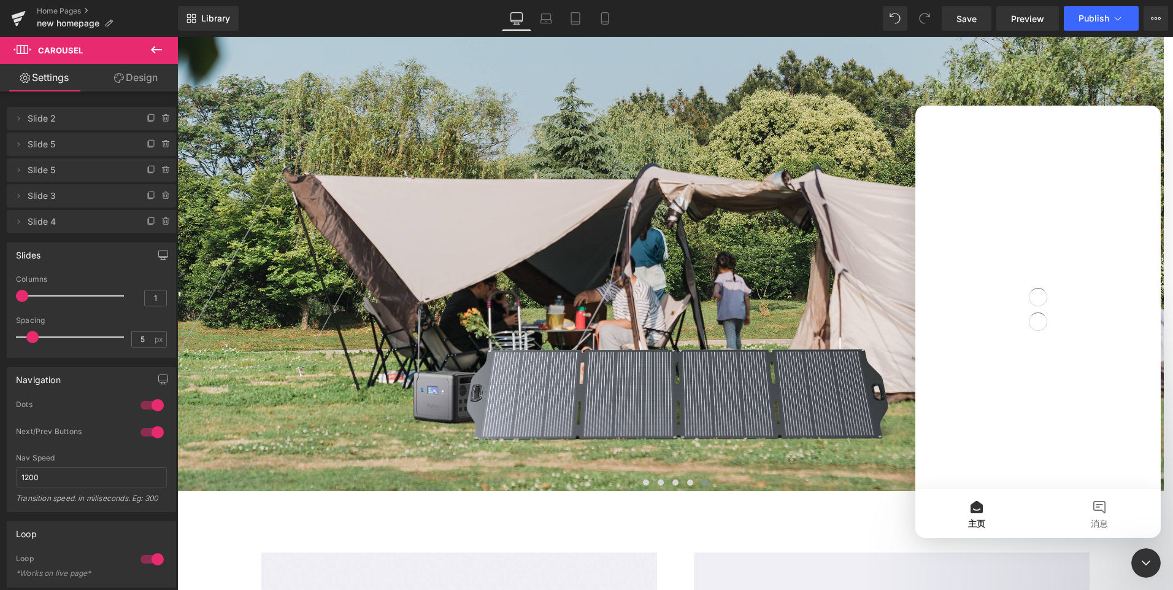
scroll to position [0, 0]
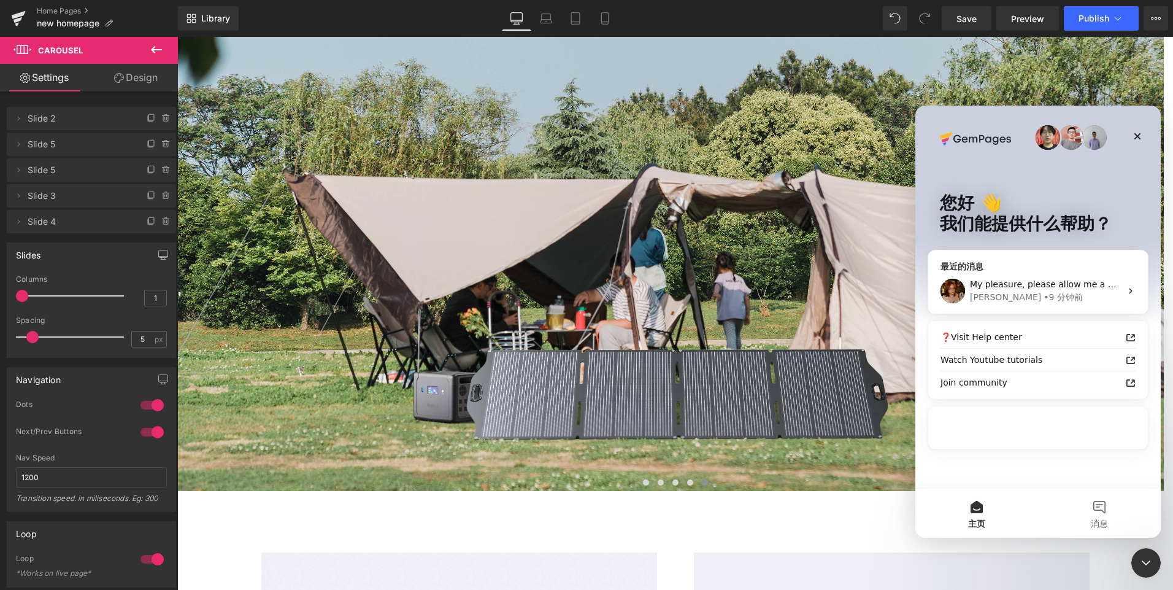
click at [1070, 277] on div "My pleasure, please allow me a moment to check it Jamie • 9 分钟前" at bounding box center [1038, 290] width 220 height 45
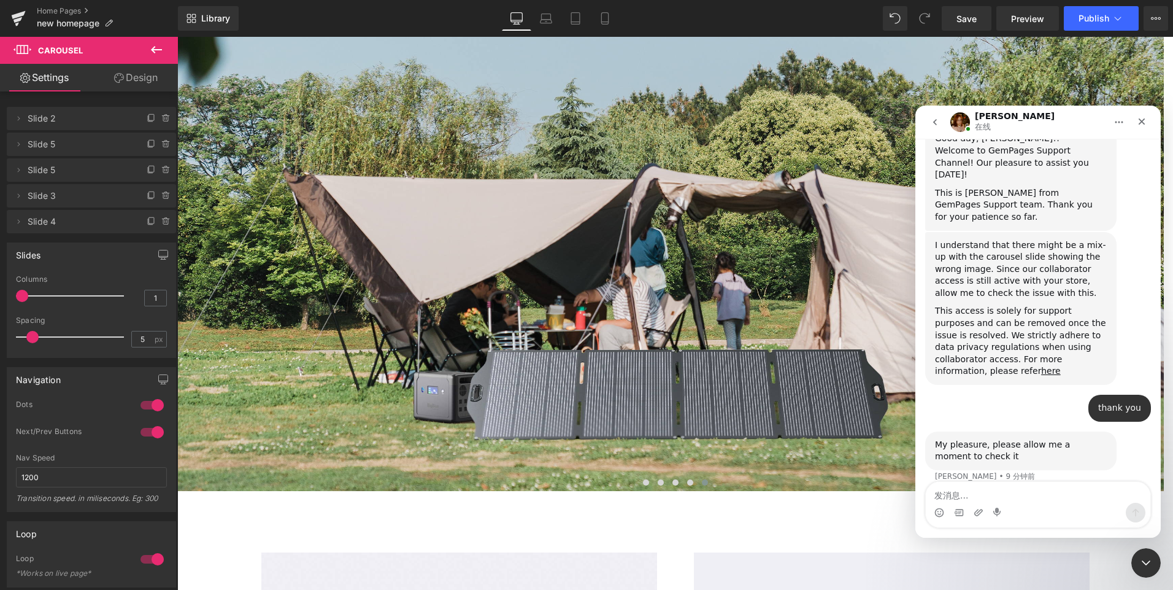
scroll to position [458, 0]
click at [996, 491] on textarea "发消息..." at bounding box center [1038, 492] width 225 height 21
type textarea "Hi"
click at [963, 22] on div at bounding box center [586, 276] width 1173 height 553
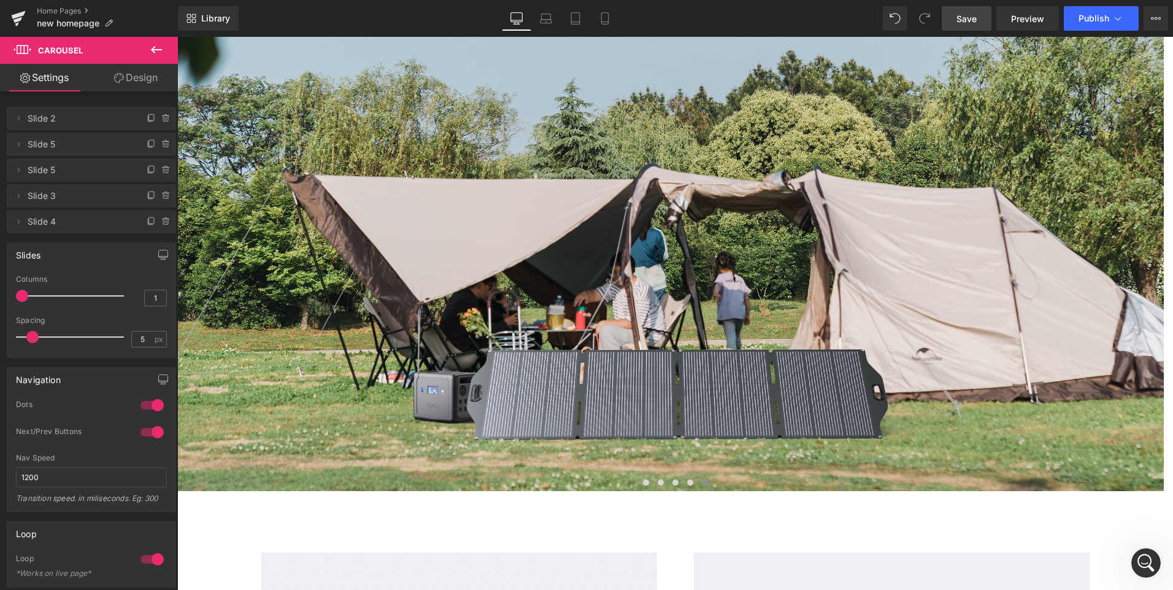
click at [963, 22] on span "Save" at bounding box center [966, 18] width 20 height 13
click at [961, 18] on span "Save" at bounding box center [966, 18] width 20 height 13
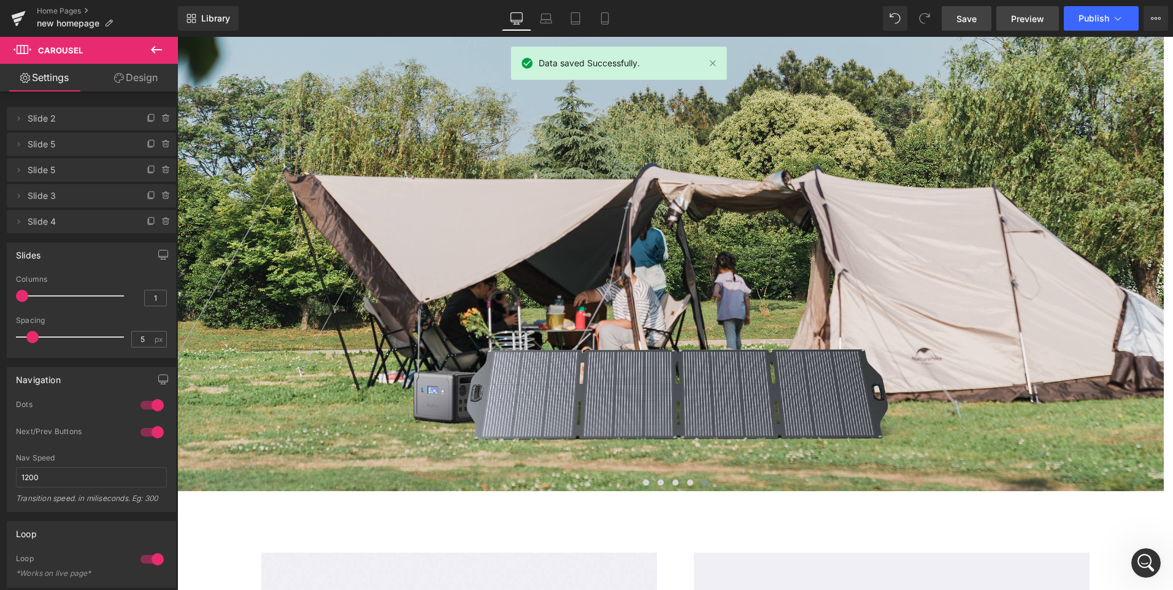
click at [1025, 21] on span "Preview" at bounding box center [1027, 18] width 33 height 13
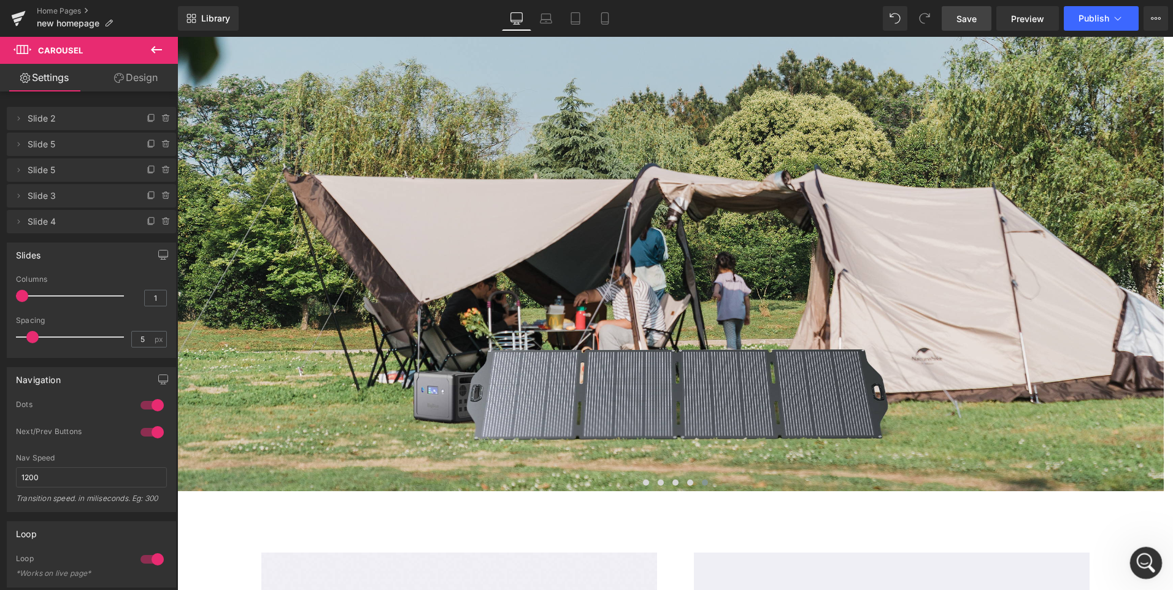
click at [1140, 561] on icon "打开 Intercom Messenger" at bounding box center [1144, 561] width 20 height 20
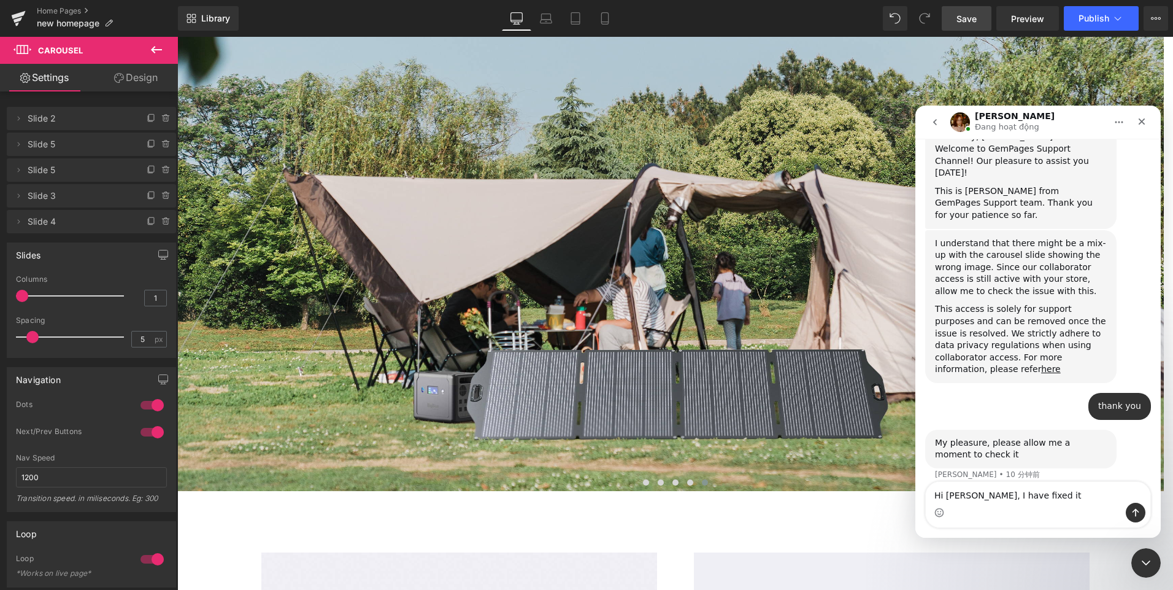
type textarea "Hi Jamie, I have fixed it."
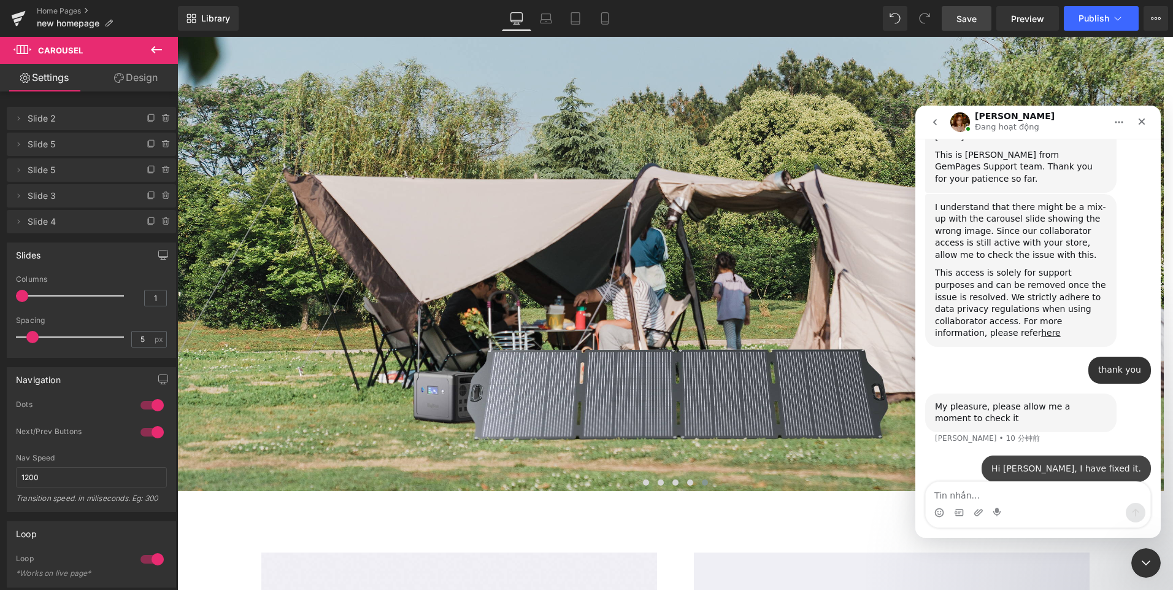
scroll to position [494, 0]
click at [640, 482] on div at bounding box center [586, 276] width 1173 height 553
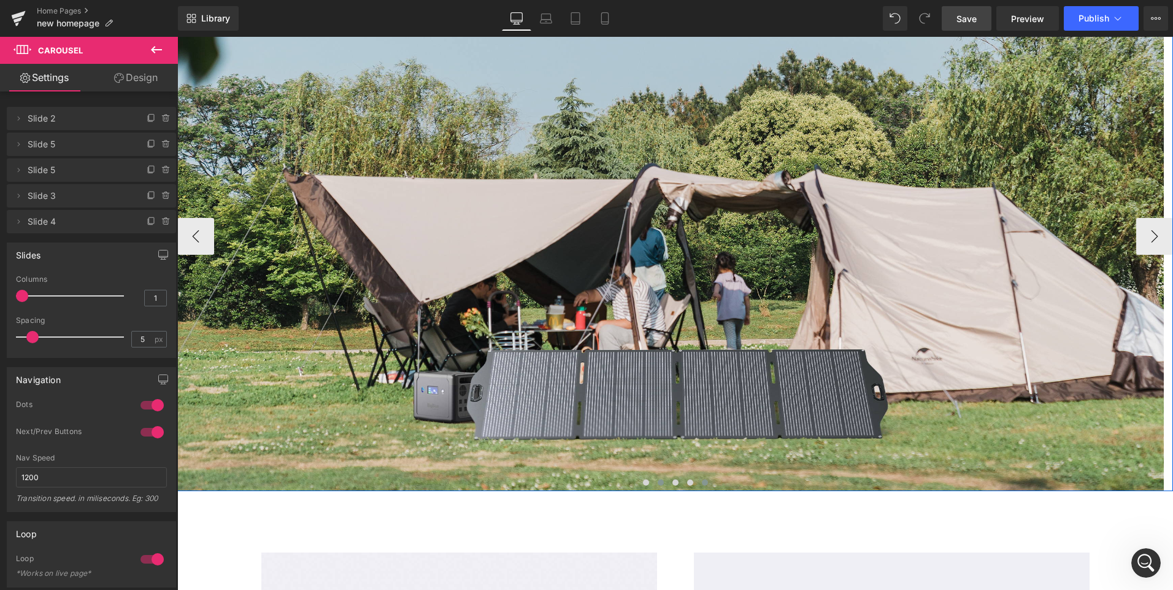
click at [658, 483] on span at bounding box center [661, 482] width 6 height 6
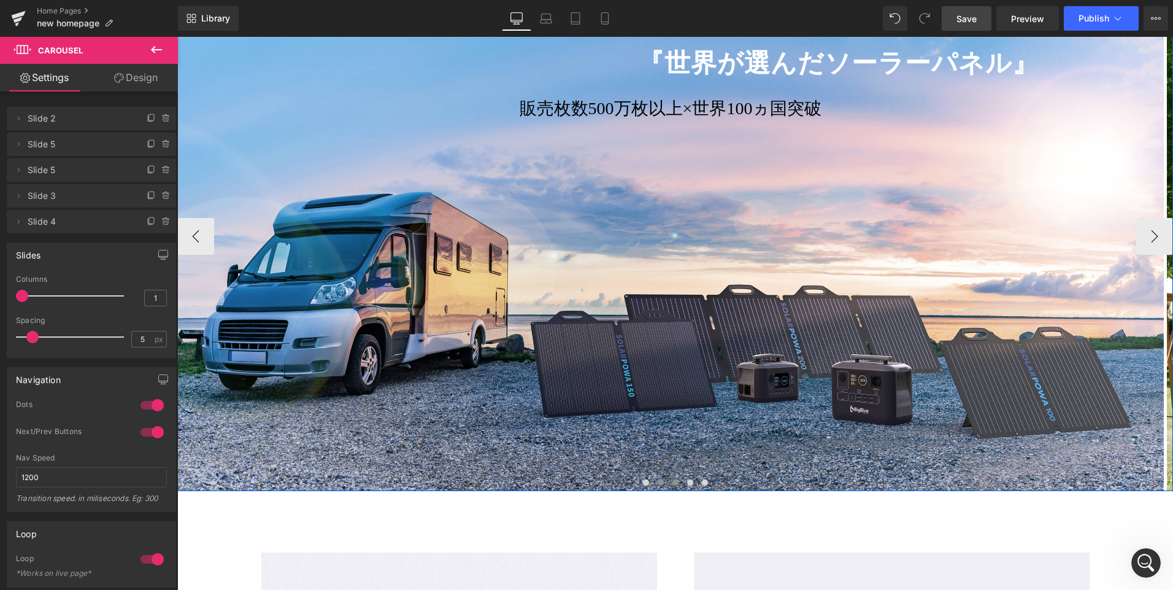
click at [671, 486] on button at bounding box center [675, 482] width 15 height 12
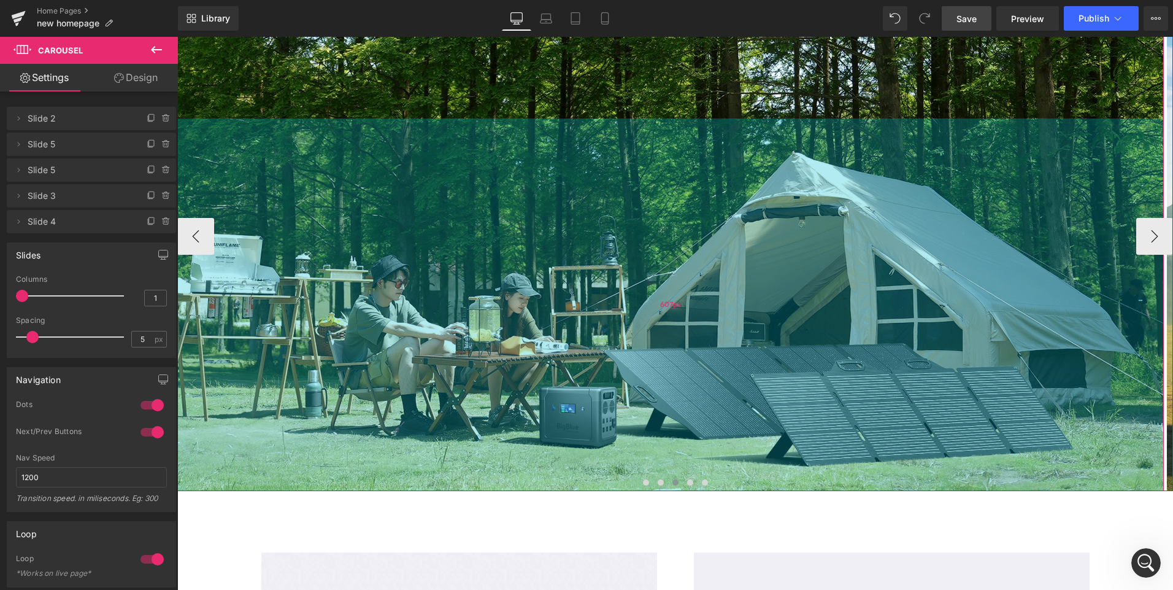
click at [312, 161] on div "607px" at bounding box center [670, 304] width 986 height 372
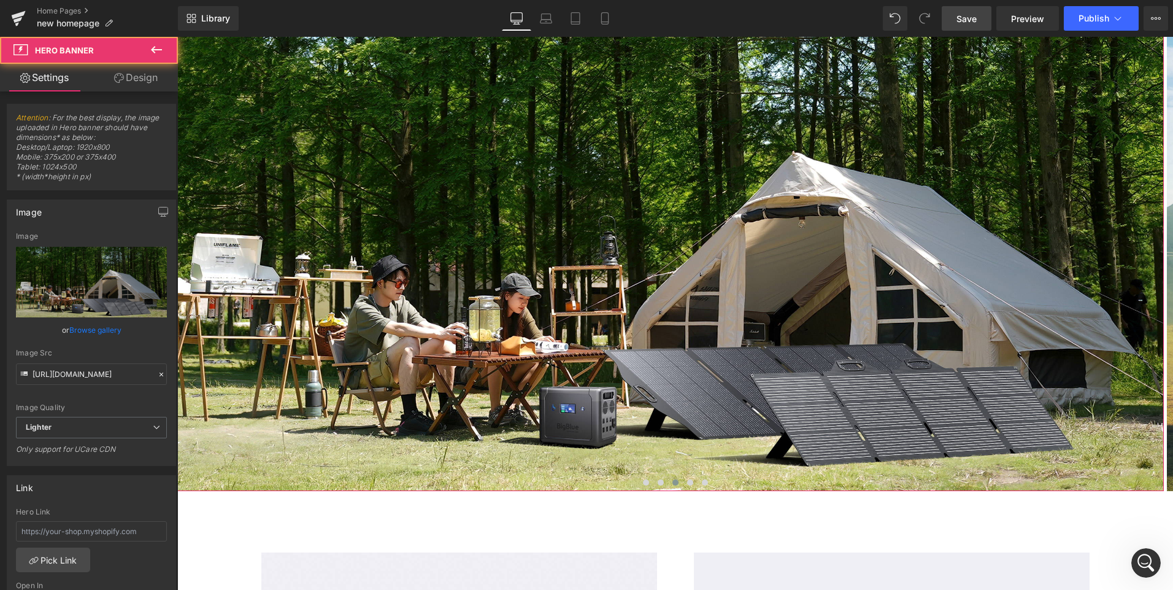
click at [160, 71] on link "Design" at bounding box center [135, 78] width 89 height 28
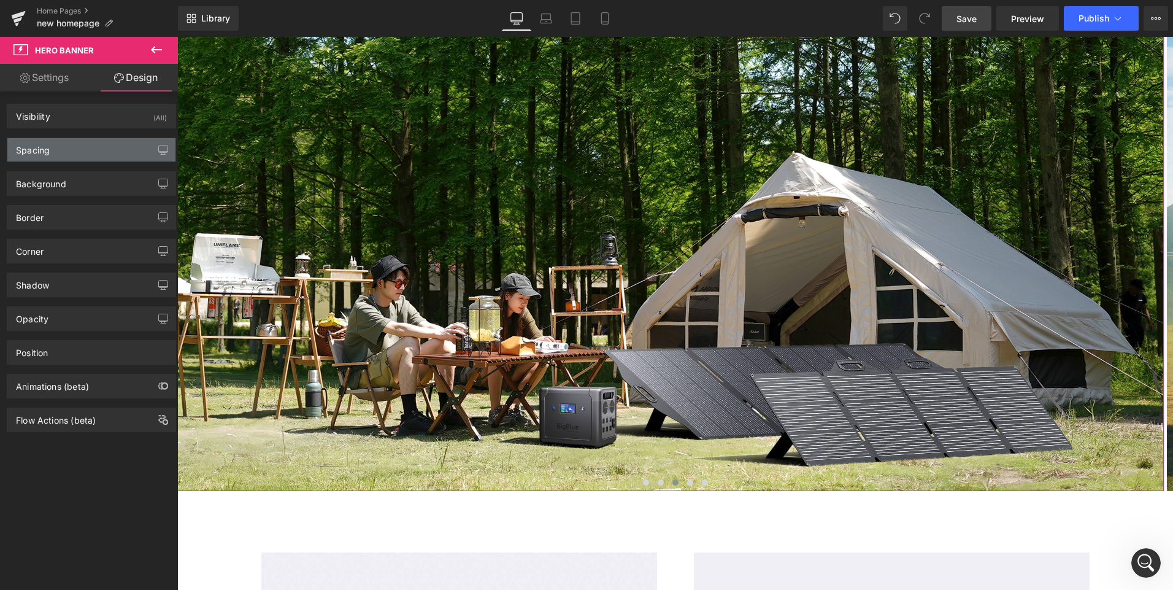
type input "0"
type input "100"
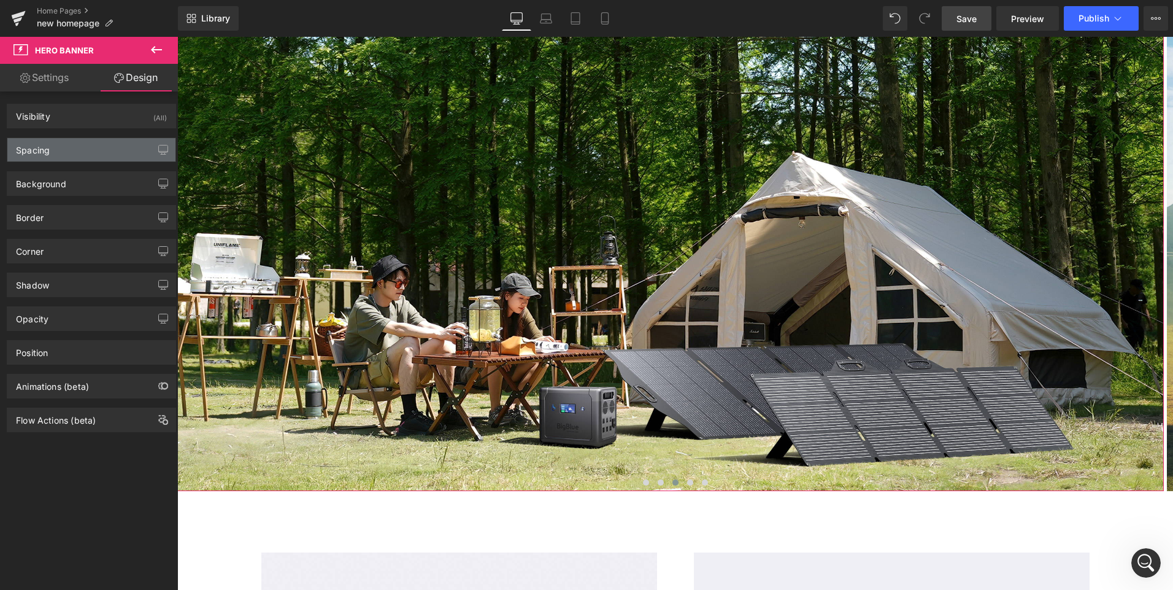
type input "0"
type input "607"
type input "0"
click at [71, 144] on div "Spacing" at bounding box center [91, 149] width 168 height 23
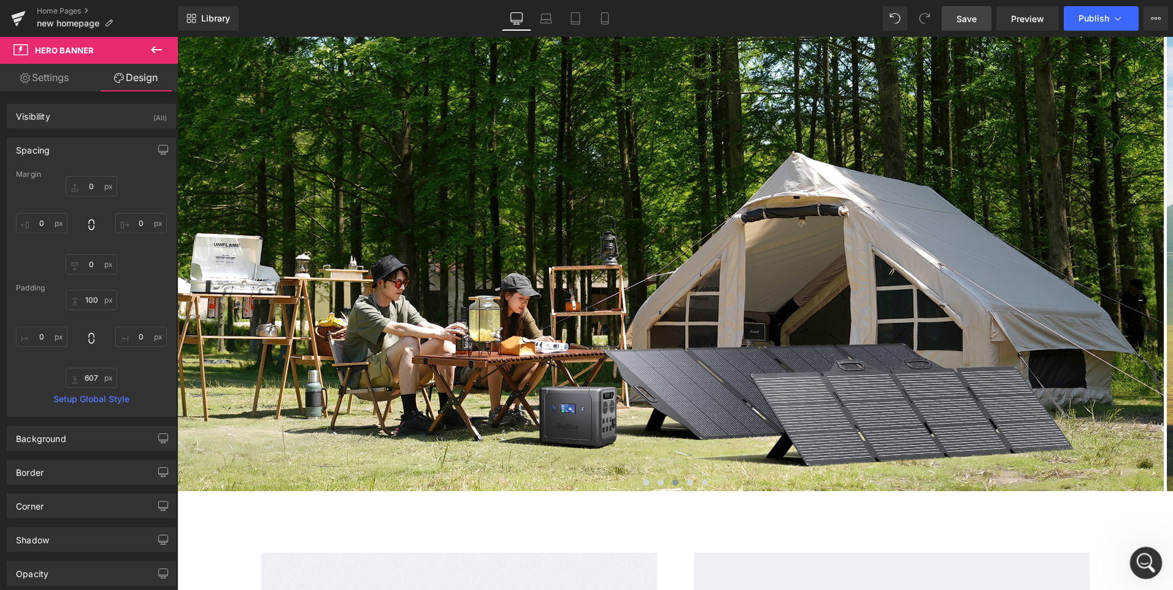
click at [1134, 556] on div "打开 Intercom Messenger" at bounding box center [1144, 560] width 40 height 40
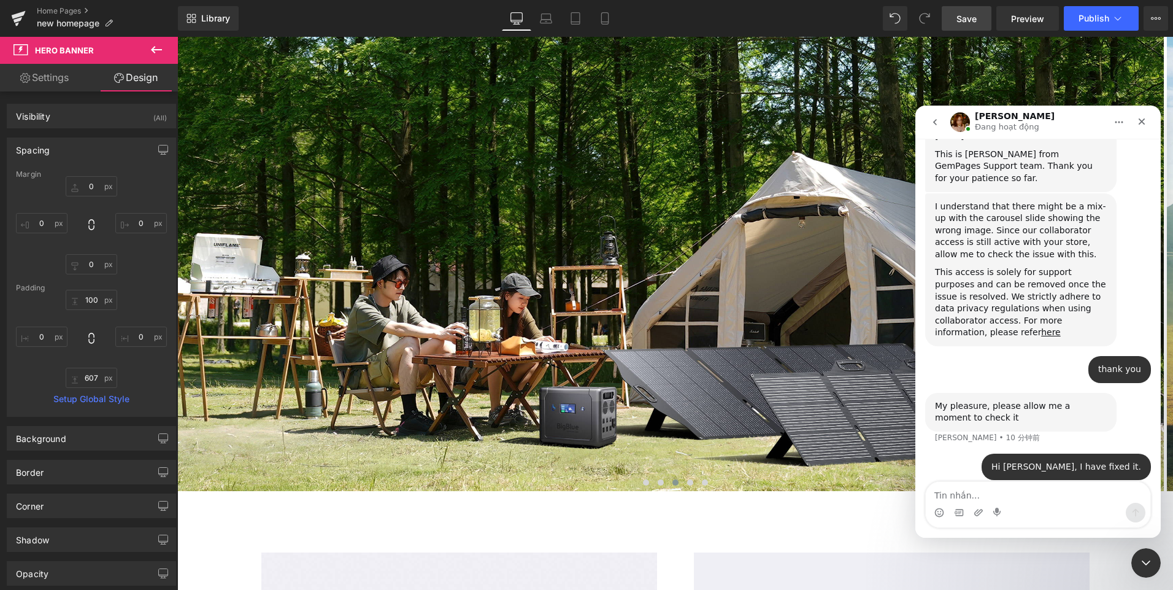
click at [1036, 494] on textarea "Tin nhắn..." at bounding box center [1038, 492] width 225 height 21
type textarea "t"
click at [1009, 495] on textarea "Tin nhắn..." at bounding box center [1038, 492] width 225 height 21
paste textarea "This is caused by incorrect spacing settings."
type textarea "This is caused by incorrect spacing settings."
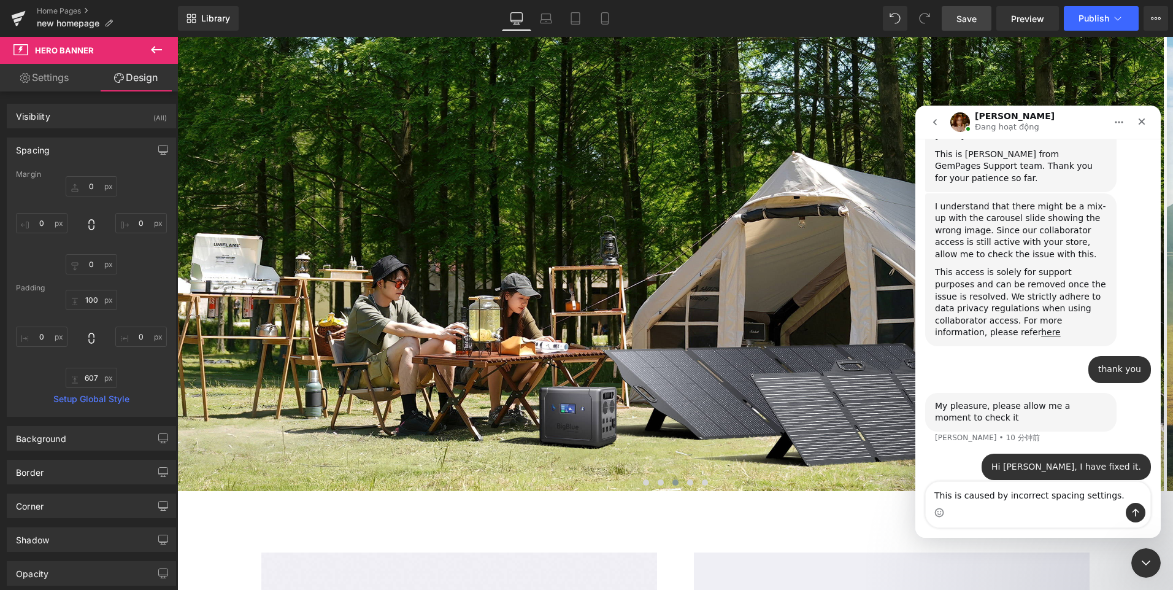
click at [1145, 517] on div "Intercom Messenger" at bounding box center [1038, 512] width 225 height 20
click at [1135, 514] on icon "发送消息…" at bounding box center [1136, 512] width 10 height 10
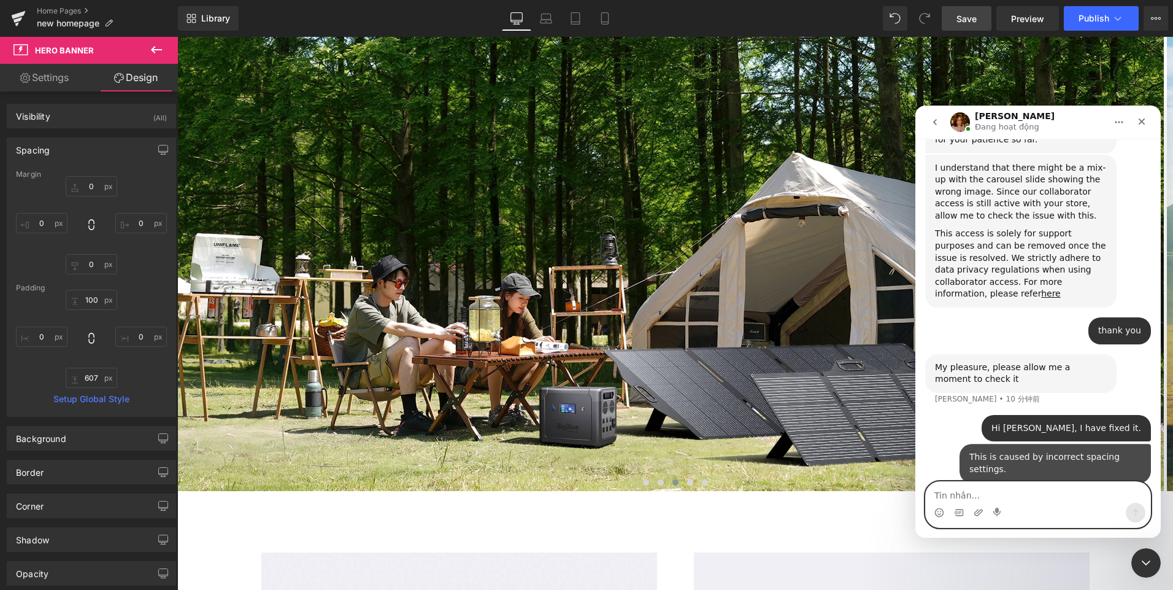
scroll to position [534, 0]
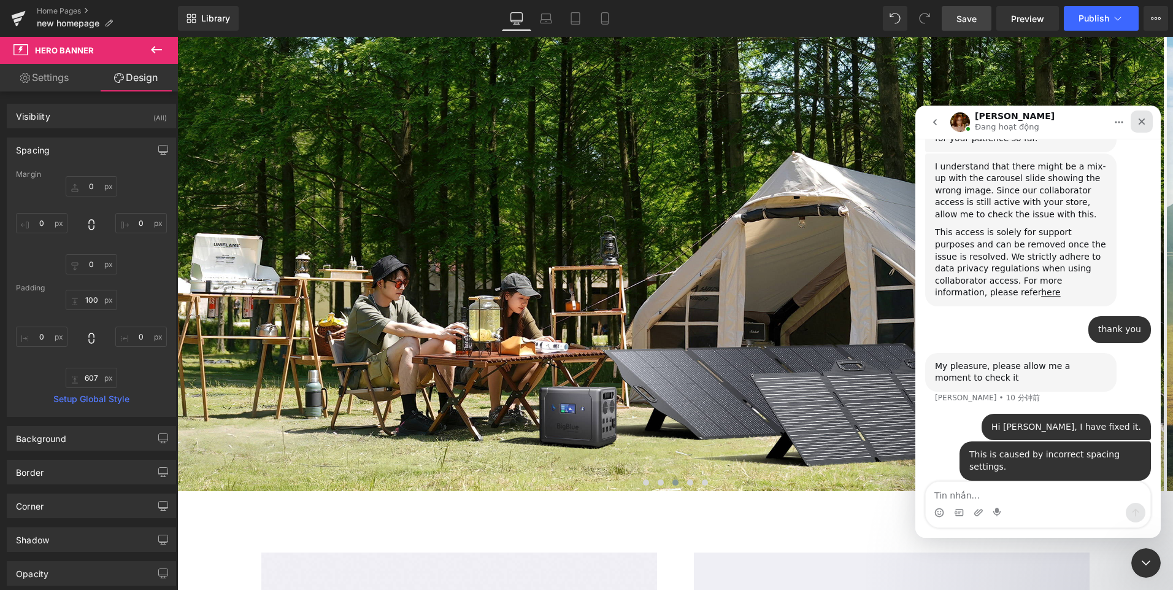
click at [1141, 118] on icon "关闭" at bounding box center [1142, 122] width 10 height 10
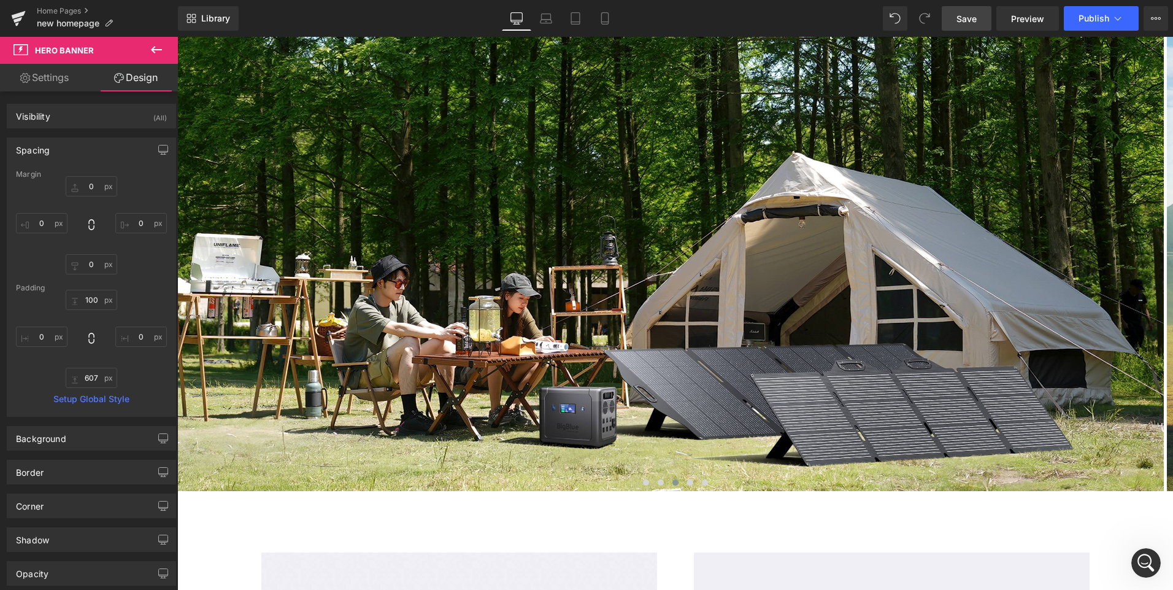
click at [963, 14] on span "Save" at bounding box center [966, 18] width 20 height 13
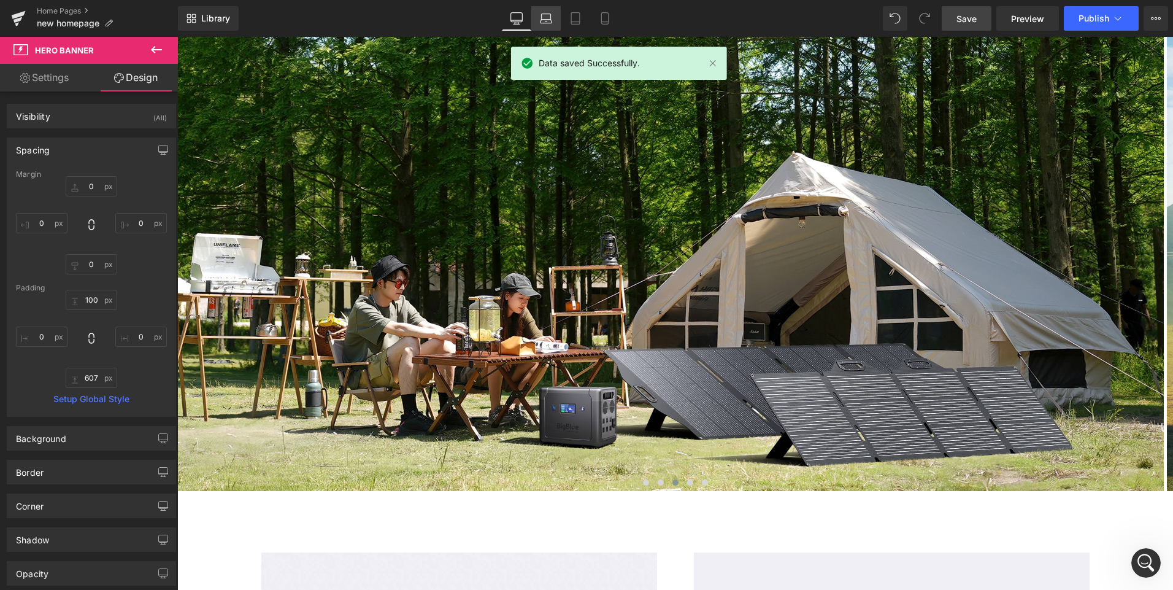
click at [532, 19] on link "Laptop" at bounding box center [545, 18] width 29 height 25
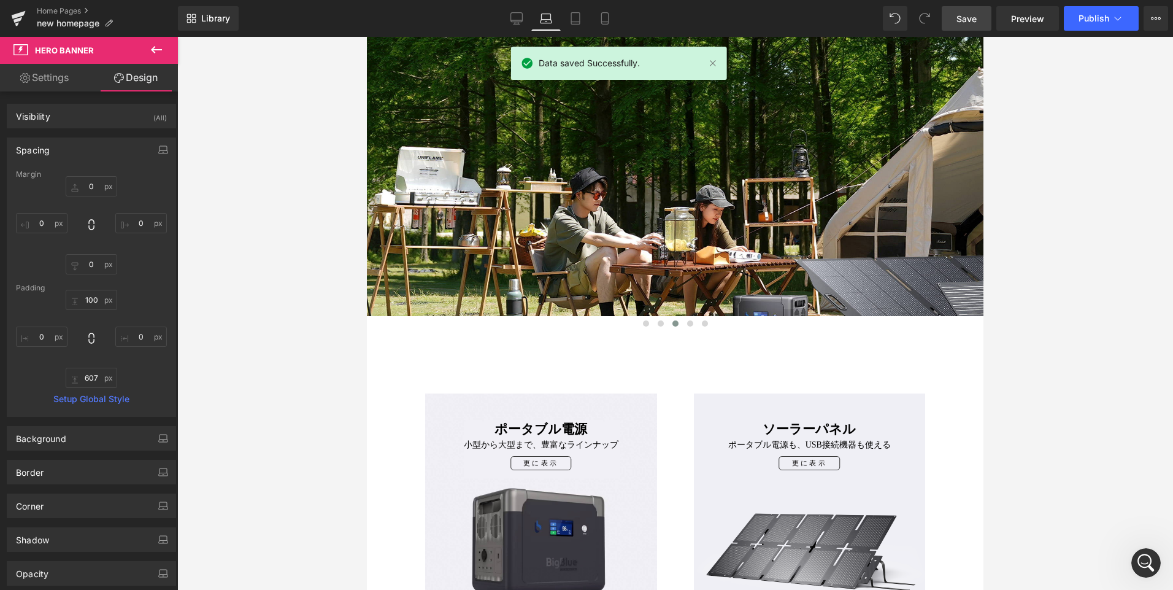
type input "0"
type input "61"
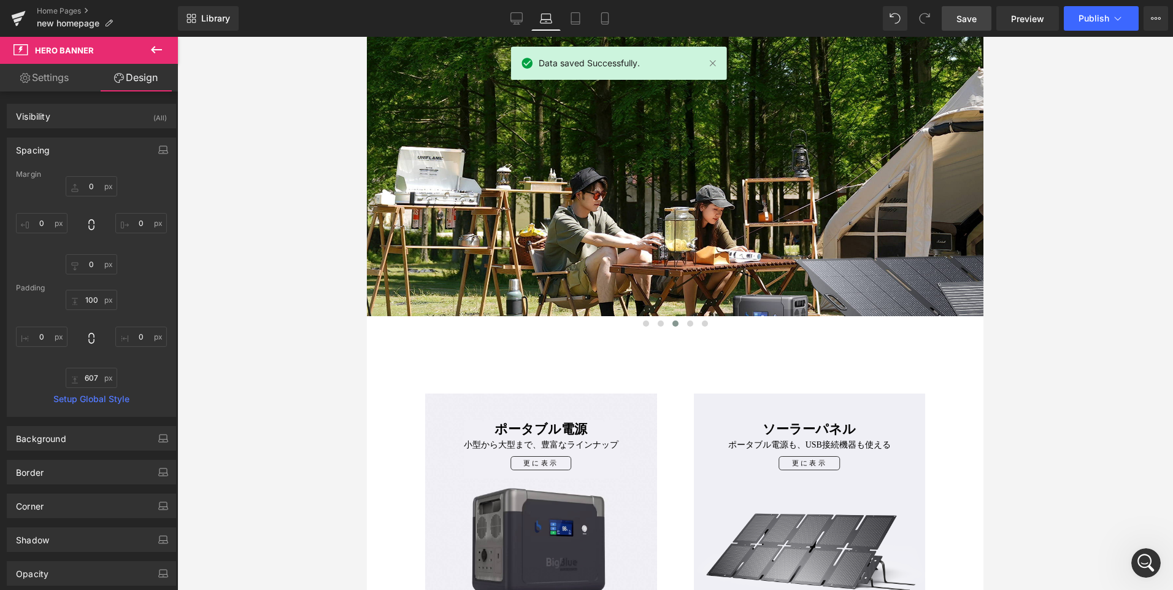
type input "0"
type input "369"
type input "0"
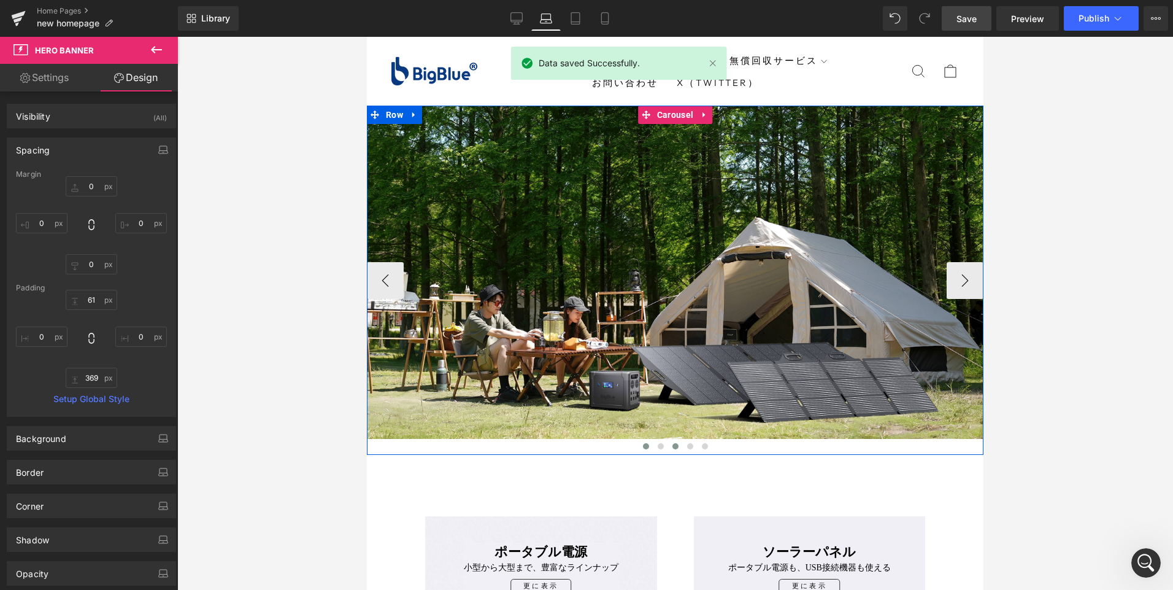
click at [643, 448] on span at bounding box center [646, 446] width 6 height 6
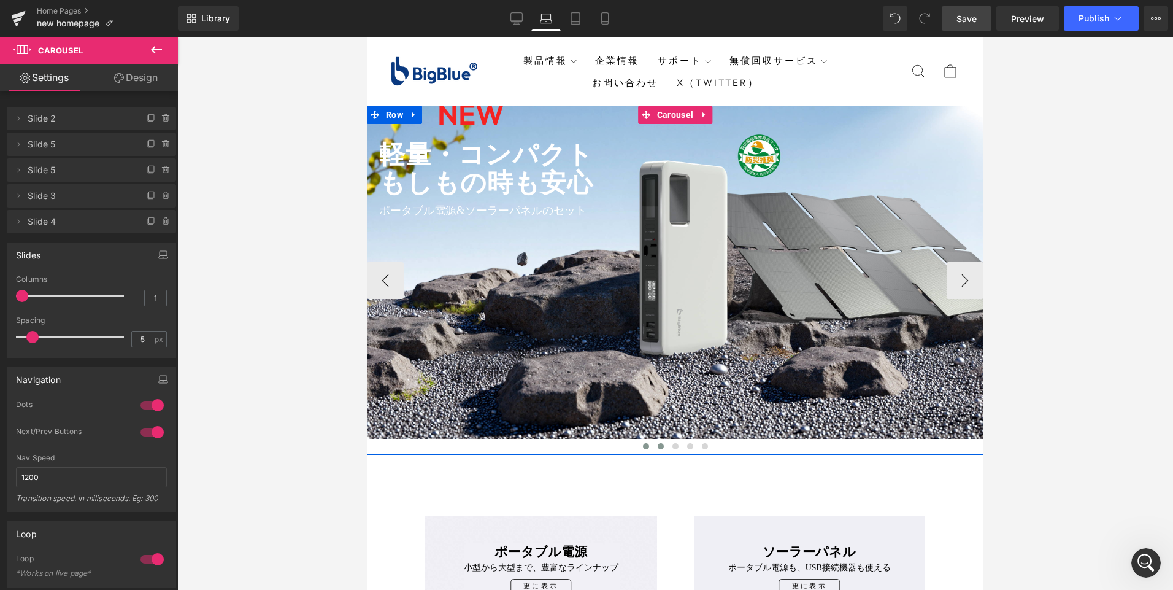
click at [659, 445] on button at bounding box center [660, 446] width 15 height 12
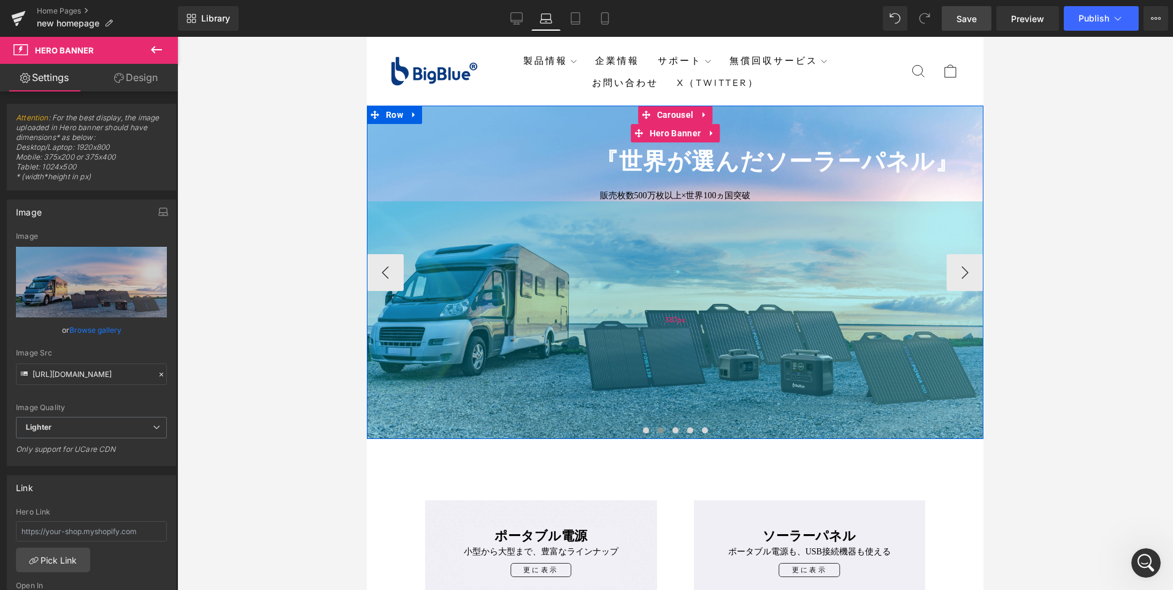
drag, startPoint x: 667, startPoint y: 421, endPoint x: 676, endPoint y: 406, distance: 18.1
click at [676, 406] on div "387px" at bounding box center [675, 319] width 617 height 237
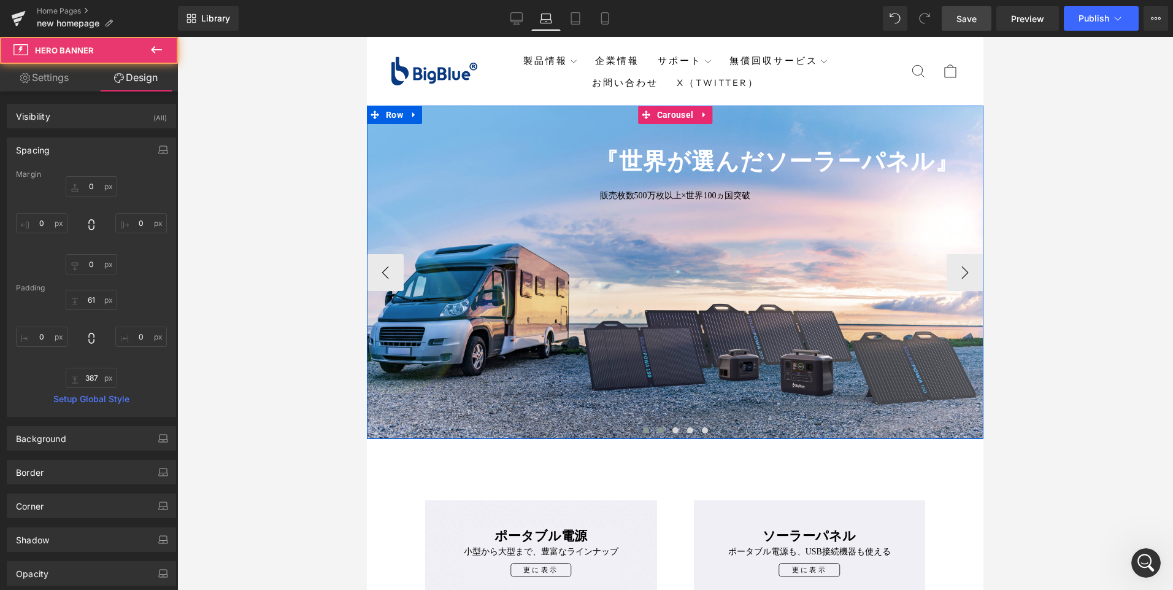
click at [644, 432] on button at bounding box center [646, 430] width 15 height 12
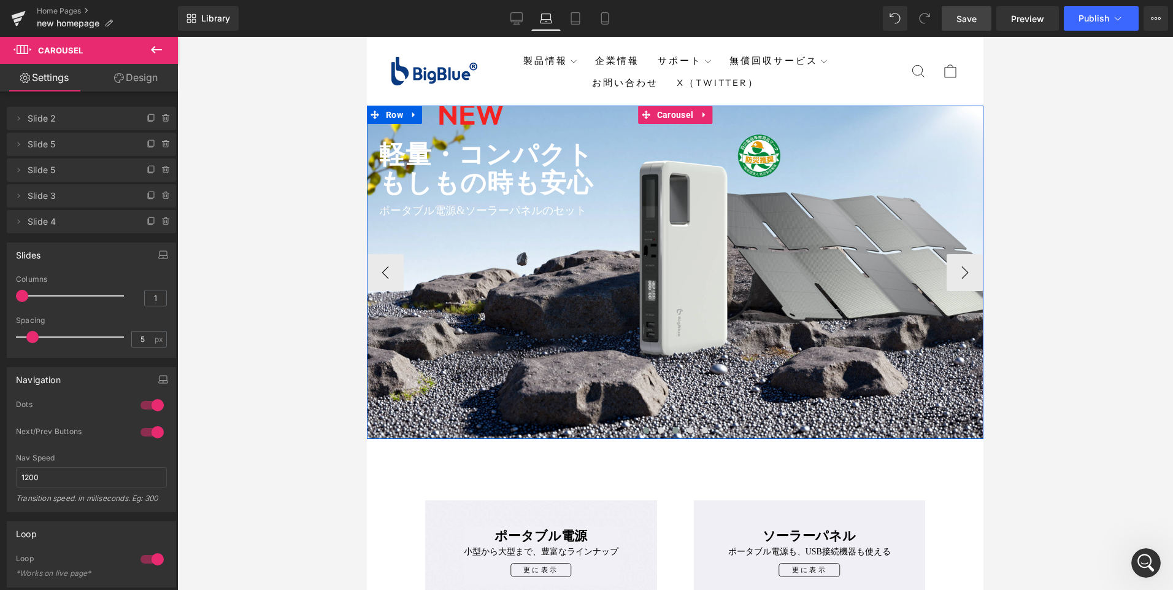
click at [672, 429] on span at bounding box center [675, 430] width 6 height 6
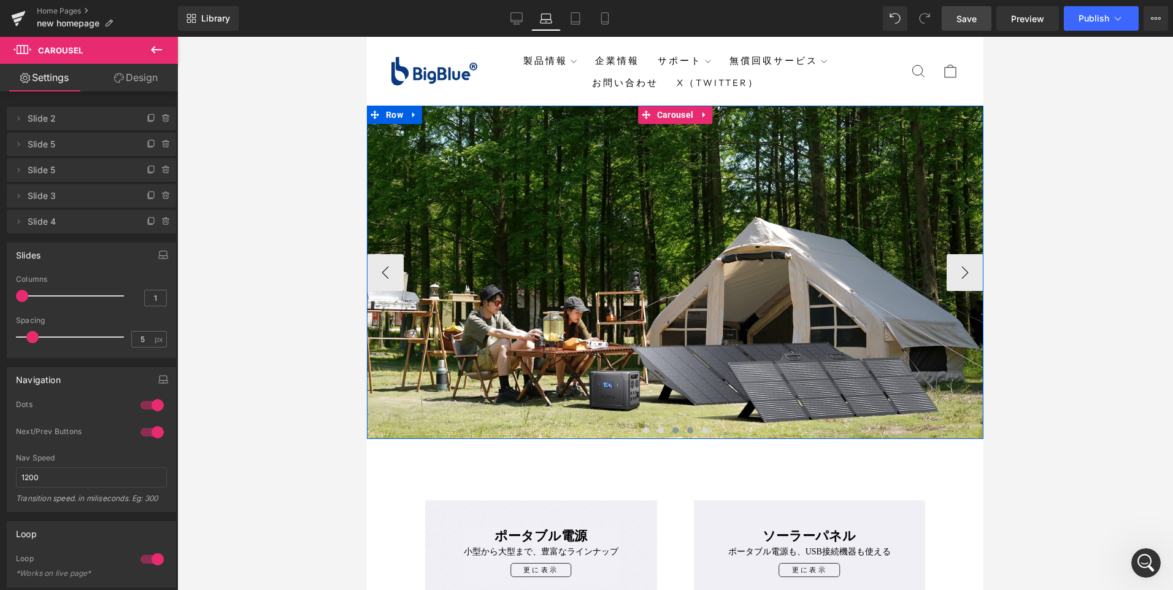
click at [687, 430] on span at bounding box center [690, 430] width 6 height 6
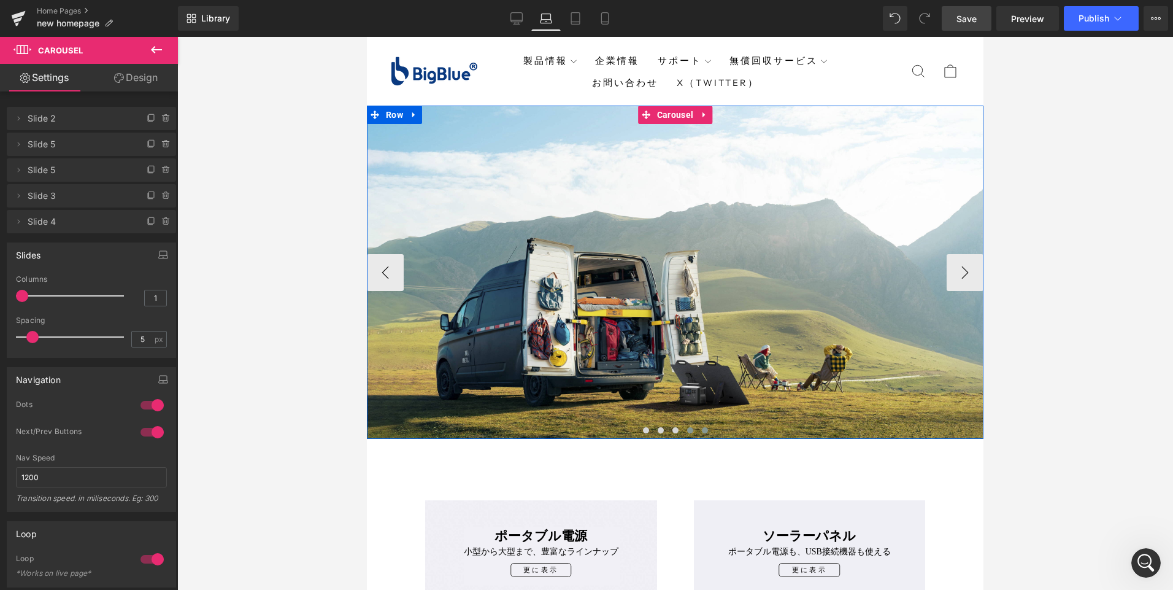
click at [702, 431] on span at bounding box center [705, 430] width 6 height 6
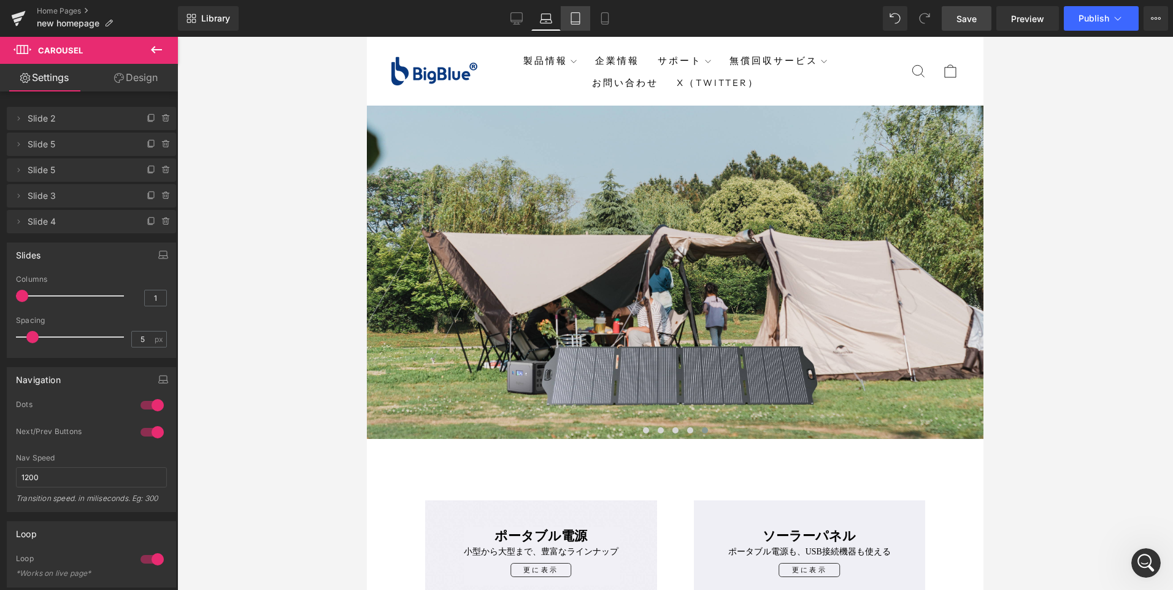
click at [572, 21] on icon at bounding box center [575, 18] width 12 height 12
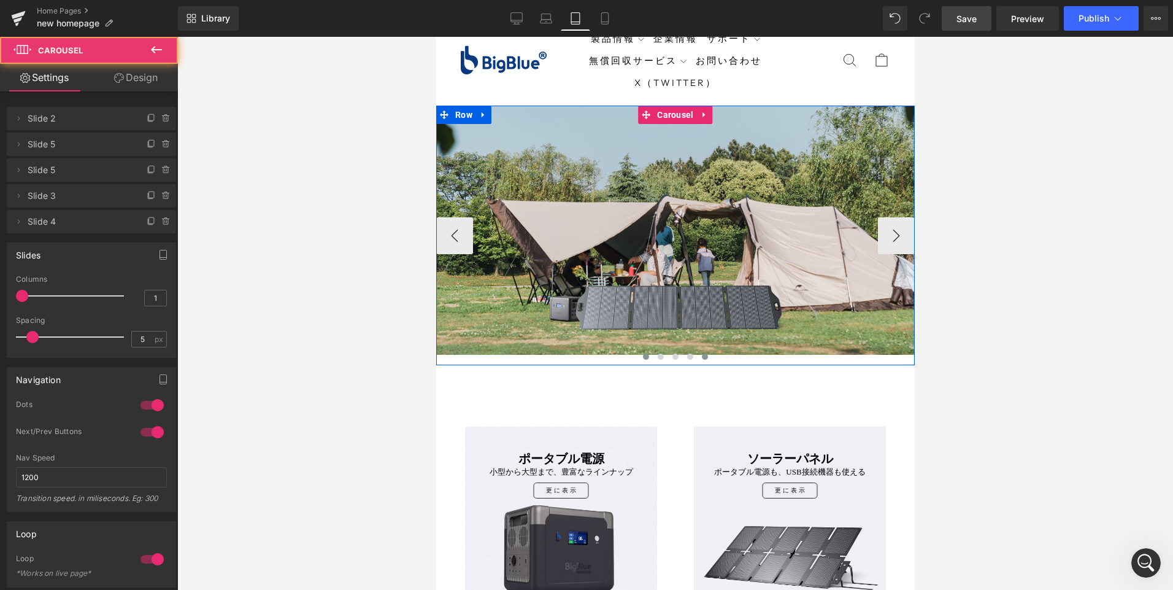
click at [642, 357] on span at bounding box center [645, 356] width 6 height 6
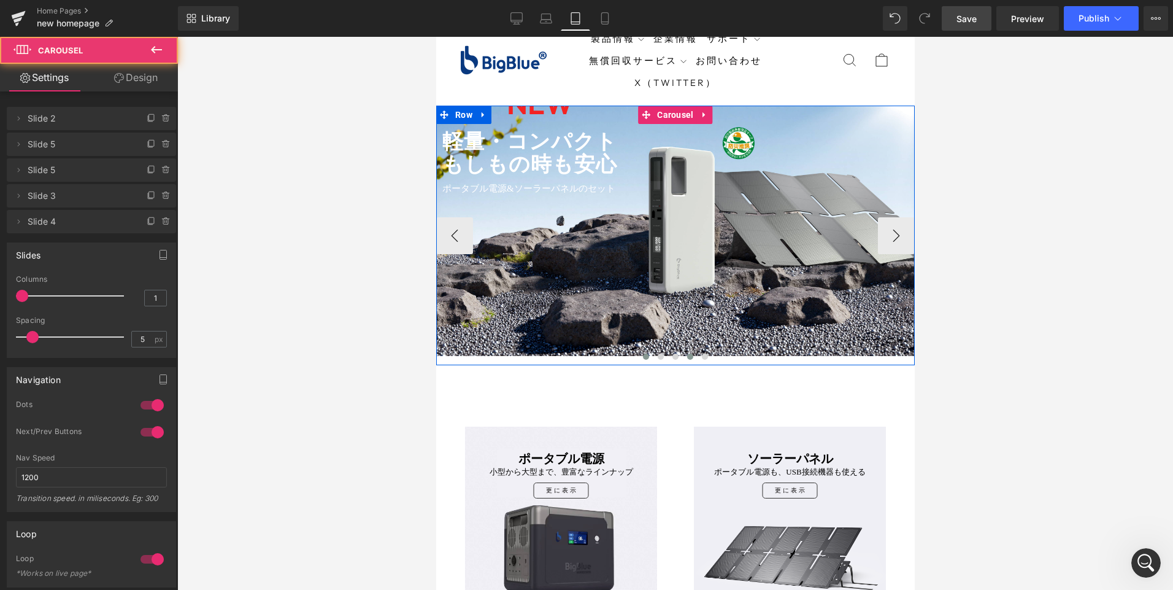
click at [686, 355] on span at bounding box center [689, 356] width 6 height 6
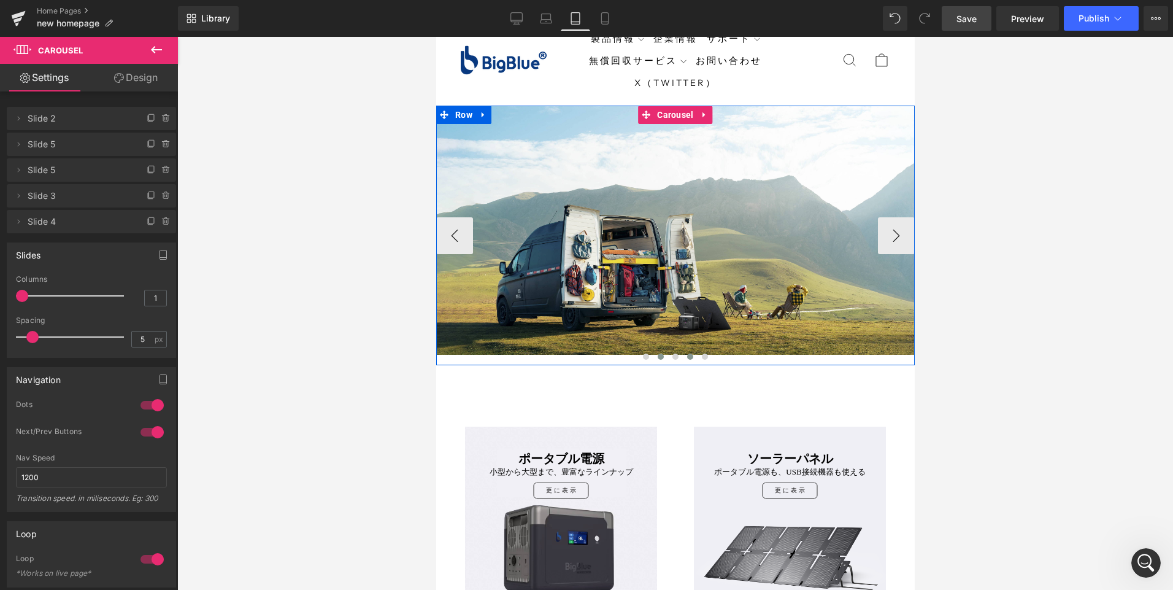
click at [658, 357] on button at bounding box center [660, 356] width 15 height 12
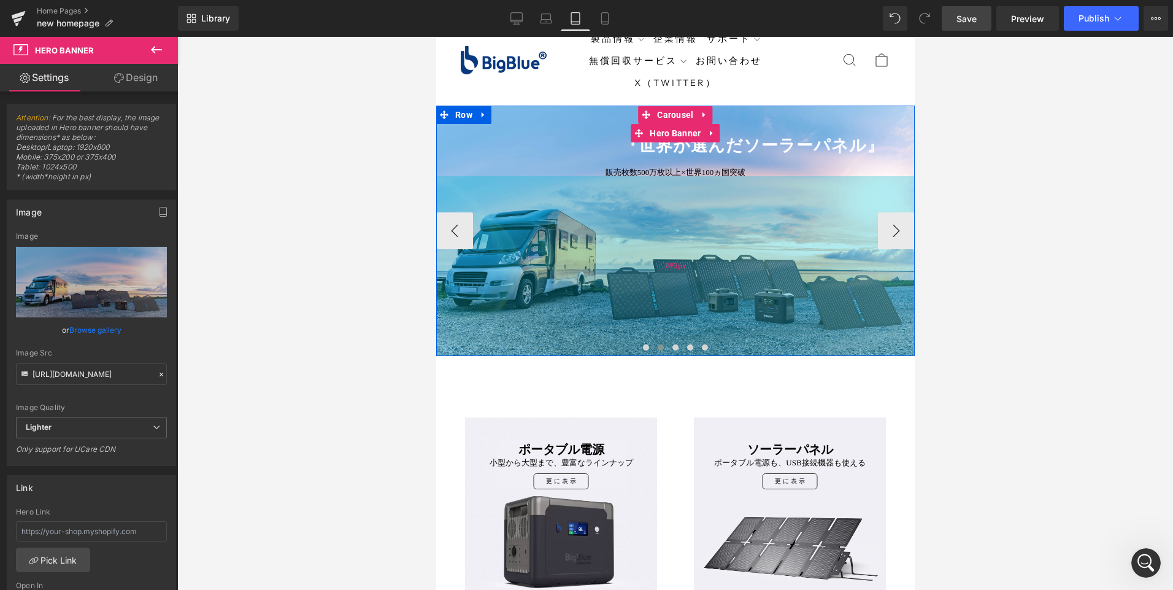
drag, startPoint x: 674, startPoint y: 333, endPoint x: 684, endPoint y: 324, distance: 13.5
click at [684, 324] on div "293px" at bounding box center [675, 266] width 479 height 180
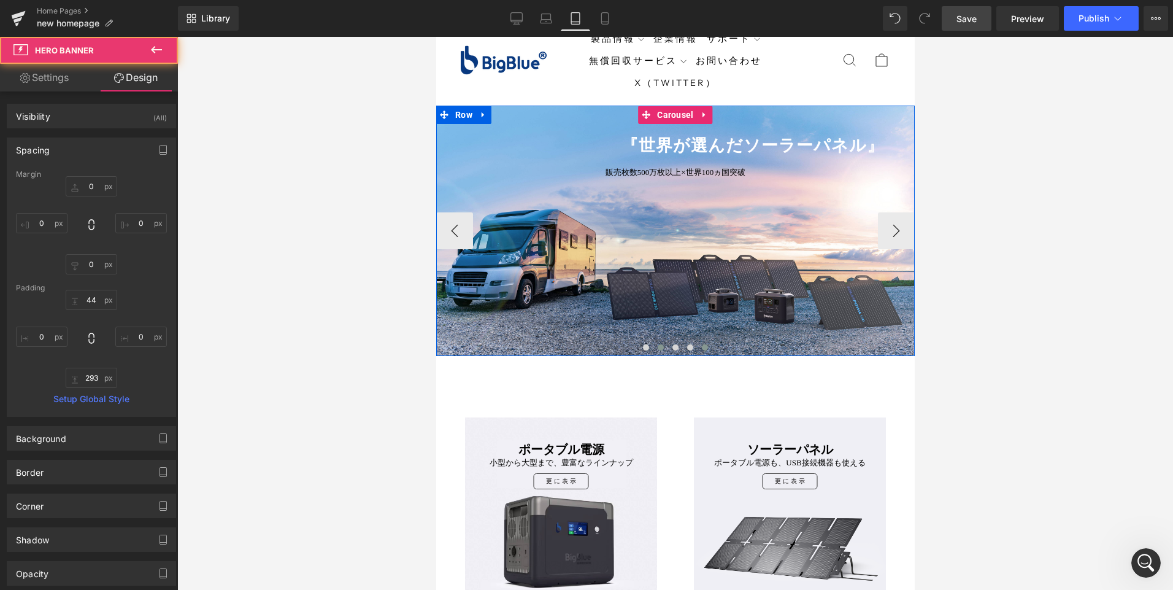
click at [702, 347] on span at bounding box center [704, 347] width 6 height 6
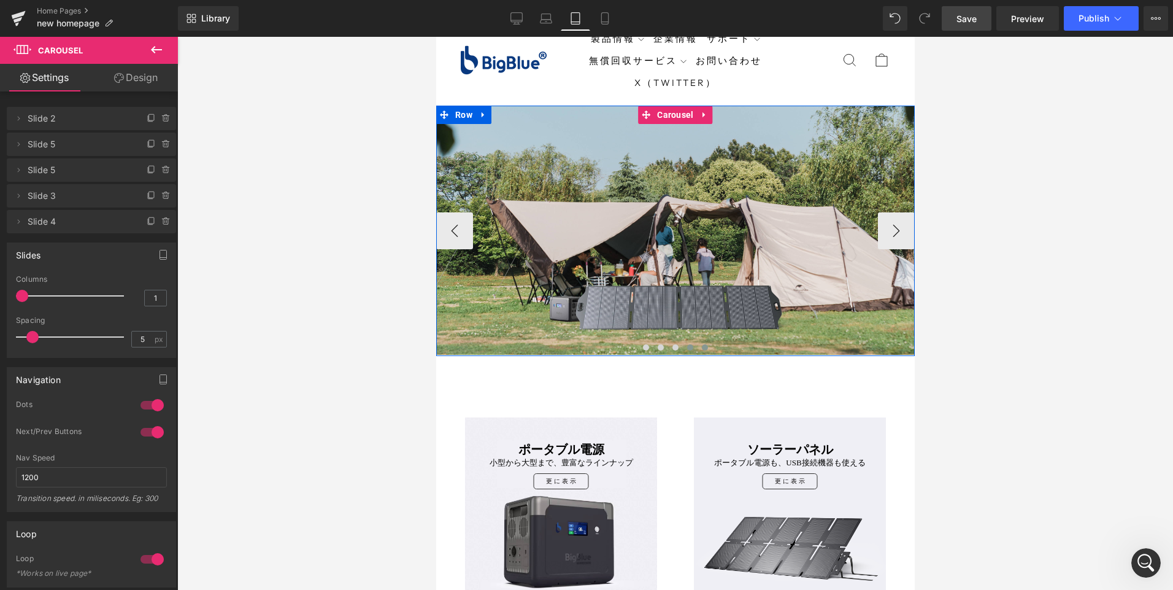
click at [686, 348] on span at bounding box center [689, 347] width 6 height 6
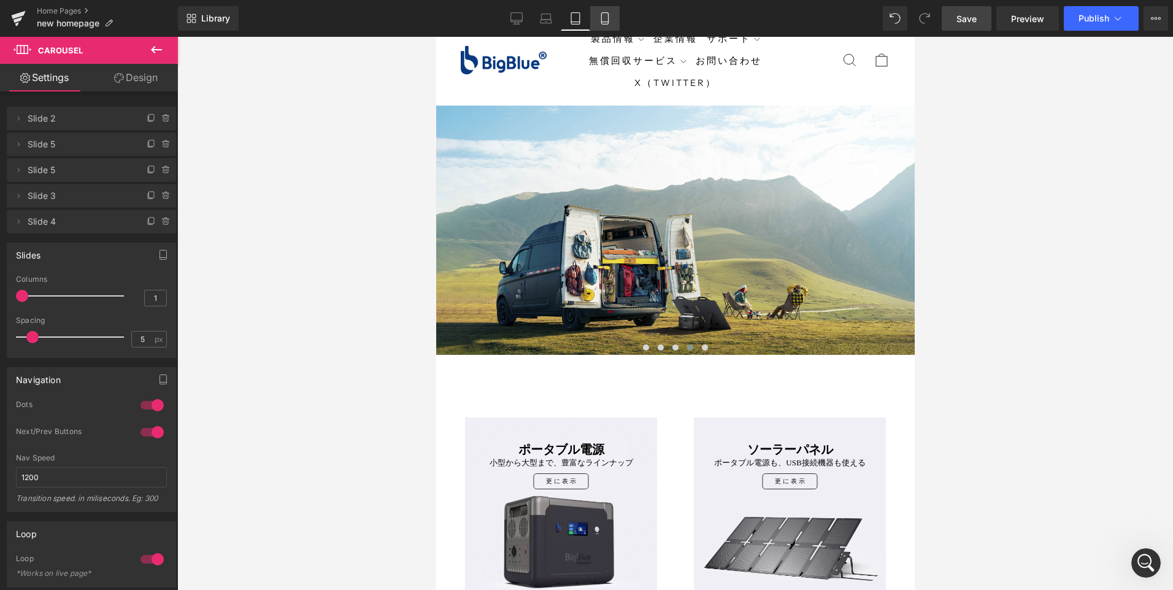
click at [596, 23] on link "Mobile" at bounding box center [604, 18] width 29 height 25
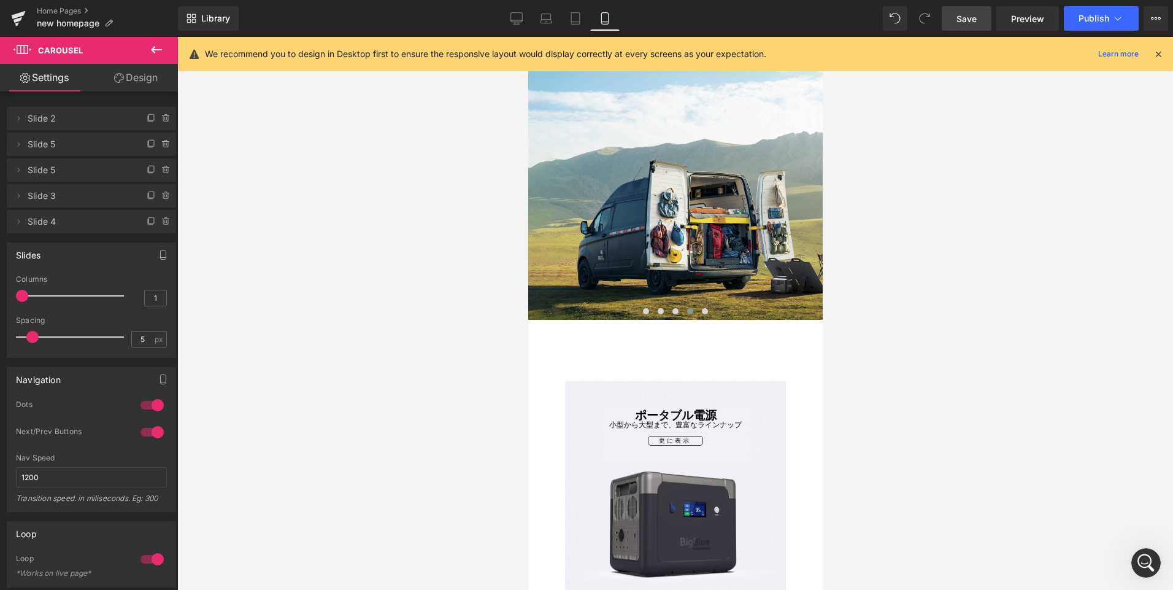
scroll to position [0, 0]
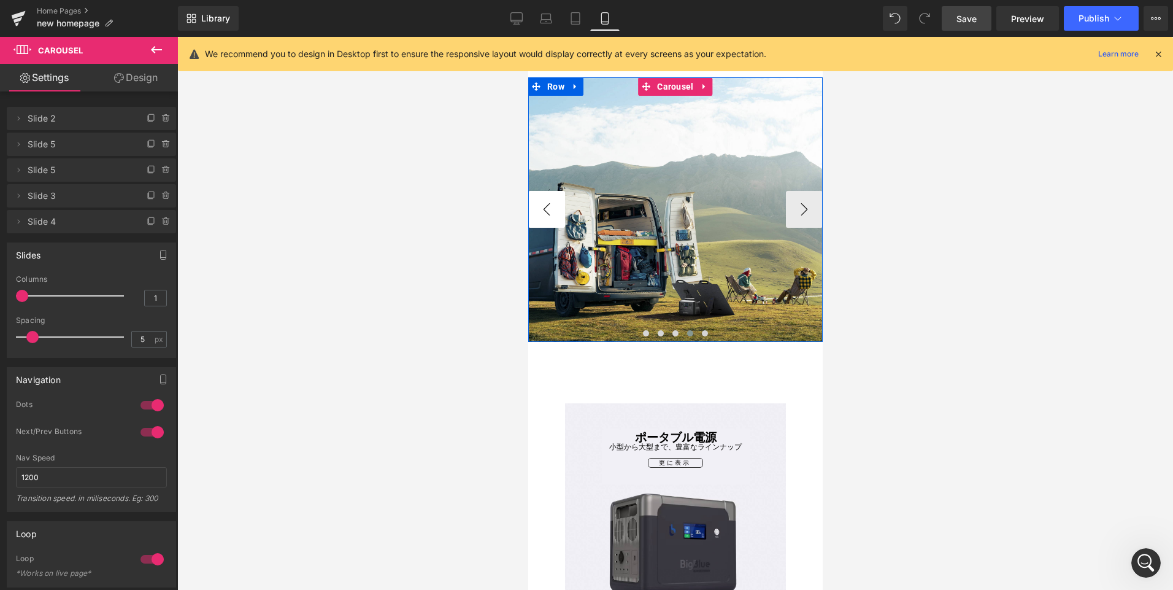
click at [549, 220] on button "‹" at bounding box center [546, 209] width 37 height 37
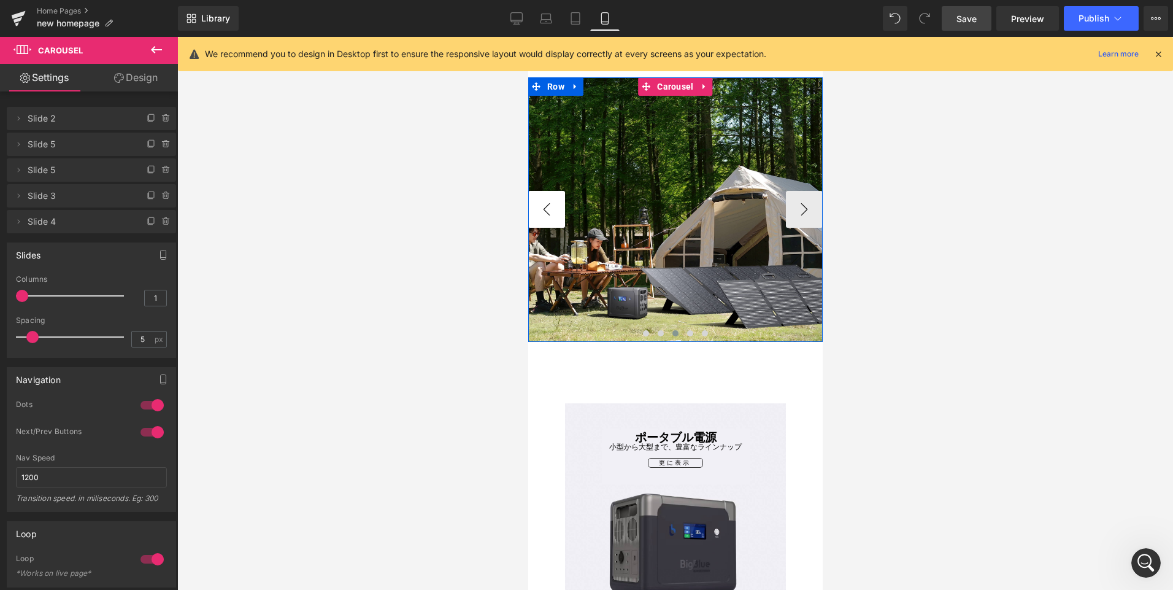
click at [549, 221] on button "‹" at bounding box center [546, 209] width 37 height 37
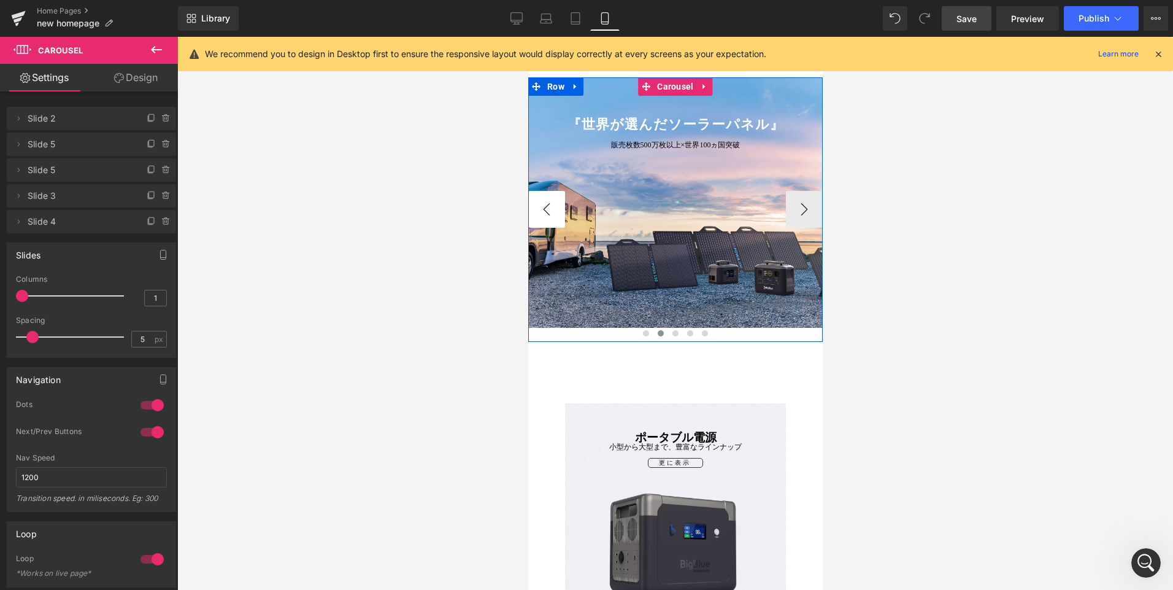
click at [549, 221] on button "‹" at bounding box center [546, 209] width 37 height 37
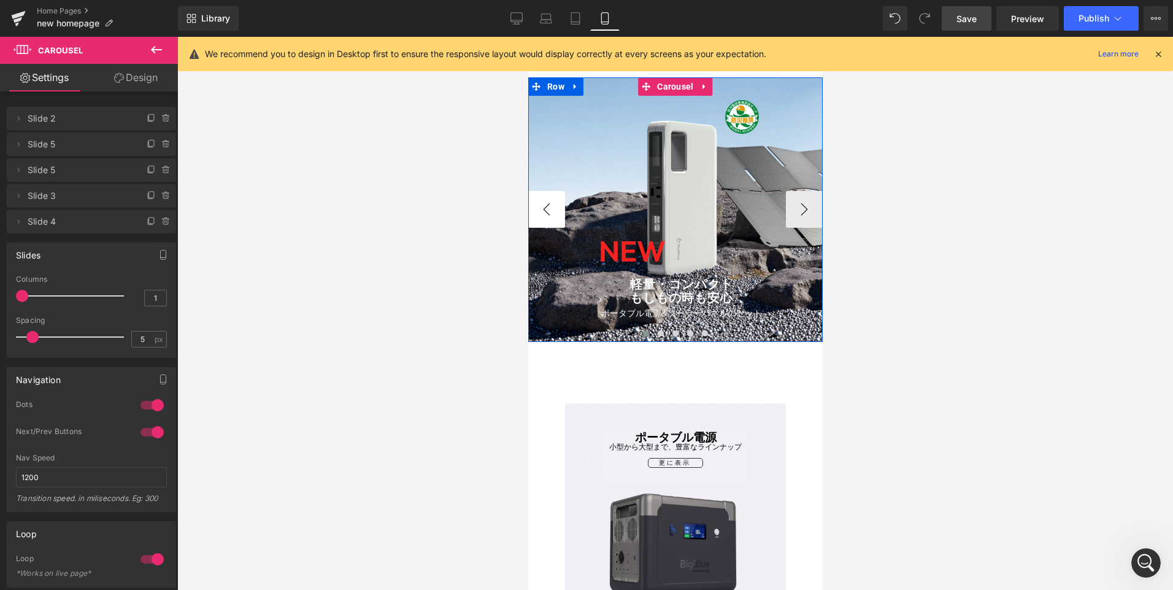
click at [549, 221] on button "‹" at bounding box center [546, 209] width 37 height 37
click at [802, 218] on button "›" at bounding box center [803, 209] width 37 height 37
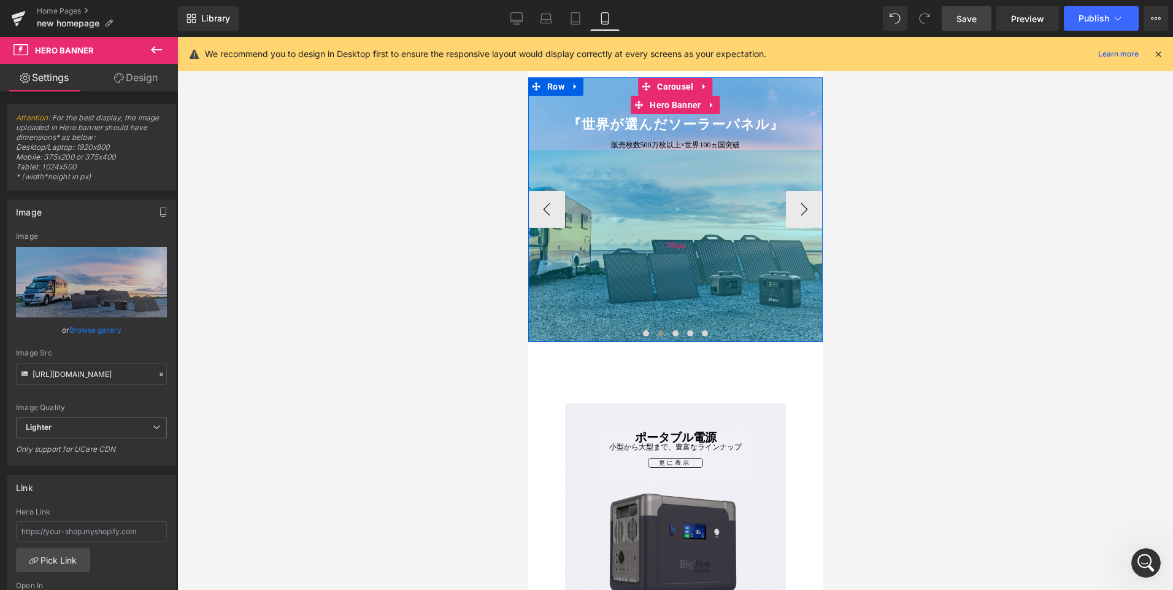
drag, startPoint x: 718, startPoint y: 282, endPoint x: 1384, endPoint y: 293, distance: 665.7
click at [726, 296] on div "313px" at bounding box center [675, 246] width 294 height 192
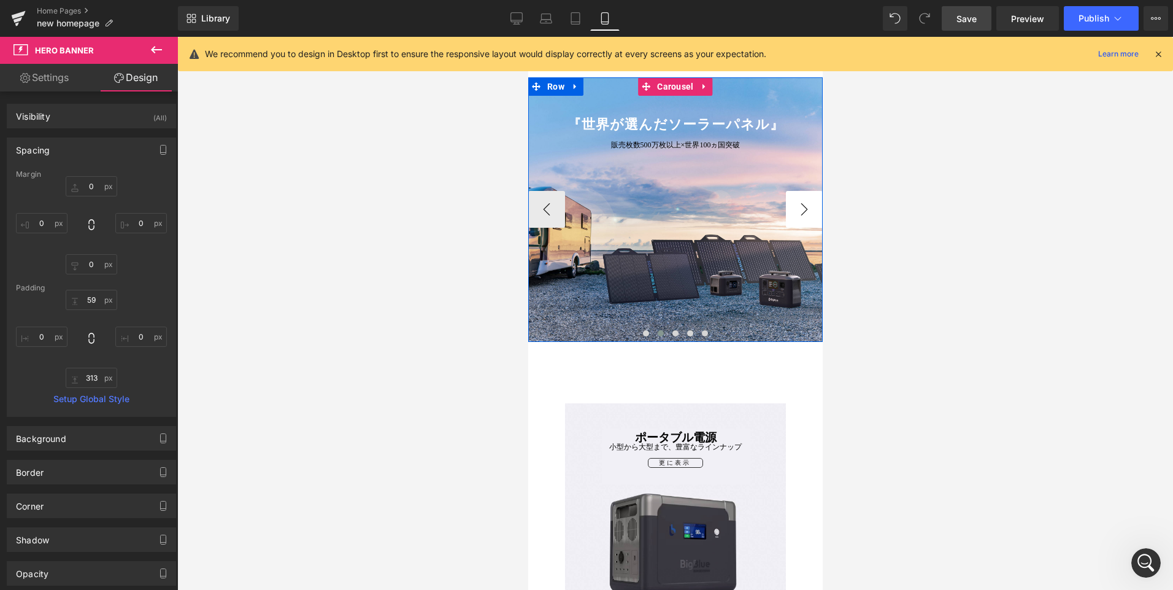
click at [799, 204] on button "›" at bounding box center [803, 209] width 37 height 37
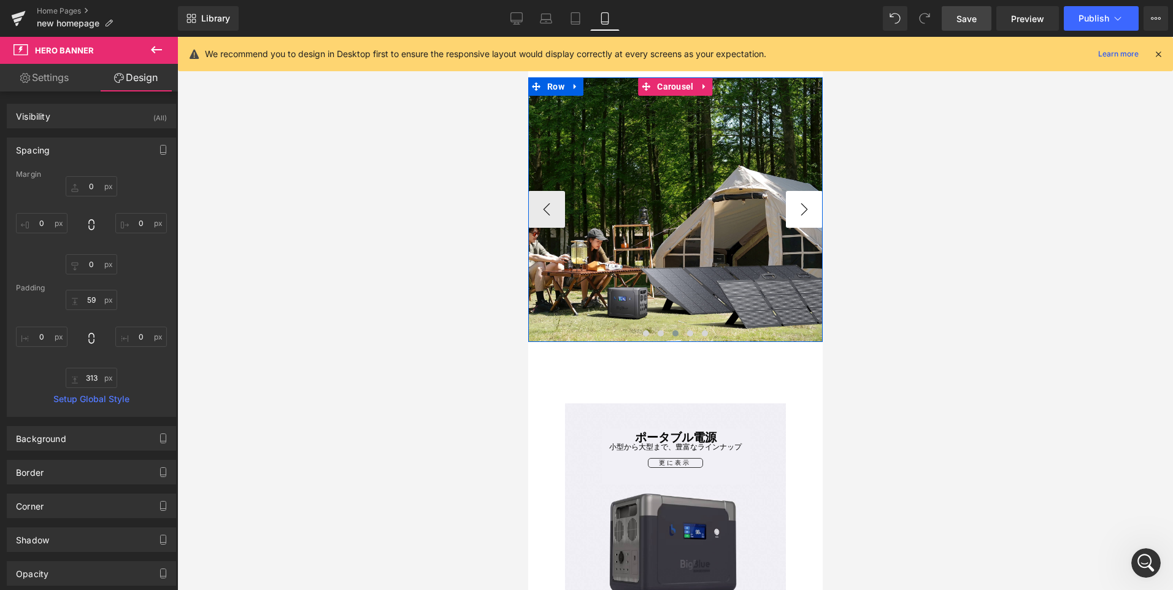
click at [796, 206] on button "›" at bounding box center [803, 209] width 37 height 37
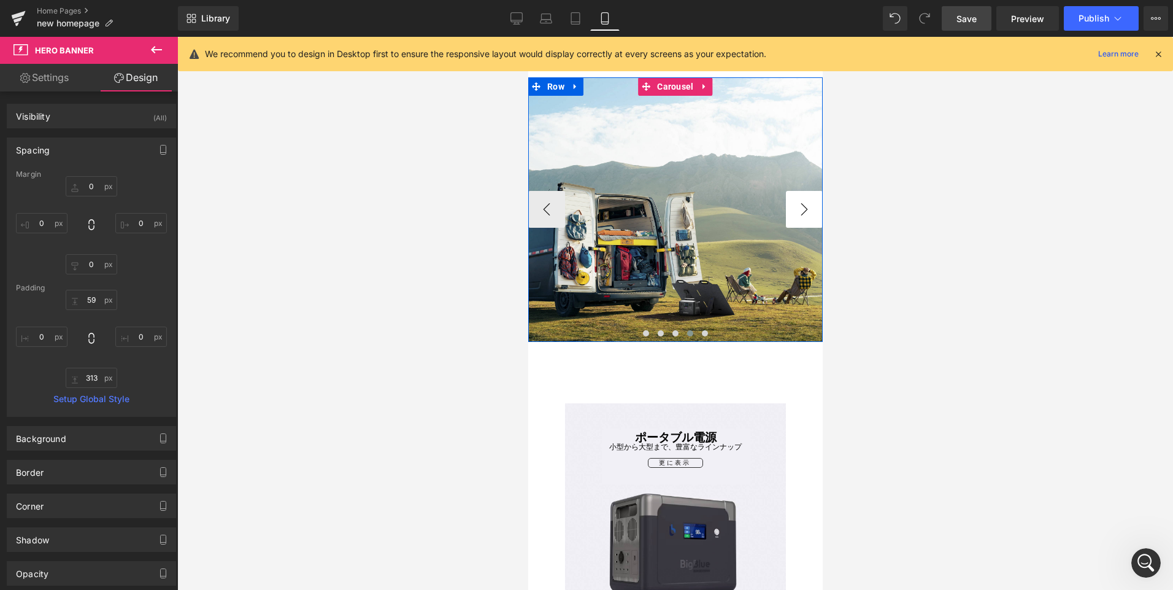
click at [795, 206] on button "›" at bounding box center [803, 209] width 37 height 37
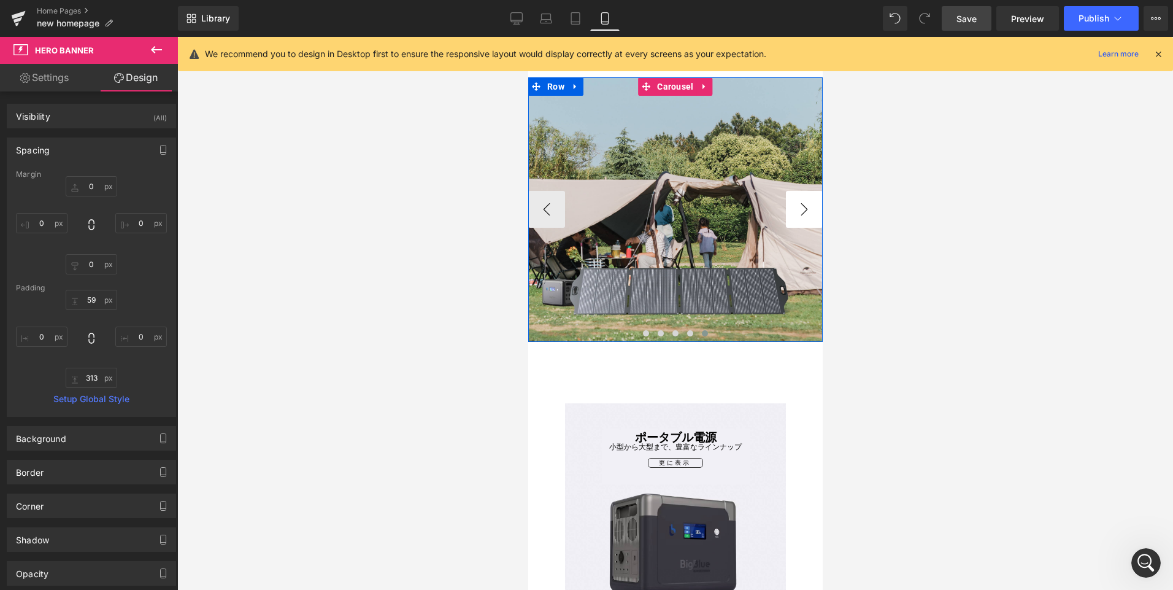
click at [795, 206] on button "›" at bounding box center [803, 209] width 37 height 37
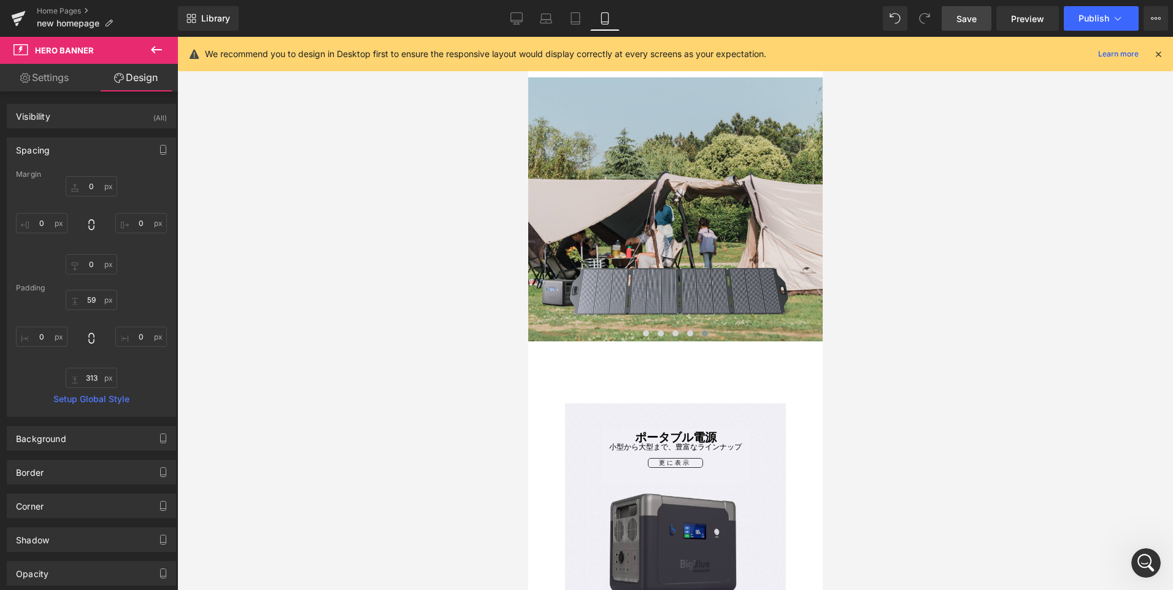
click at [964, 23] on span "Save" at bounding box center [966, 18] width 20 height 13
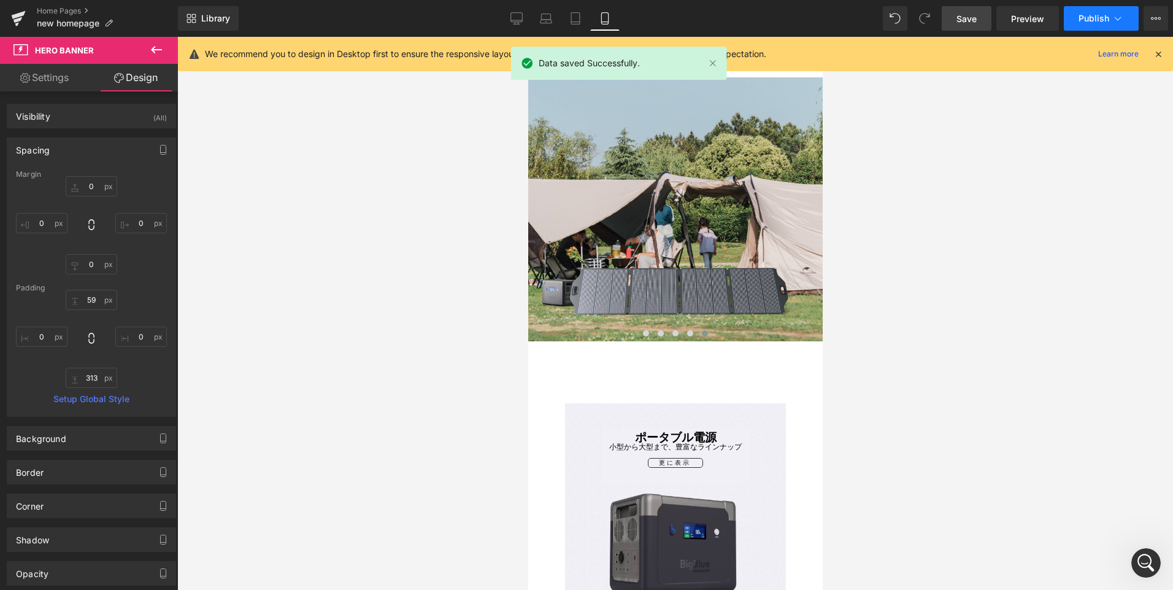
click at [1094, 21] on span "Publish" at bounding box center [1094, 18] width 31 height 10
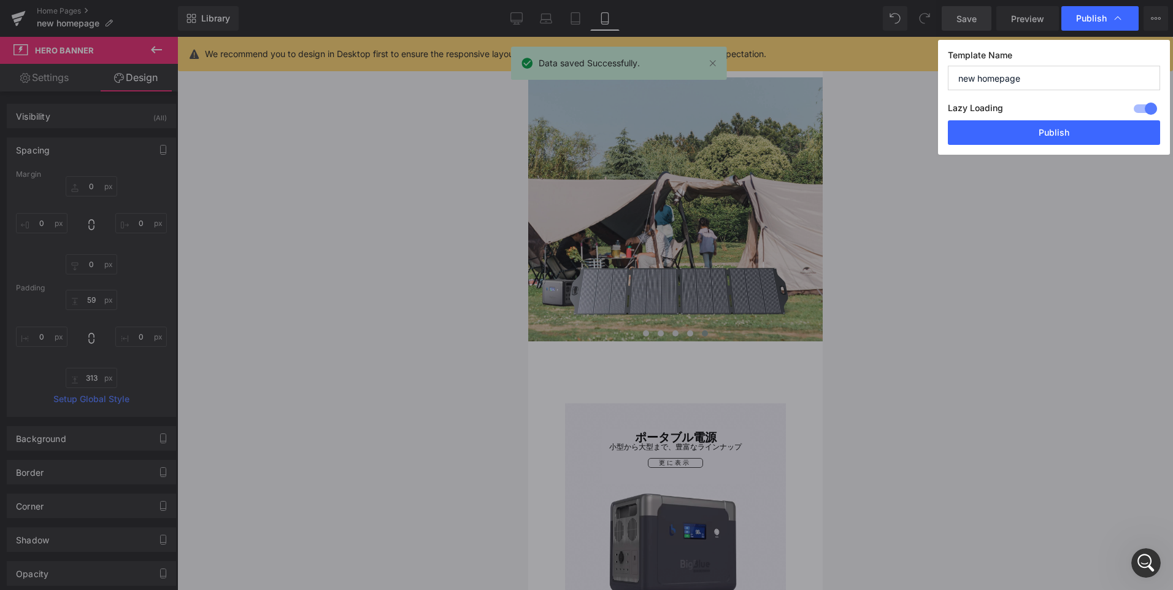
scroll to position [582, 0]
click at [1053, 139] on button "Publish" at bounding box center [1054, 132] width 212 height 25
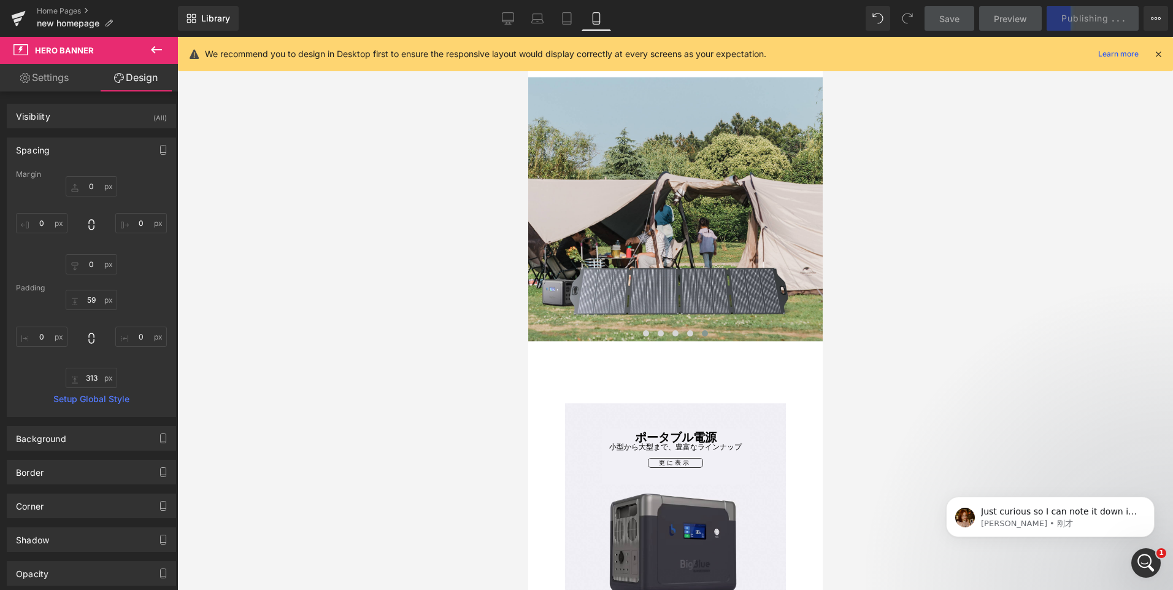
scroll to position [651, 0]
click at [1156, 54] on icon at bounding box center [1158, 53] width 11 height 11
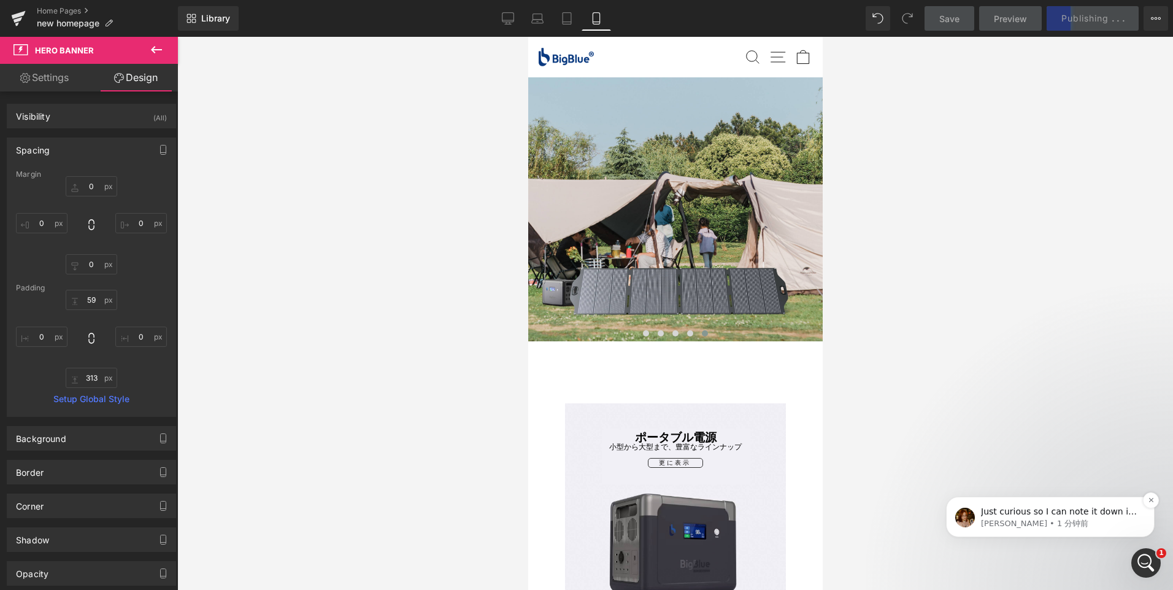
click at [1091, 521] on p "Jamie • 1 分钟前" at bounding box center [1060, 523] width 158 height 11
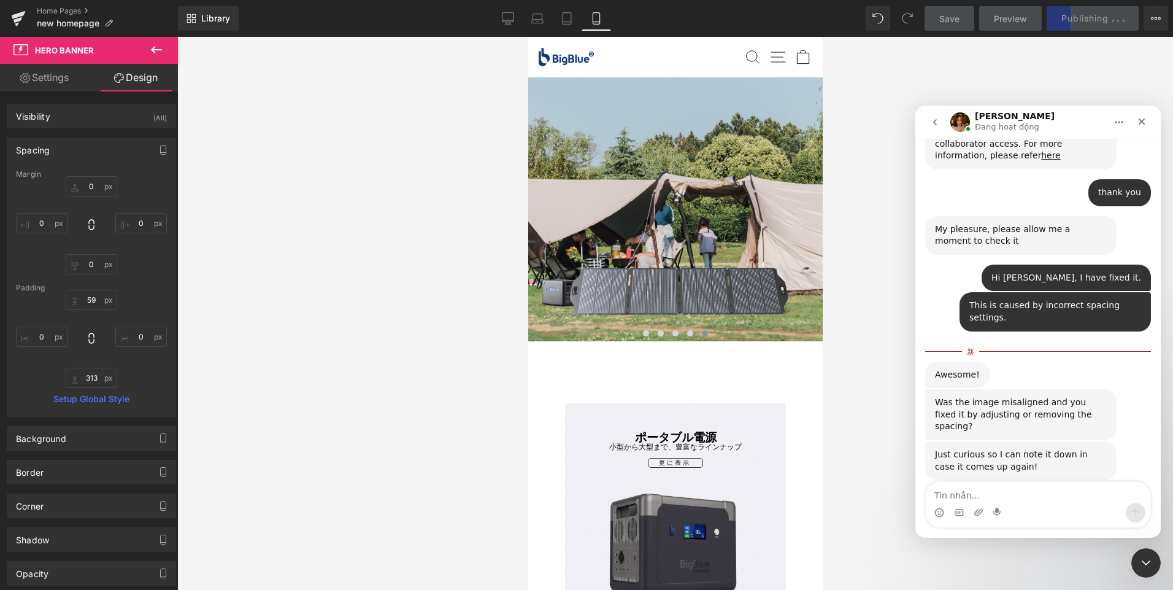
scroll to position [671, 0]
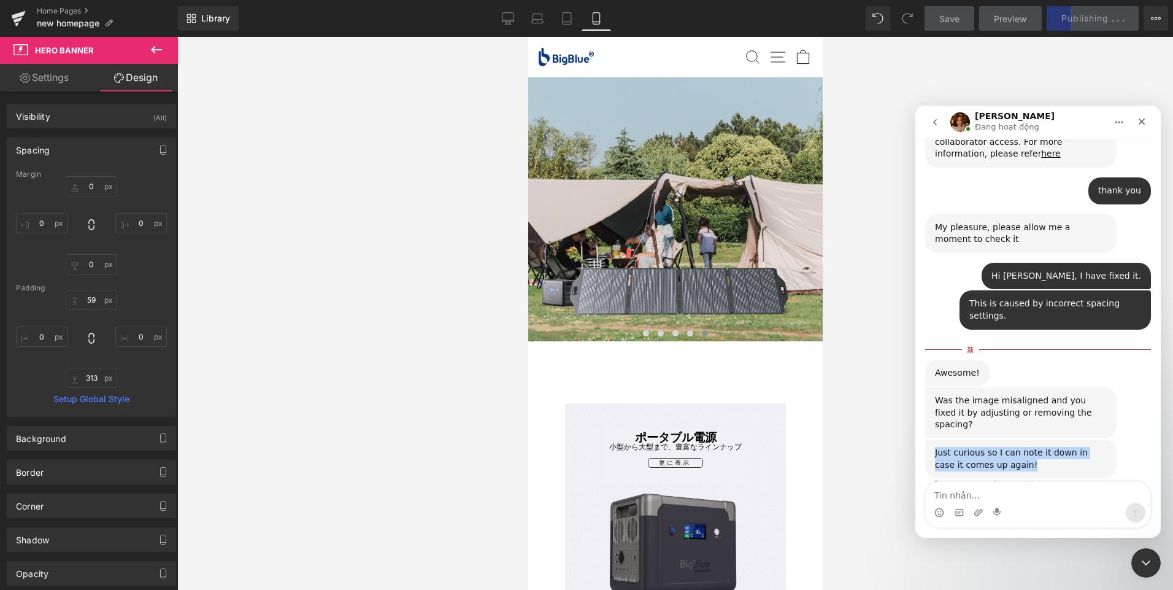
drag, startPoint x: 1012, startPoint y: 443, endPoint x: 931, endPoint y: 423, distance: 82.7
click at [931, 439] on div "Just curious so I can note it down in case it comes up again! Jamie • 1 分钟前" at bounding box center [1020, 458] width 191 height 39
copy div "Just curious so I can note it down in case it comes up again!"
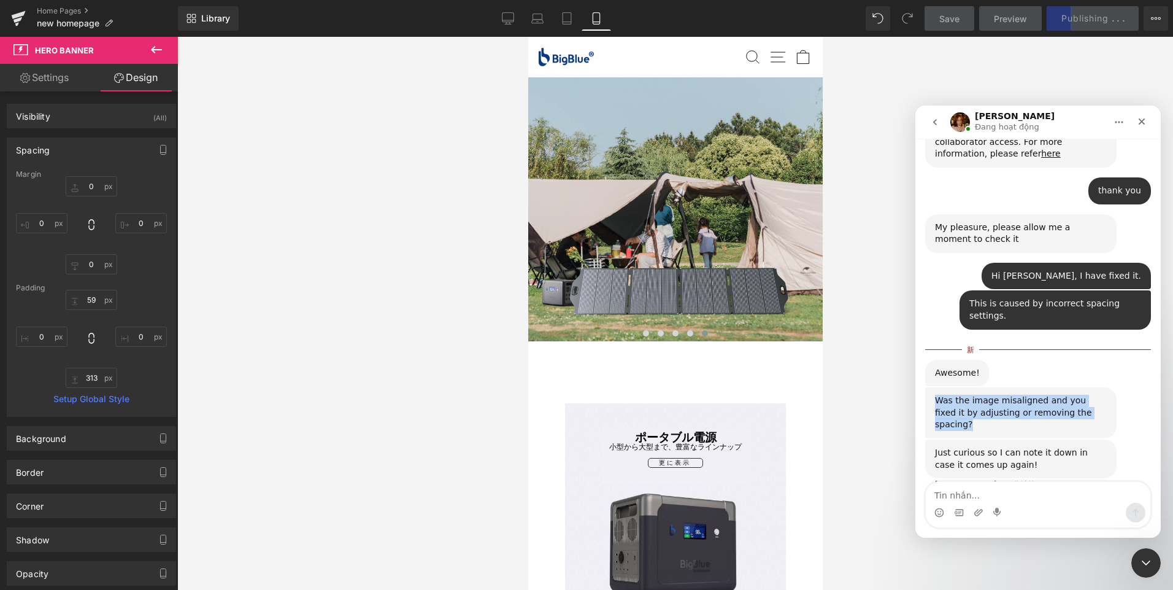
drag, startPoint x: 1106, startPoint y: 402, endPoint x: 929, endPoint y: 390, distance: 177.2
click at [929, 390] on div "Was the image misaligned and you fixed it by adjusting or removing the spacing?…" at bounding box center [1020, 412] width 191 height 51
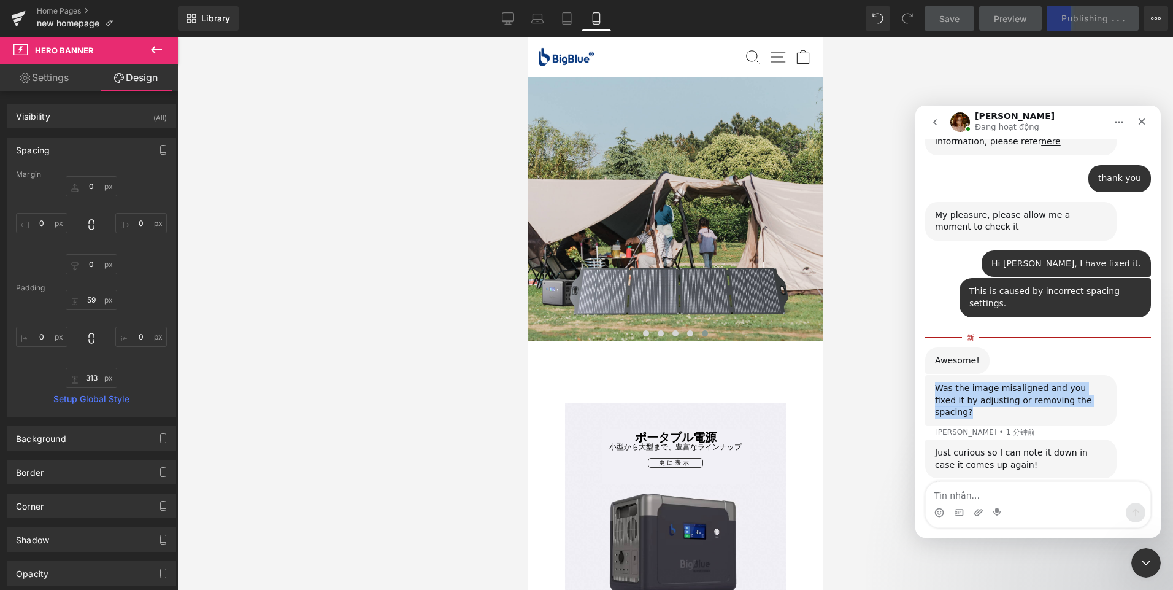
drag, startPoint x: 929, startPoint y: 390, endPoint x: 1044, endPoint y: 383, distance: 115.5
click at [1044, 383] on div "Was the image misaligned and you fixed it by adjusting or removing the spacing?" at bounding box center [1021, 400] width 172 height 36
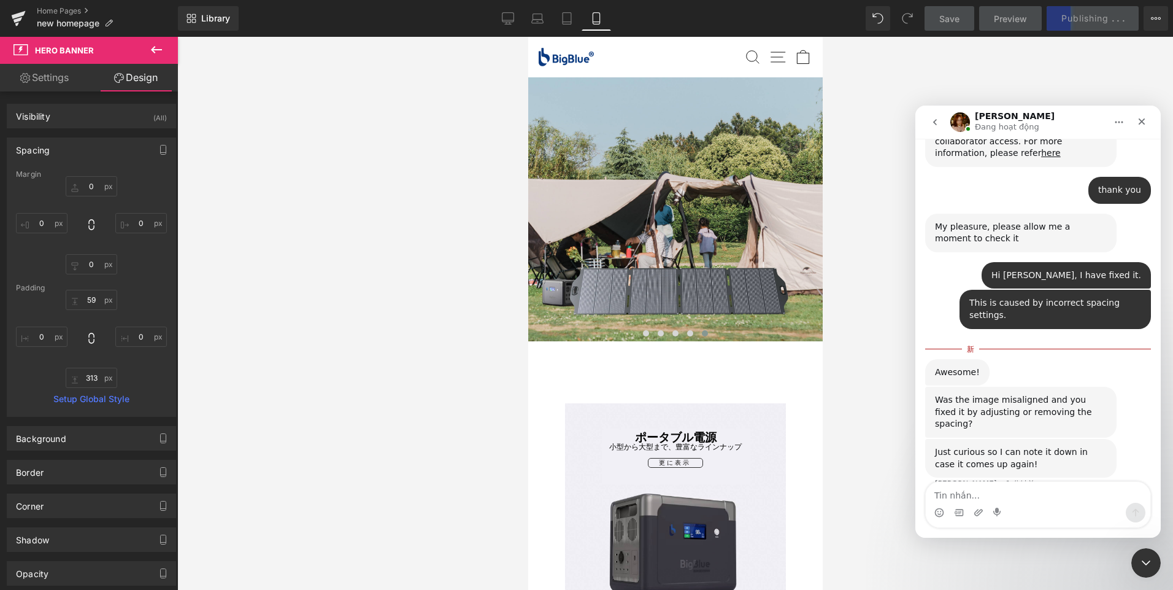
scroll to position [671, 0]
drag, startPoint x: 1103, startPoint y: 404, endPoint x: 929, endPoint y: 385, distance: 175.3
click at [929, 387] on div "Was the image misaligned and you fixed it by adjusting or removing the spacing?…" at bounding box center [1020, 412] width 191 height 51
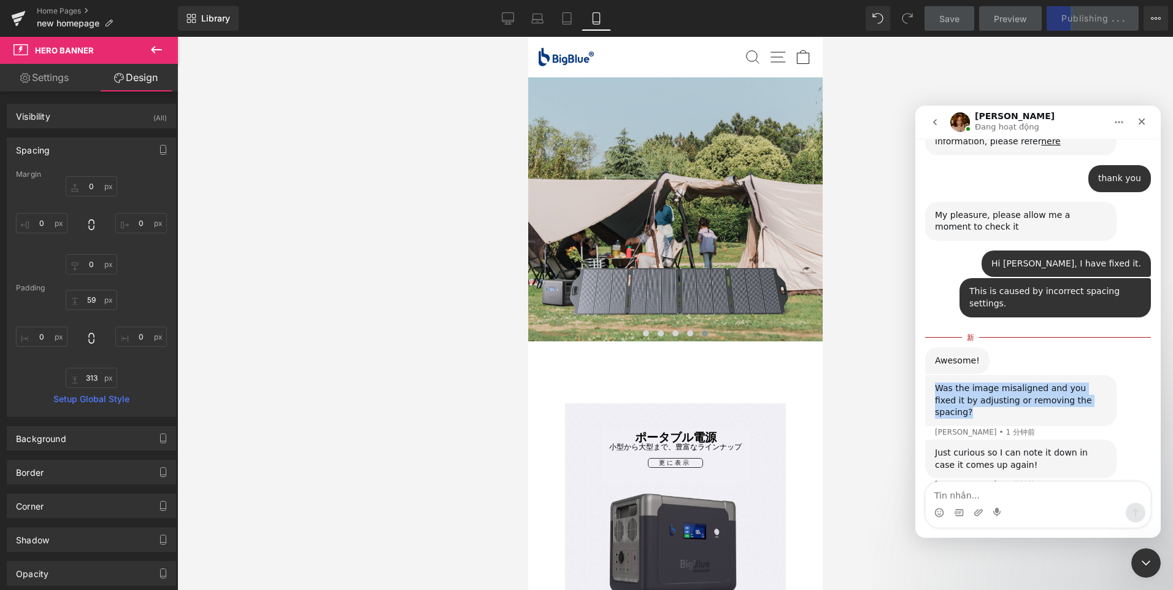
scroll to position [683, 0]
copy div "Was the image misaligned and you fixed it by adjusting or removing the spacing?"
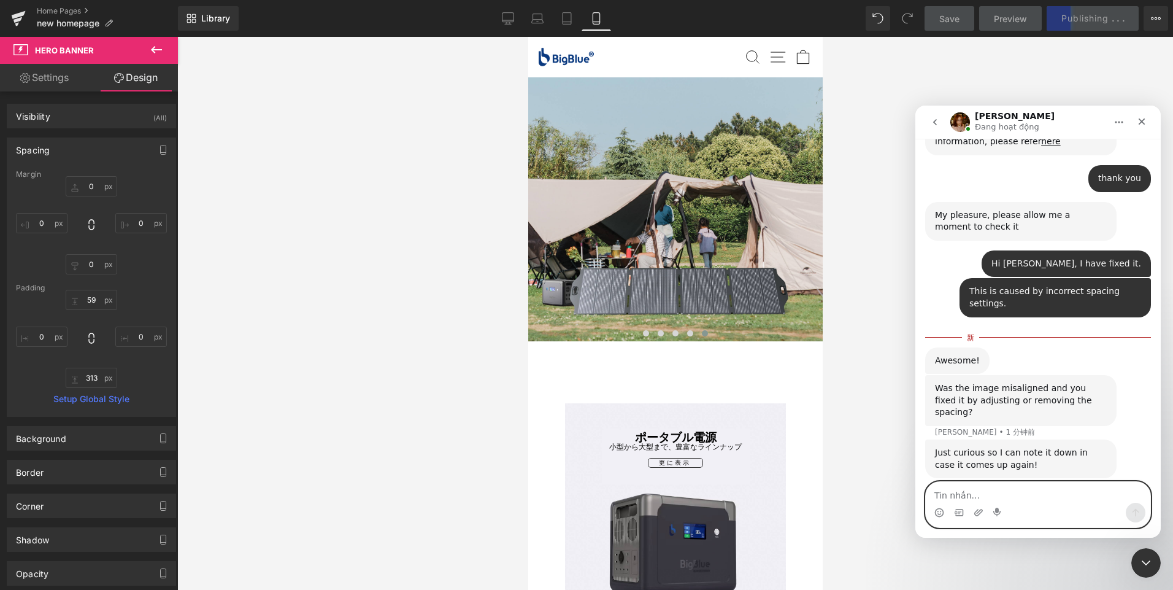
click at [964, 500] on textarea "Tin nhắn..." at bounding box center [1038, 492] width 225 height 21
type textarea "Yes, I moved the spacing"
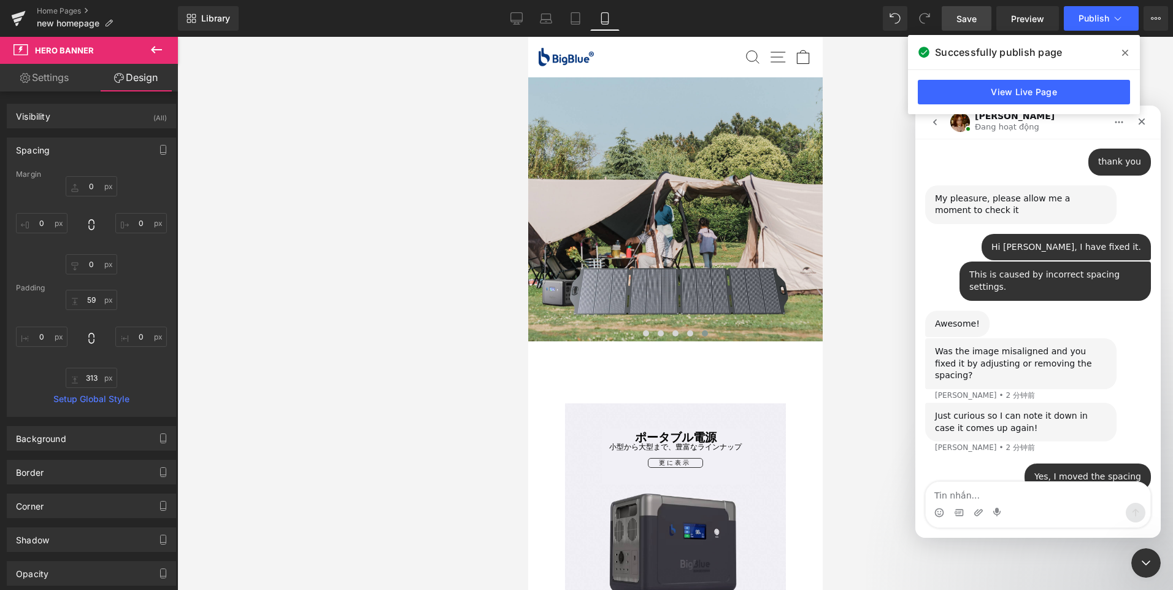
click at [1122, 56] on icon at bounding box center [1125, 53] width 6 height 10
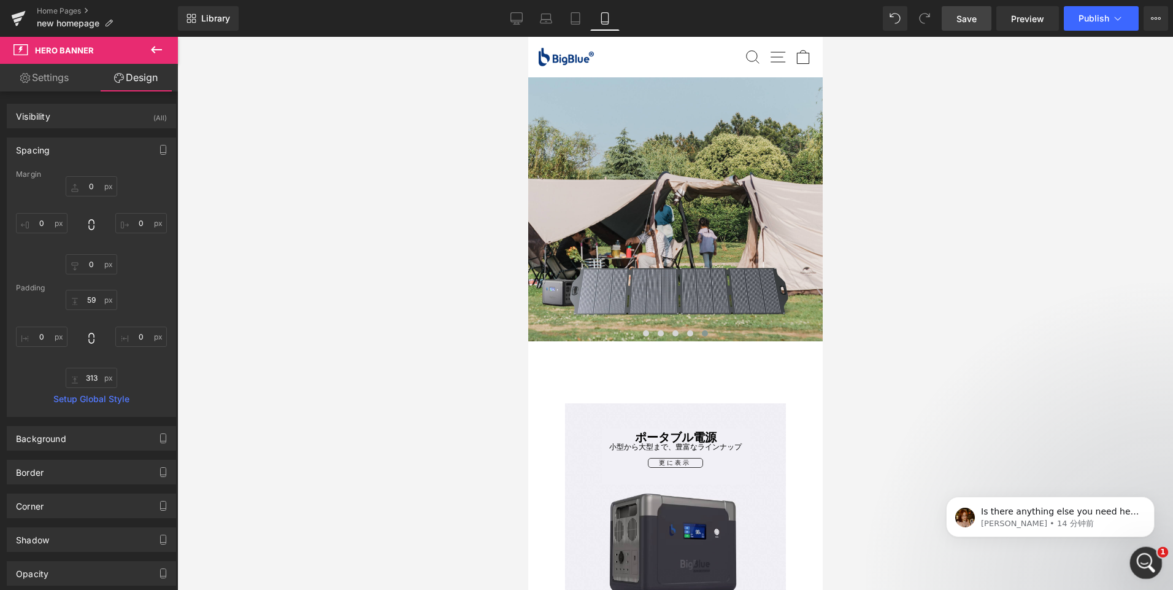
scroll to position [0, 0]
click at [1146, 553] on icon "打开 Intercom Messenger" at bounding box center [1144, 561] width 20 height 20
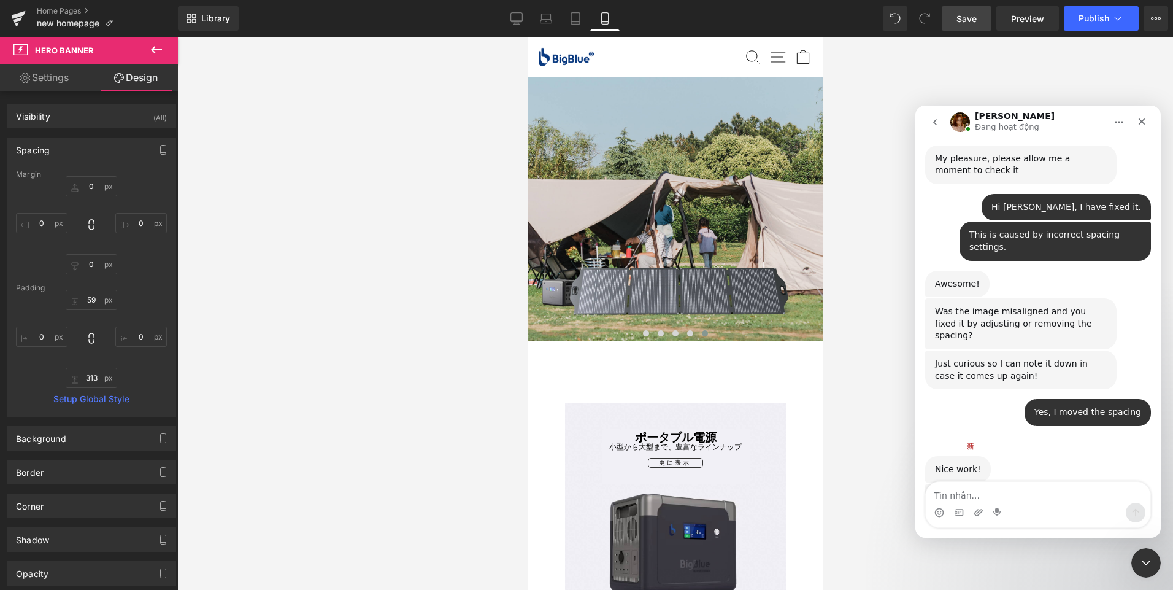
scroll to position [784, 0]
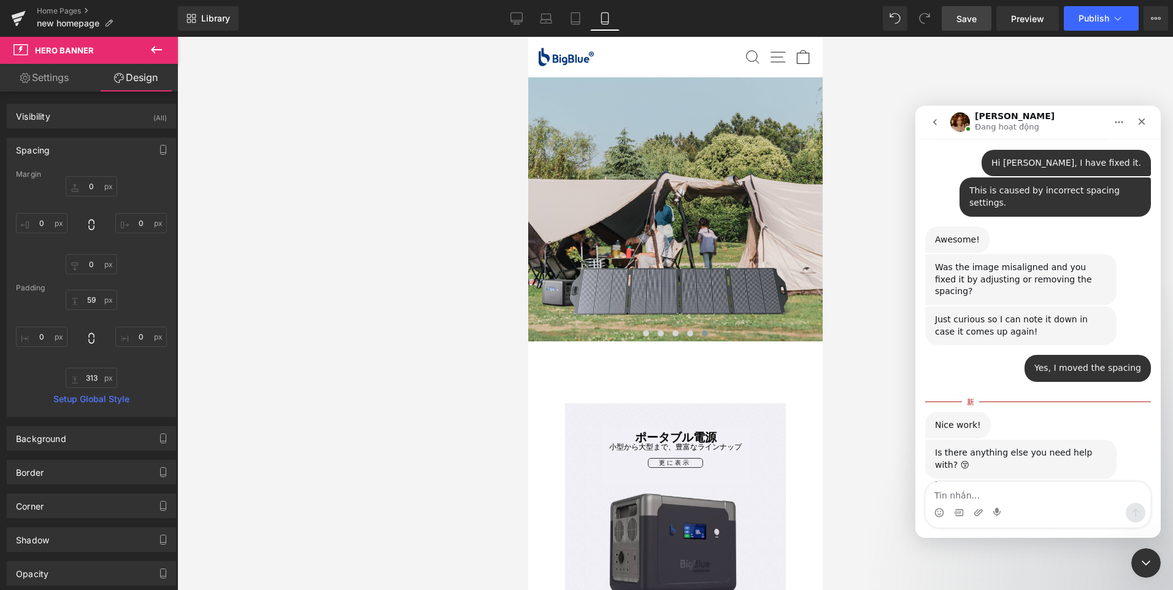
click at [1002, 488] on textarea "Tin nhắn..." at bounding box center [1038, 492] width 225 height 21
type textarea "no, thank you for your help"
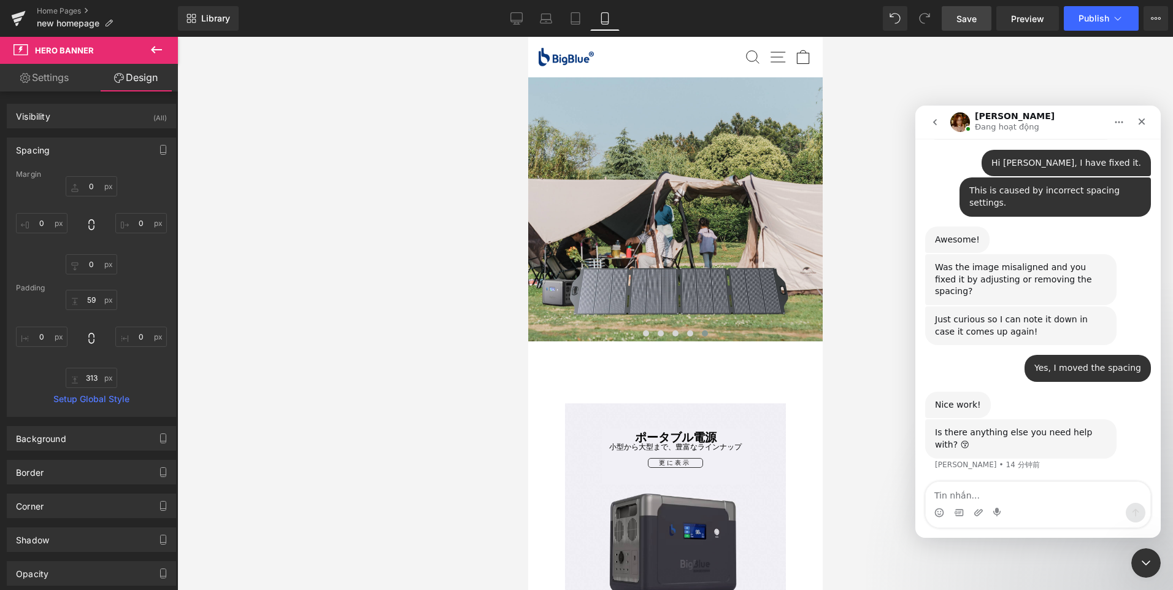
scroll to position [801, 0]
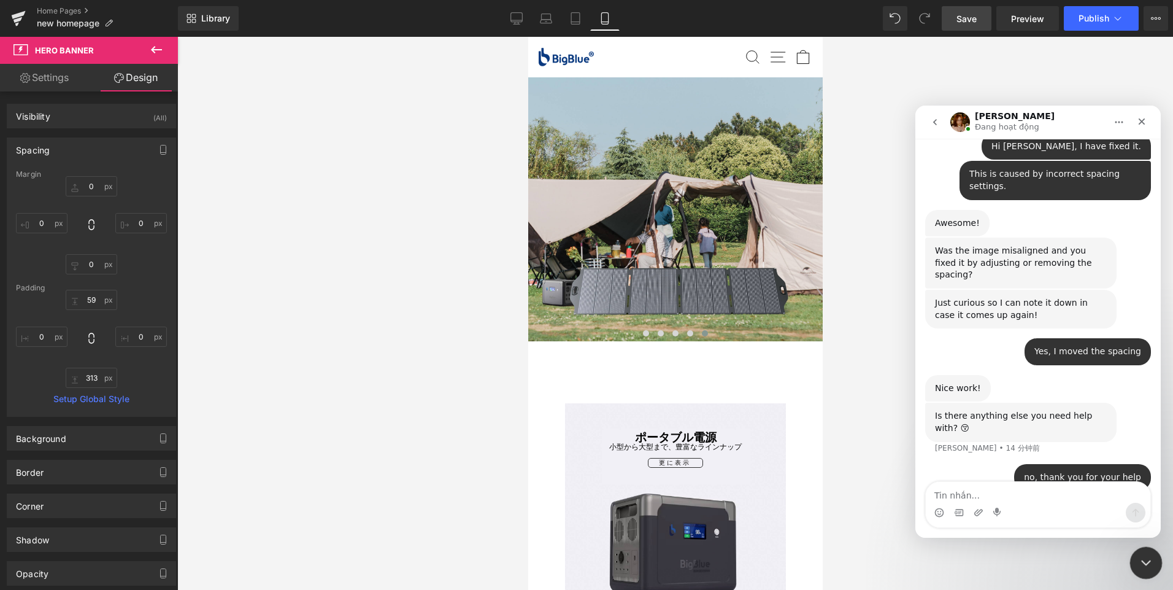
click at [1152, 555] on div "关闭 Intercom Messenger" at bounding box center [1143, 560] width 29 height 29
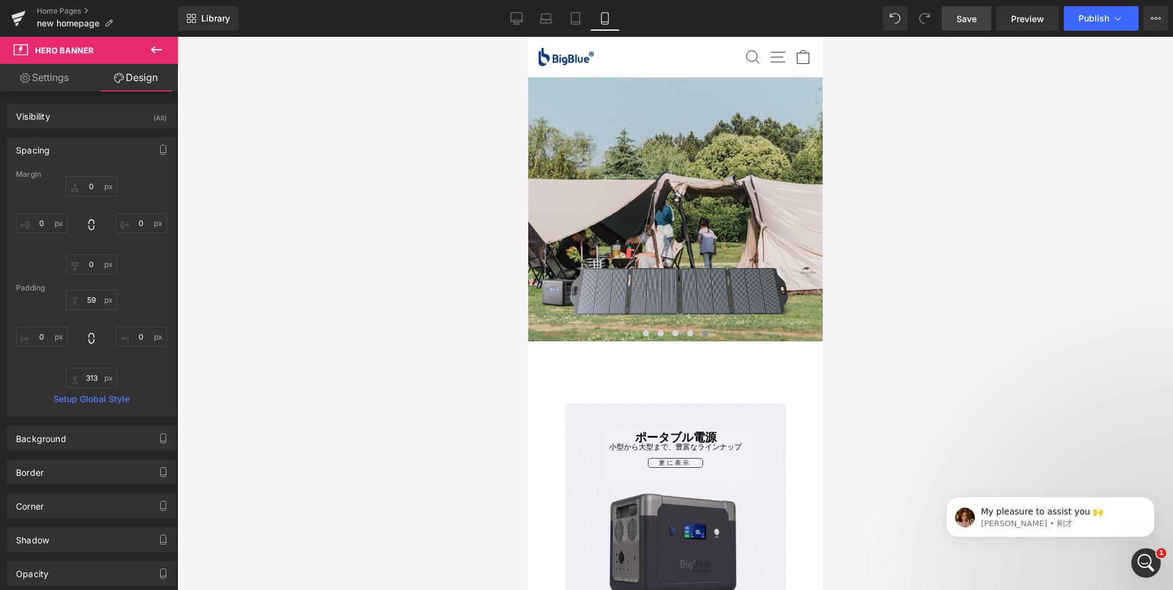
scroll to position [837, 0]
